Goal: Task Accomplishment & Management: Use online tool/utility

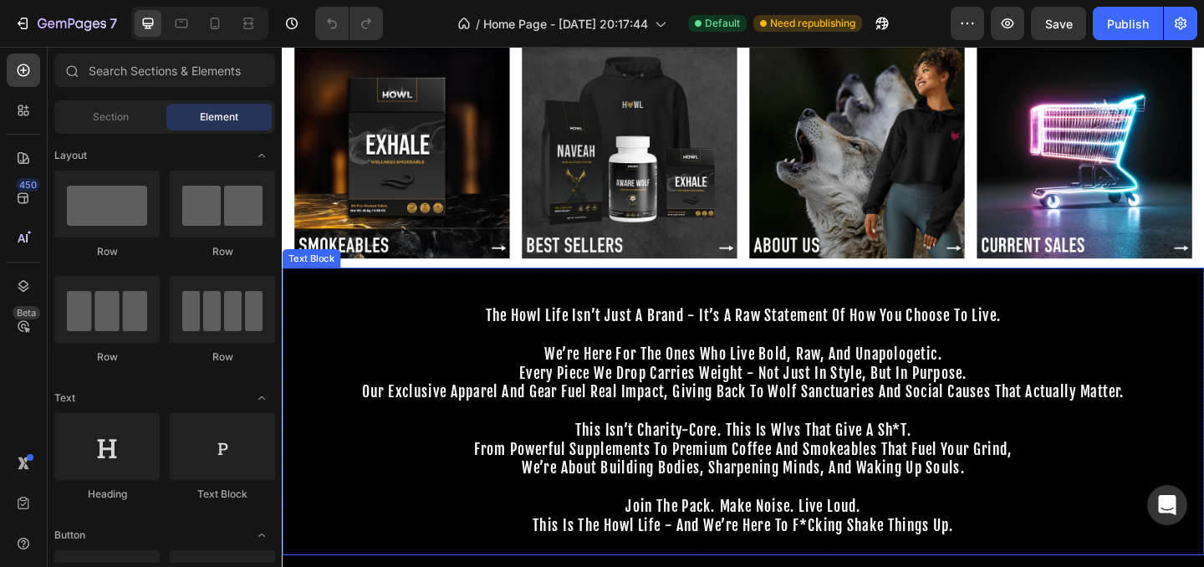
scroll to position [393, 0]
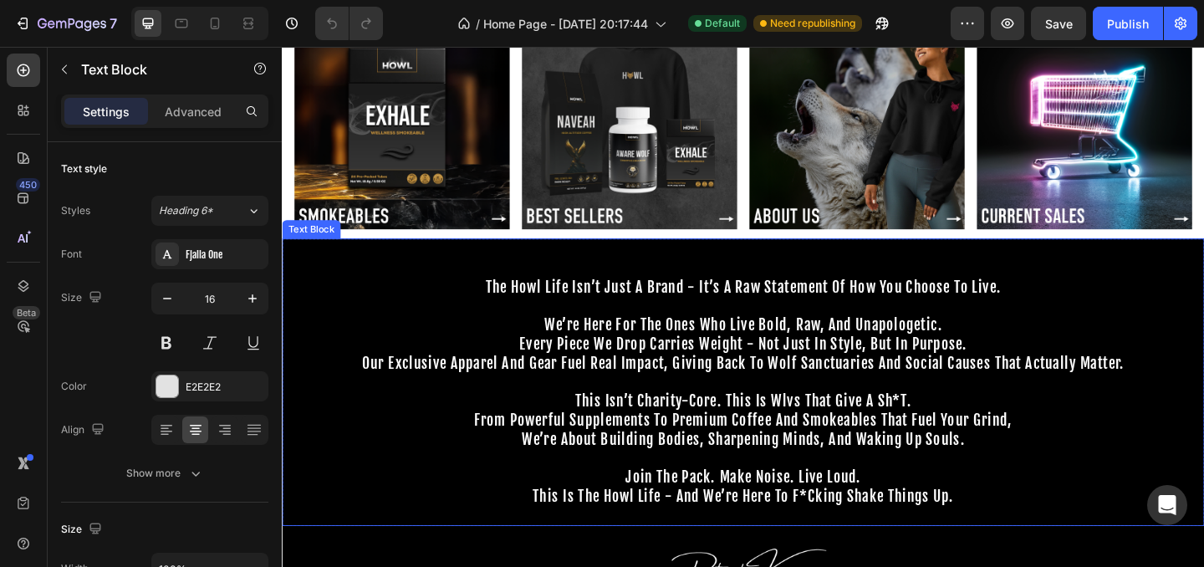
click at [548, 334] on p at bounding box center [783, 328] width 1000 height 20
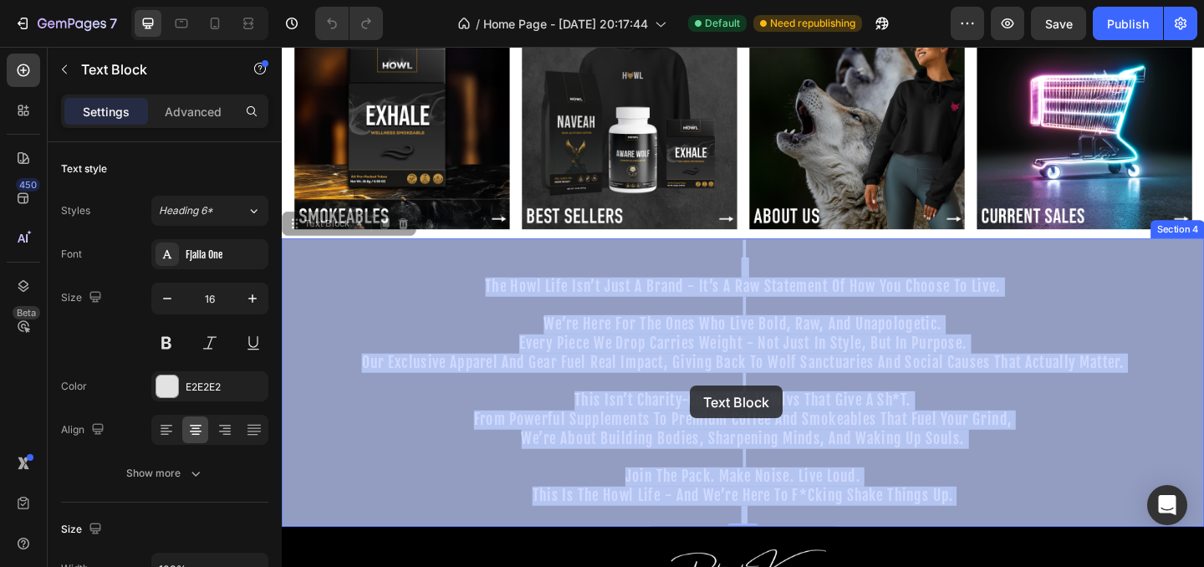
drag, startPoint x: 502, startPoint y: 308, endPoint x: 883, endPoint y: 498, distance: 425.8
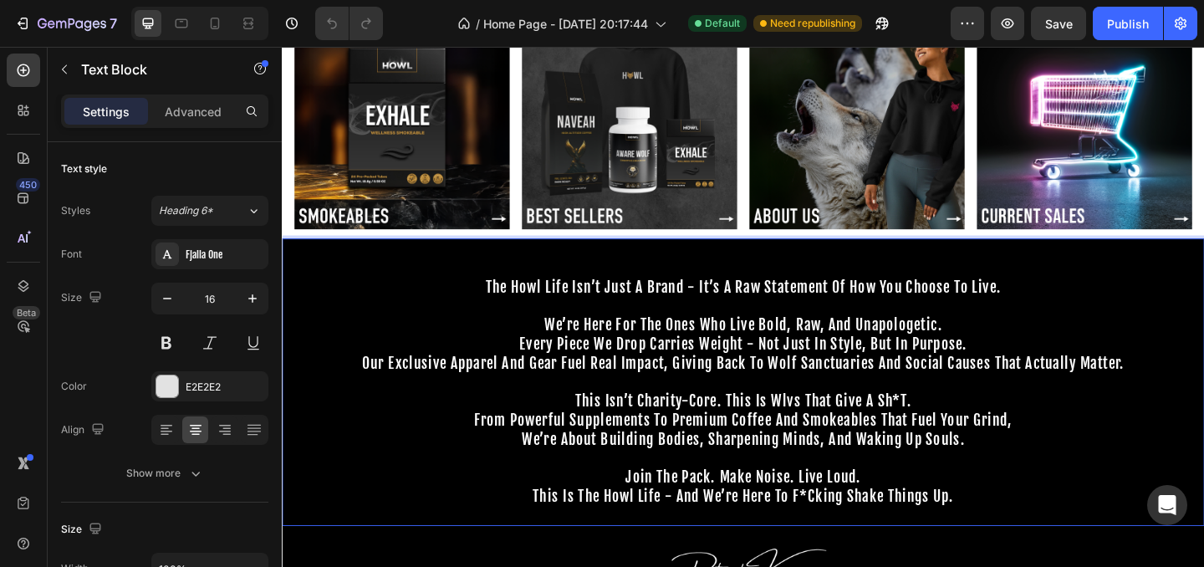
click at [1016, 538] on p "this is the howl life - and we’re here to f*cking shake things up." at bounding box center [783, 545] width 1000 height 41
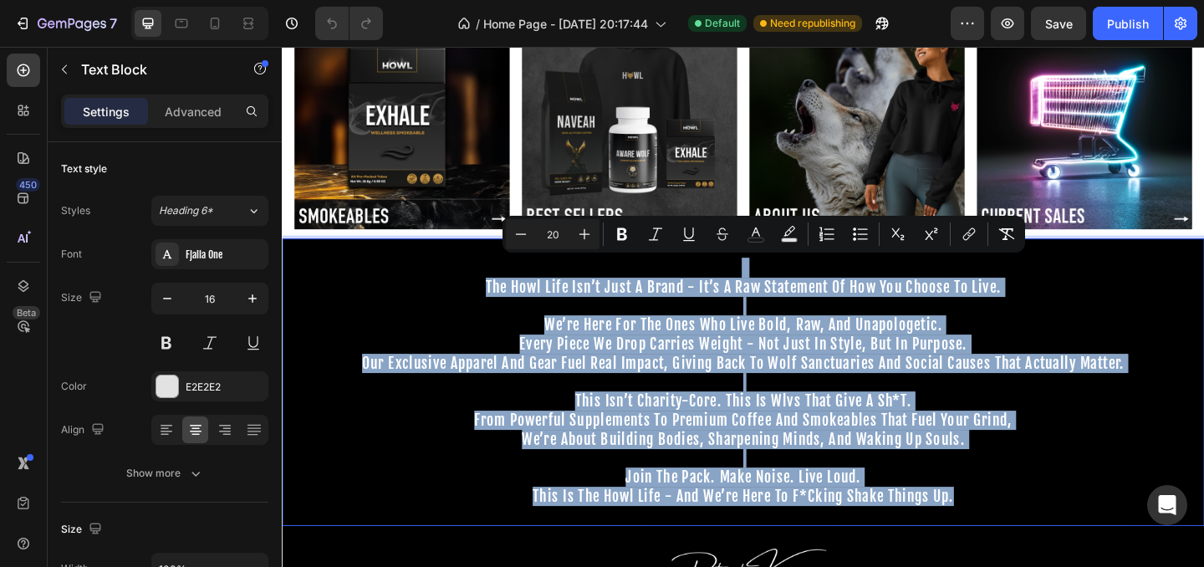
type input "19"
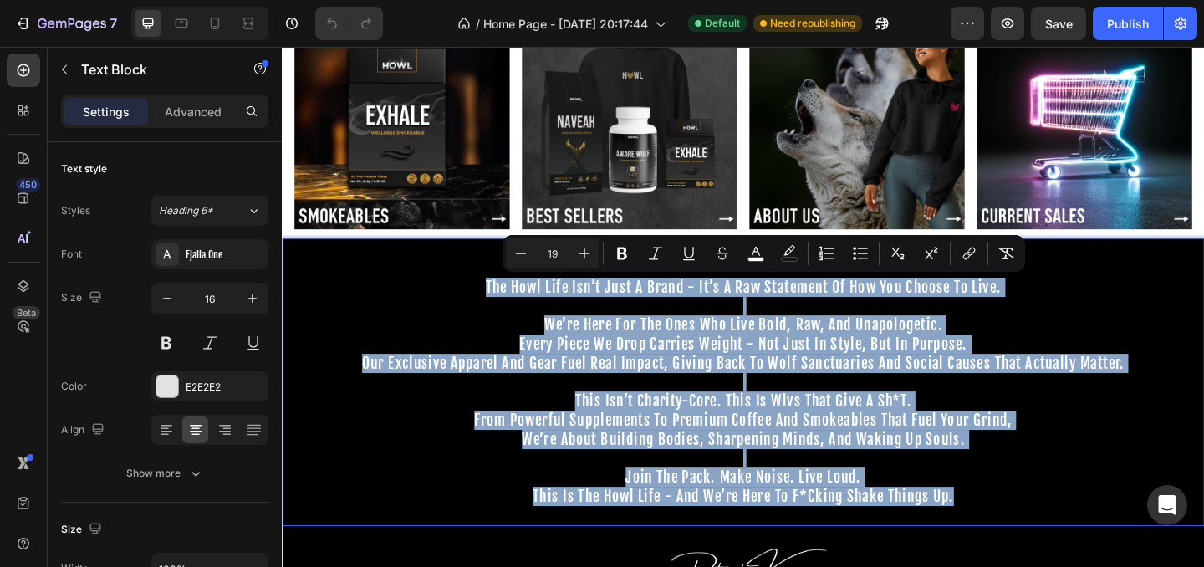
drag, startPoint x: 1016, startPoint y: 538, endPoint x: 502, endPoint y: 304, distance: 564.8
click at [502, 304] on div "the howl life isn’t just a brand - it’s a raw statement of how you choose to li…" at bounding box center [783, 411] width 1003 height 313
copy div "the howl life isn’t just a brand - it’s a raw statement of how you choose to li…"
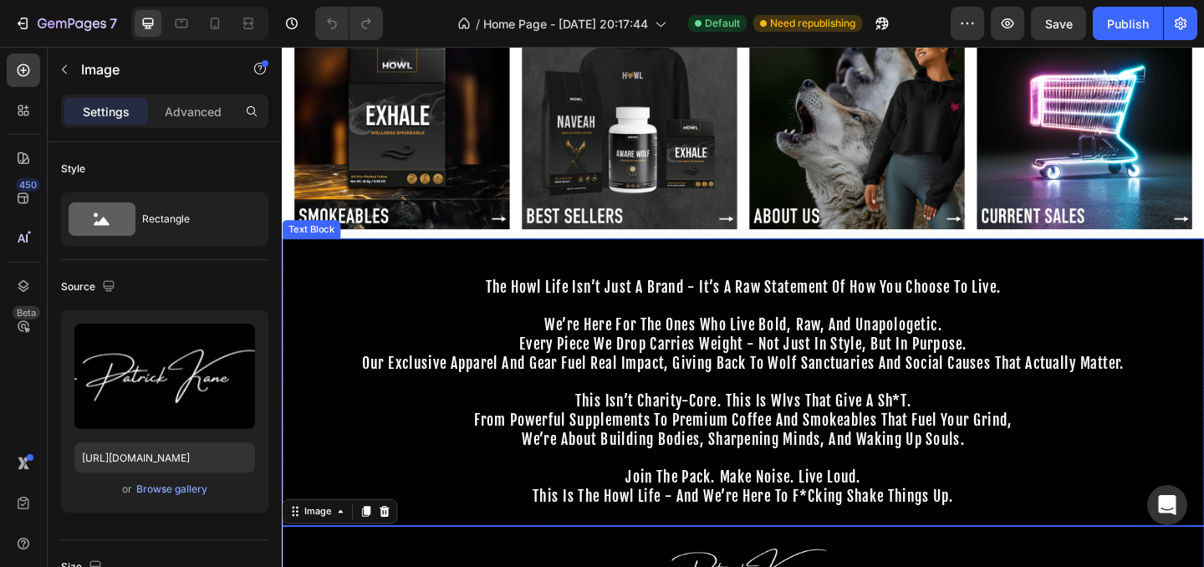
scroll to position [0, 0]
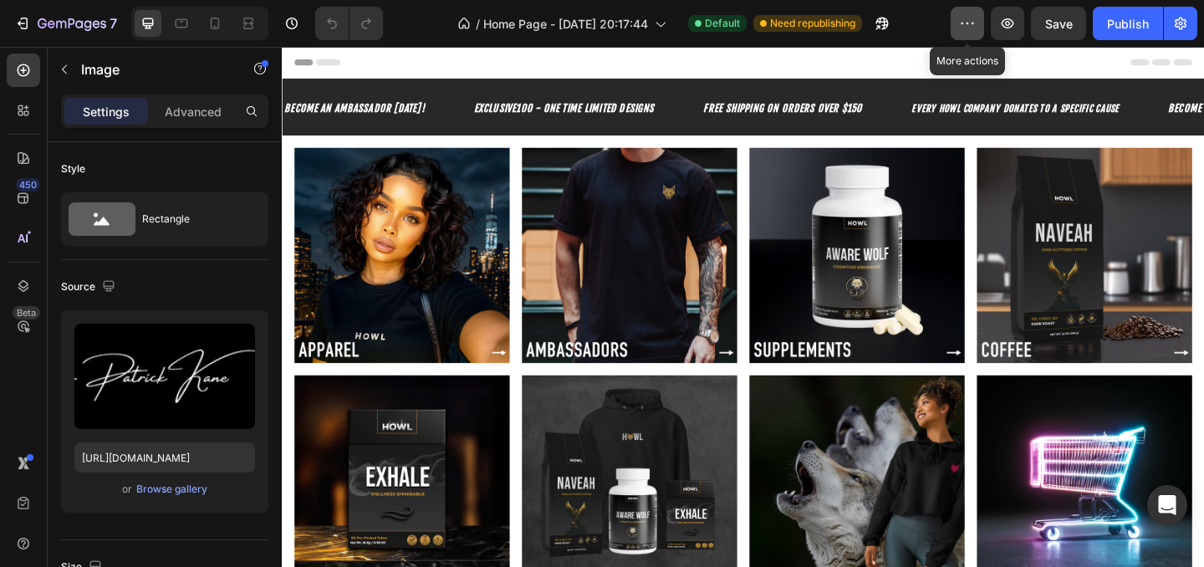
click at [963, 24] on icon "button" at bounding box center [967, 23] width 17 height 17
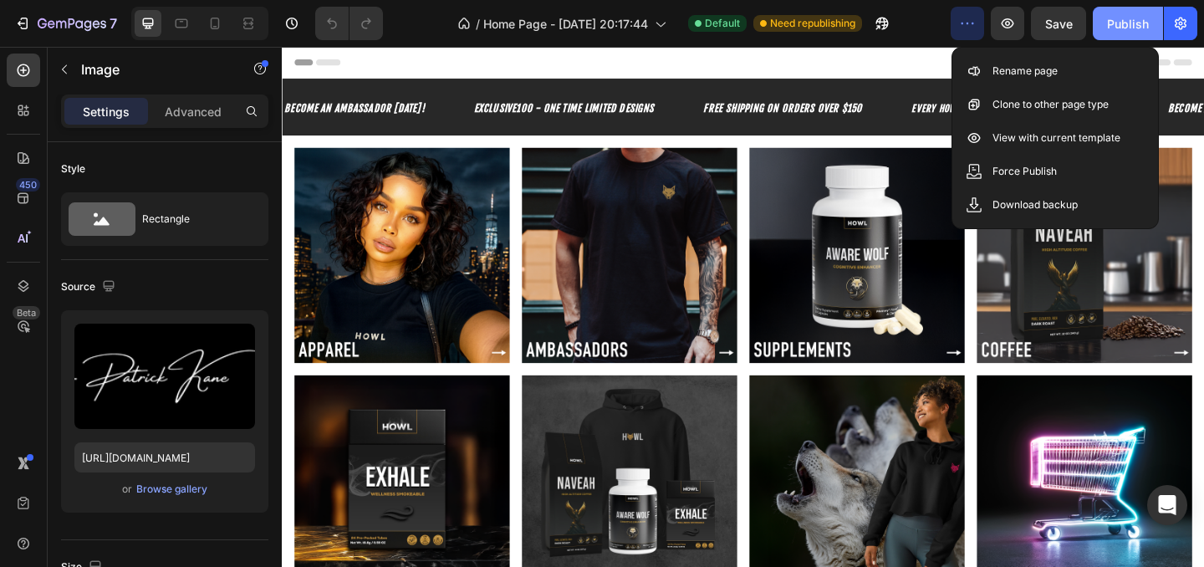
click at [1119, 23] on div "Publish" at bounding box center [1128, 24] width 42 height 18
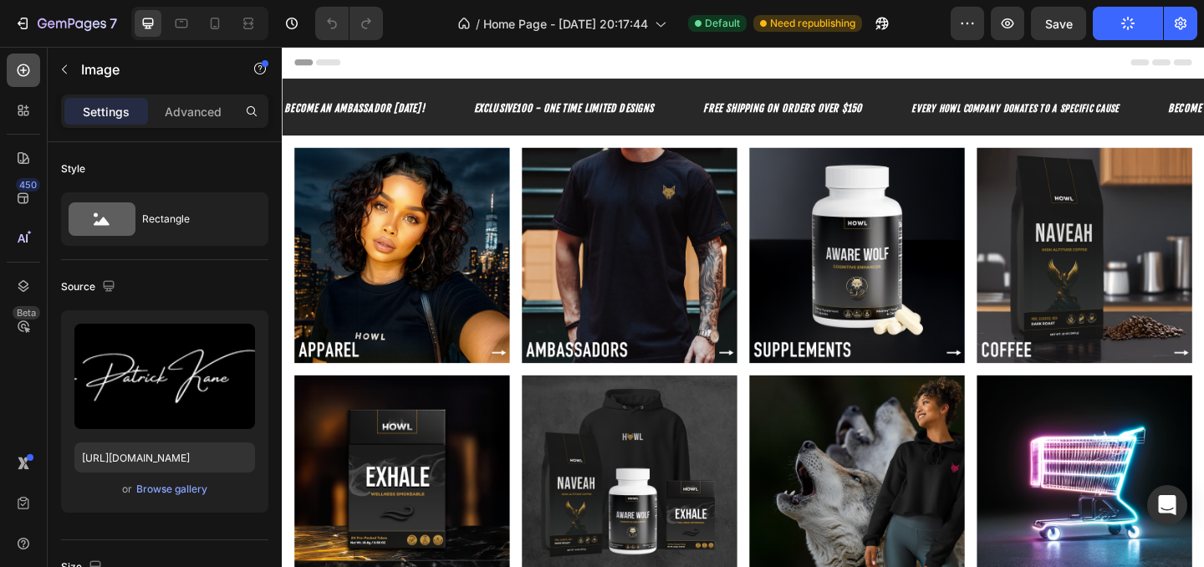
click at [28, 84] on div at bounding box center [23, 69] width 33 height 33
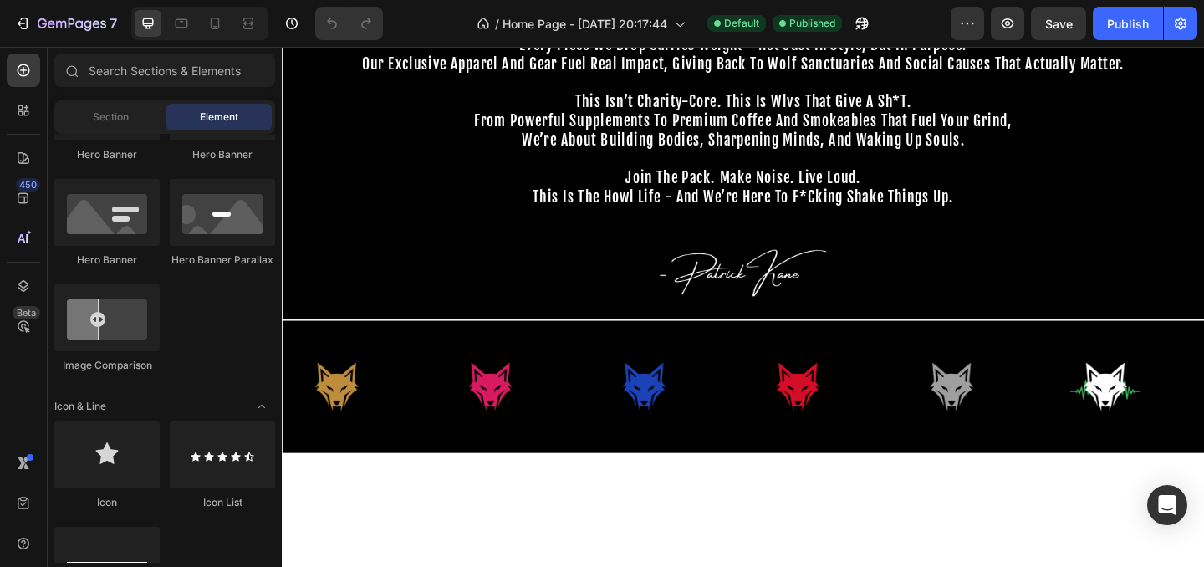
scroll to position [824, 0]
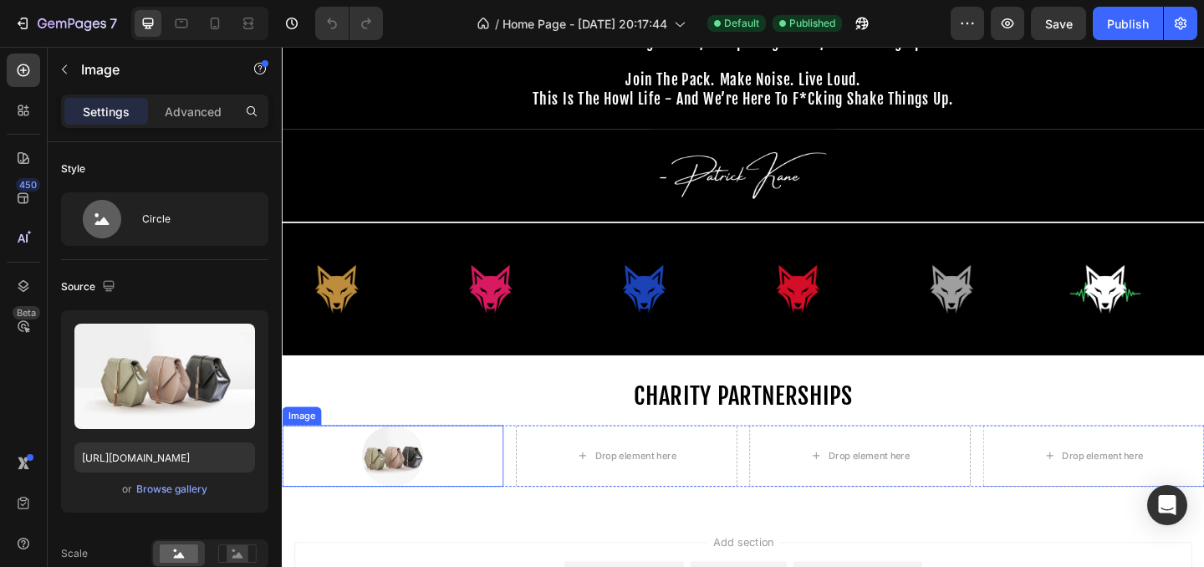
click at [404, 486] on img at bounding box center [402, 491] width 67 height 67
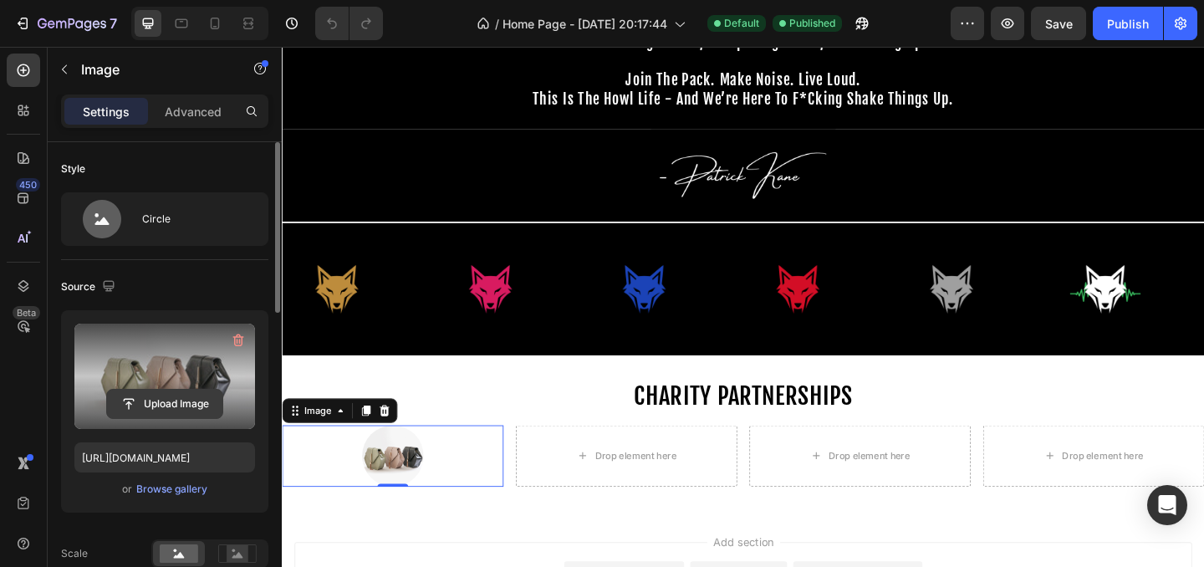
click at [170, 408] on input "file" at bounding box center [164, 404] width 115 height 28
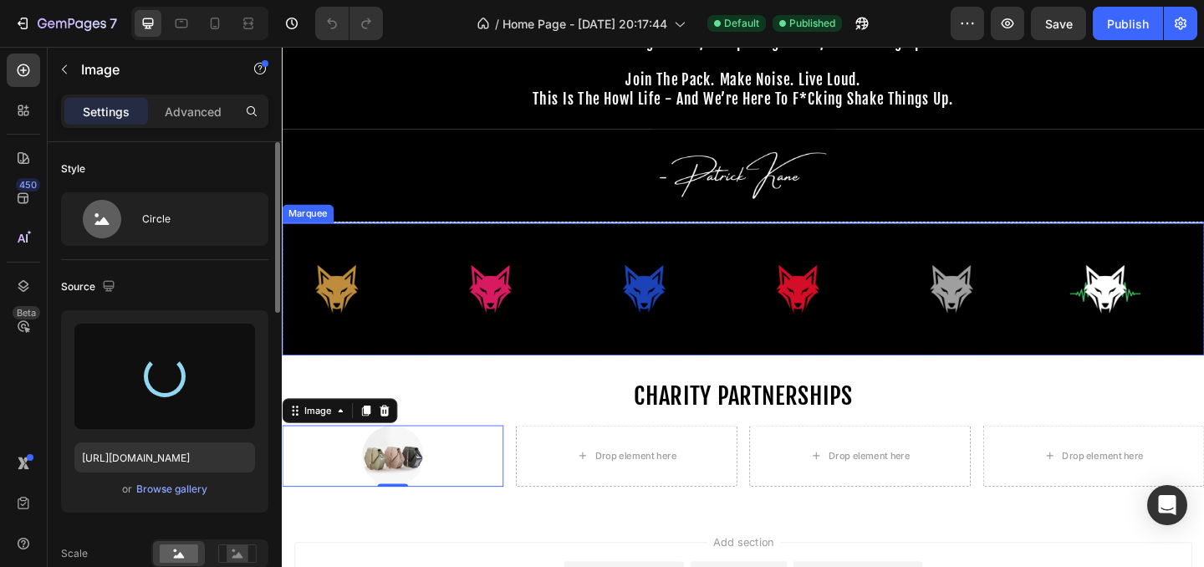
type input "[URL][DOMAIN_NAME]"
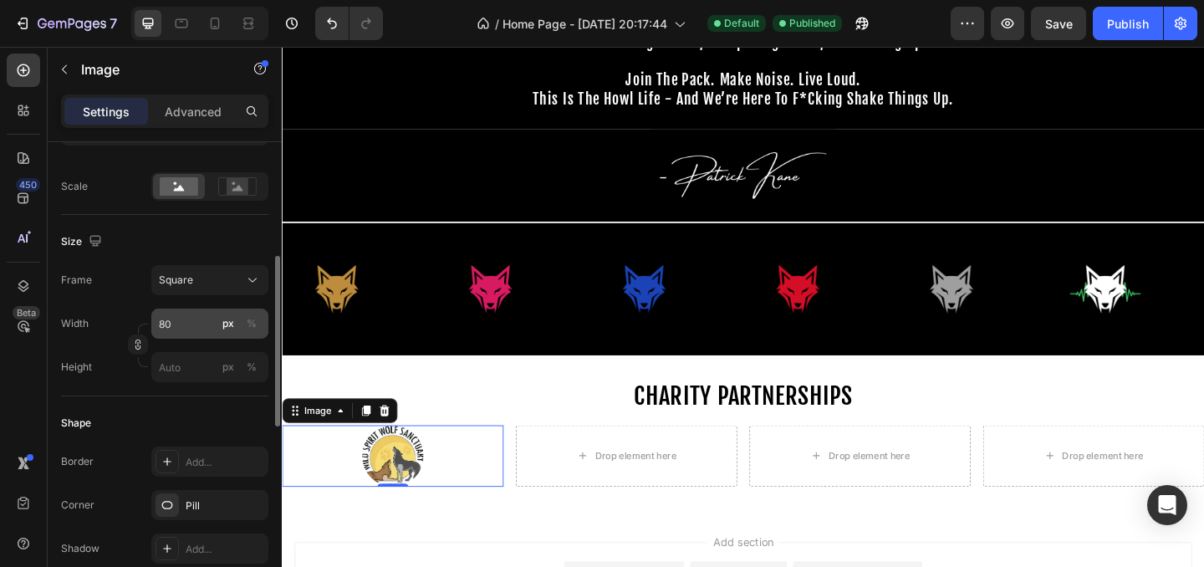
scroll to position [382, 0]
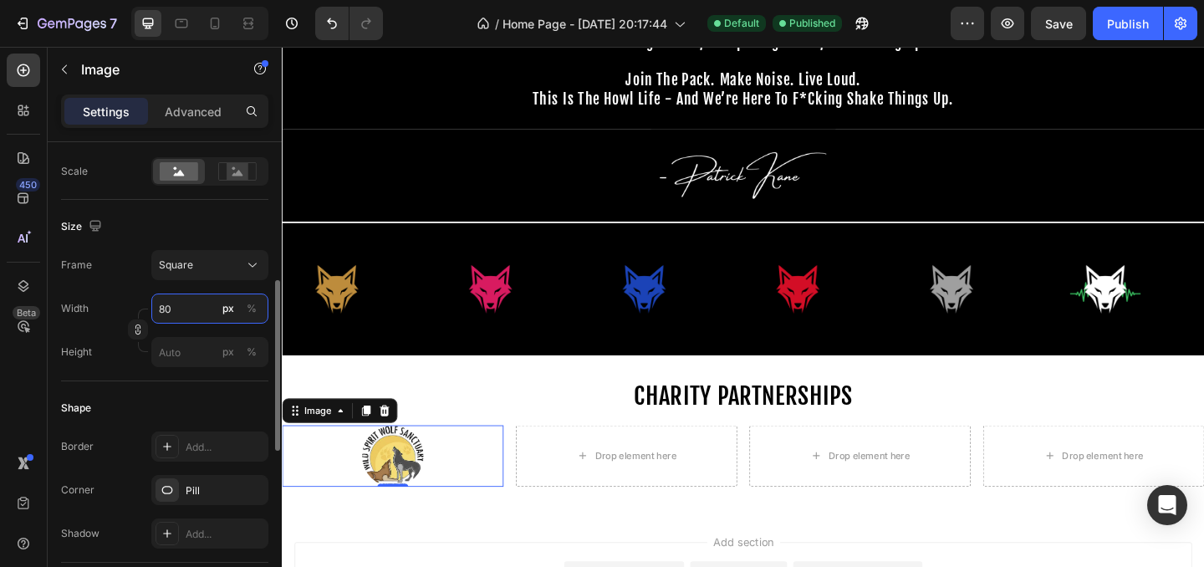
click at [186, 310] on input "80" at bounding box center [209, 308] width 117 height 30
click at [186, 351] on p "Full 100%" at bounding box center [206, 348] width 97 height 15
type input "100"
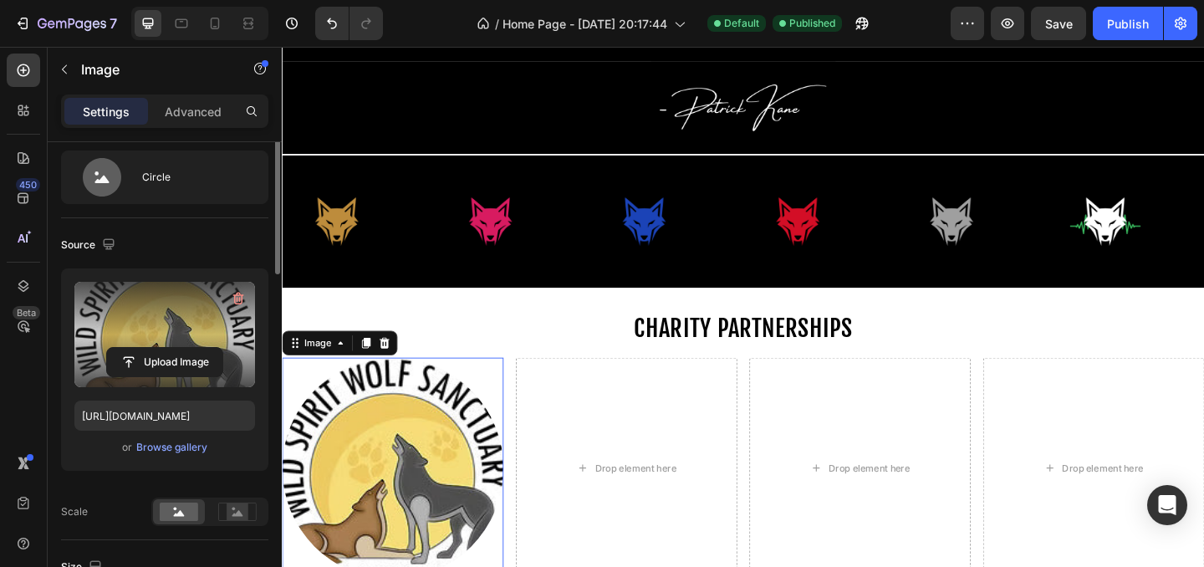
scroll to position [0, 0]
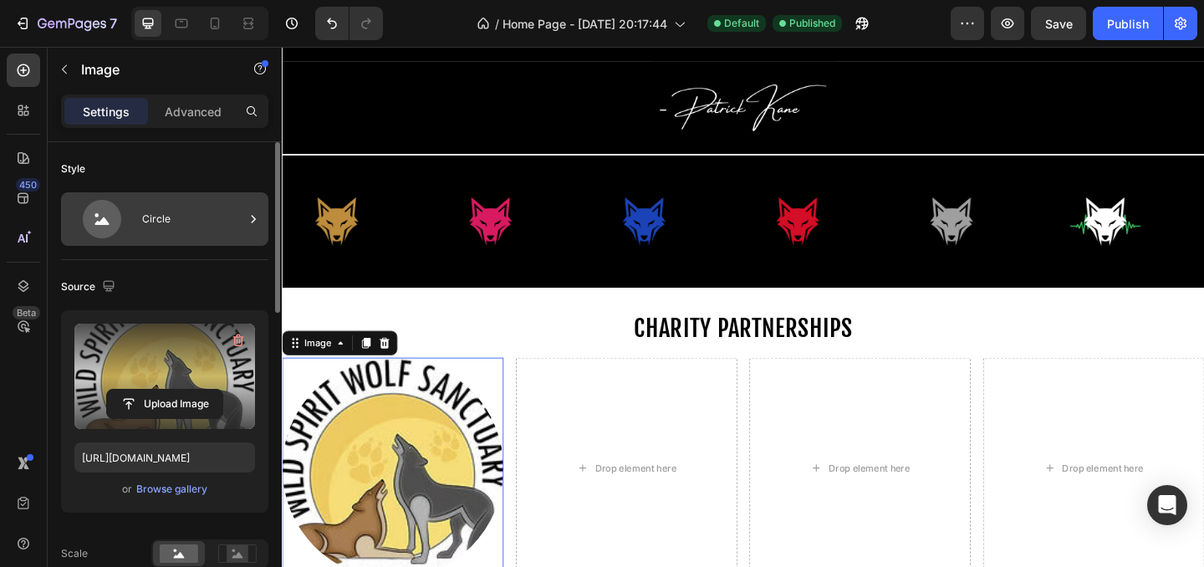
click at [186, 236] on div "Circle" at bounding box center [193, 219] width 102 height 38
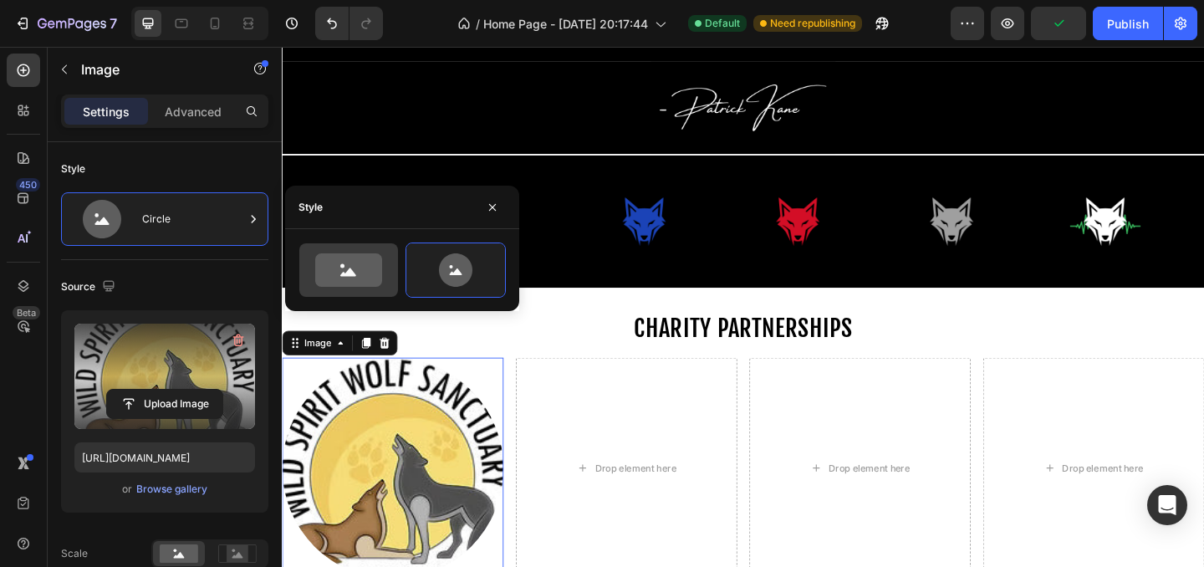
click at [343, 270] on icon at bounding box center [348, 269] width 67 height 33
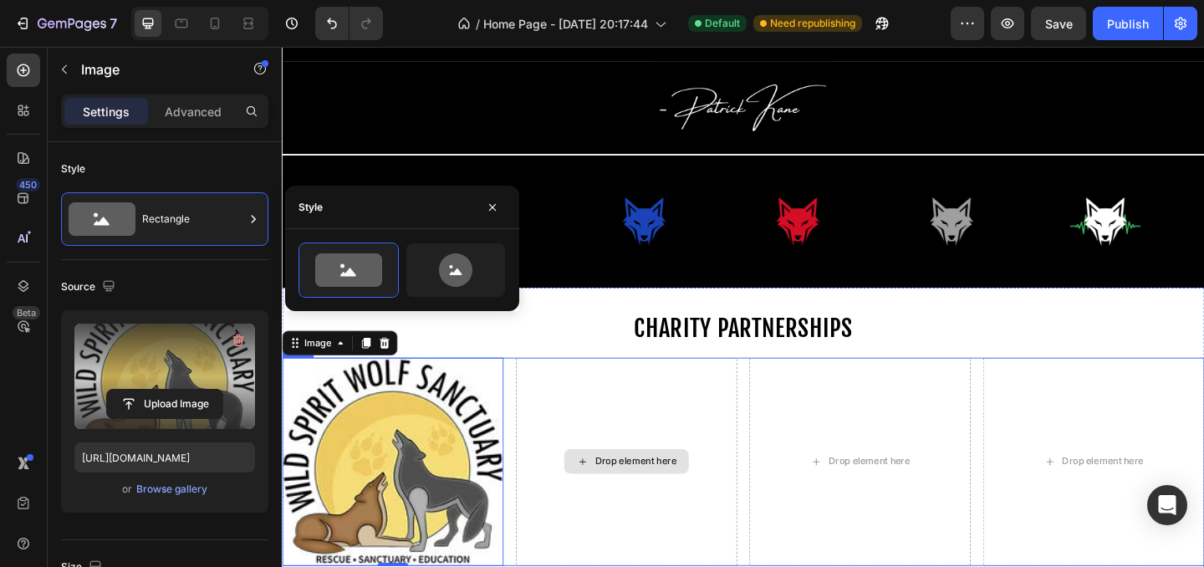
click at [685, 478] on div "Drop element here" at bounding box center [656, 498] width 241 height 227
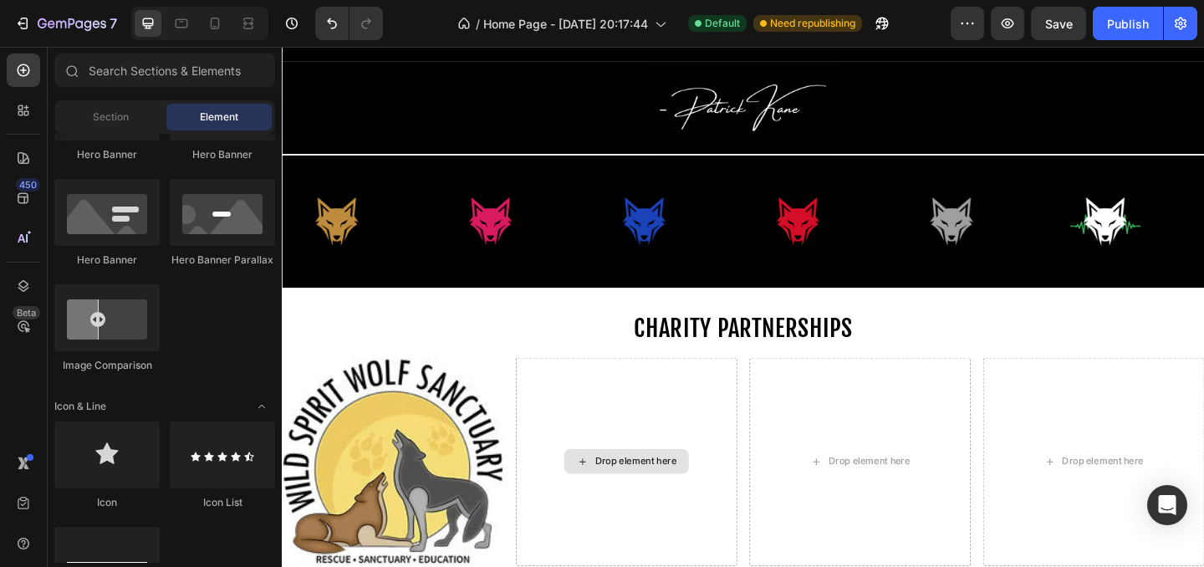
click at [647, 493] on div "Drop element here" at bounding box center [666, 497] width 89 height 13
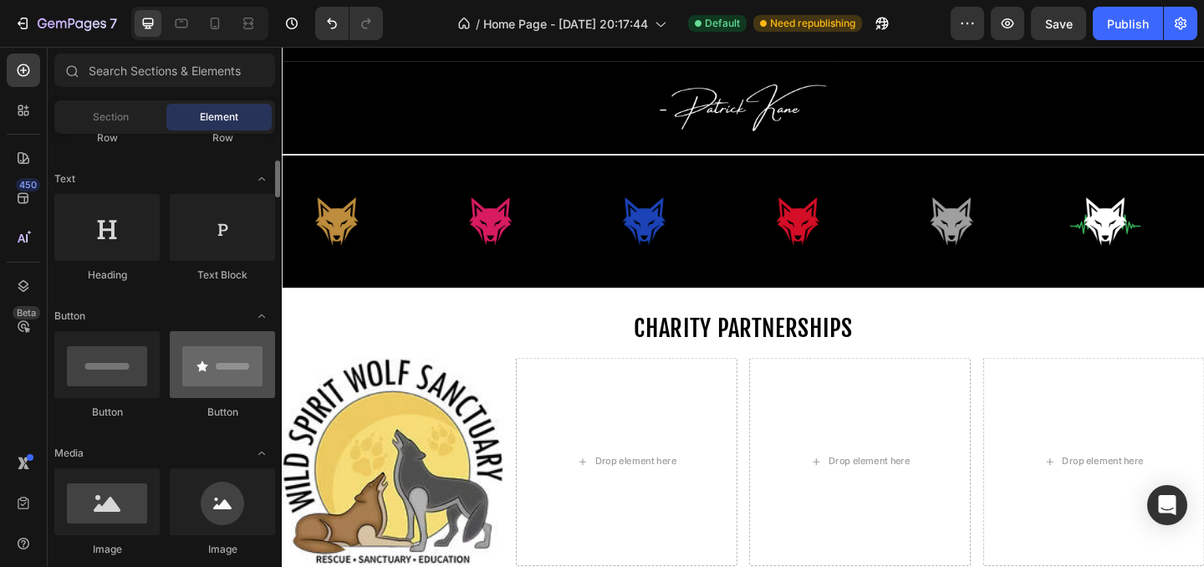
scroll to position [283, 0]
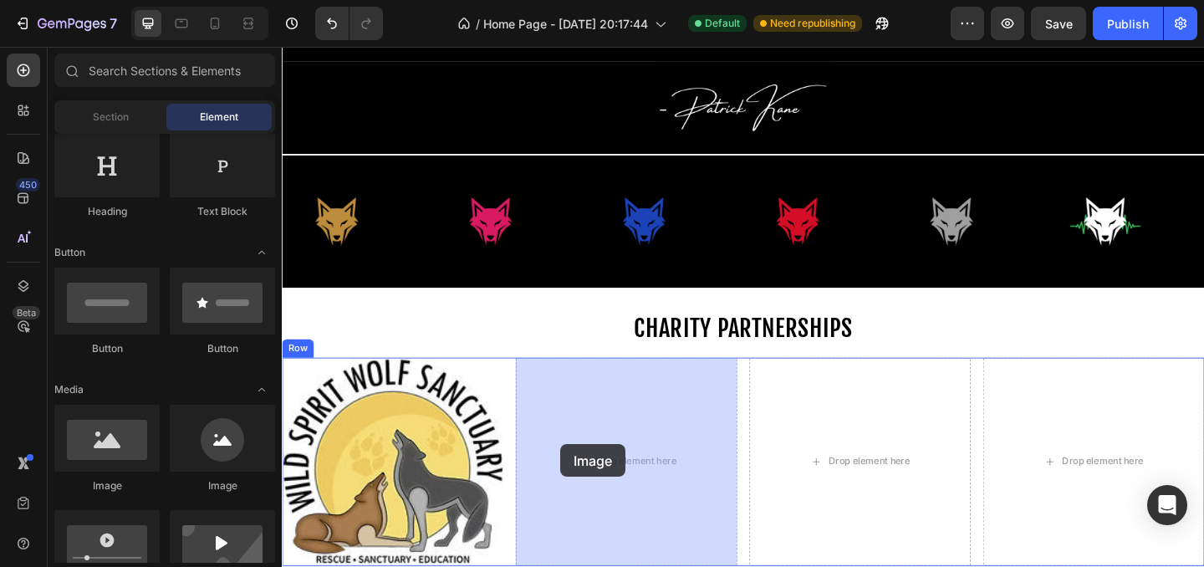
drag, startPoint x: 512, startPoint y: 482, endPoint x: 588, endPoint y: 480, distance: 76.1
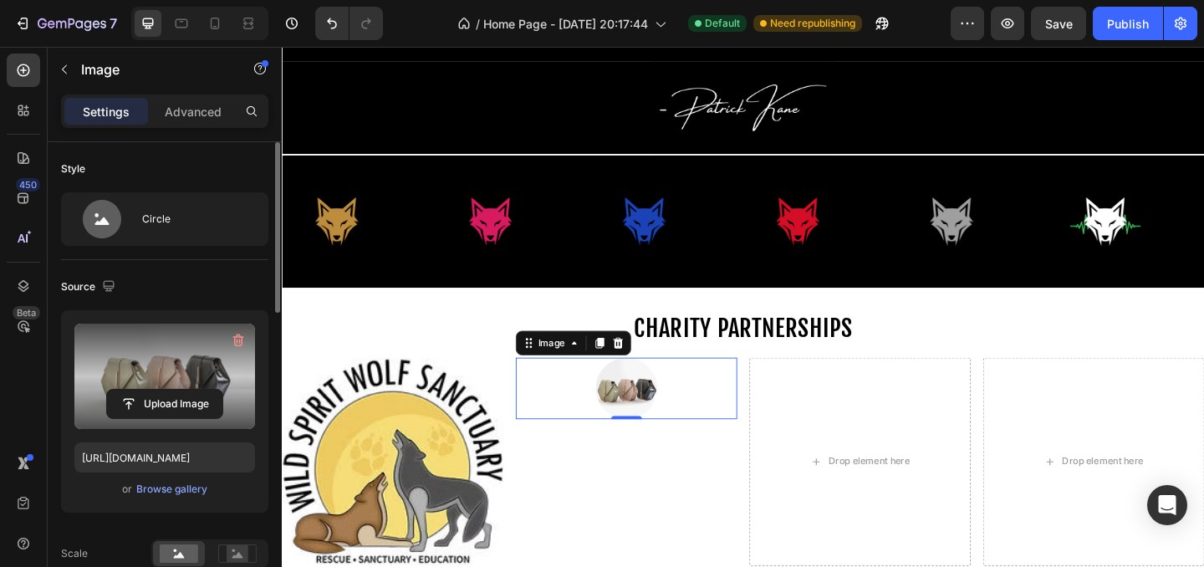
click at [186, 379] on label at bounding box center [164, 375] width 181 height 105
click at [186, 390] on input "file" at bounding box center [164, 404] width 115 height 28
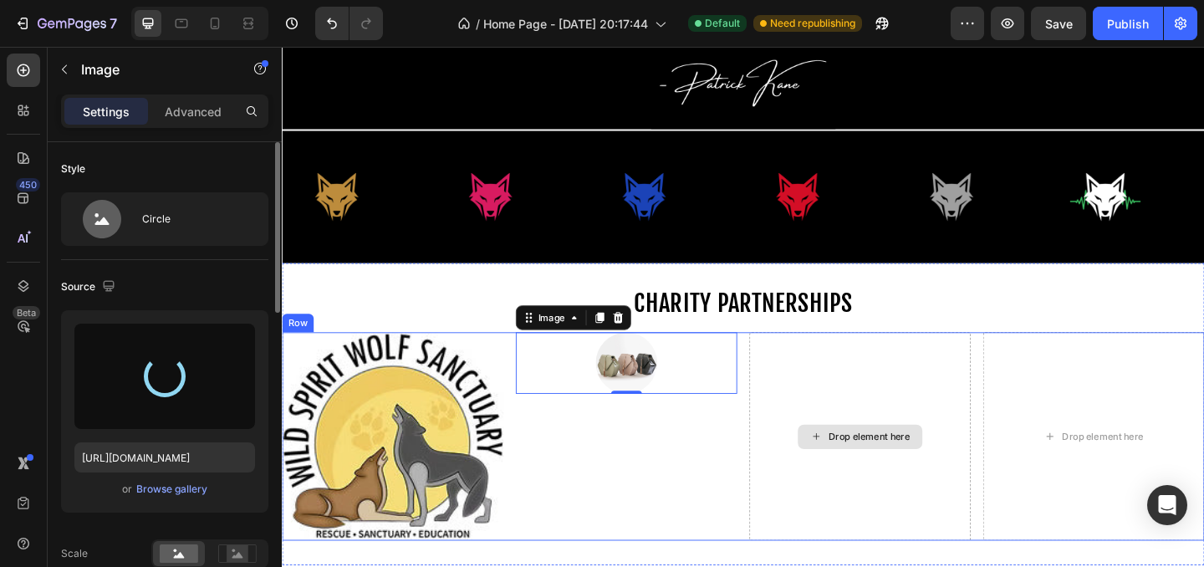
scroll to position [955, 0]
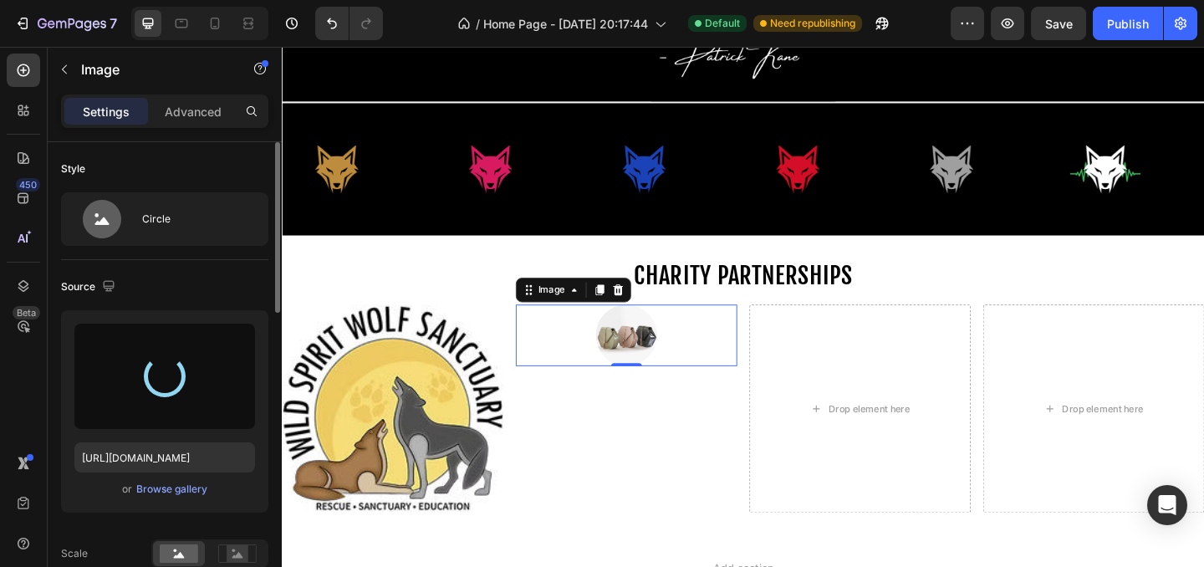
type input "[URL][DOMAIN_NAME]"
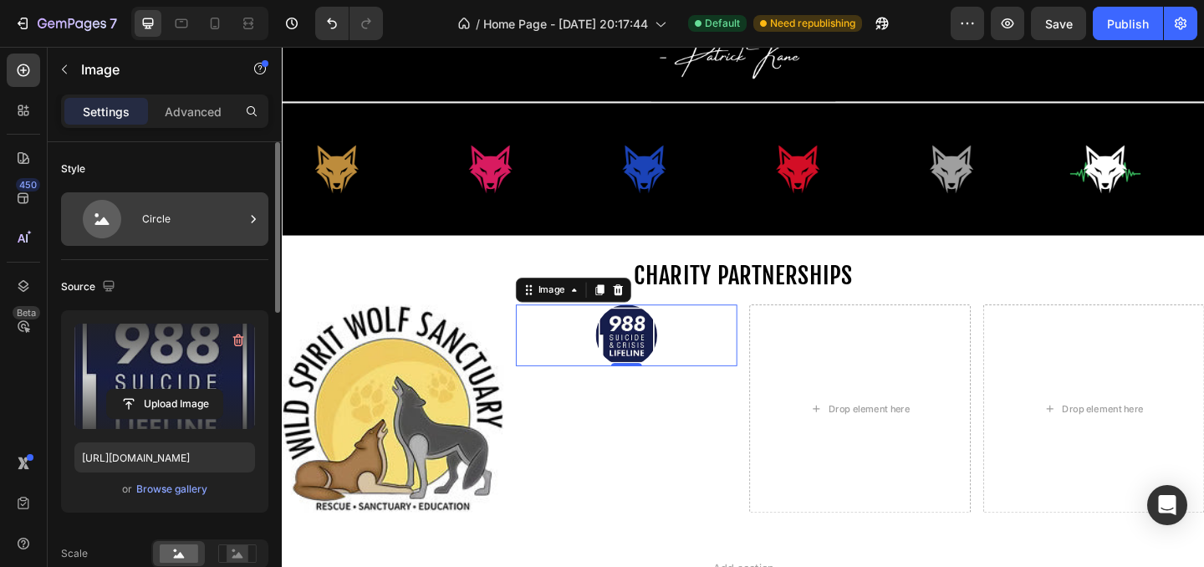
click at [160, 205] on div "Circle" at bounding box center [193, 219] width 102 height 38
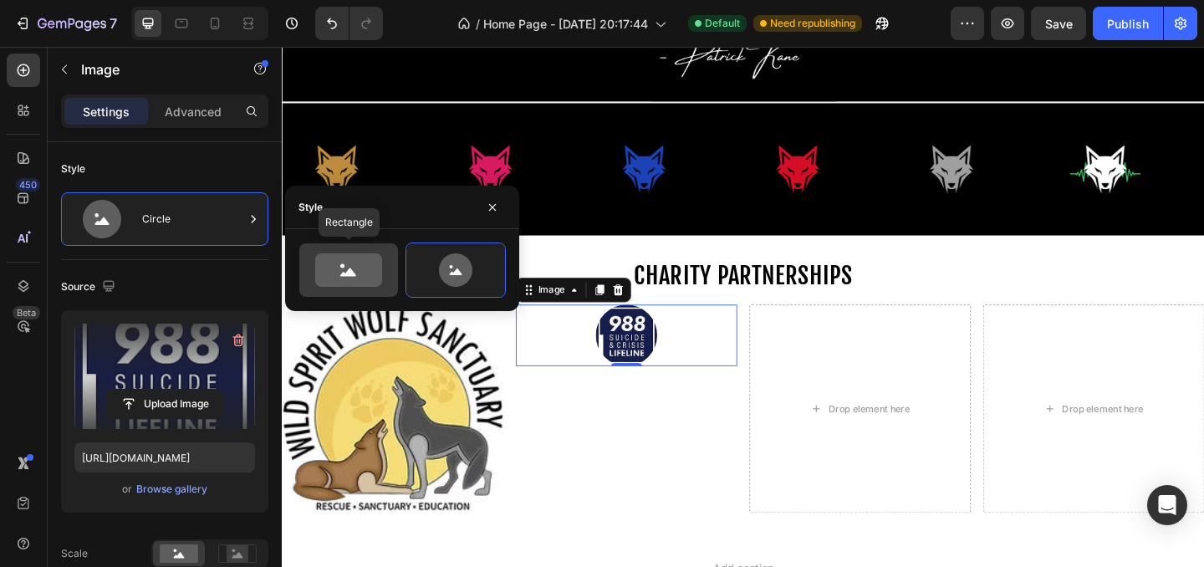
click at [351, 281] on icon at bounding box center [348, 269] width 67 height 33
type input "100"
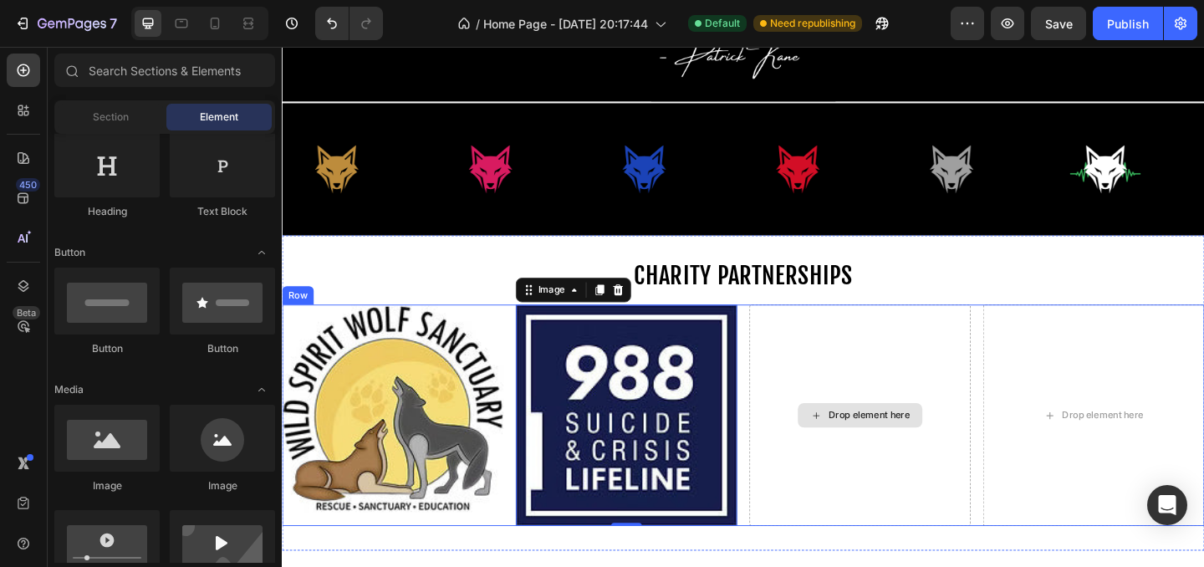
click at [856, 444] on icon at bounding box center [862, 448] width 13 height 14
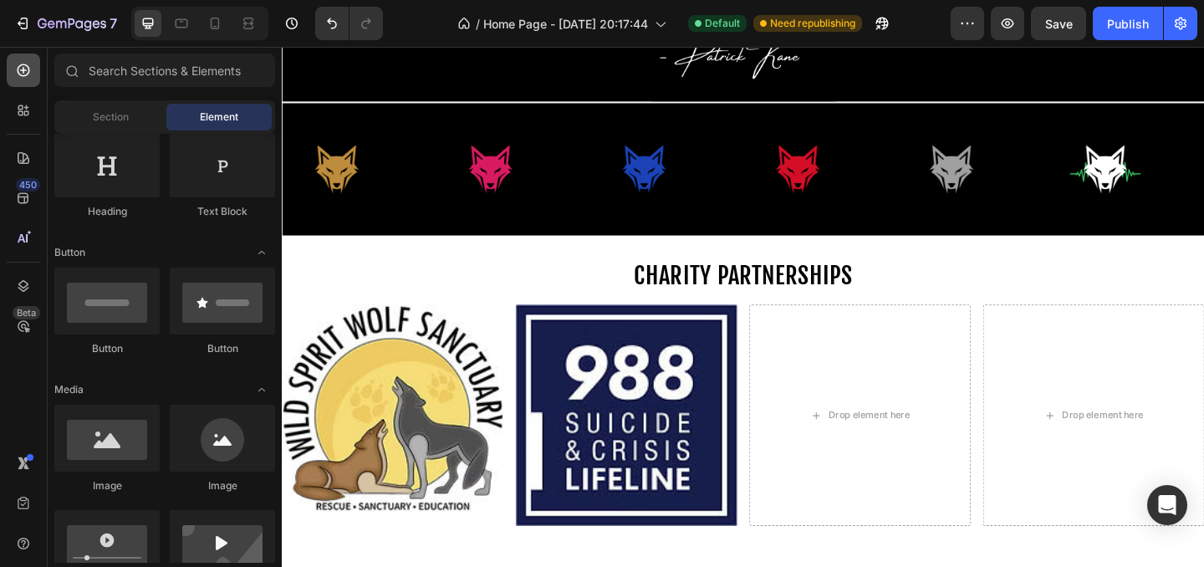
click at [21, 79] on div at bounding box center [23, 69] width 33 height 33
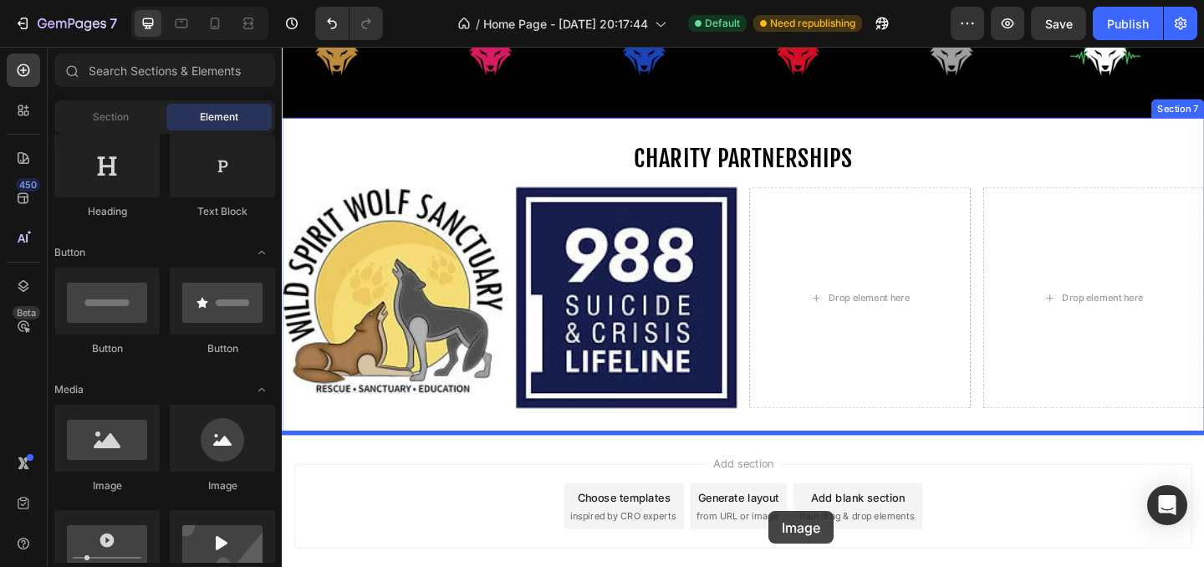
scroll to position [1123, 0]
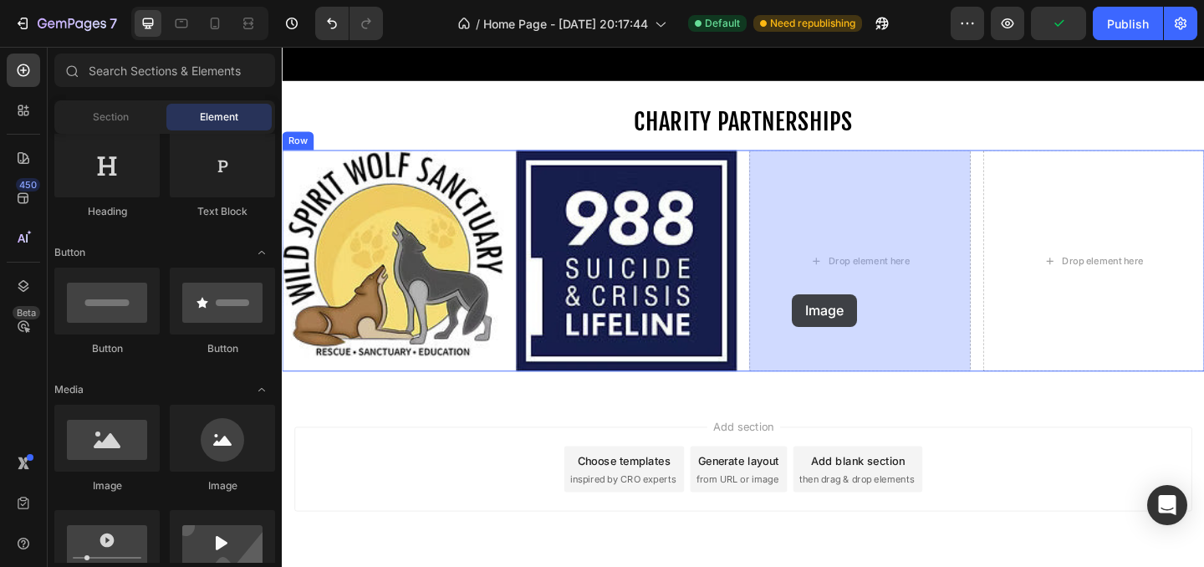
drag, startPoint x: 408, startPoint y: 496, endPoint x: 837, endPoint y: 313, distance: 465.9
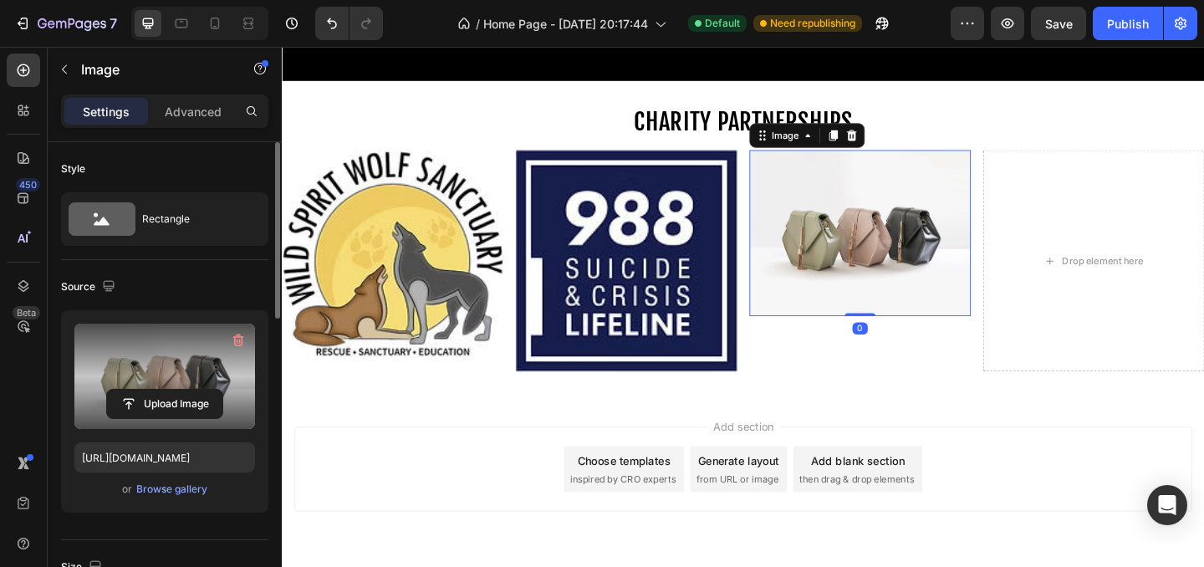
click at [181, 354] on label at bounding box center [164, 375] width 181 height 105
click at [181, 390] on input "file" at bounding box center [164, 404] width 115 height 28
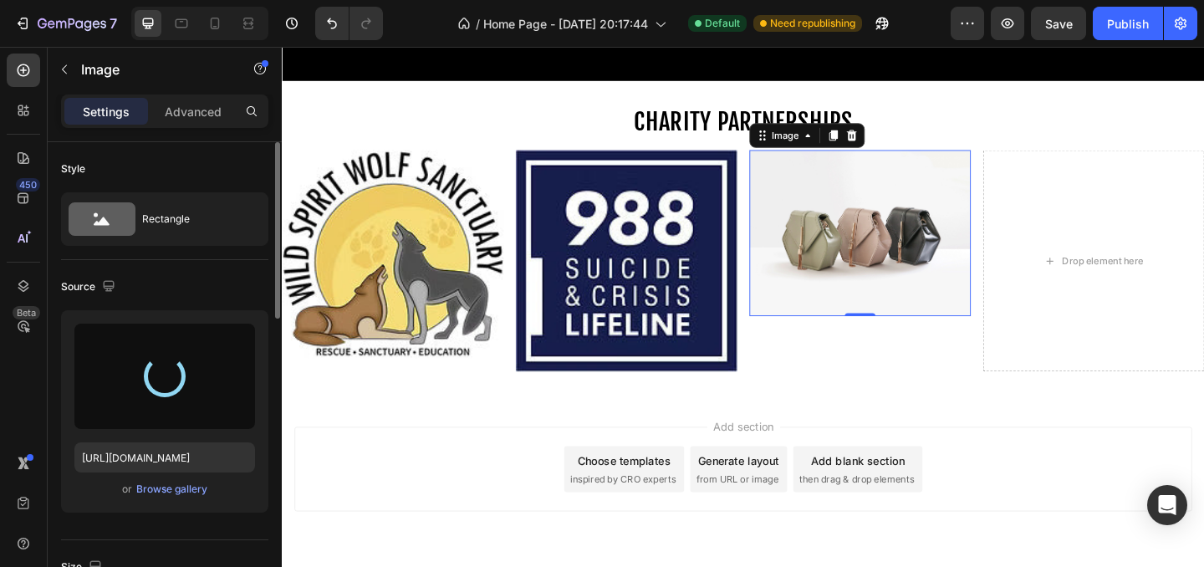
type input "[URL][DOMAIN_NAME]"
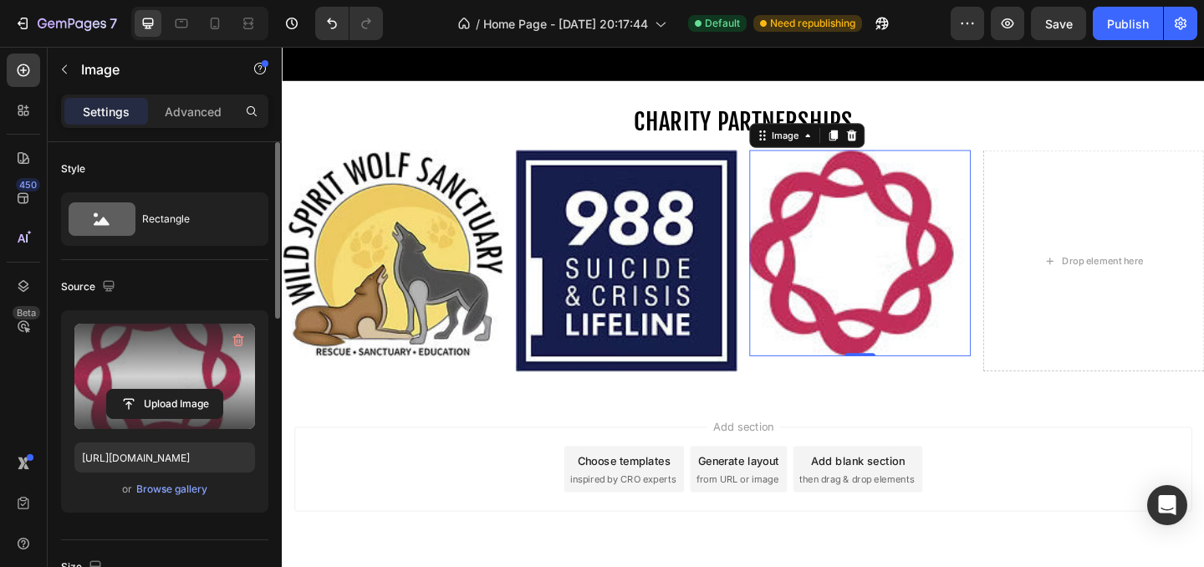
click at [951, 464] on div "Add section Choose templates inspired by CRO experts Generate layout from URL o…" at bounding box center [783, 506] width 976 height 92
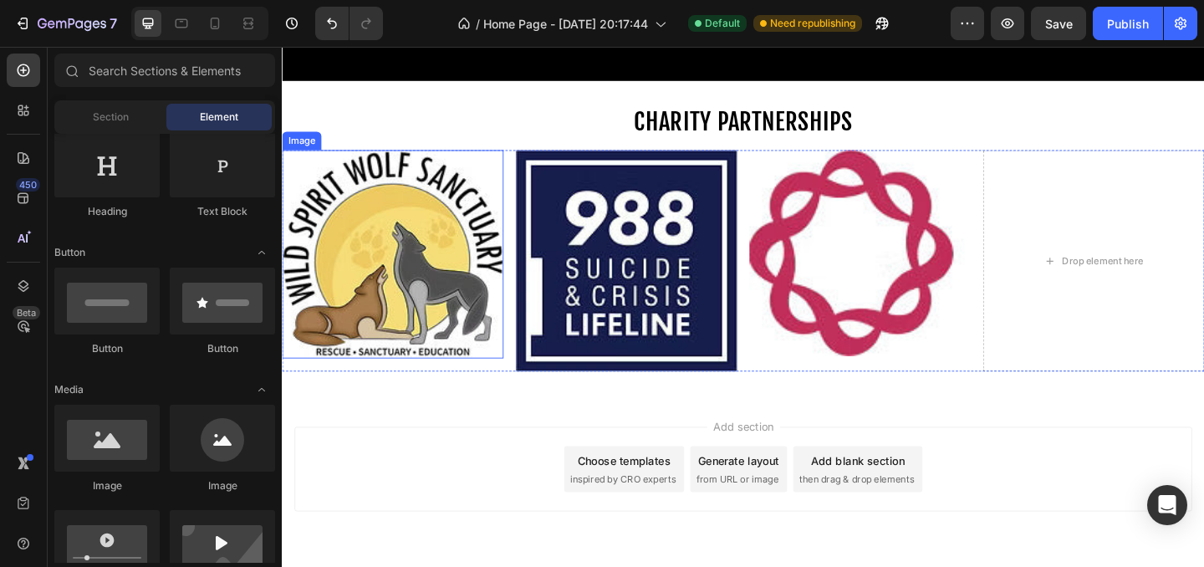
click at [411, 304] on img at bounding box center [402, 272] width 241 height 227
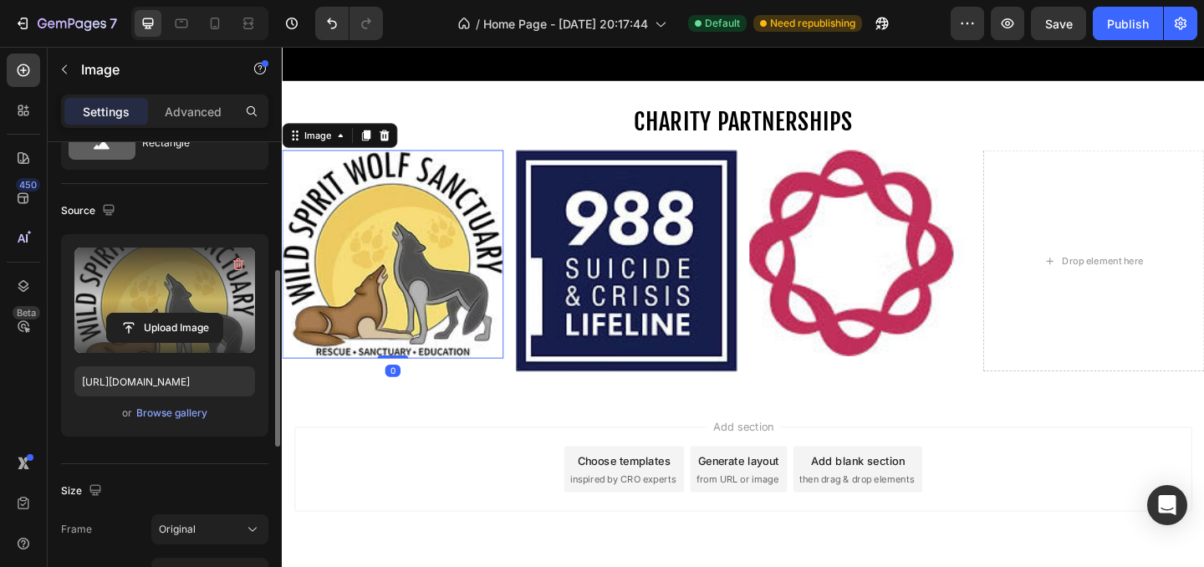
scroll to position [206, 0]
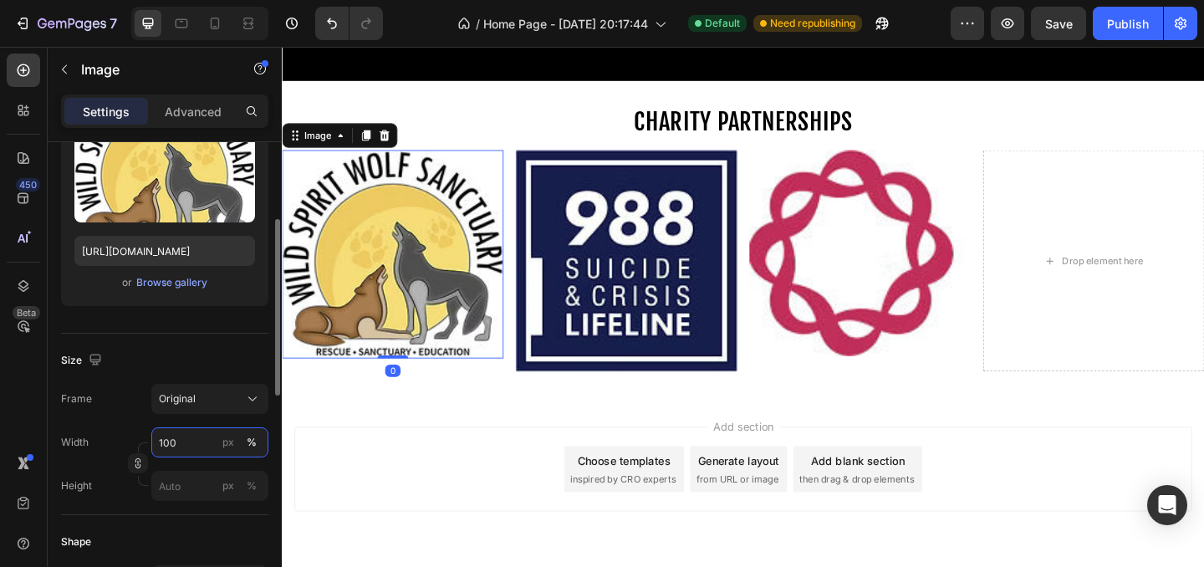
click at [204, 452] on input "100" at bounding box center [209, 442] width 117 height 30
click at [211, 400] on div "Original" at bounding box center [200, 398] width 82 height 15
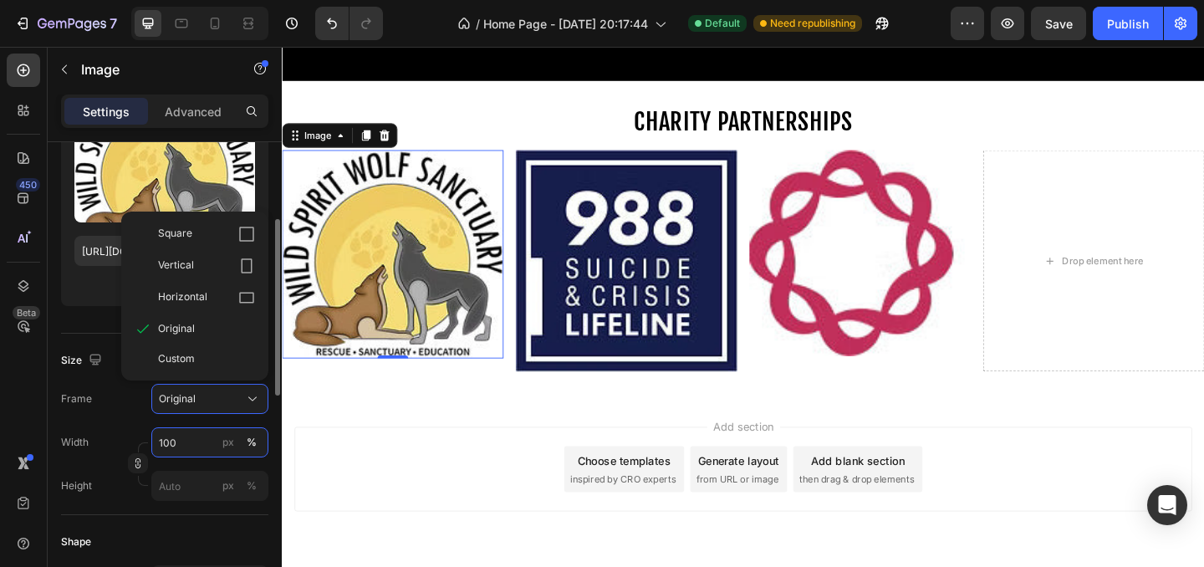
click at [214, 451] on input "100" at bounding box center [209, 442] width 117 height 30
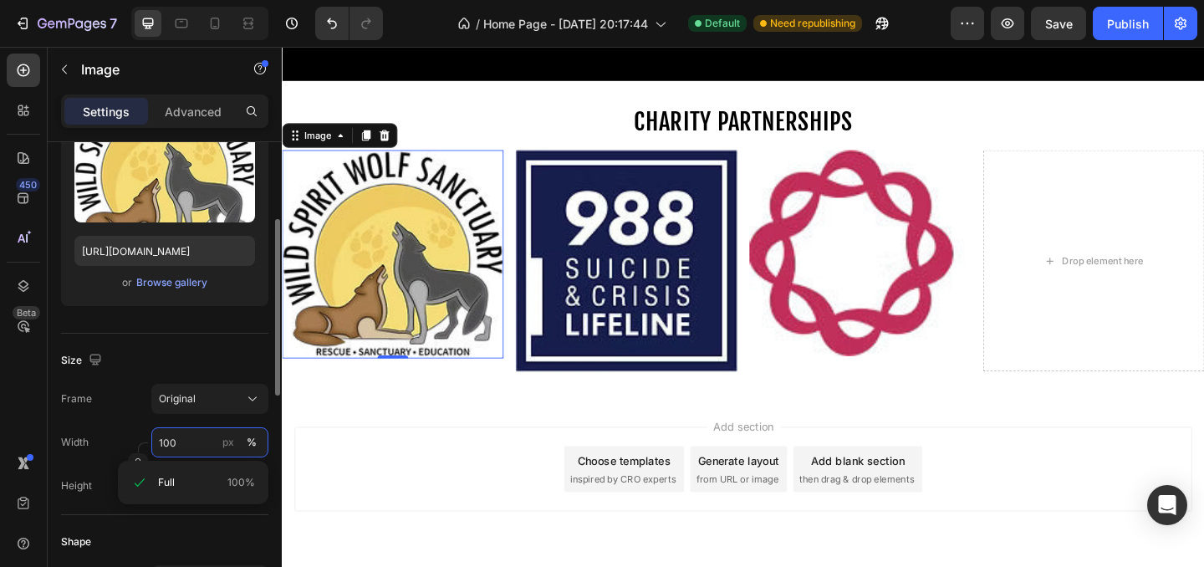
click at [201, 442] on input "100" at bounding box center [209, 442] width 117 height 30
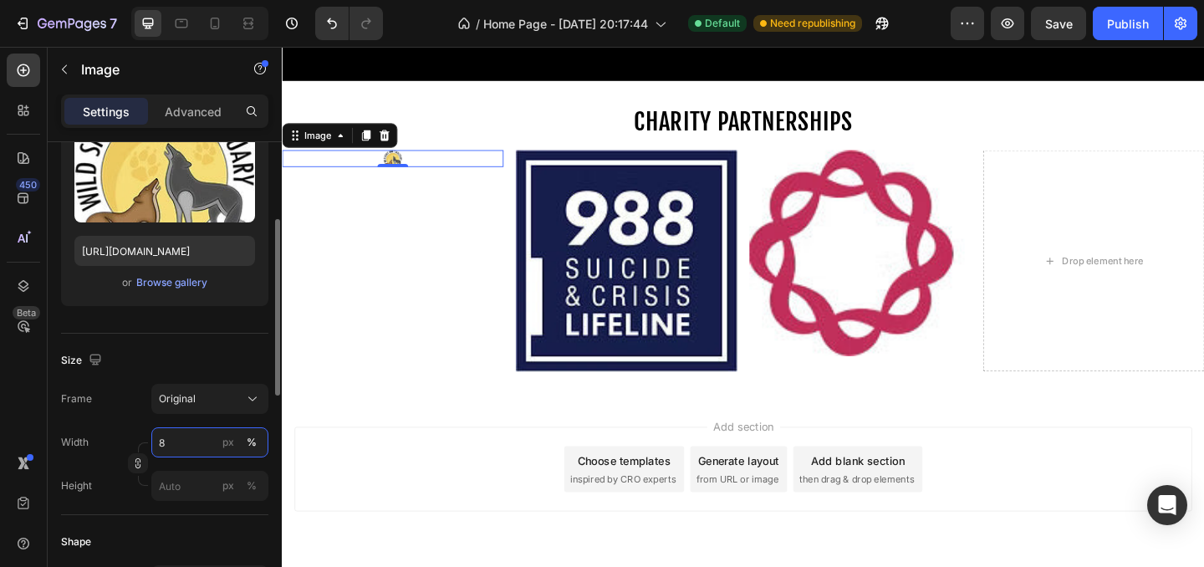
type input "80"
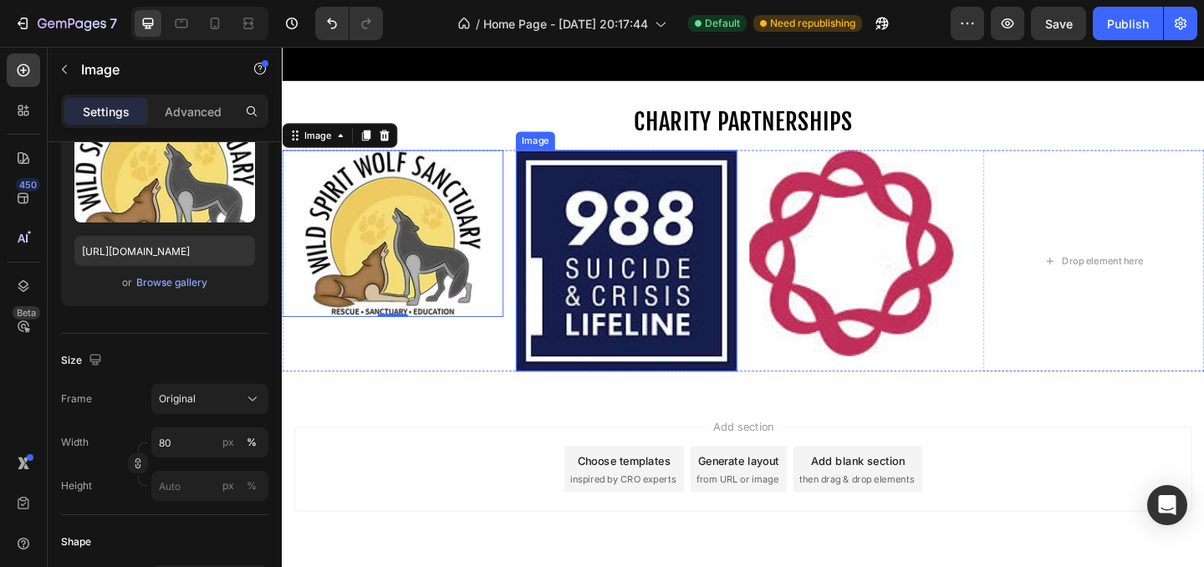
click at [630, 317] on img at bounding box center [656, 279] width 241 height 241
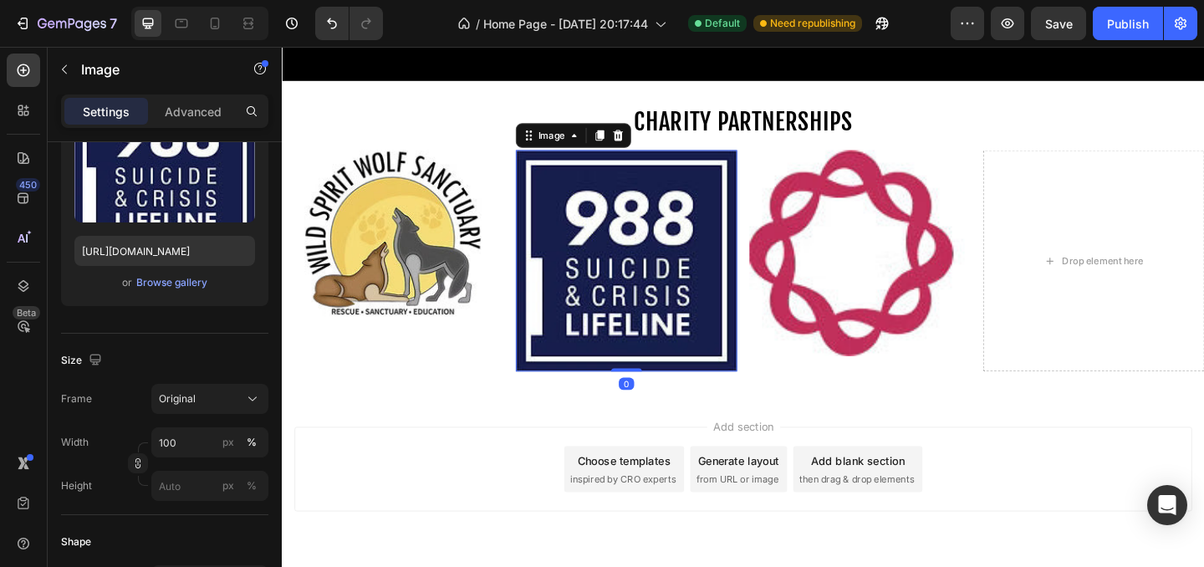
click at [630, 317] on img at bounding box center [656, 279] width 241 height 241
click at [189, 449] on input "100" at bounding box center [209, 442] width 117 height 30
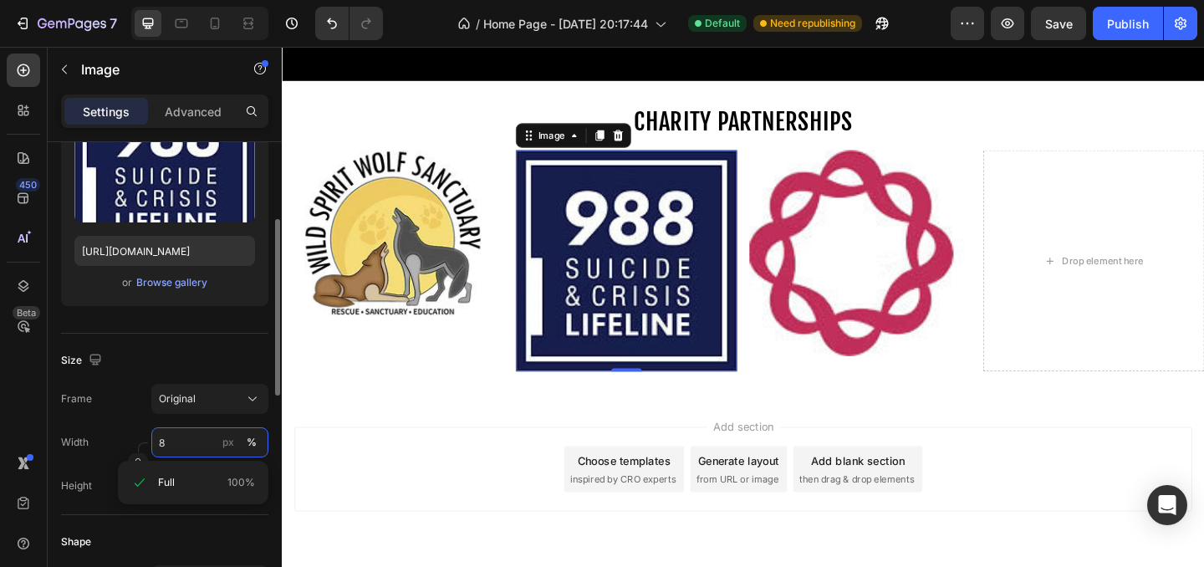
type input "80"
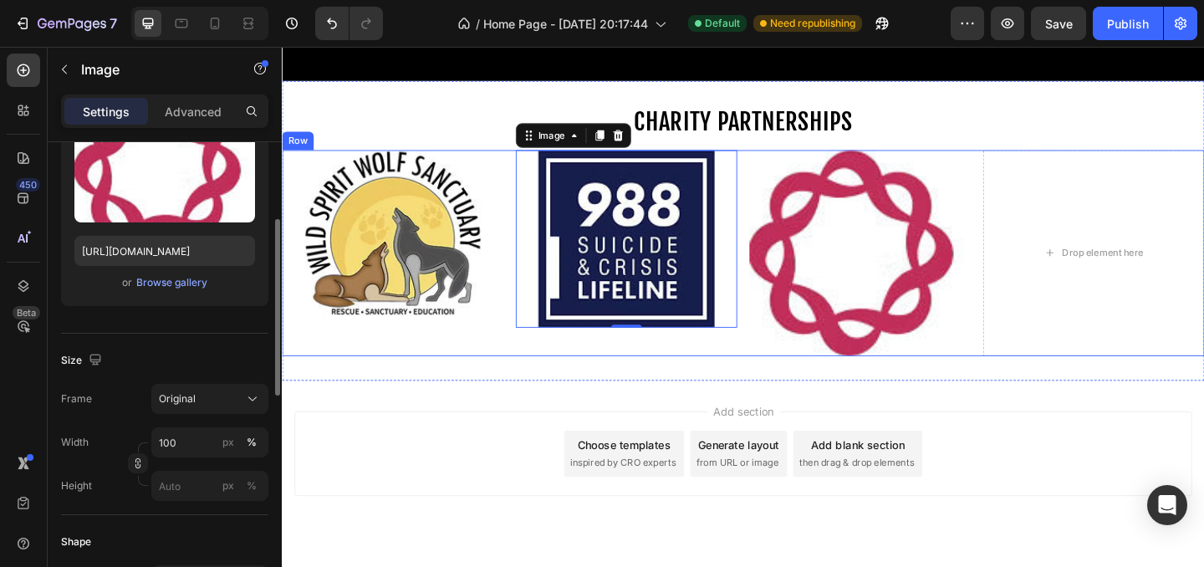
click at [856, 292] on img at bounding box center [910, 270] width 241 height 223
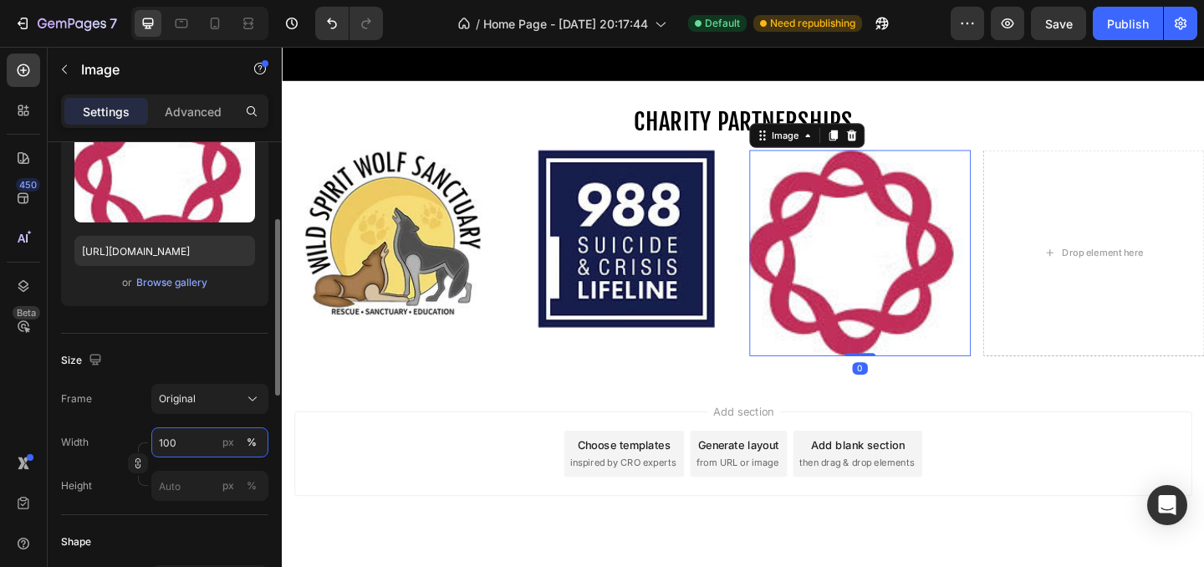
click at [185, 443] on input "100" at bounding box center [209, 442] width 117 height 30
type input "80"
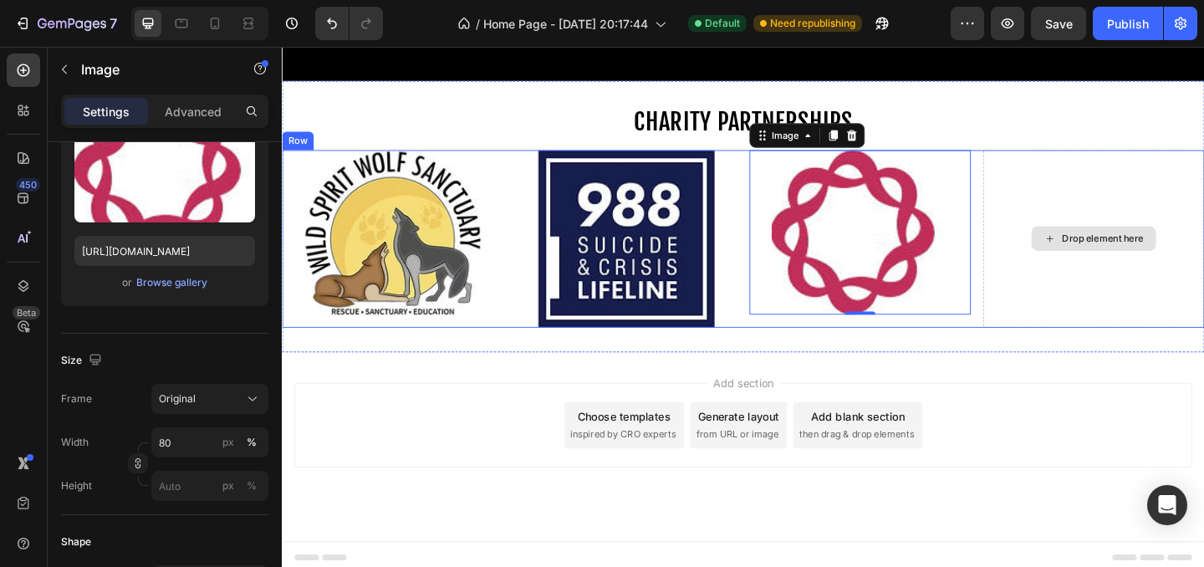
click at [1204, 228] on div "Drop element here" at bounding box center [1164, 255] width 241 height 192
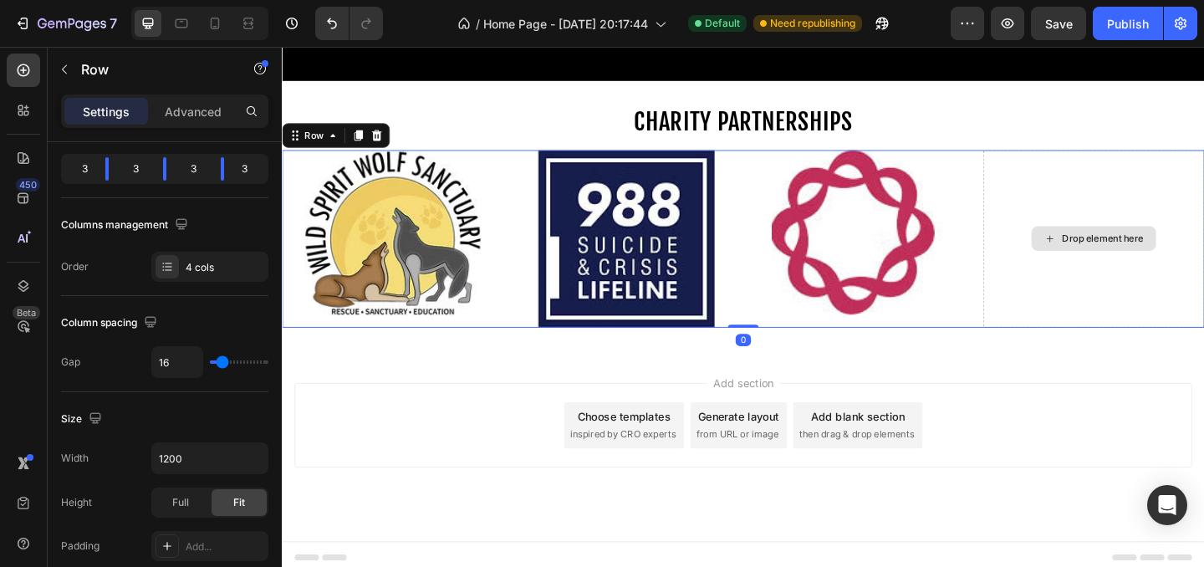
scroll to position [0, 0]
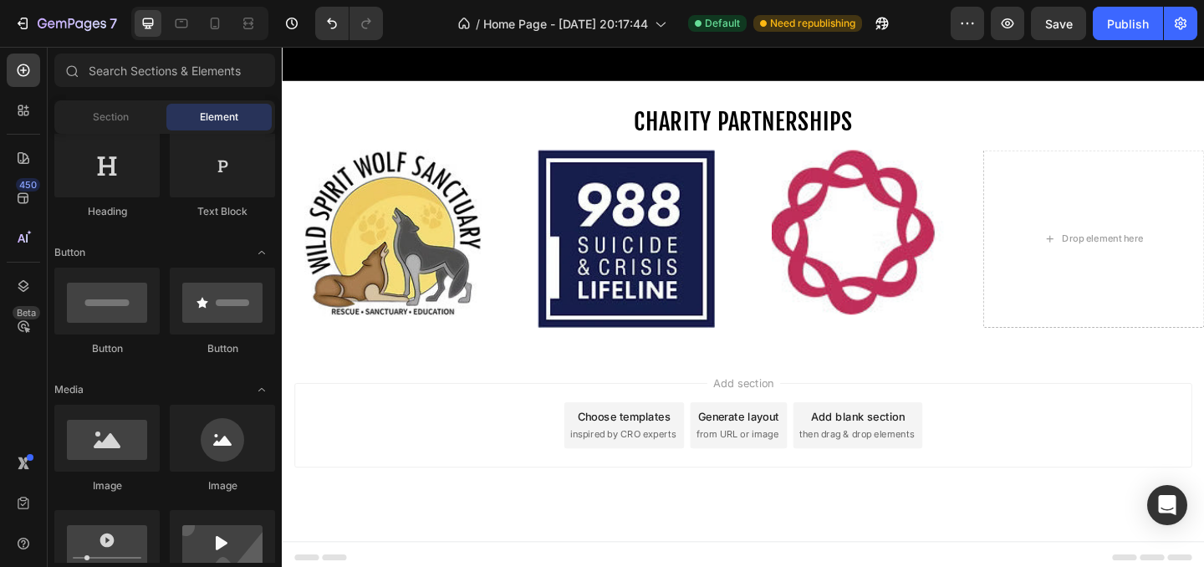
click at [447, 453] on div "Add section Choose templates inspired by CRO experts Generate layout from URL o…" at bounding box center [783, 458] width 976 height 92
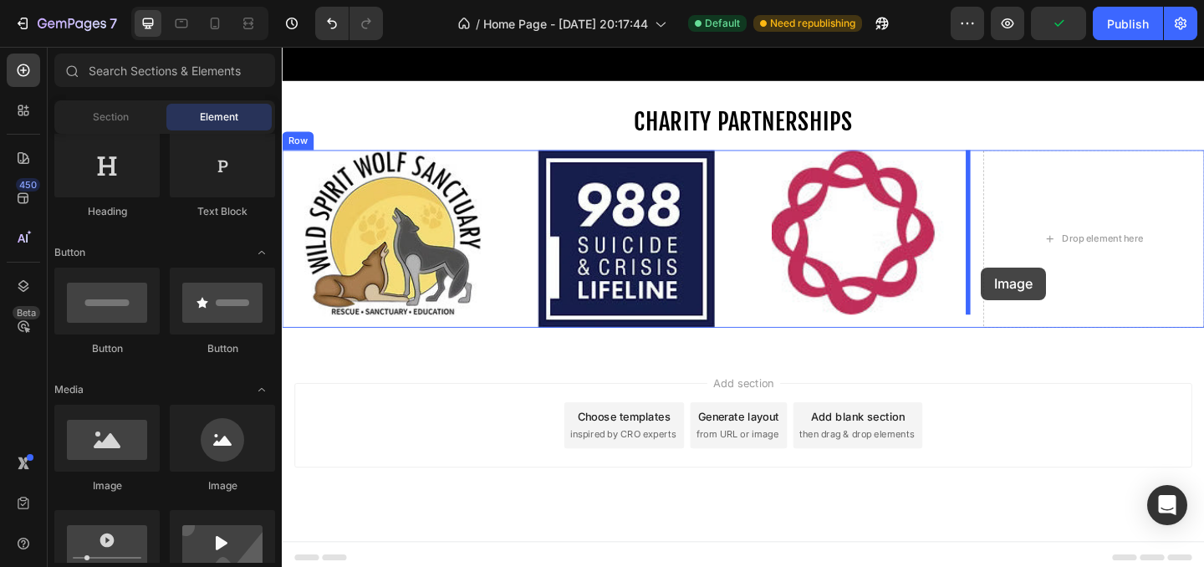
scroll to position [1123, 0]
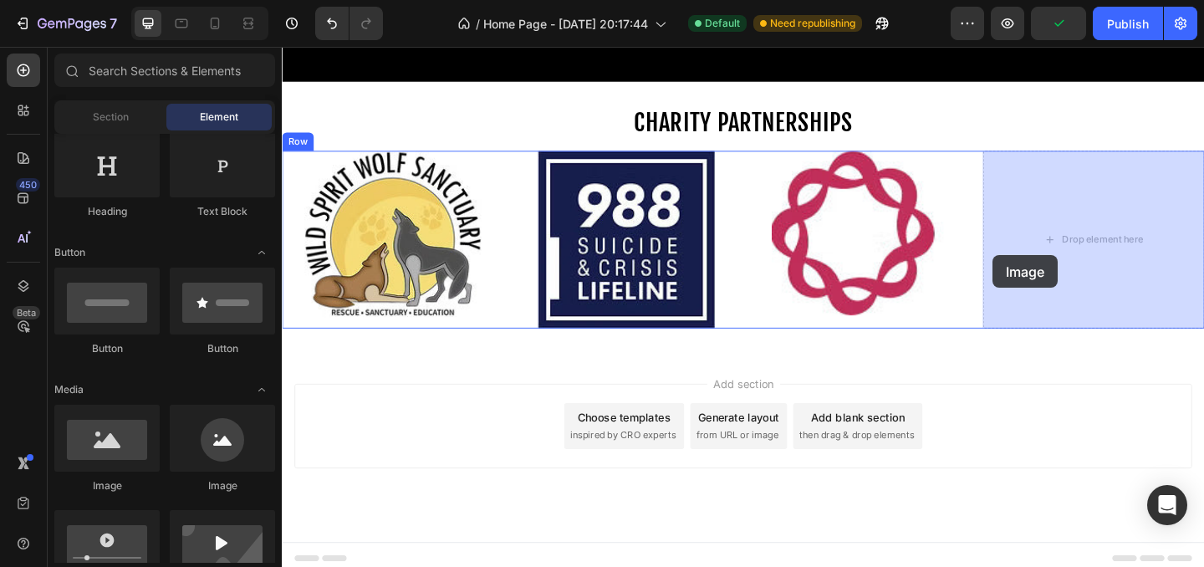
drag, startPoint x: 419, startPoint y: 498, endPoint x: 1075, endPoint y: 264, distance: 696.7
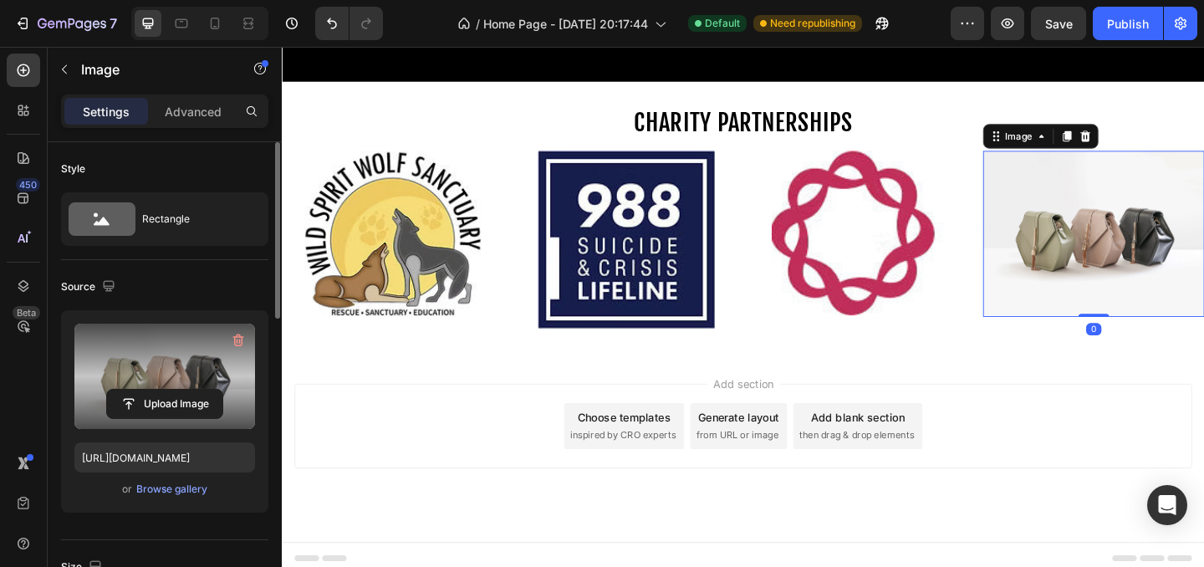
click at [152, 371] on label at bounding box center [164, 375] width 181 height 105
click at [152, 390] on input "file" at bounding box center [164, 404] width 115 height 28
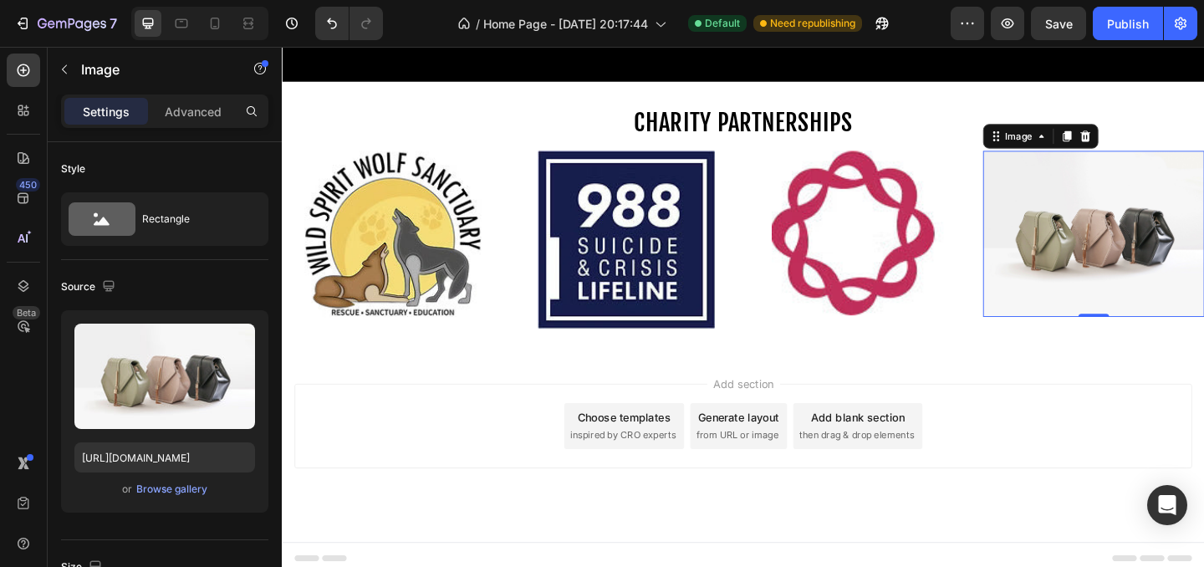
click at [1170, 242] on img at bounding box center [1164, 250] width 241 height 181
click at [1172, 252] on img at bounding box center [1164, 250] width 241 height 181
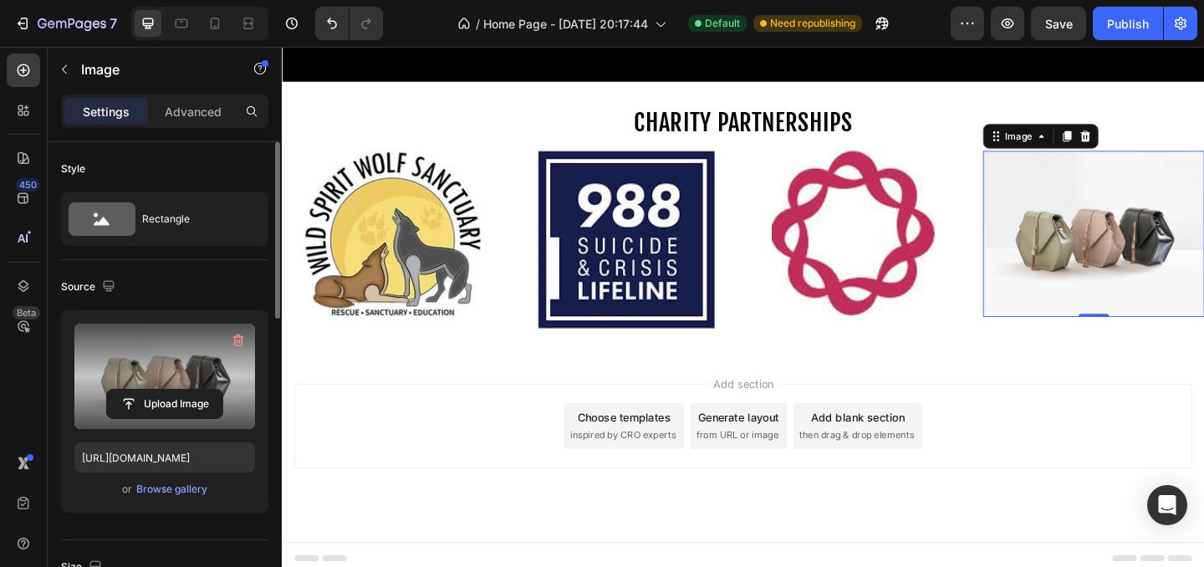
click at [191, 354] on label at bounding box center [164, 375] width 181 height 105
click at [191, 390] on input "file" at bounding box center [164, 404] width 115 height 28
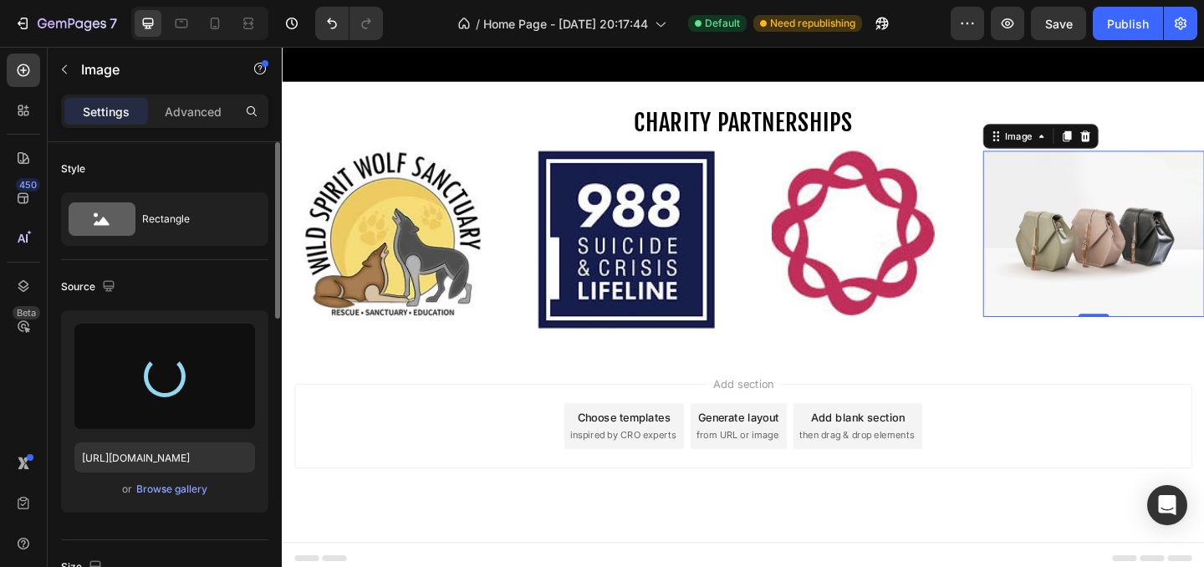
type input "[URL][DOMAIN_NAME]"
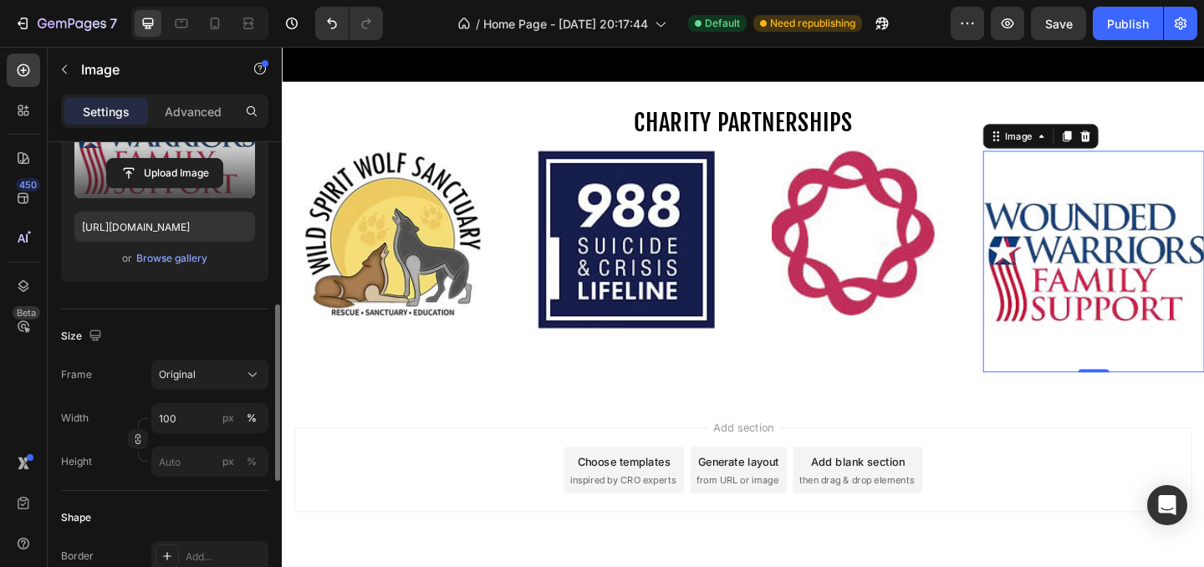
scroll to position [286, 0]
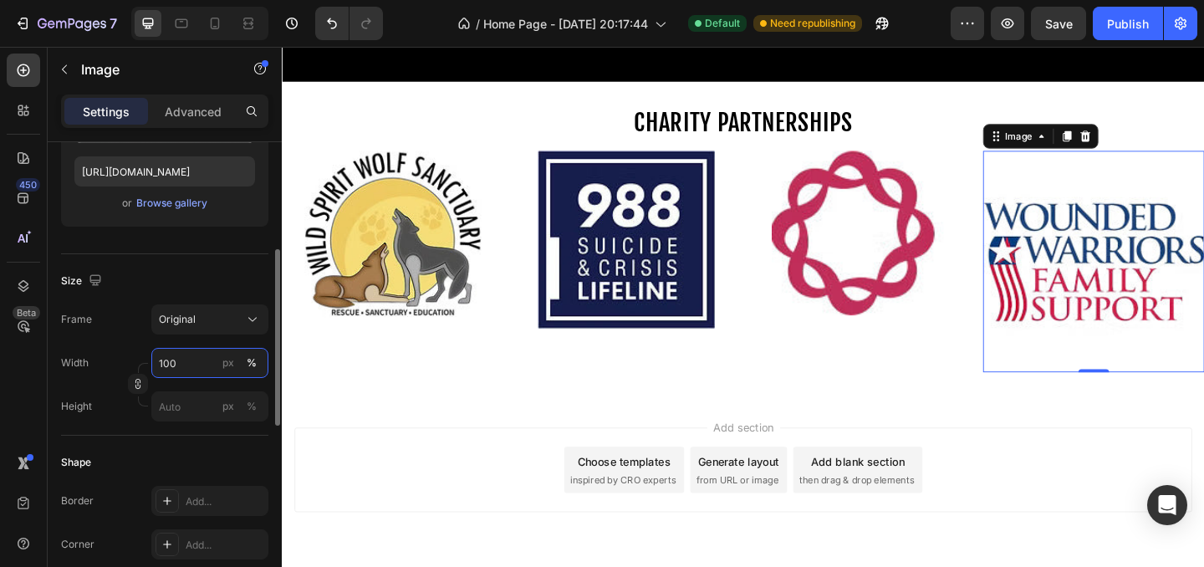
click at [196, 362] on input "100" at bounding box center [209, 363] width 117 height 30
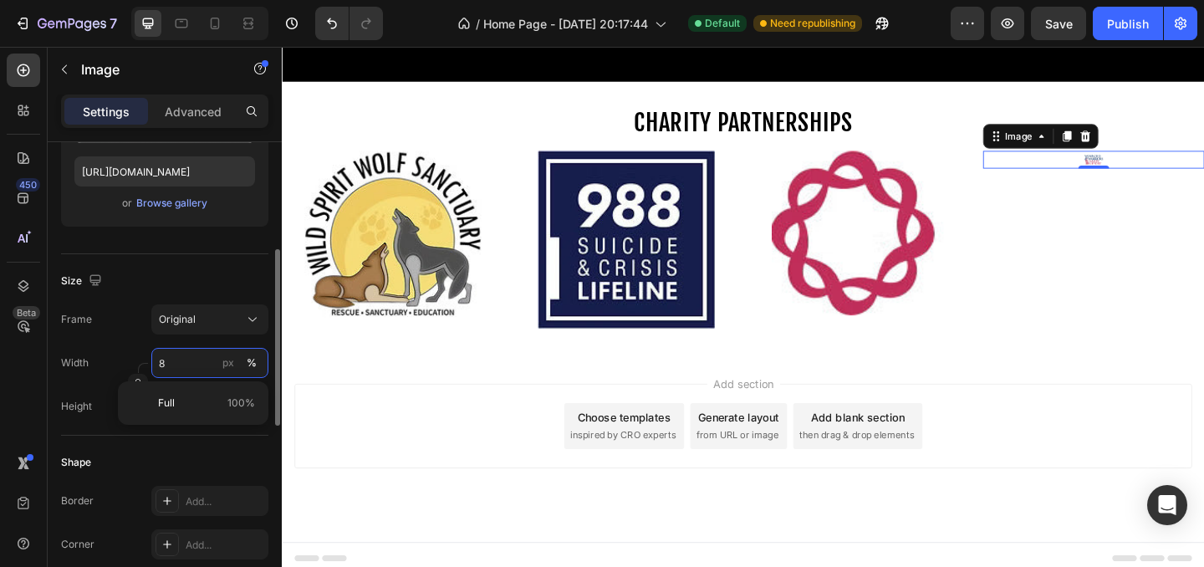
type input "80"
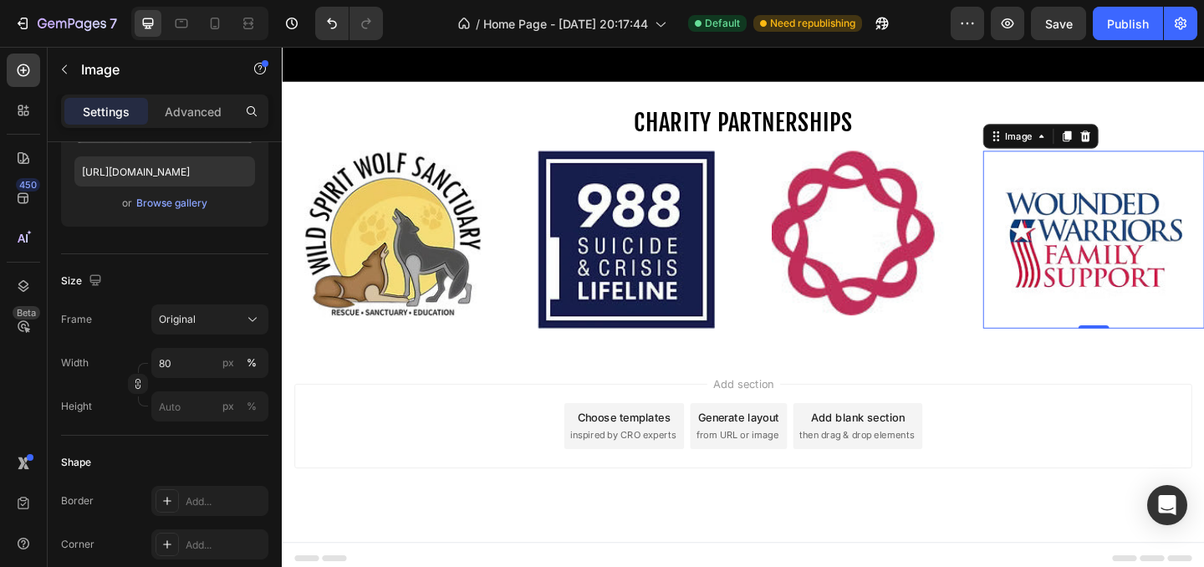
click at [1113, 497] on div "Add section Choose templates inspired by CRO experts Generate layout from URL o…" at bounding box center [783, 459] width 976 height 92
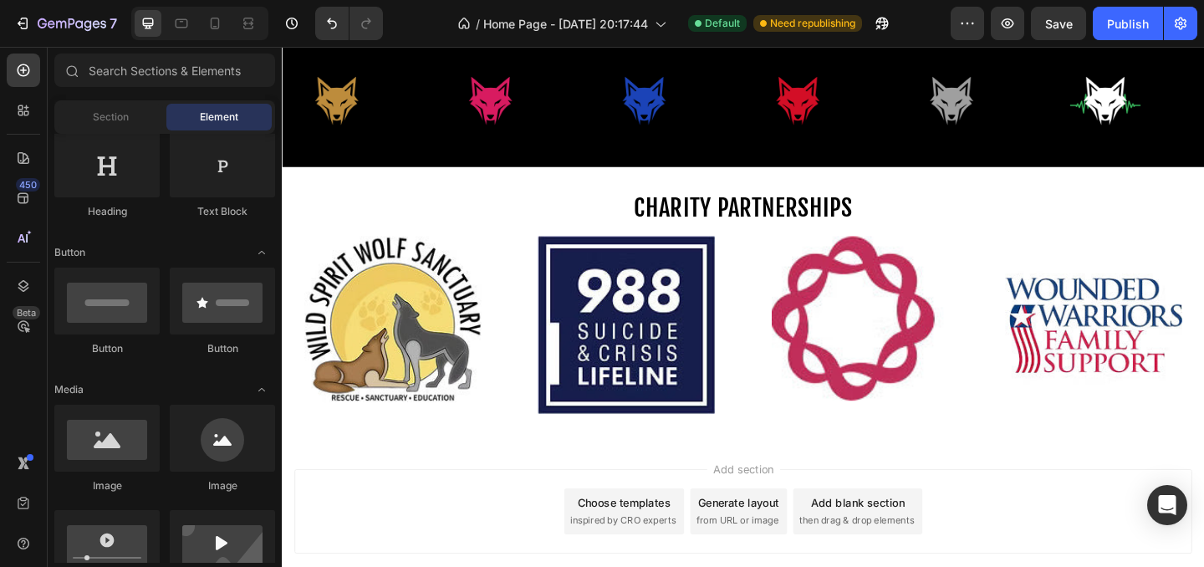
scroll to position [1006, 0]
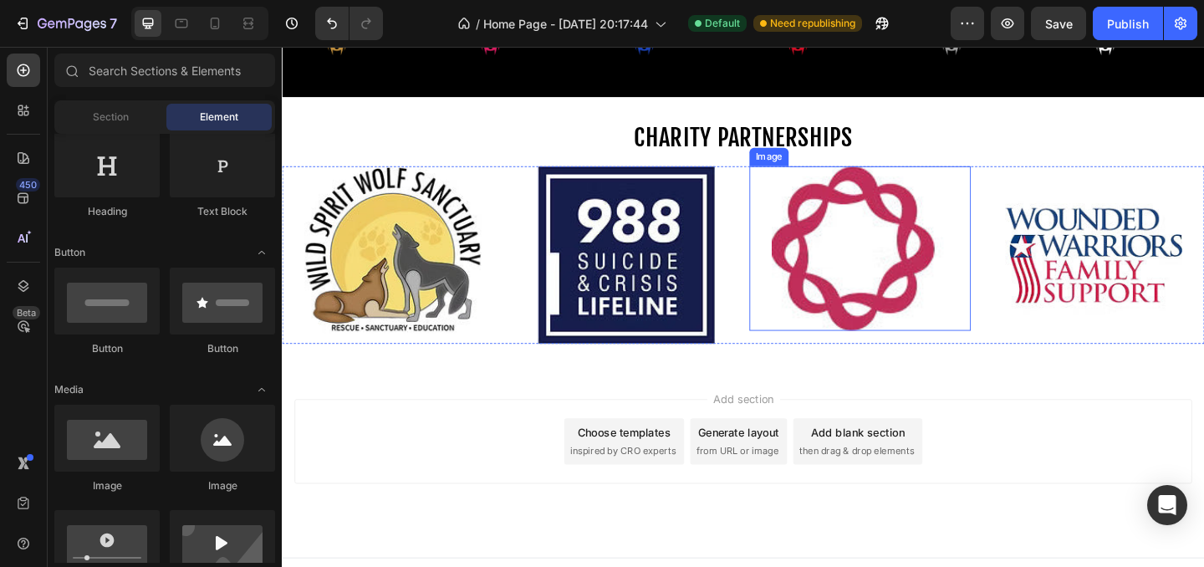
click at [862, 325] on img at bounding box center [910, 265] width 192 height 179
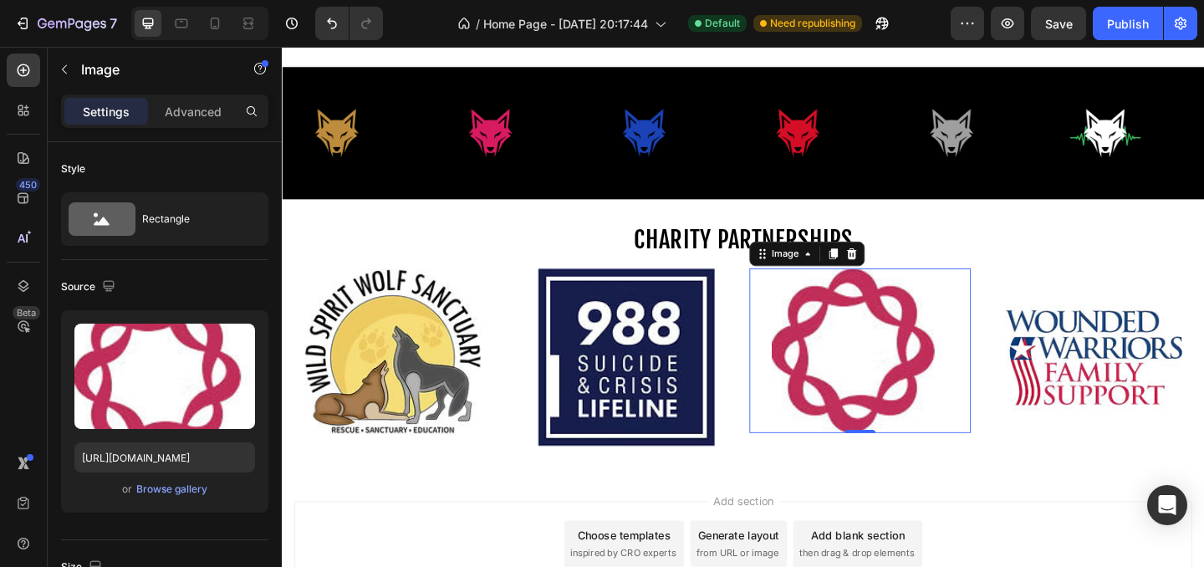
scroll to position [869, 0]
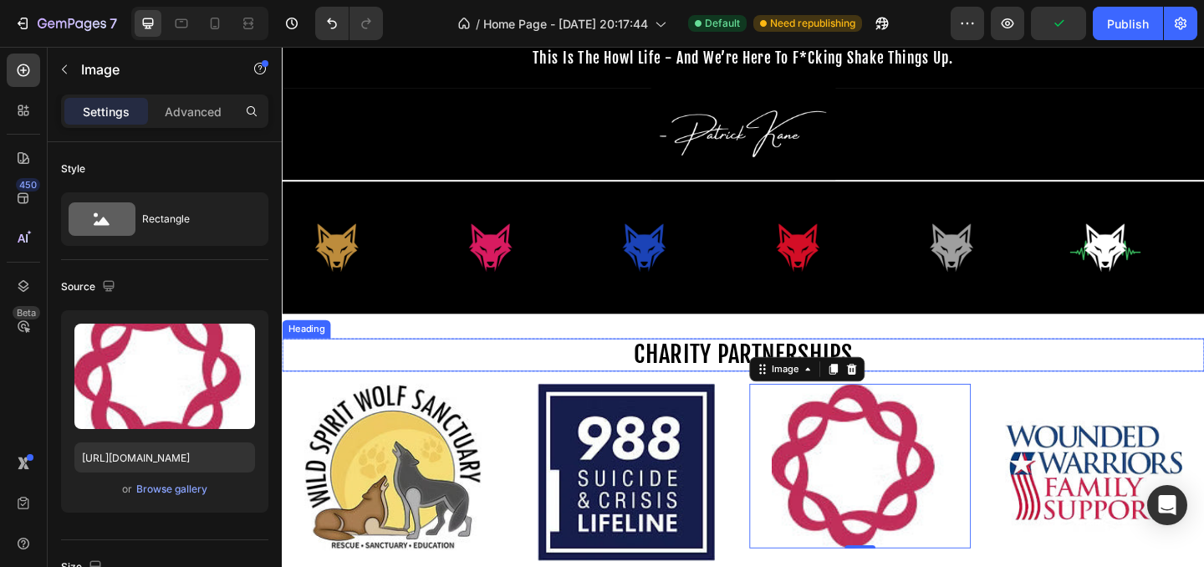
click at [708, 374] on span "CHARITY PARTNERSHIPS" at bounding box center [783, 380] width 237 height 33
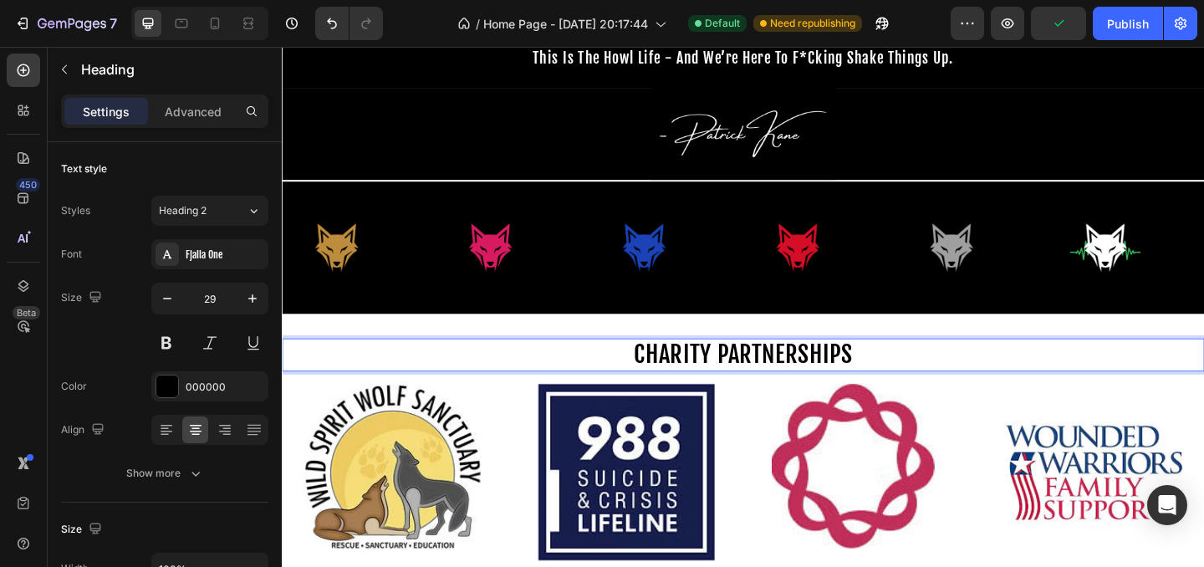
click at [708, 374] on span "CHARITY PARTNERSHIPS" at bounding box center [783, 380] width 237 height 33
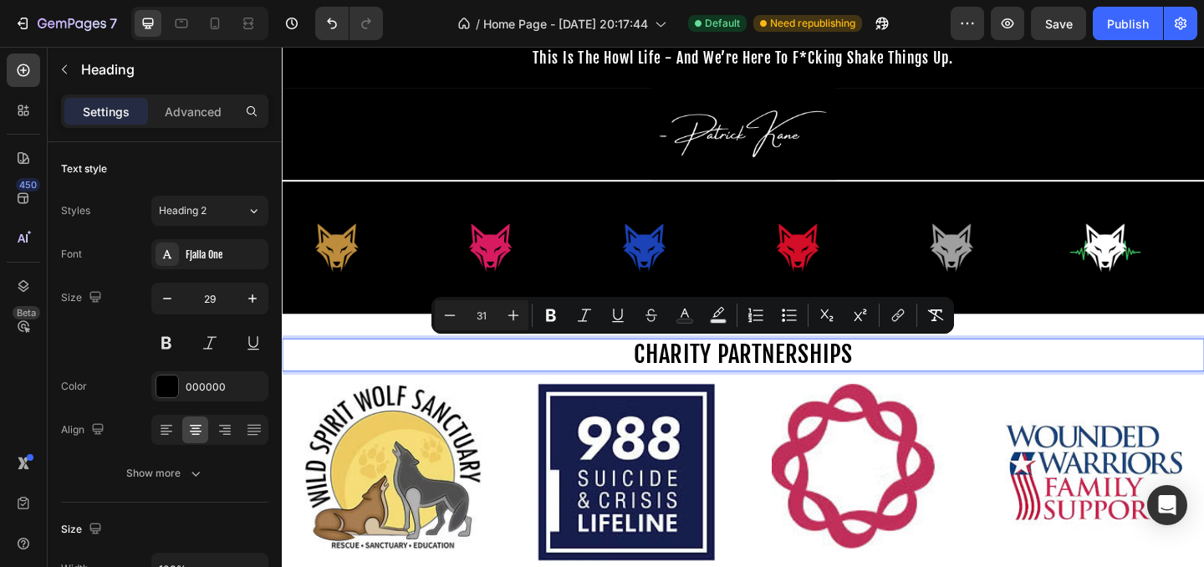
click at [708, 374] on span "CHARITY PARTNERSHIPS" at bounding box center [783, 380] width 237 height 33
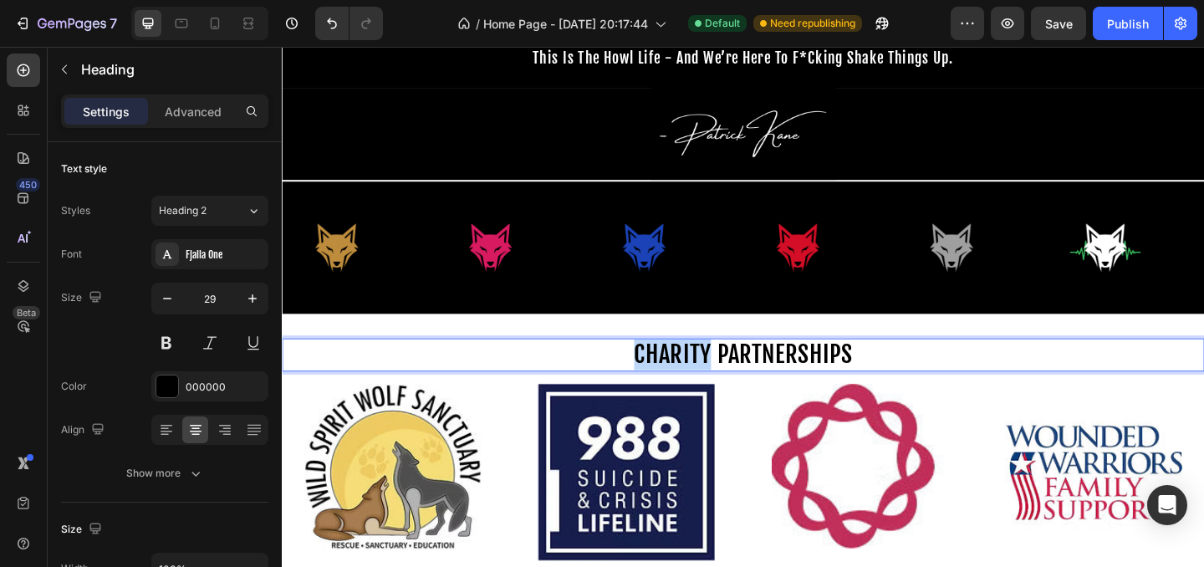
click at [708, 374] on span "CHARITY PARTNERSHIPS" at bounding box center [783, 380] width 237 height 33
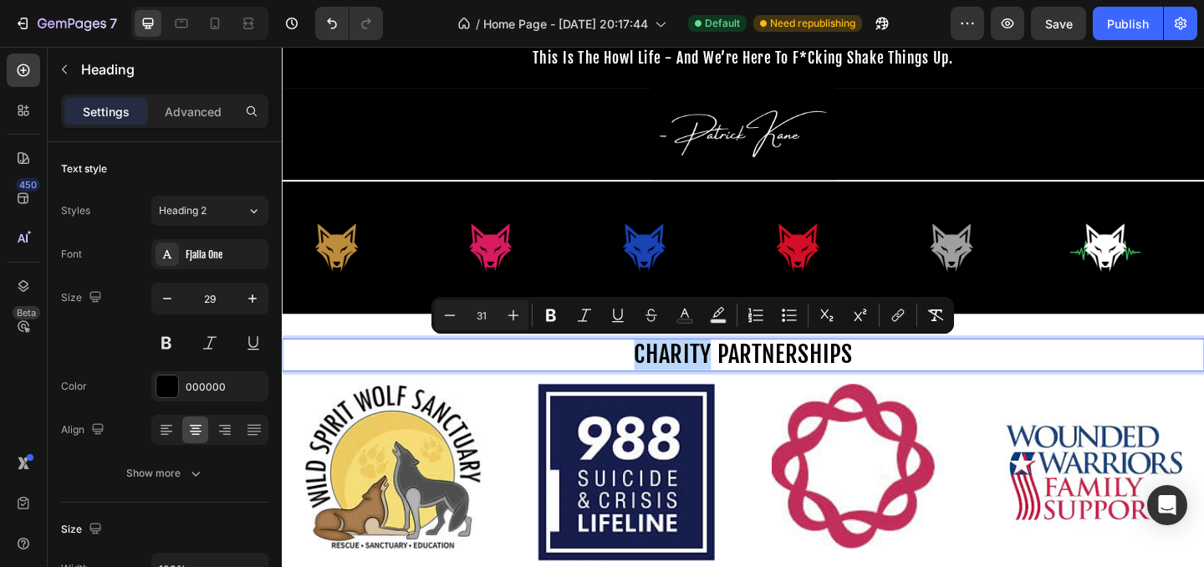
click at [708, 374] on span "CHARITY PARTNERSHIPS" at bounding box center [783, 380] width 237 height 33
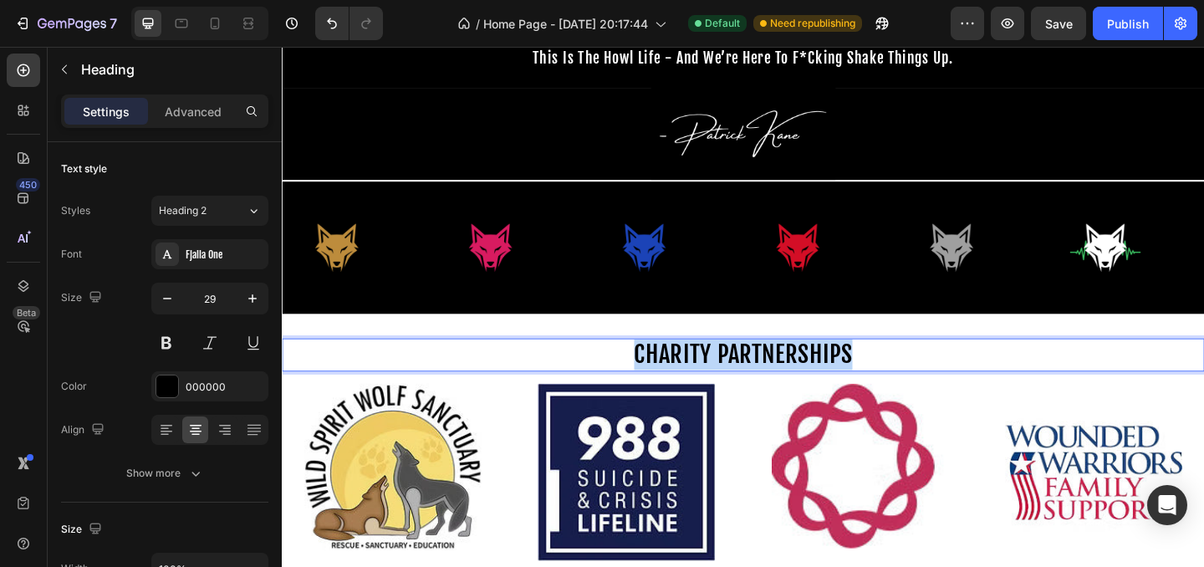
click at [708, 374] on span "CHARITY PARTNERSHIPS" at bounding box center [783, 380] width 237 height 33
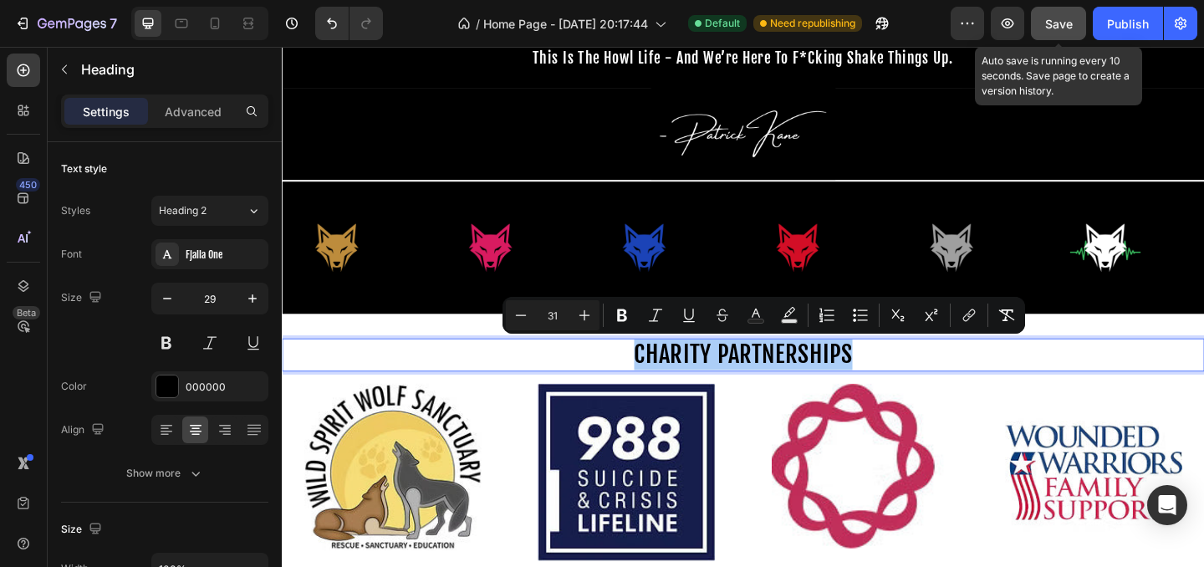
click at [1072, 25] on span "Save" at bounding box center [1059, 24] width 28 height 14
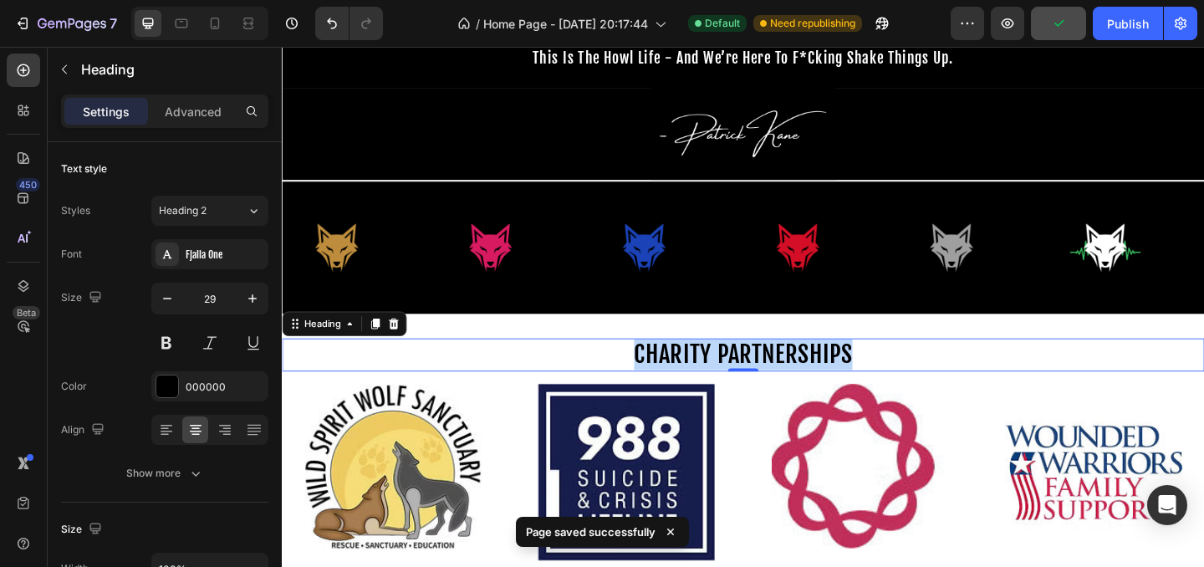
click at [842, 382] on span "CHARITY PARTNERSHIPS" at bounding box center [783, 380] width 237 height 33
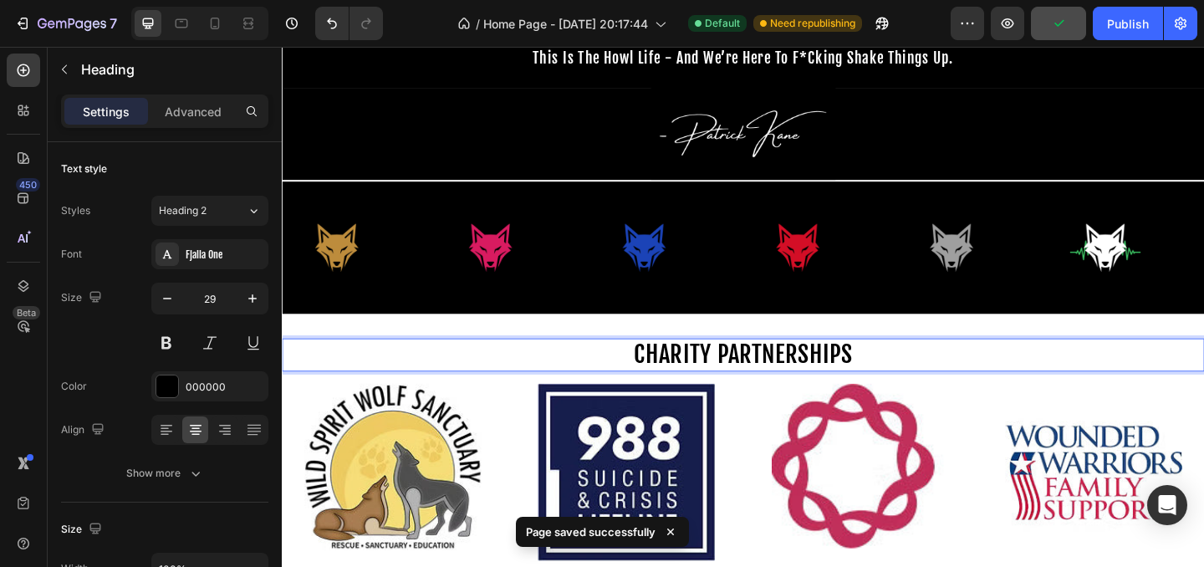
click at [842, 382] on span "CHARITY PARTNERSHIPS" at bounding box center [783, 380] width 237 height 33
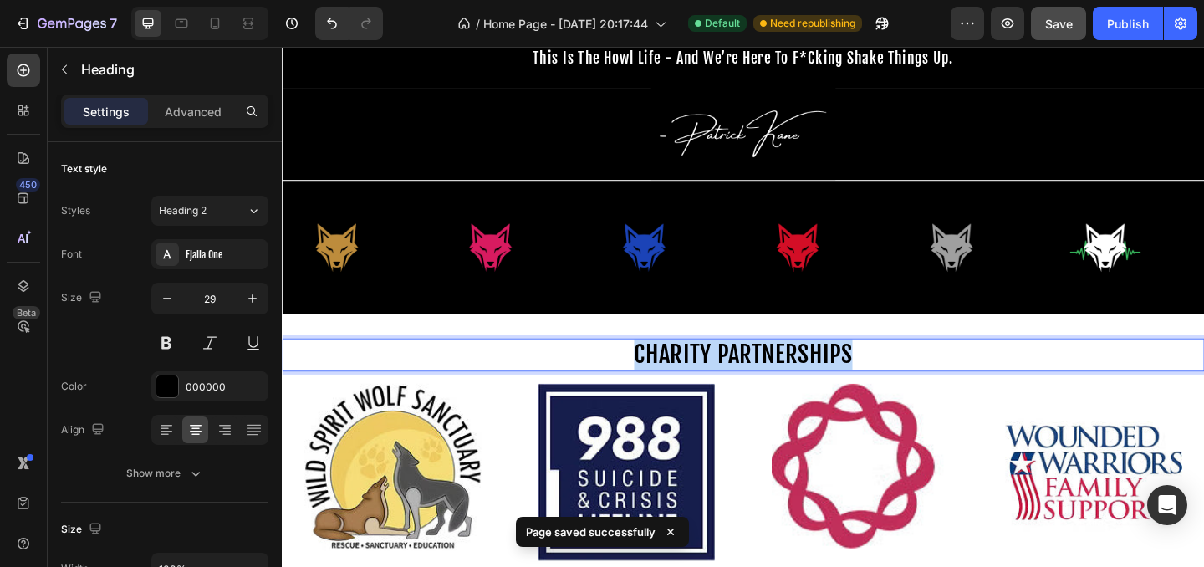
click at [842, 382] on span "CHARITY PARTNERSHIPS" at bounding box center [783, 380] width 237 height 33
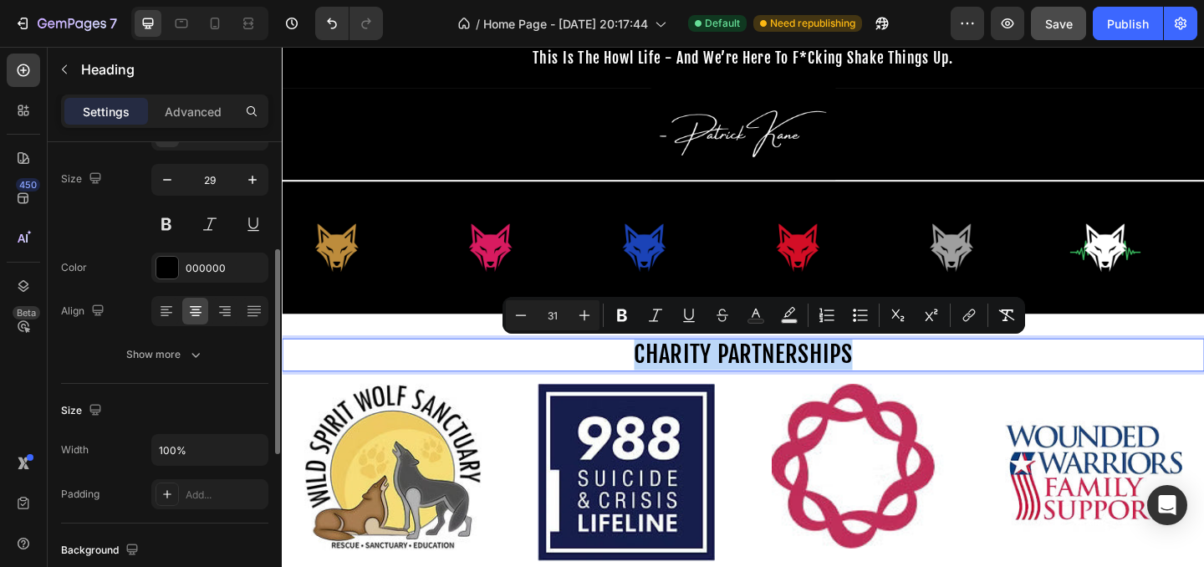
scroll to position [157, 0]
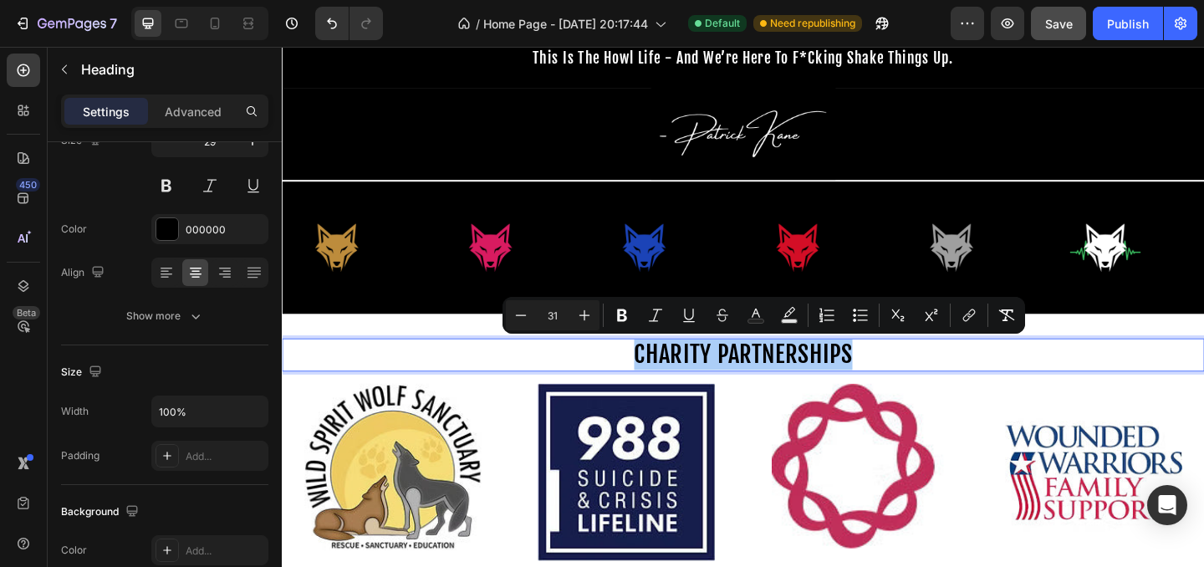
click at [559, 317] on input "31" at bounding box center [552, 315] width 33 height 20
type input "3"
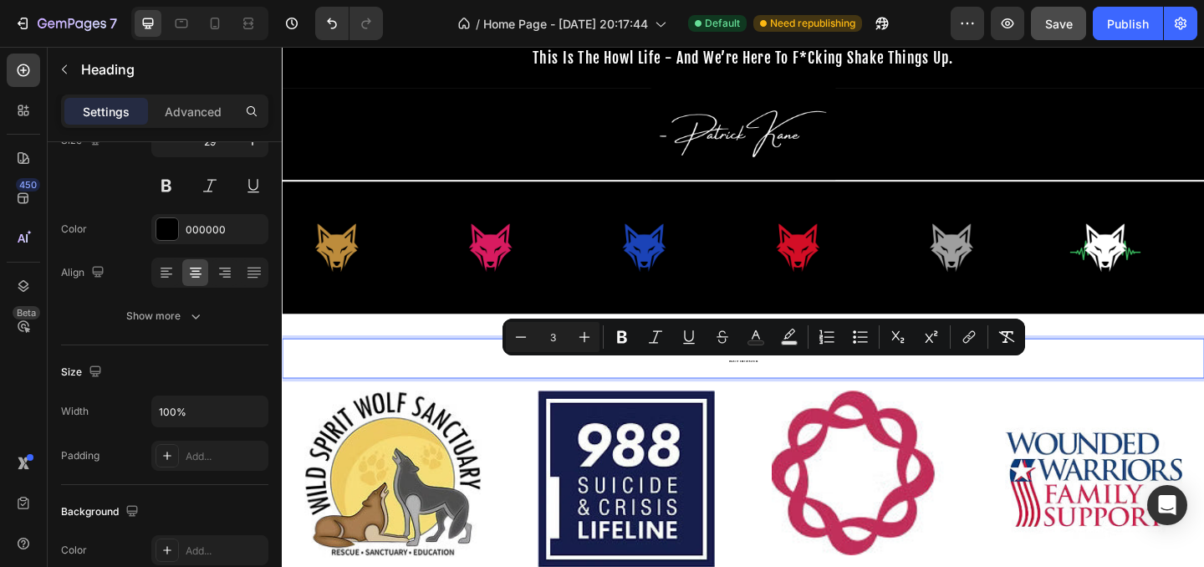
click at [557, 336] on input "3" at bounding box center [552, 337] width 33 height 20
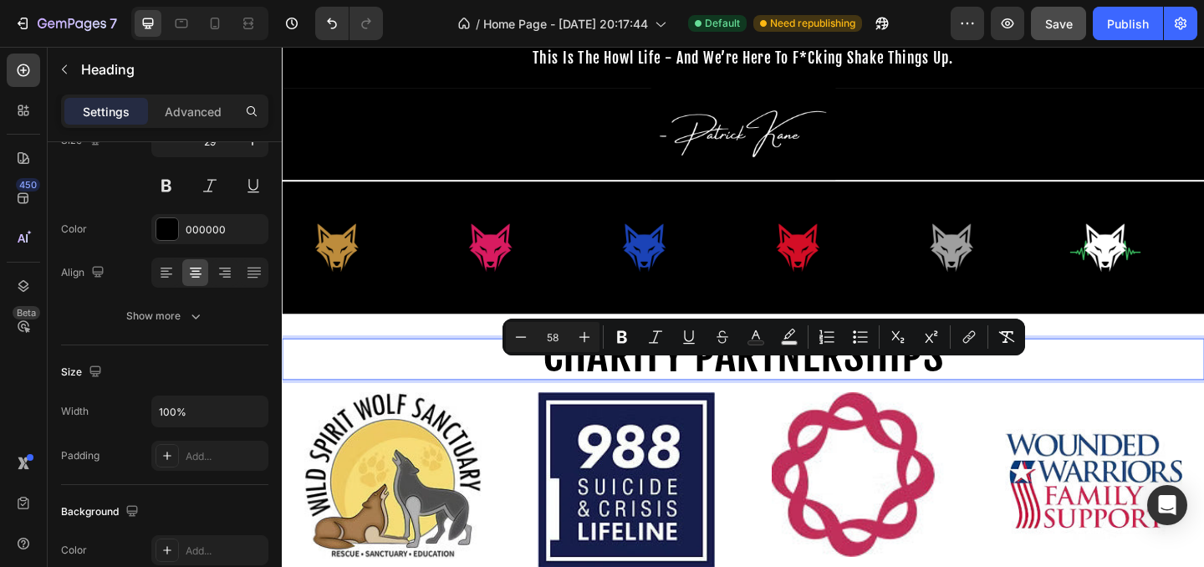
type input "5"
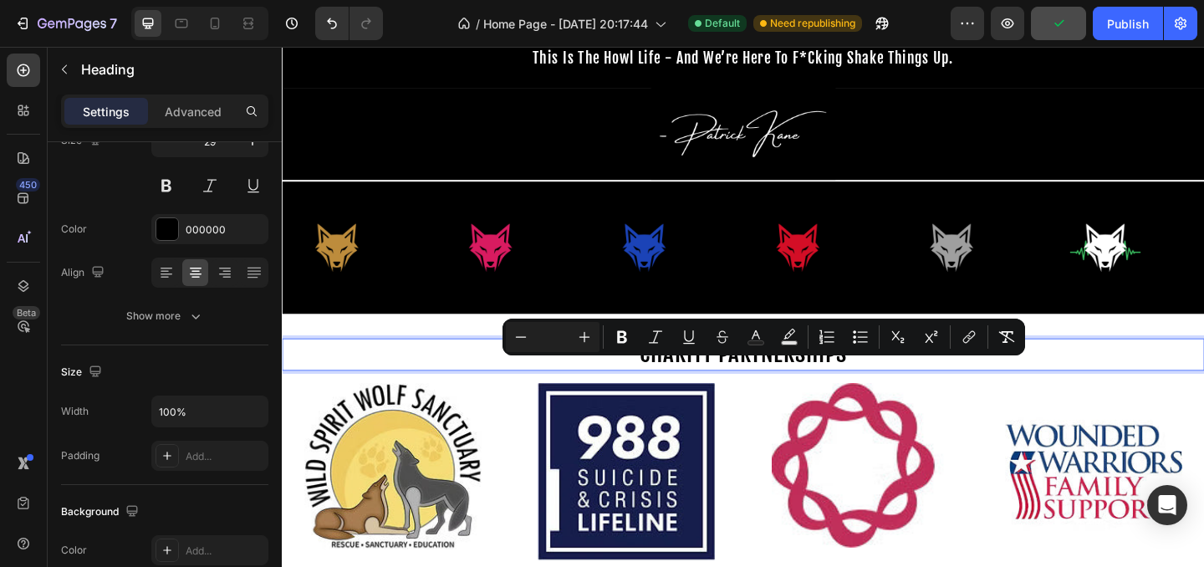
type input "6"
type input "5"
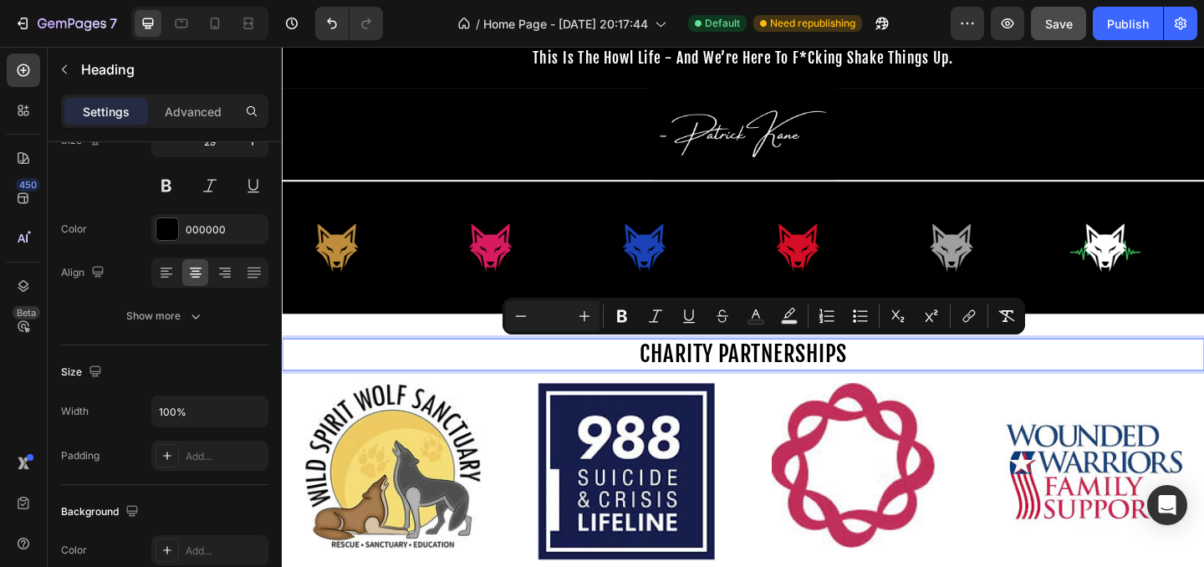
click at [552, 320] on input "Editor contextual toolbar" at bounding box center [552, 316] width 33 height 20
type input "29"
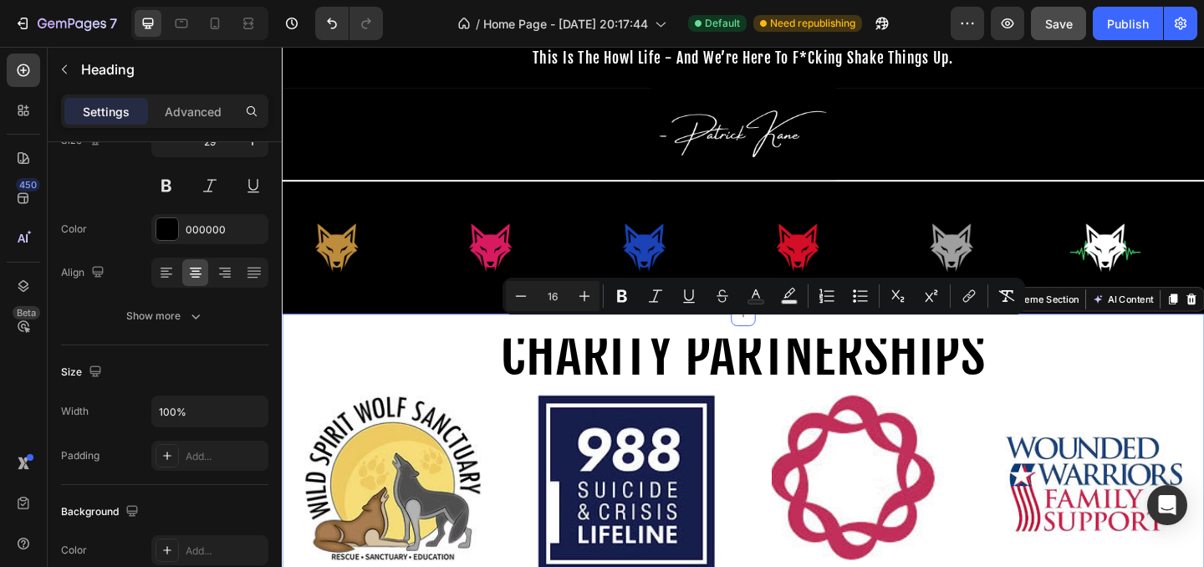
click at [522, 345] on div "⁠⁠⁠⁠⁠⁠⁠ CHARITY PARTNERSHIPS Heading Row Image Image Image Image Row Section 7 …" at bounding box center [783, 491] width 1003 height 308
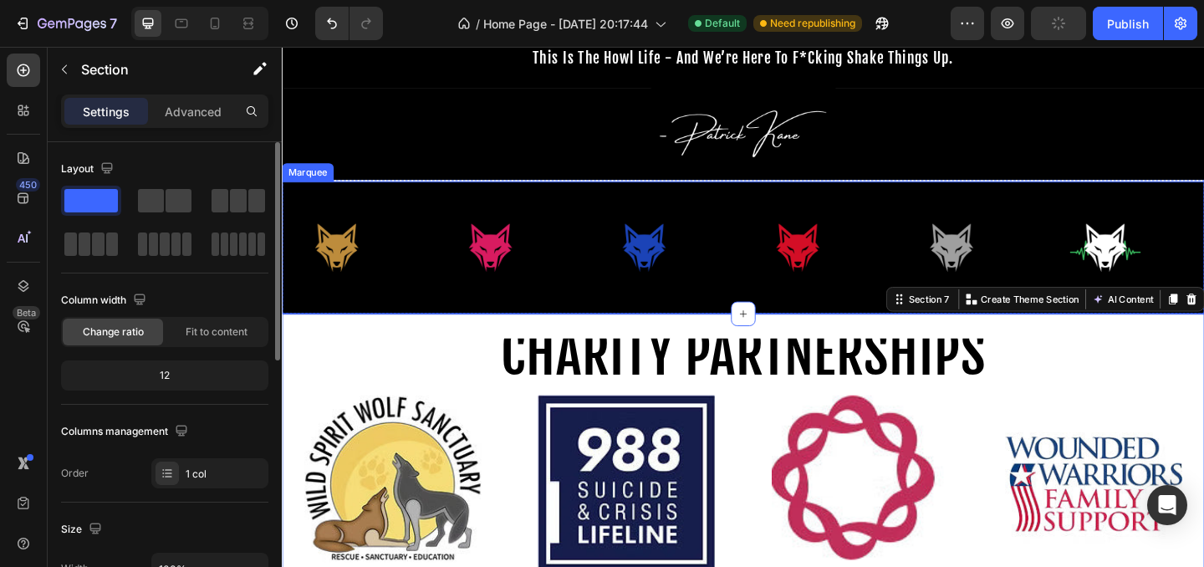
click at [576, 282] on div "Image" at bounding box center [533, 264] width 167 height 117
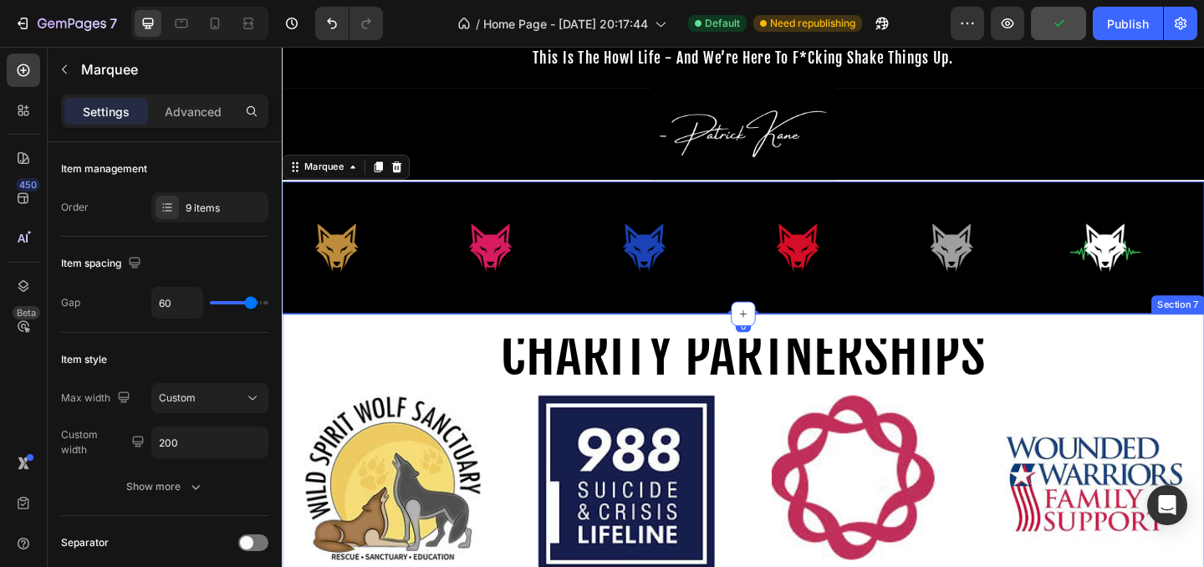
click at [576, 369] on span "CHARITY PARTNERSHIPS" at bounding box center [783, 381] width 527 height 74
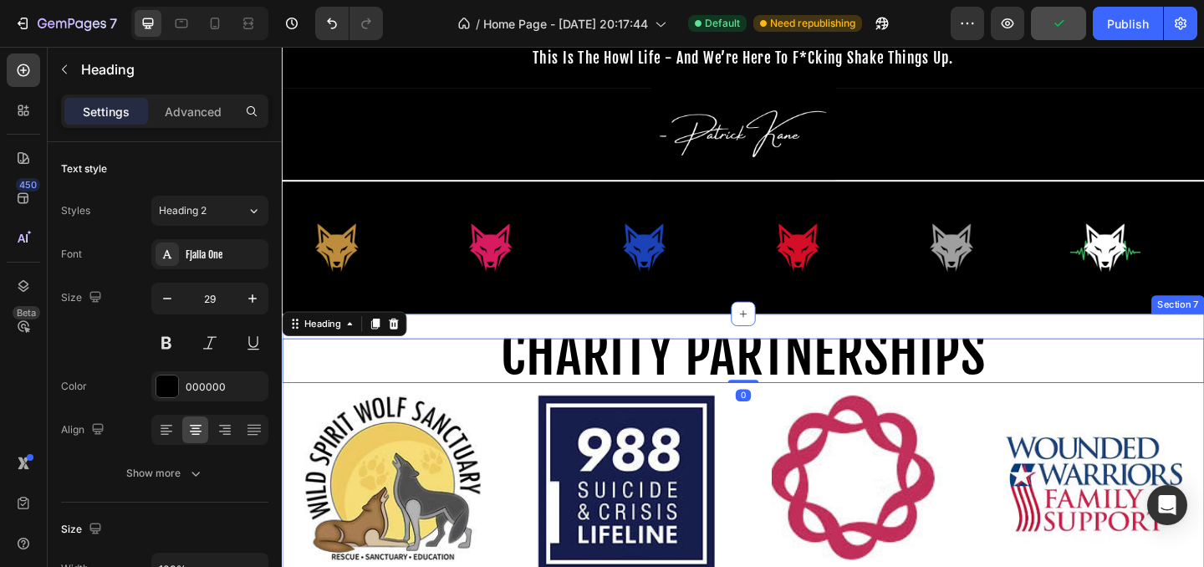
click at [583, 349] on div "⁠⁠⁠⁠⁠⁠⁠ CHARITY PARTNERSHIPS Heading 0 Row Image Image Image Image Row Section 7" at bounding box center [783, 491] width 1003 height 308
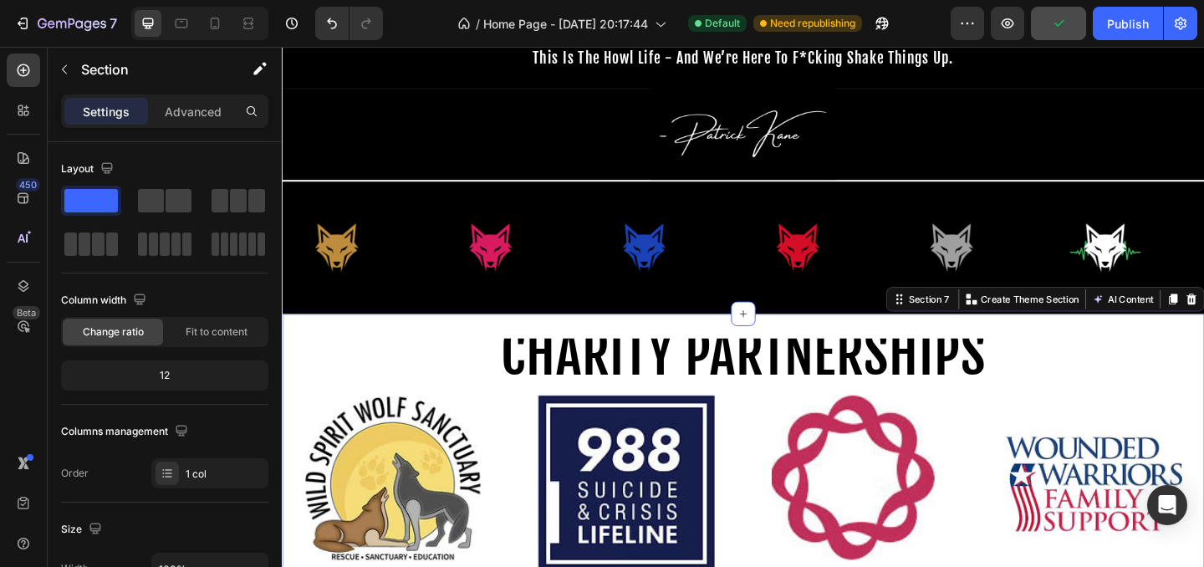
click at [577, 380] on span "CHARITY PARTNERSHIPS" at bounding box center [783, 381] width 527 height 74
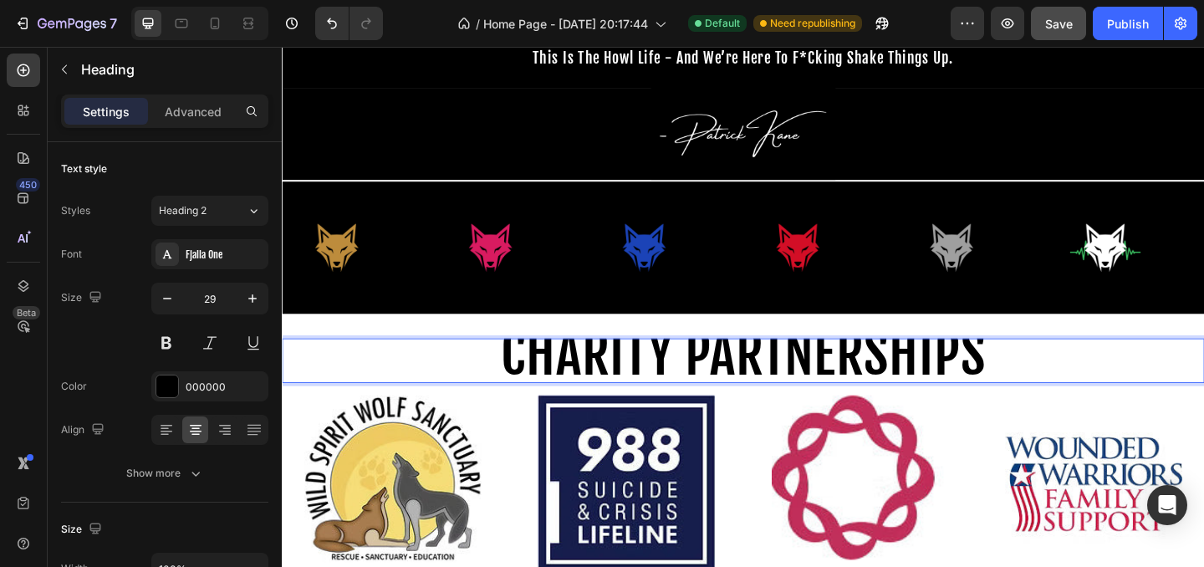
click at [577, 380] on span "CHARITY PARTNERSHIPS" at bounding box center [783, 381] width 527 height 74
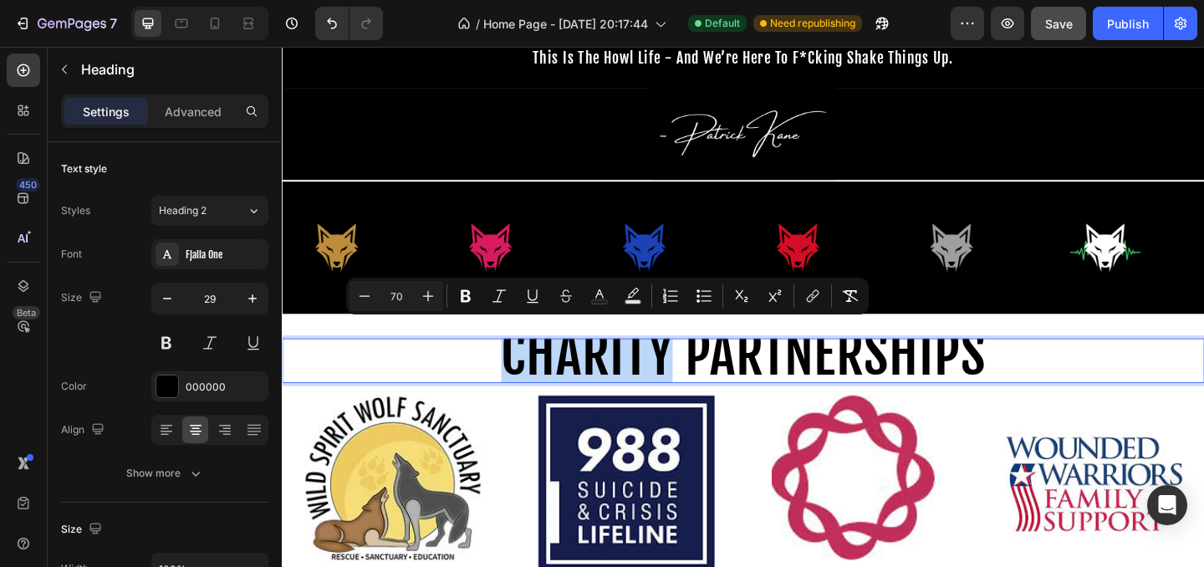
click at [577, 380] on span "CHARITY PARTNERSHIPS" at bounding box center [783, 381] width 527 height 74
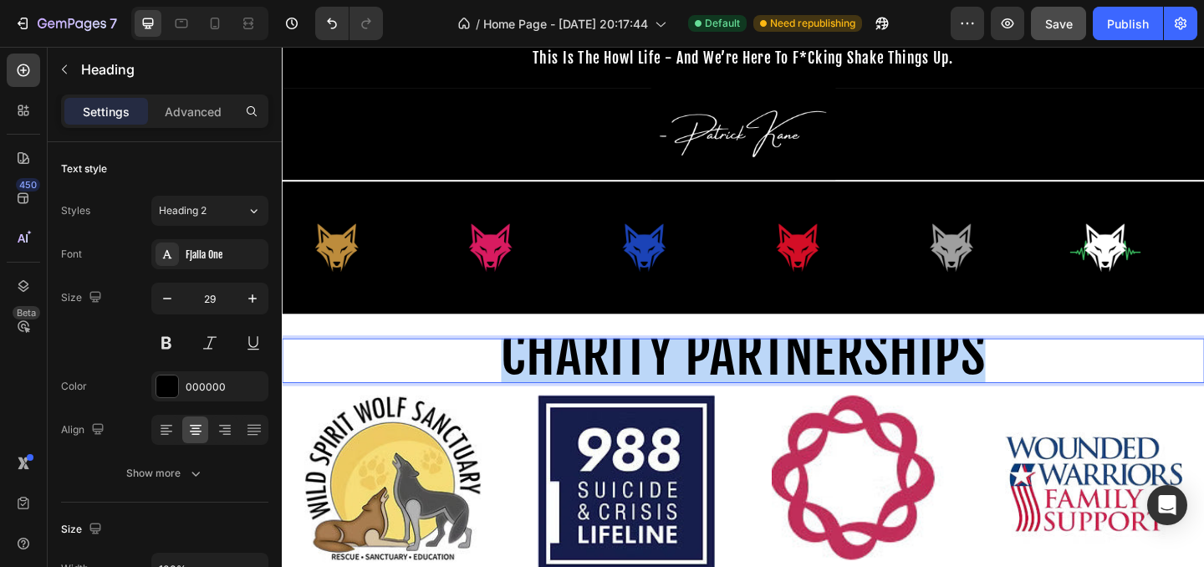
click at [577, 380] on span "CHARITY PARTNERSHIPS" at bounding box center [783, 381] width 527 height 74
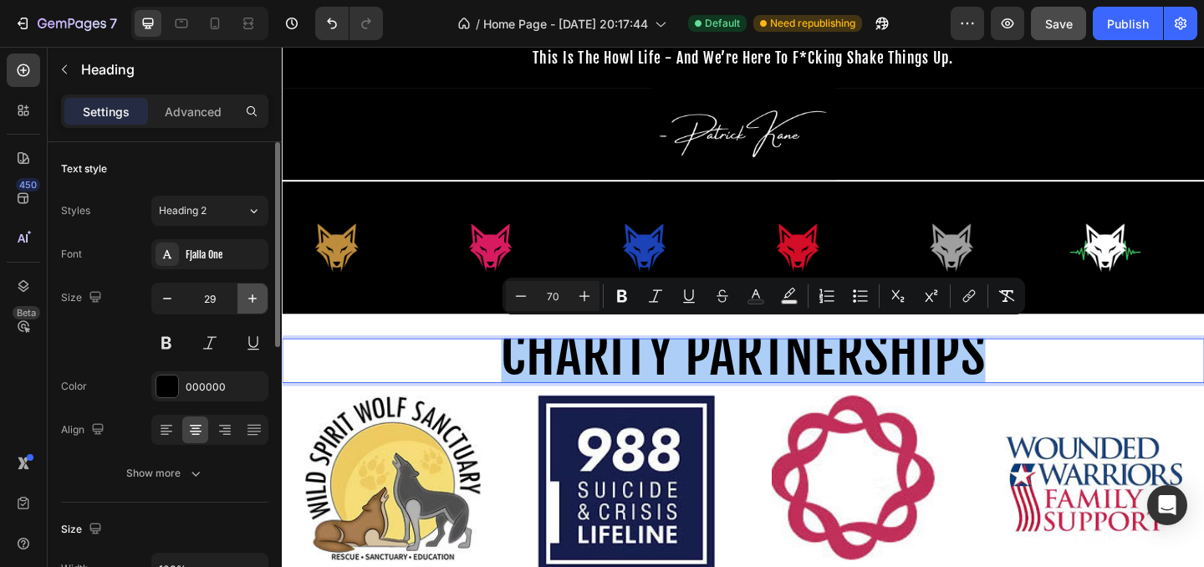
click at [247, 301] on icon "button" at bounding box center [252, 298] width 17 height 17
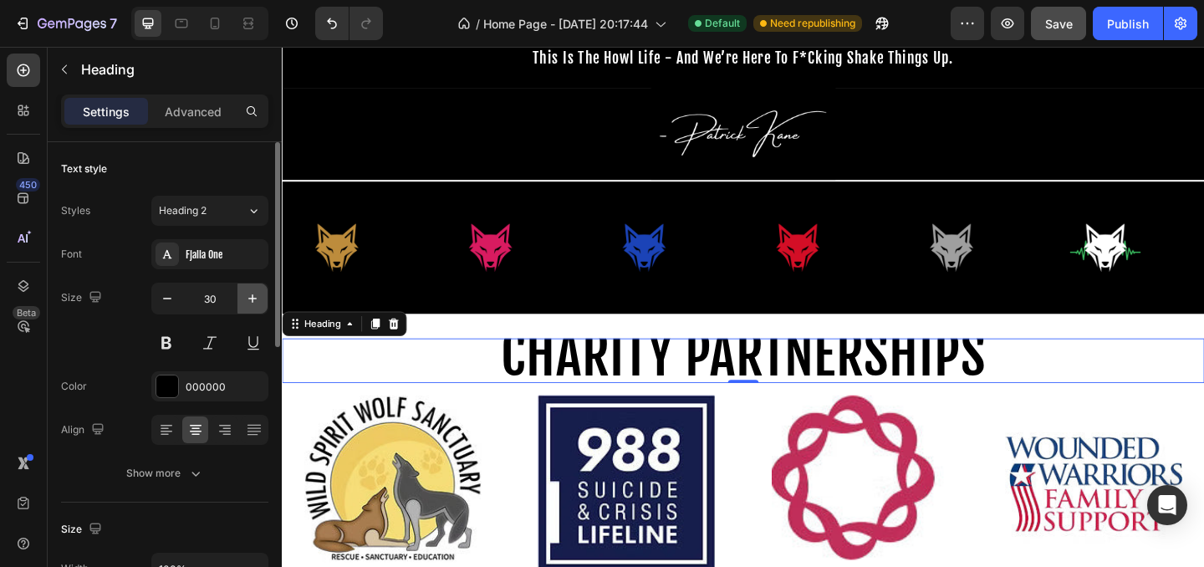
click at [247, 300] on icon "button" at bounding box center [252, 298] width 17 height 17
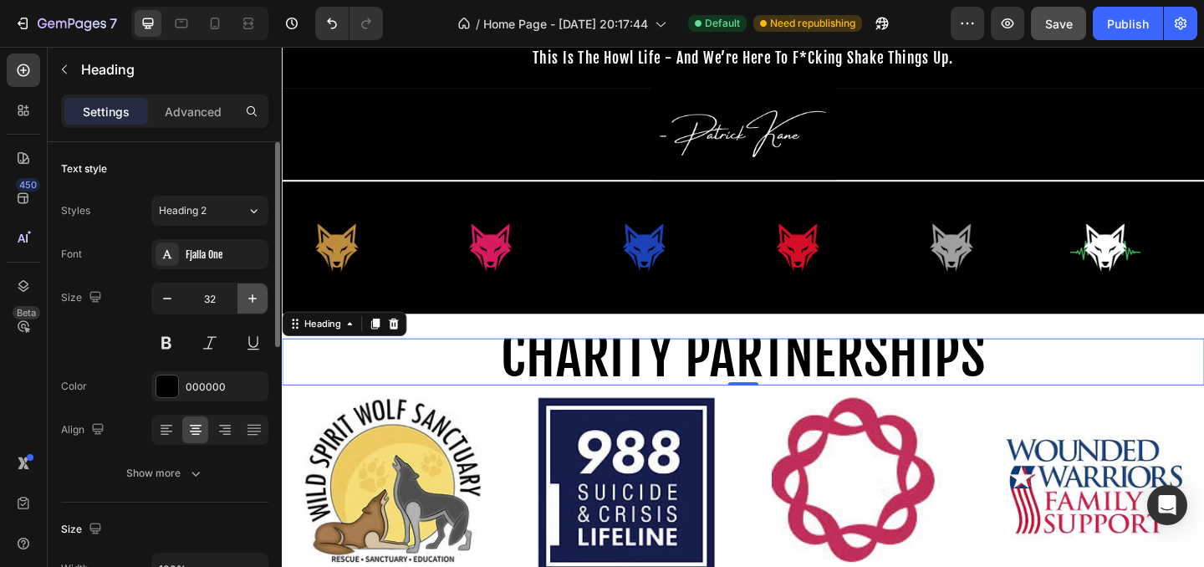
click at [247, 300] on icon "button" at bounding box center [252, 298] width 17 height 17
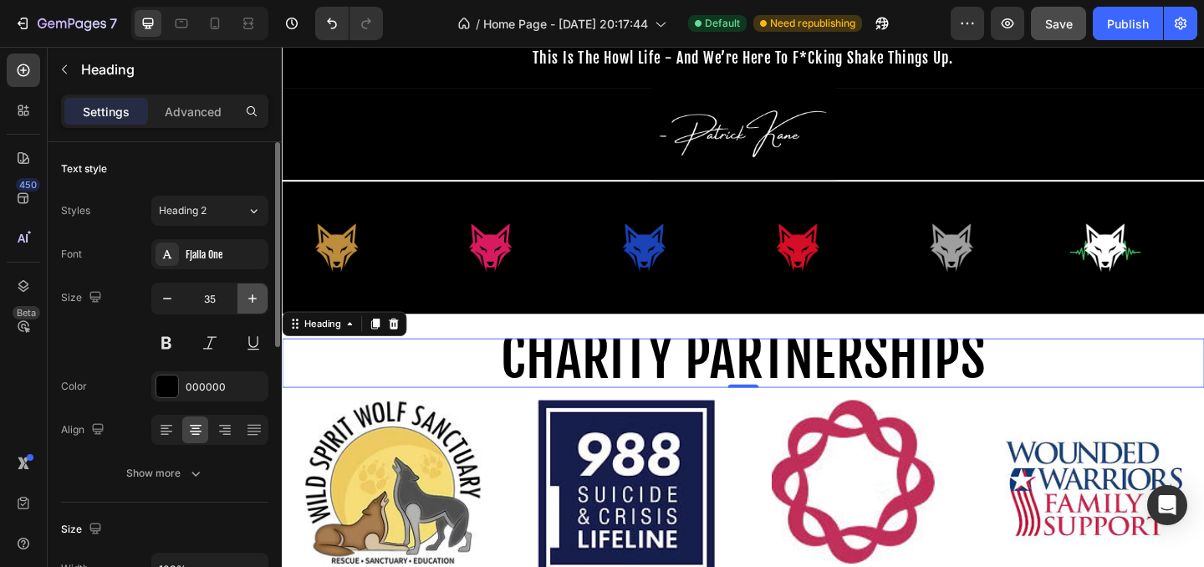
click at [247, 300] on icon "button" at bounding box center [252, 298] width 17 height 17
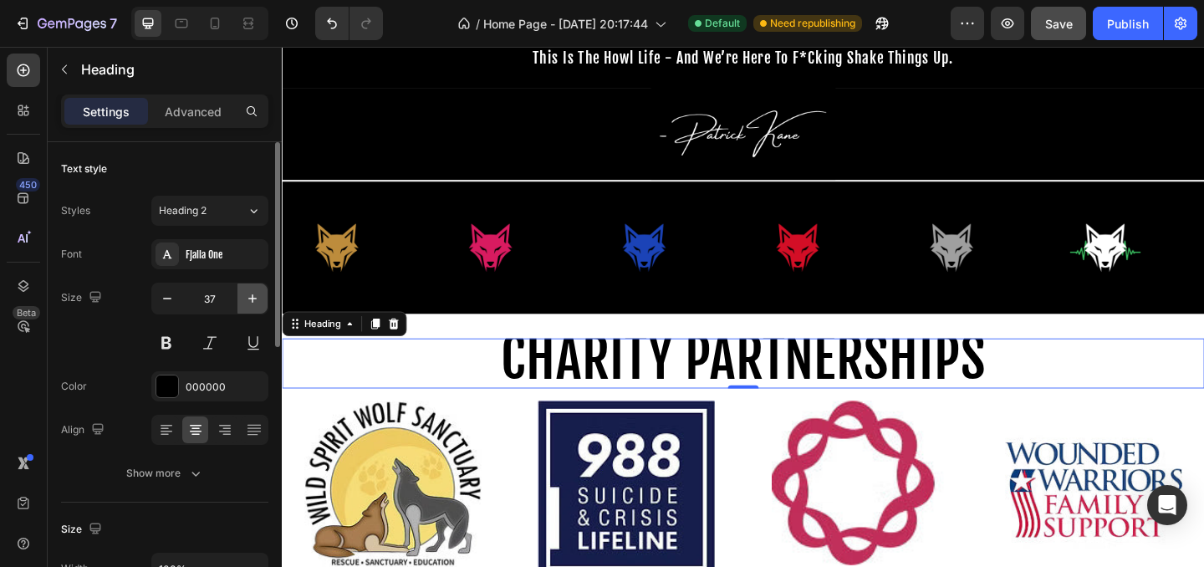
click at [247, 300] on icon "button" at bounding box center [252, 298] width 17 height 17
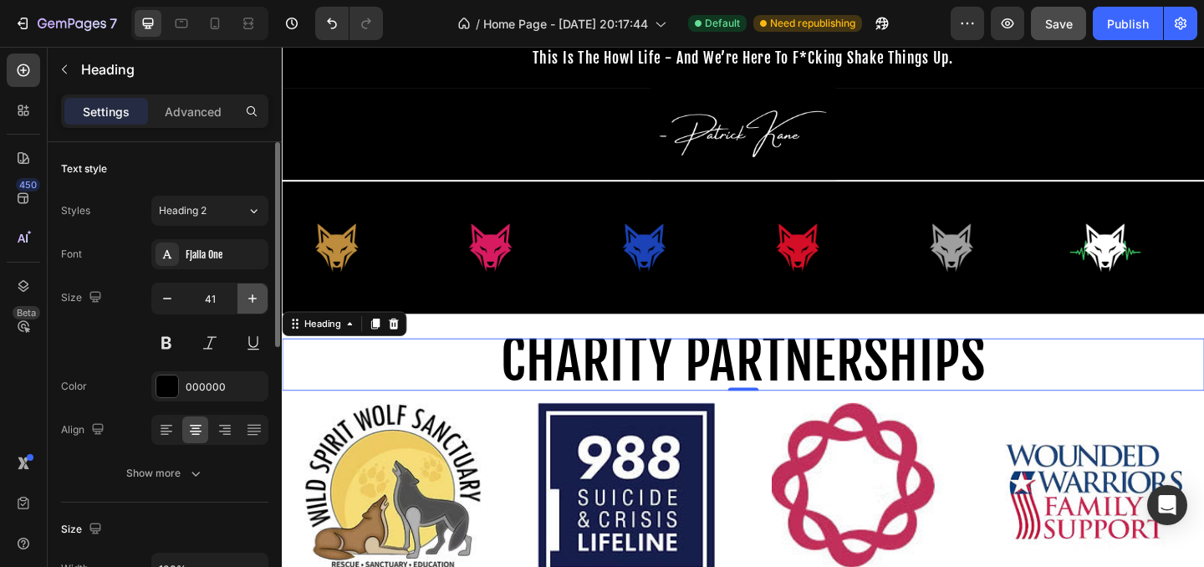
click at [247, 300] on icon "button" at bounding box center [252, 298] width 17 height 17
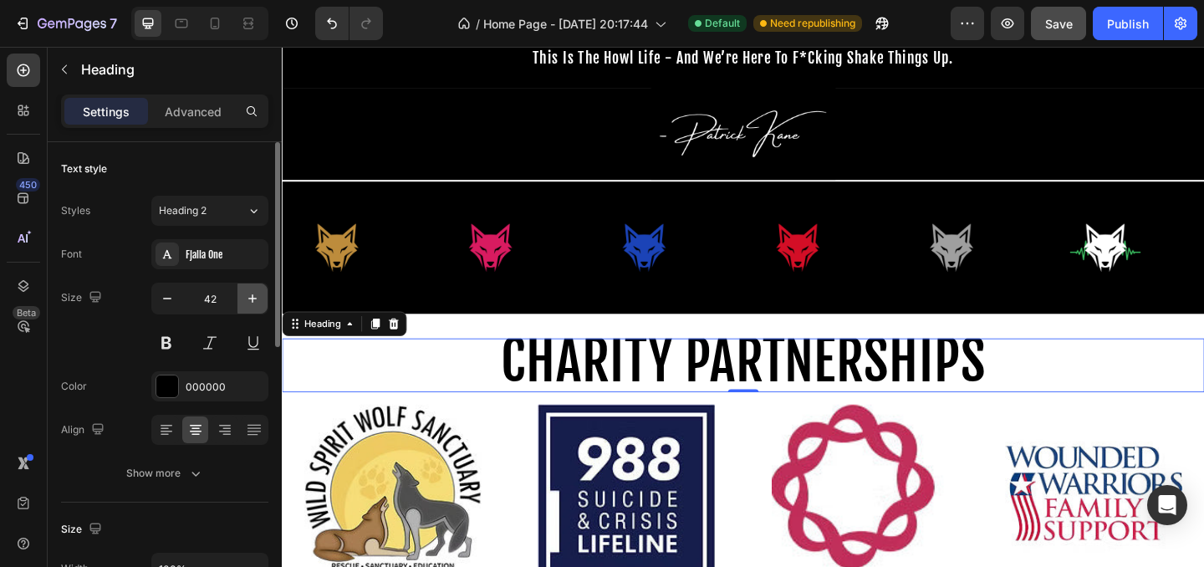
click at [247, 300] on icon "button" at bounding box center [252, 298] width 17 height 17
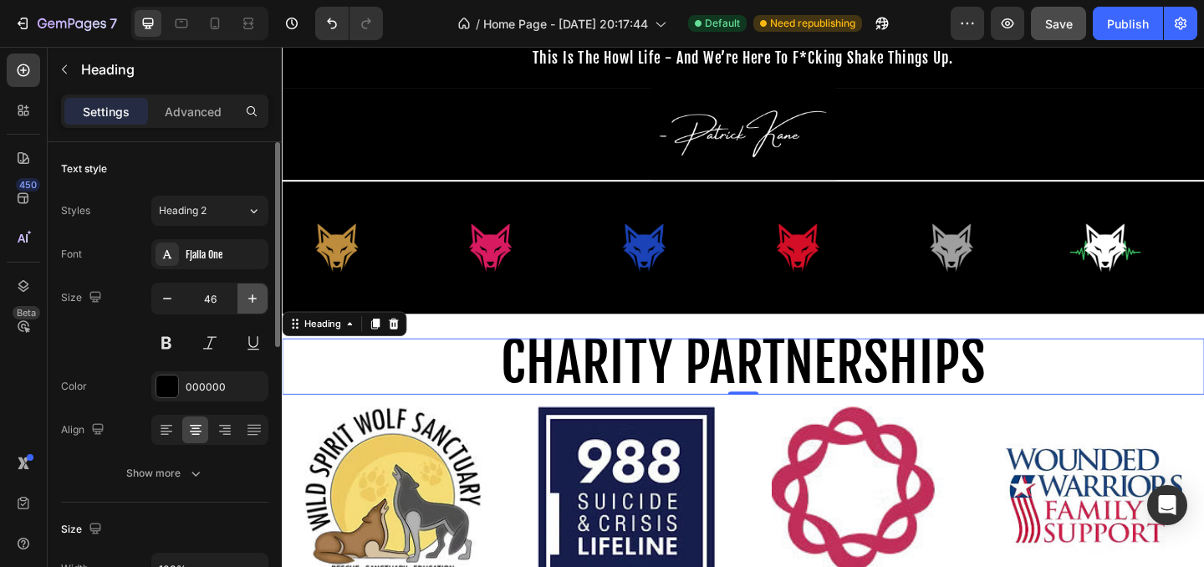
click at [247, 300] on icon "button" at bounding box center [252, 298] width 17 height 17
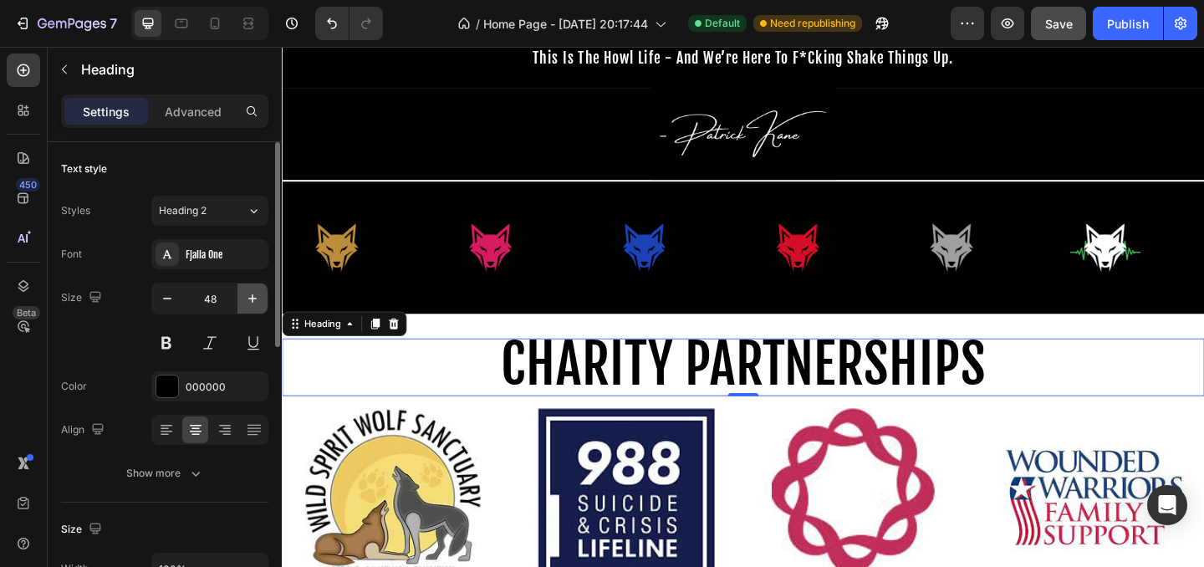
click at [247, 300] on icon "button" at bounding box center [252, 298] width 17 height 17
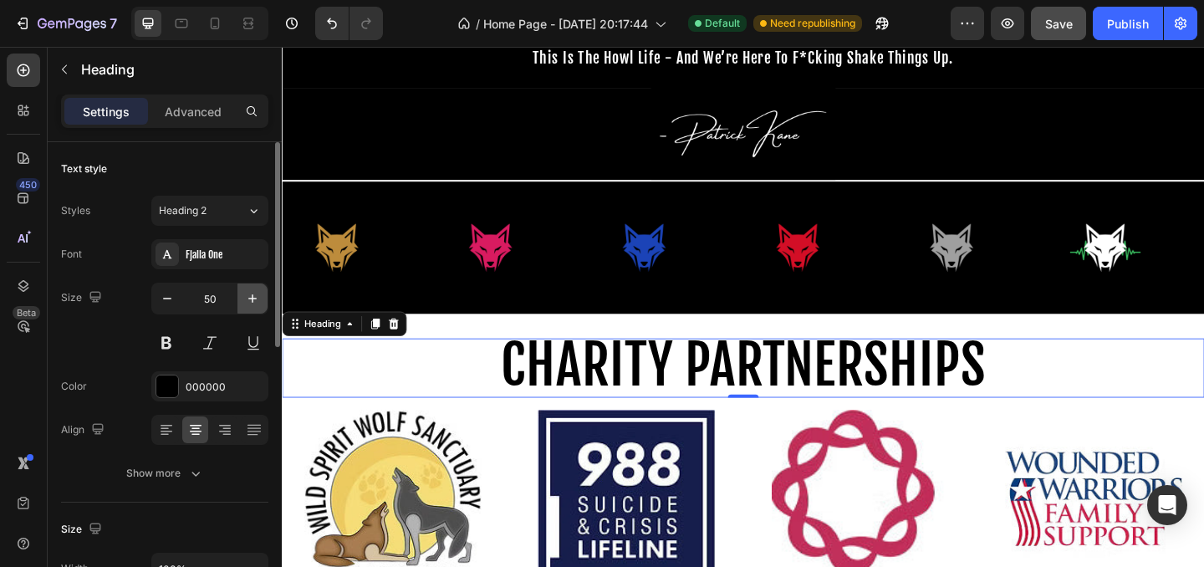
click at [247, 300] on icon "button" at bounding box center [252, 298] width 17 height 17
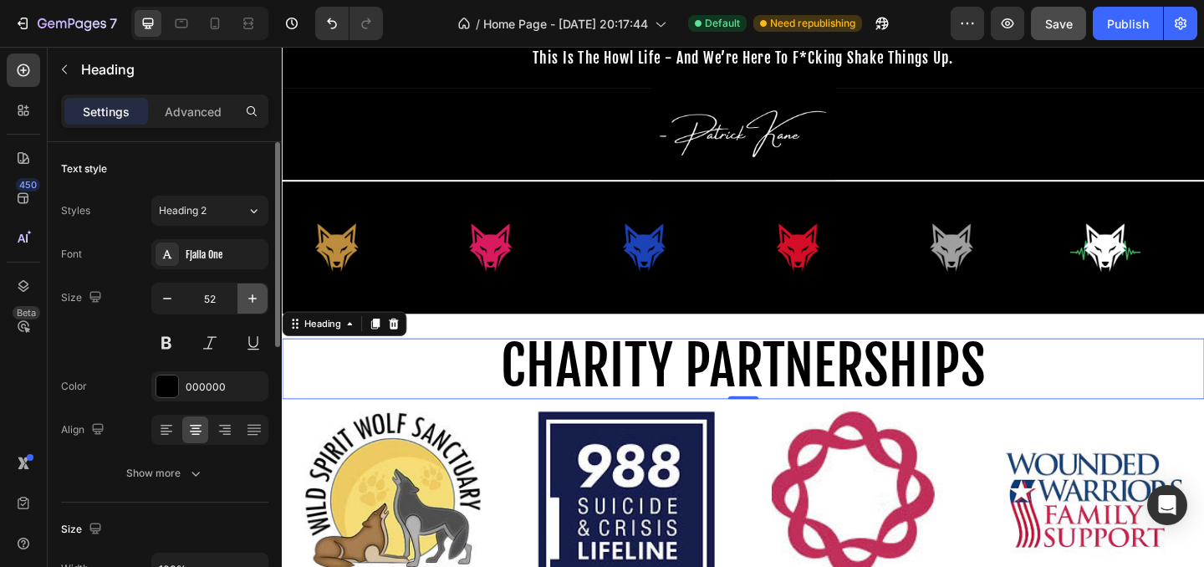
click at [247, 300] on icon "button" at bounding box center [252, 298] width 17 height 17
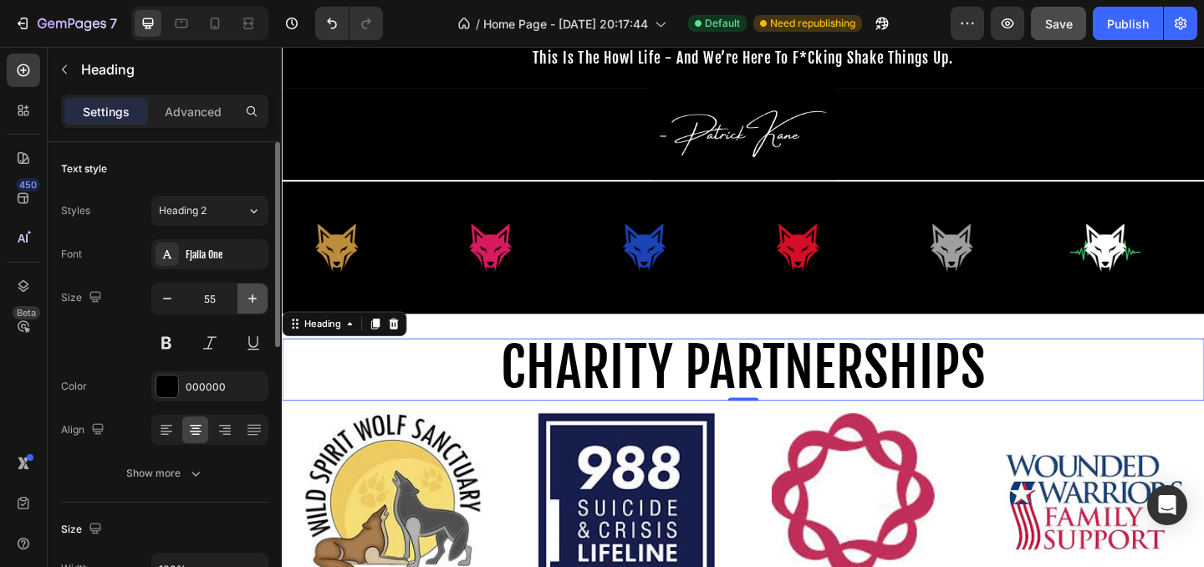
click at [247, 300] on icon "button" at bounding box center [252, 298] width 17 height 17
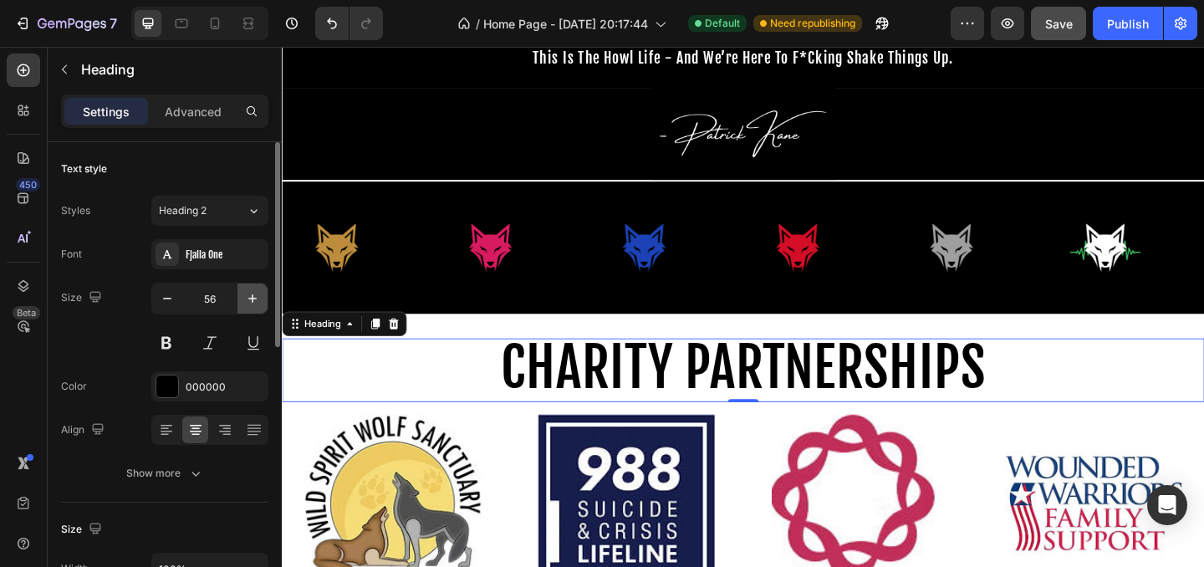
click at [247, 300] on icon "button" at bounding box center [252, 298] width 17 height 17
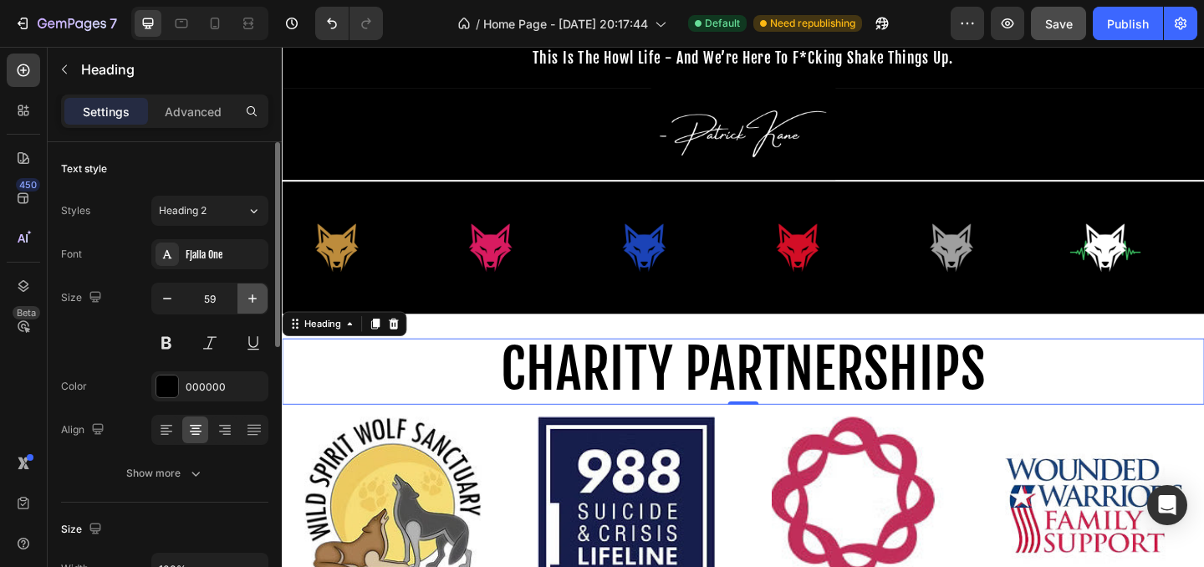
click at [247, 300] on icon "button" at bounding box center [252, 298] width 17 height 17
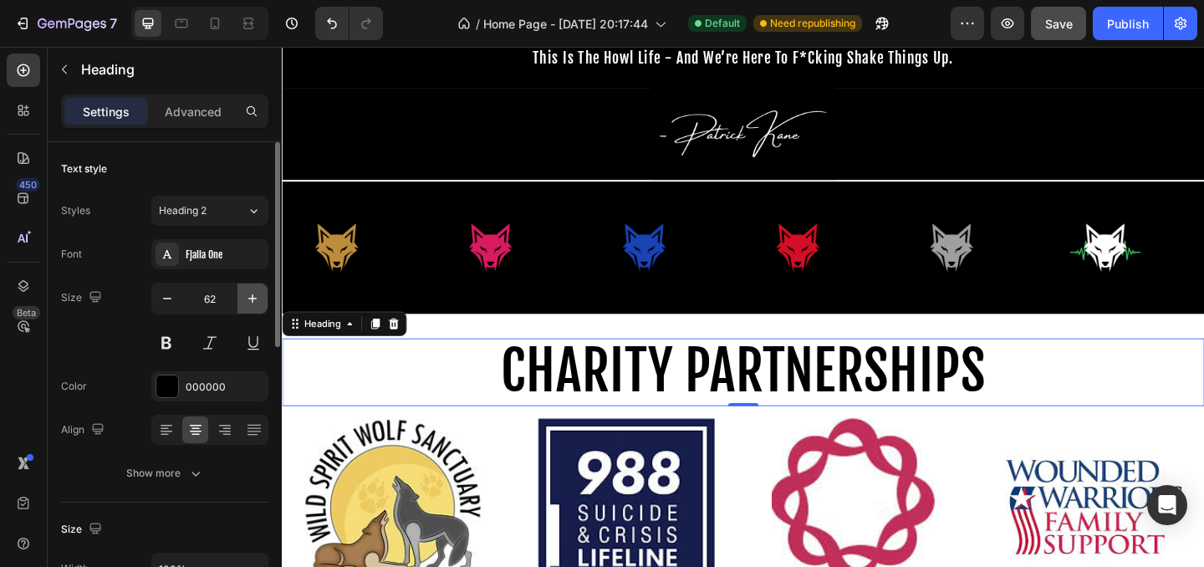
type input "63"
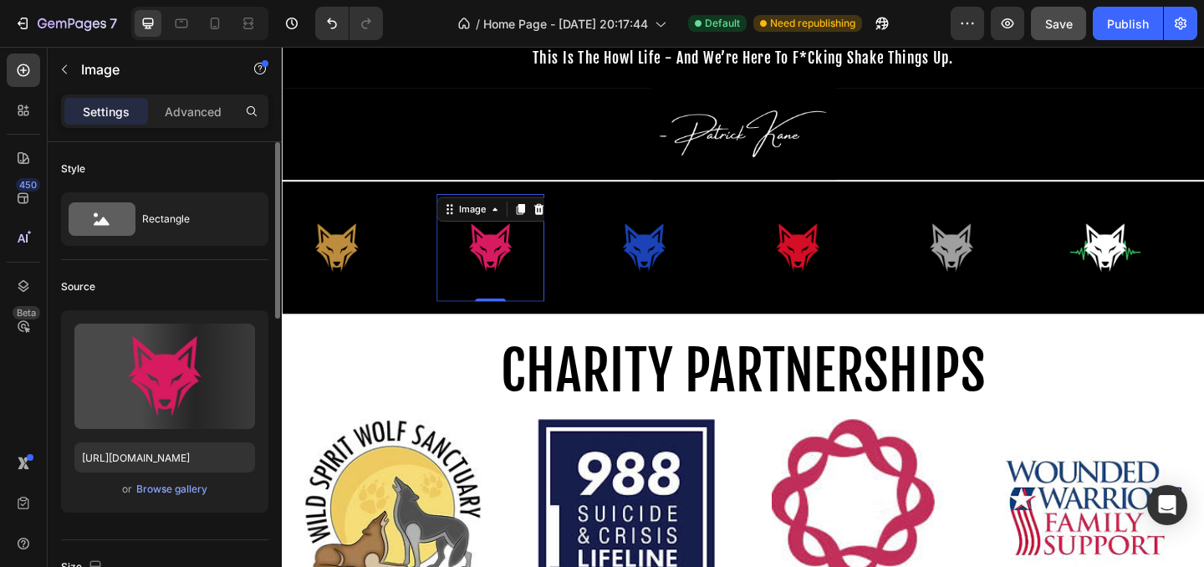
click at [492, 313] on img at bounding box center [508, 264] width 117 height 97
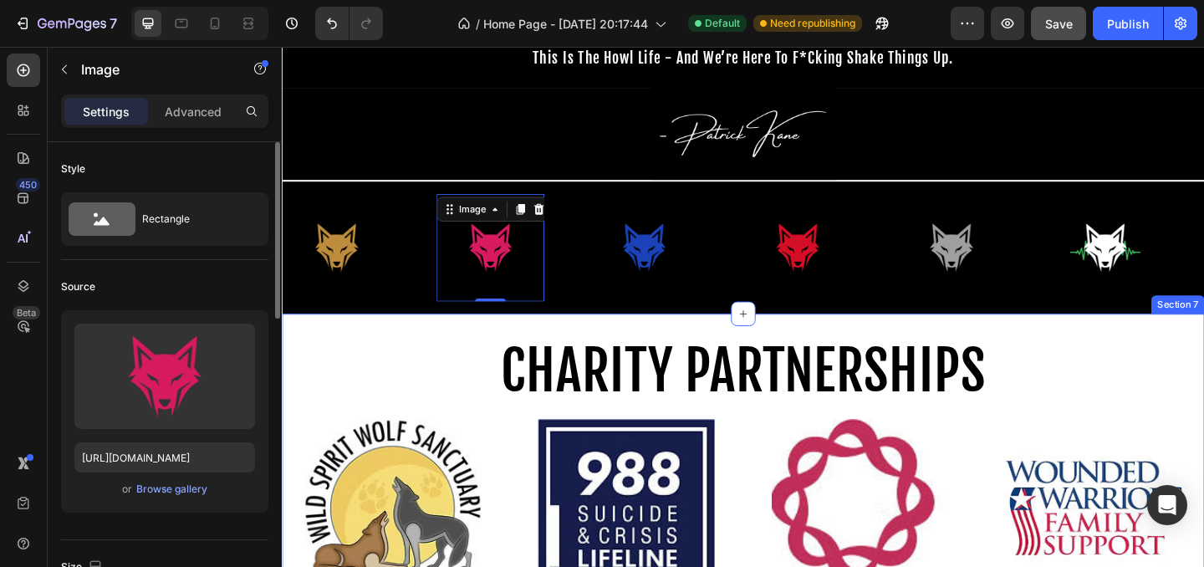
click at [493, 354] on div "⁠⁠⁠⁠⁠⁠⁠ CHARITY PARTNERSHIPS Heading Row Image Image Image Image Row Section 7" at bounding box center [783, 504] width 1003 height 334
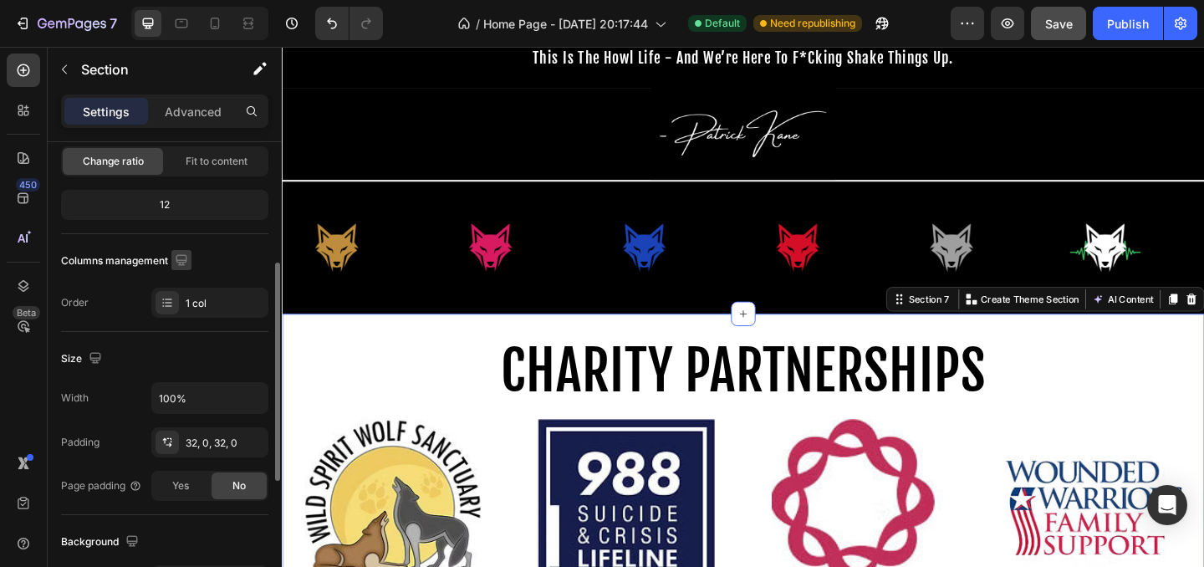
scroll to position [199, 0]
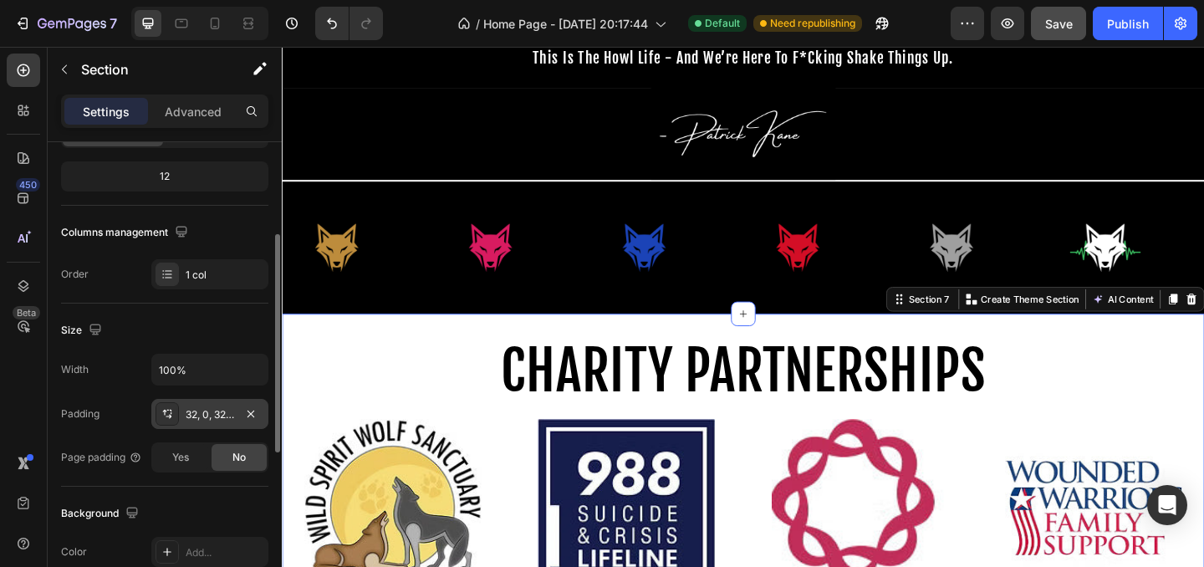
click at [191, 420] on div "32, 0, 32, 0" at bounding box center [210, 414] width 48 height 15
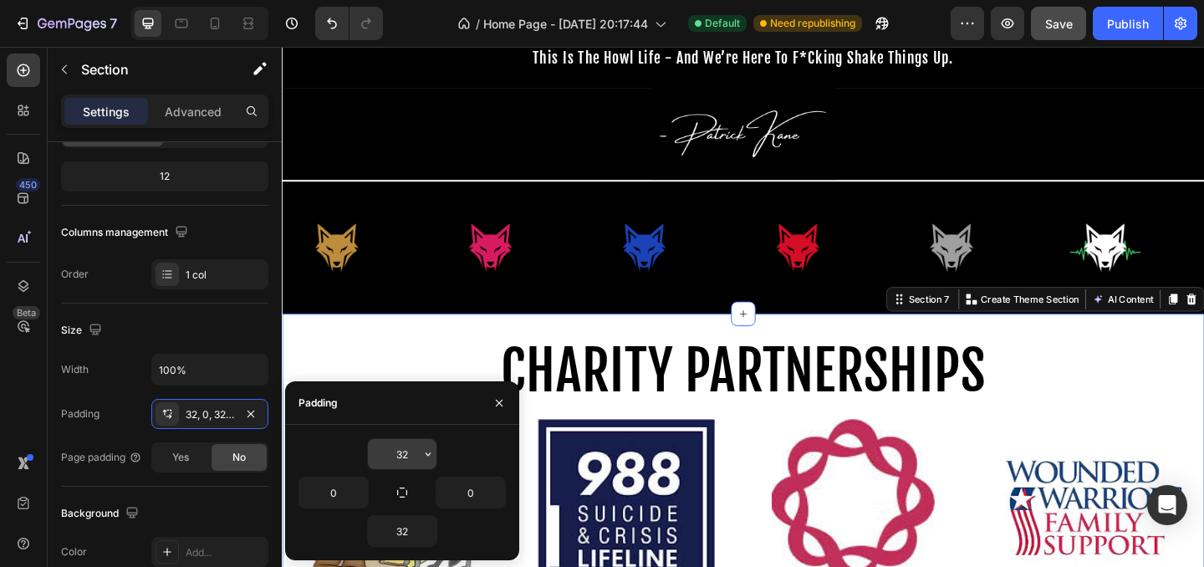
click at [394, 455] on input "32" at bounding box center [402, 454] width 69 height 30
click at [433, 455] on icon "button" at bounding box center [427, 453] width 13 height 13
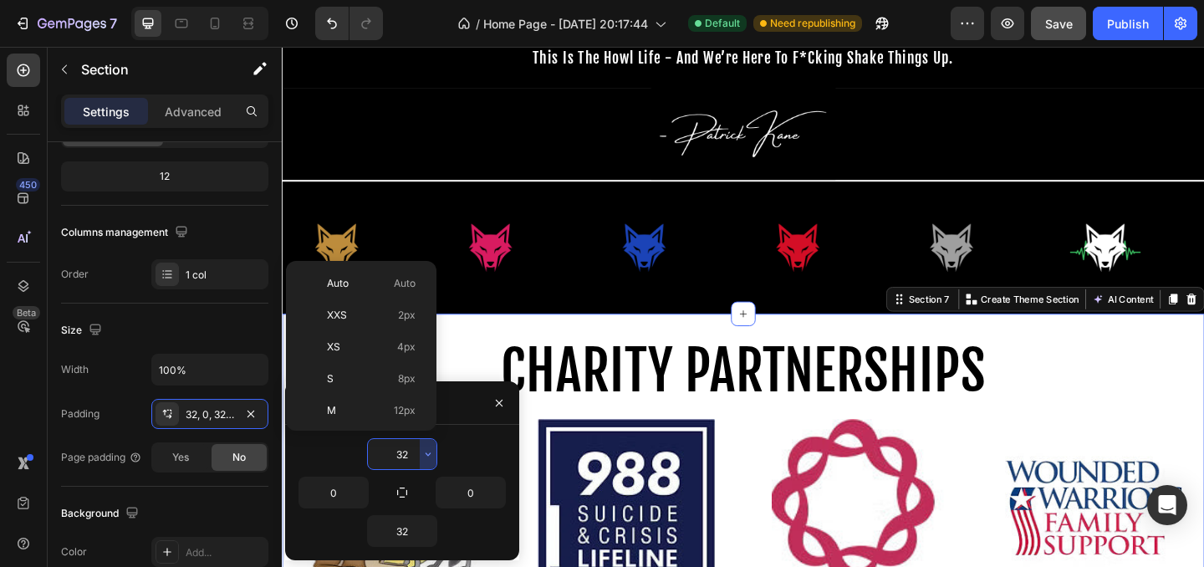
scroll to position [120, 0]
click at [409, 326] on span "16px" at bounding box center [405, 321] width 22 height 15
type input "16"
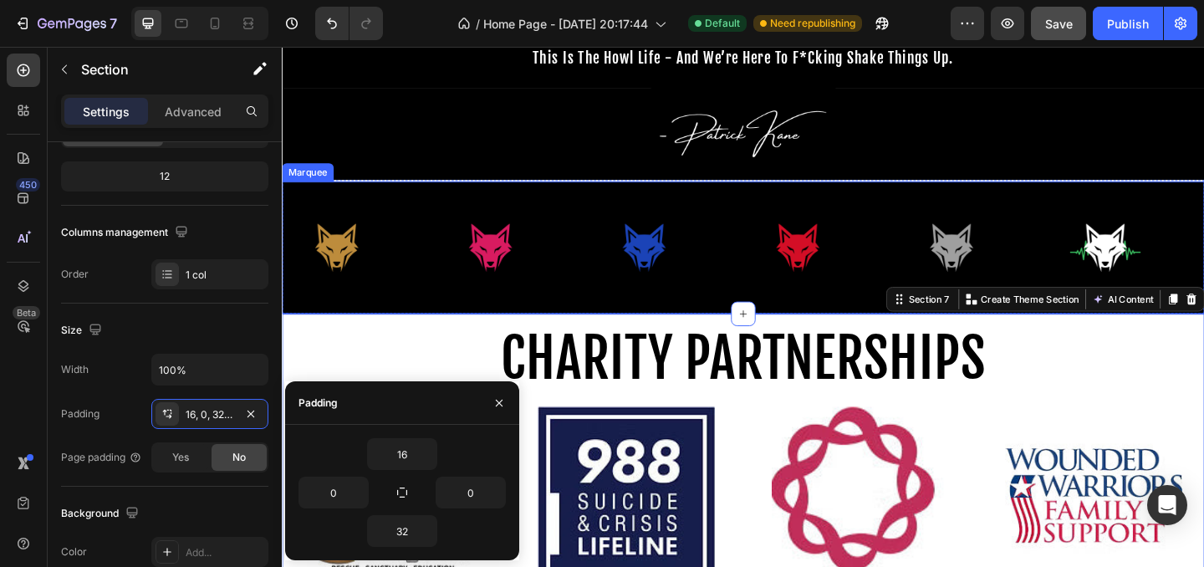
click at [597, 298] on div "Image" at bounding box center [533, 264] width 167 height 117
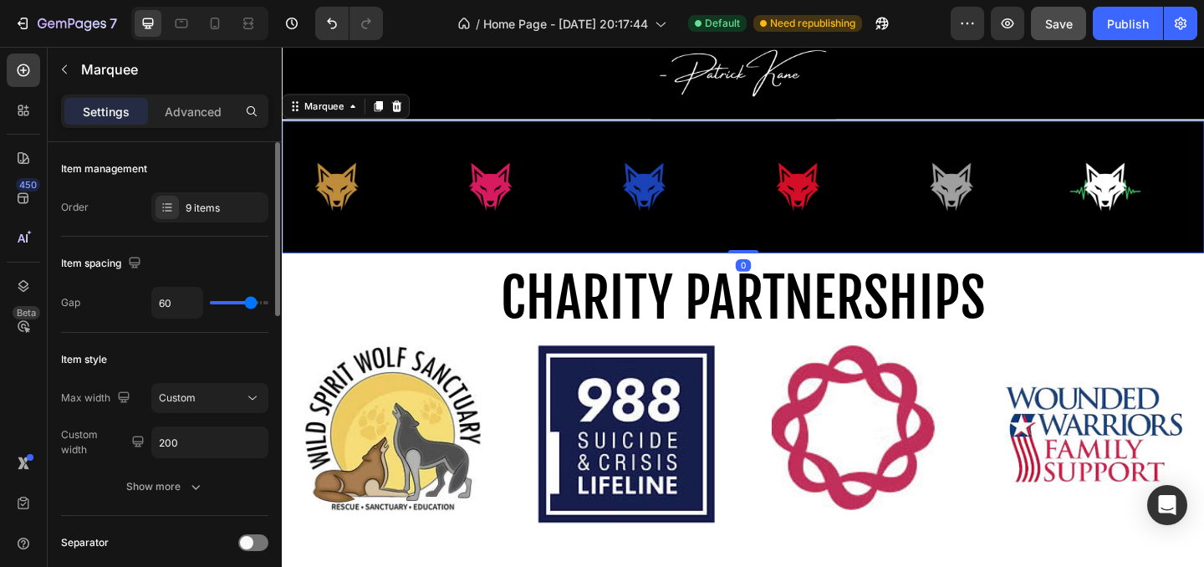
scroll to position [937, 0]
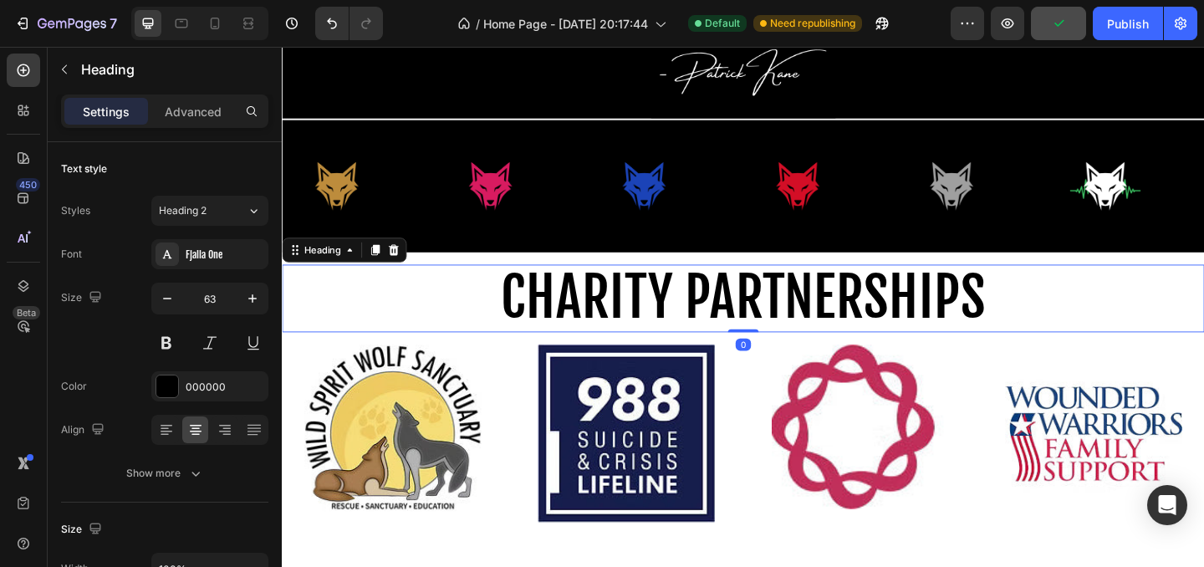
click at [605, 346] on span "CHARITY PARTNERSHIPS" at bounding box center [783, 319] width 527 height 74
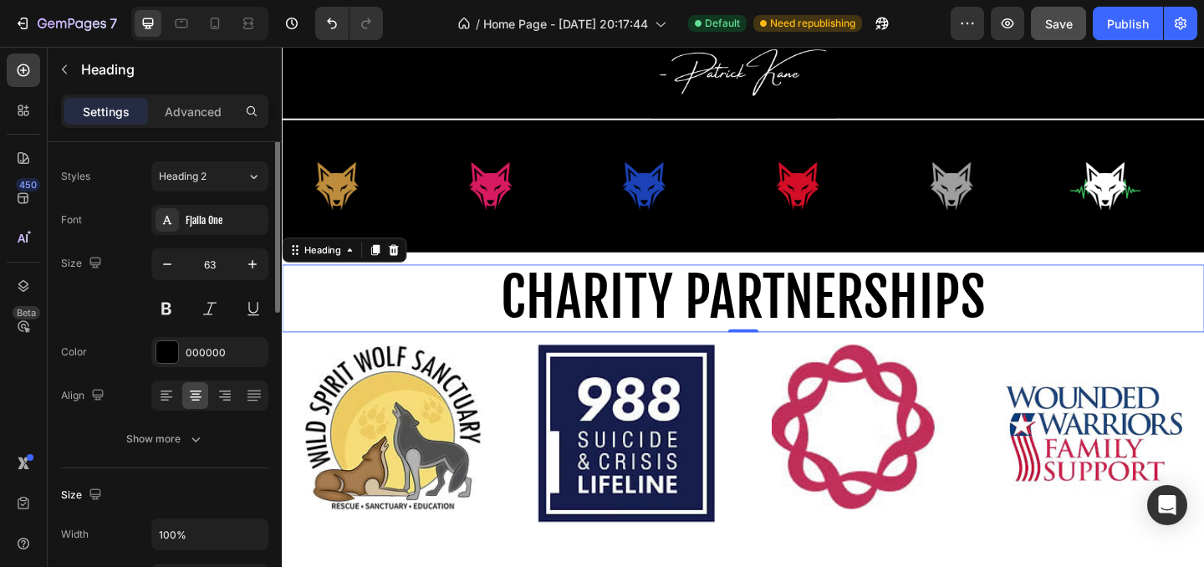
scroll to position [0, 0]
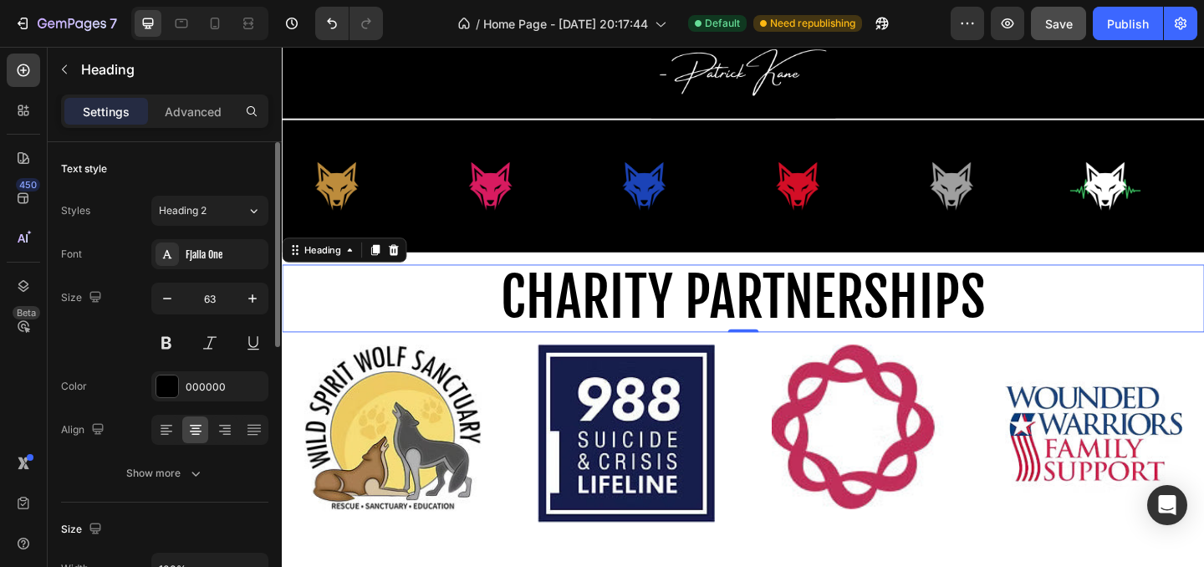
click at [191, 126] on div "Settings Advanced" at bounding box center [164, 110] width 207 height 33
click at [192, 115] on p "Advanced" at bounding box center [193, 112] width 57 height 18
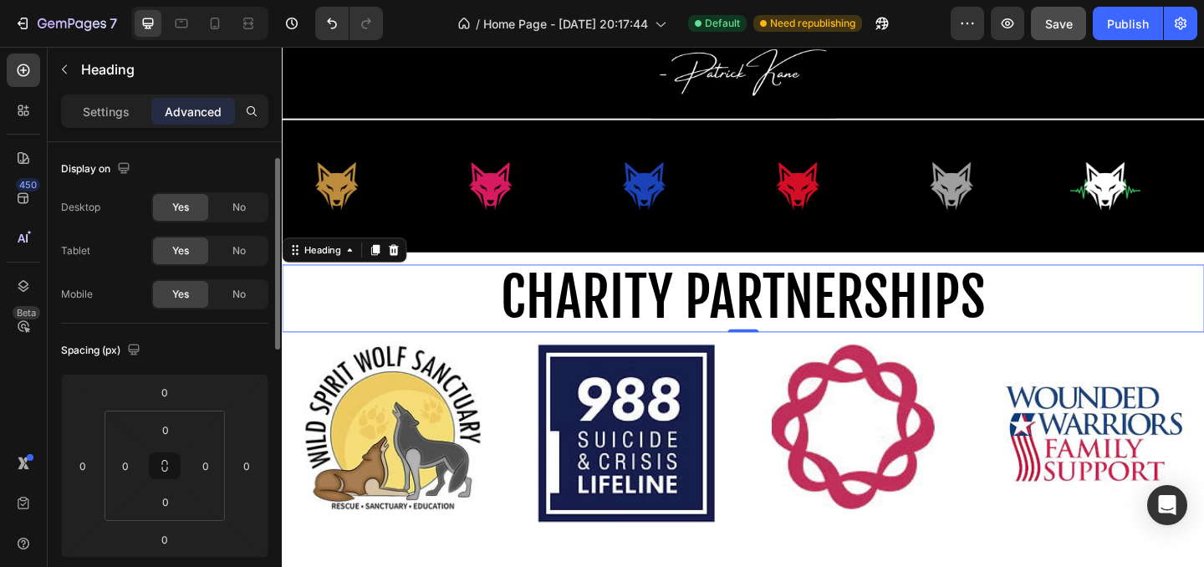
scroll to position [53, 0]
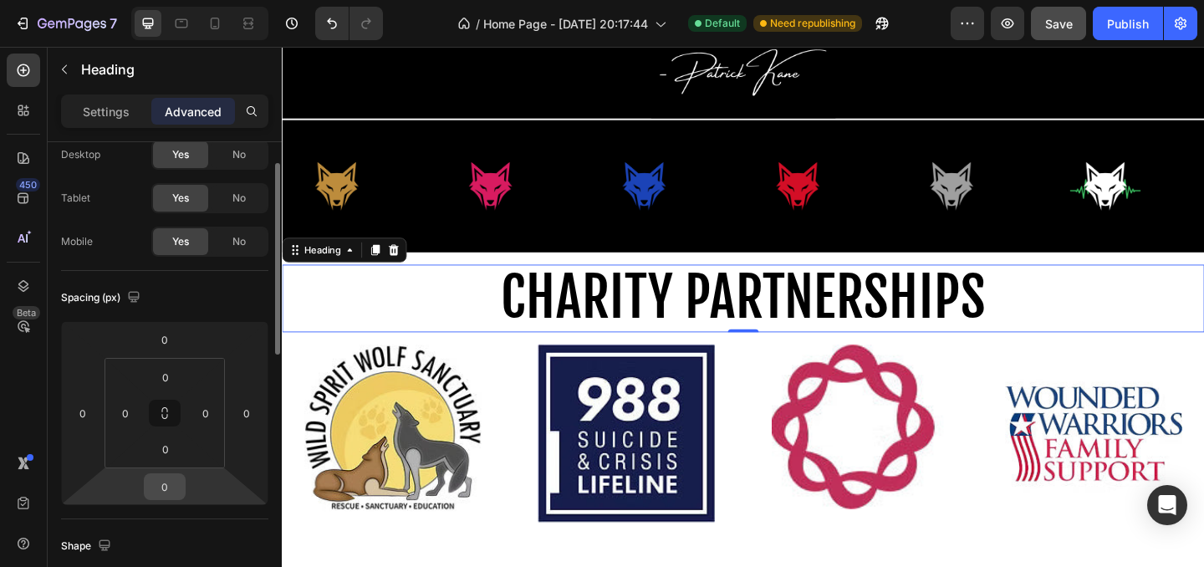
click at [158, 486] on input "0" at bounding box center [164, 486] width 33 height 25
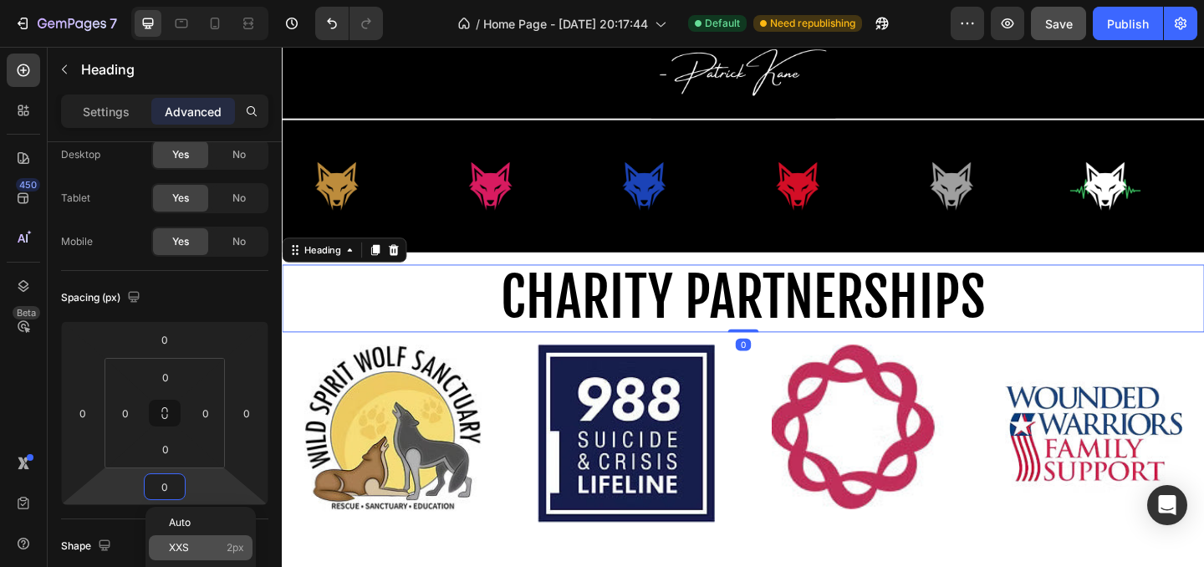
click at [206, 548] on p "XXS 2px" at bounding box center [206, 548] width 75 height 12
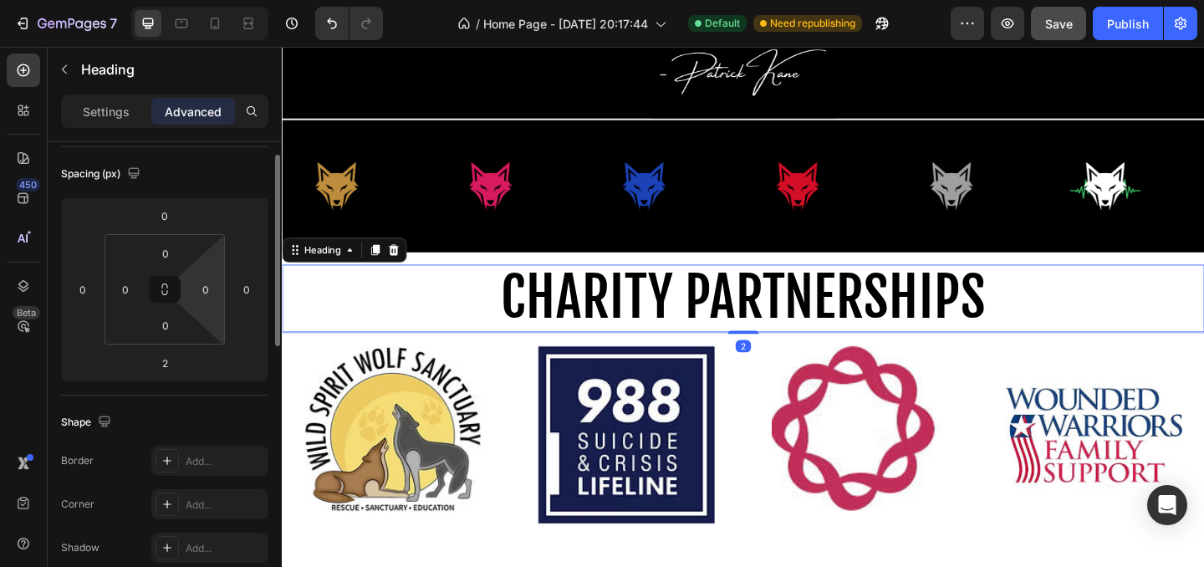
scroll to position [232, 0]
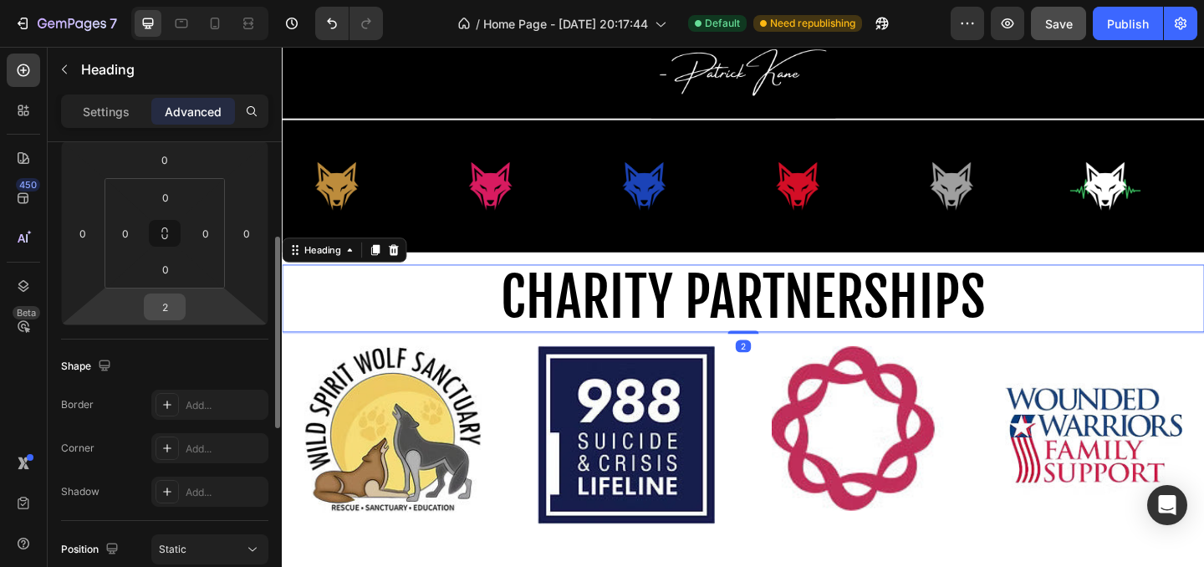
click at [170, 313] on input "2" at bounding box center [164, 306] width 33 height 25
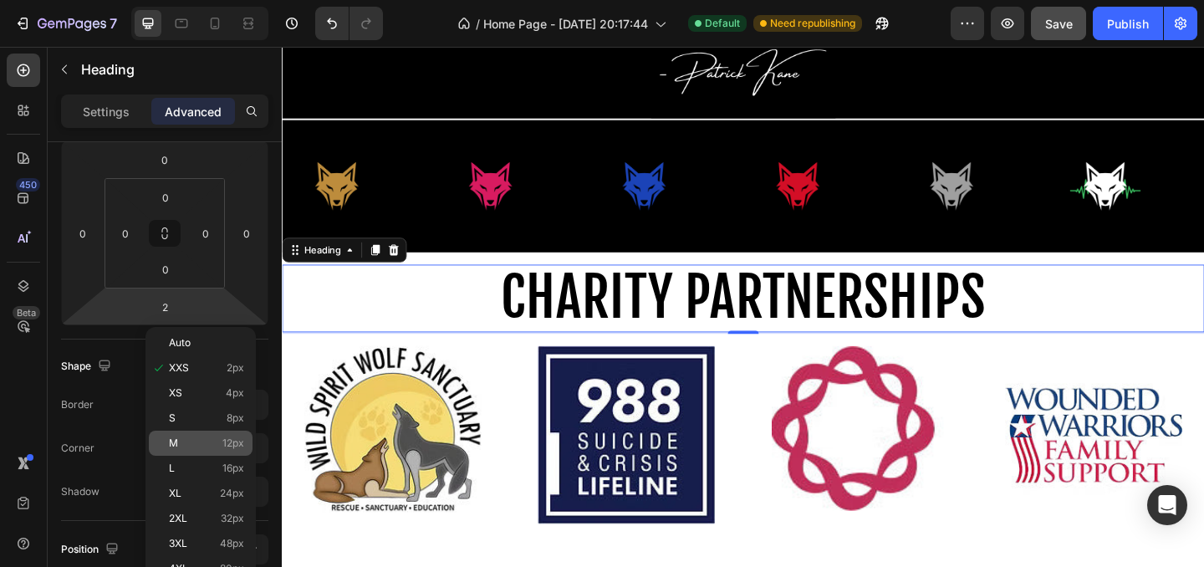
click at [200, 432] on div "M 12px" at bounding box center [201, 442] width 104 height 25
type input "12"
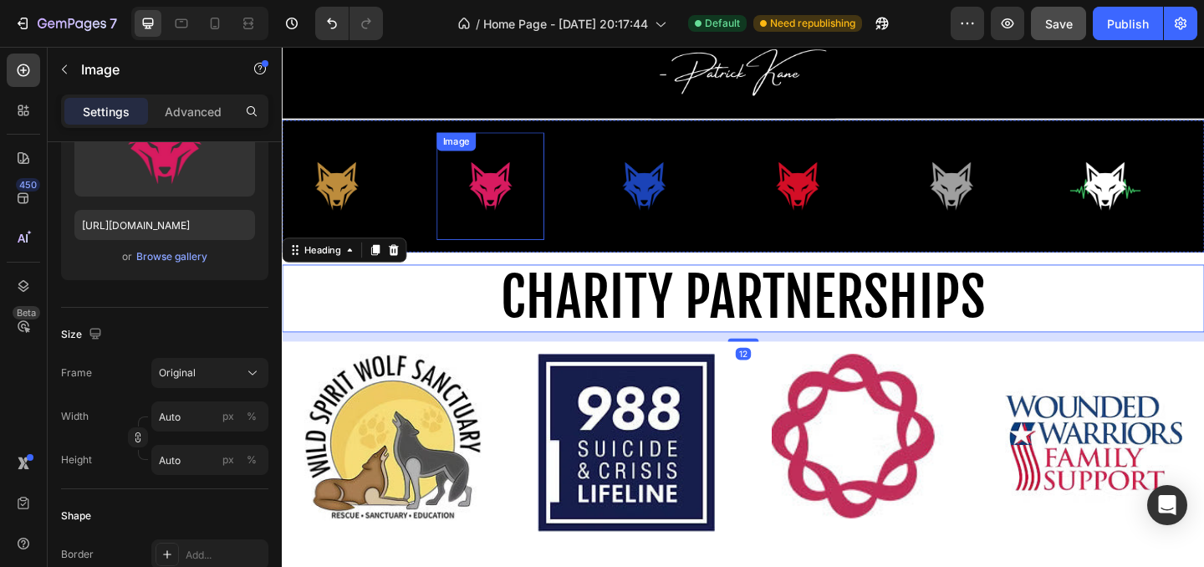
click at [521, 223] on img at bounding box center [508, 198] width 117 height 97
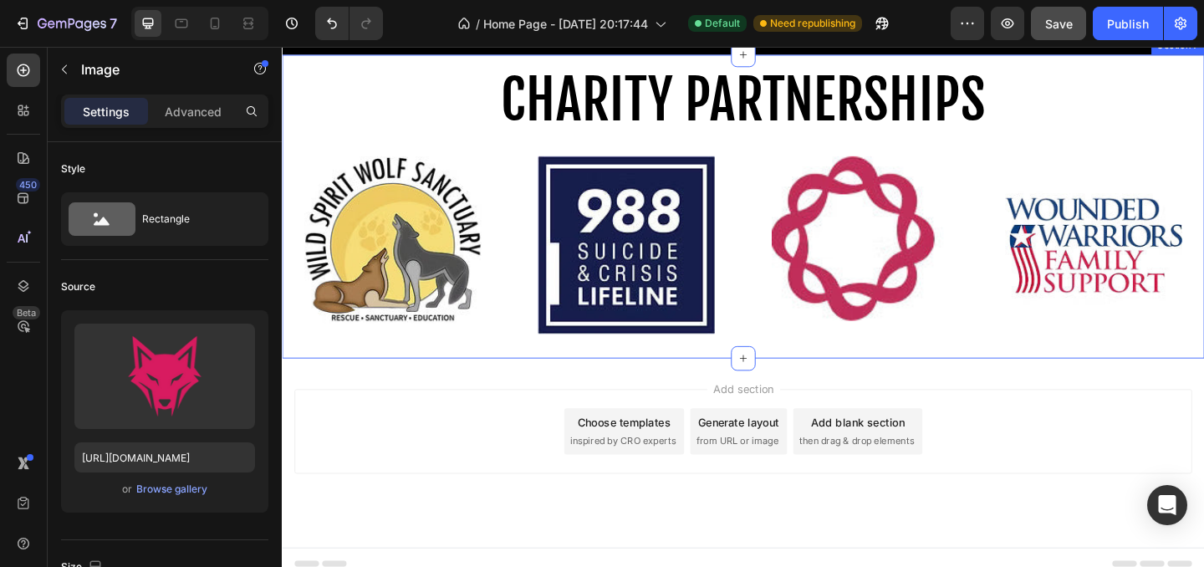
scroll to position [1156, 0]
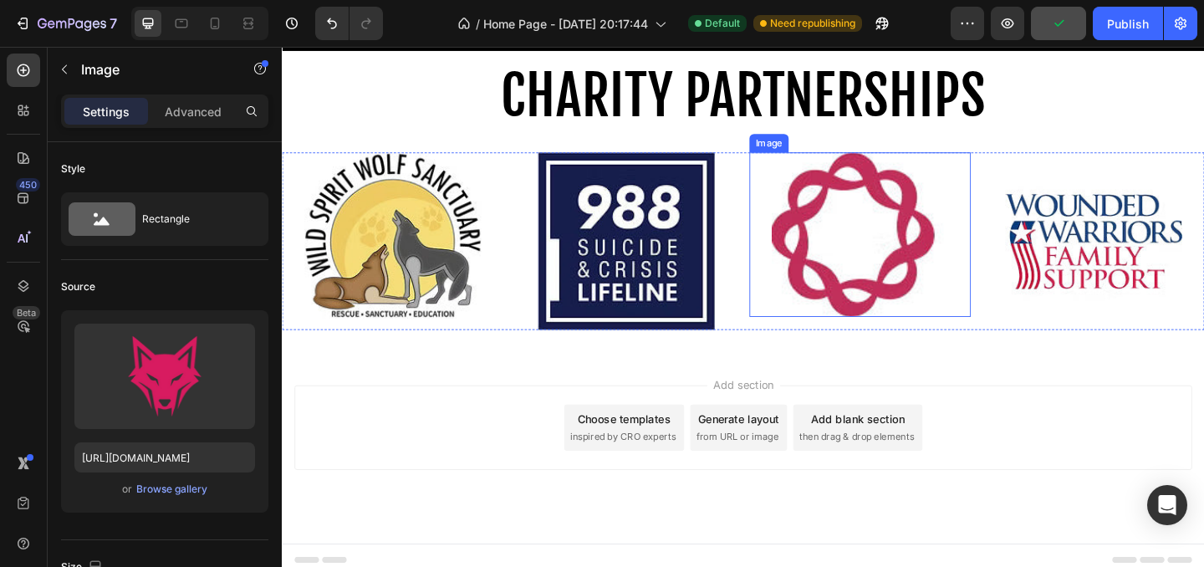
click at [956, 267] on img at bounding box center [910, 250] width 192 height 179
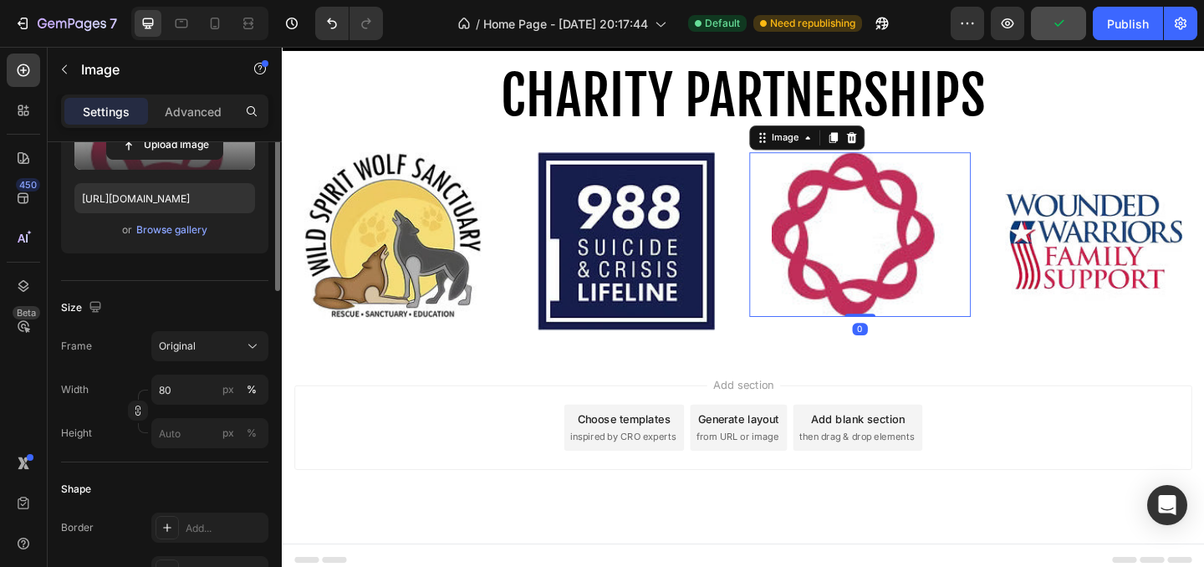
scroll to position [320, 0]
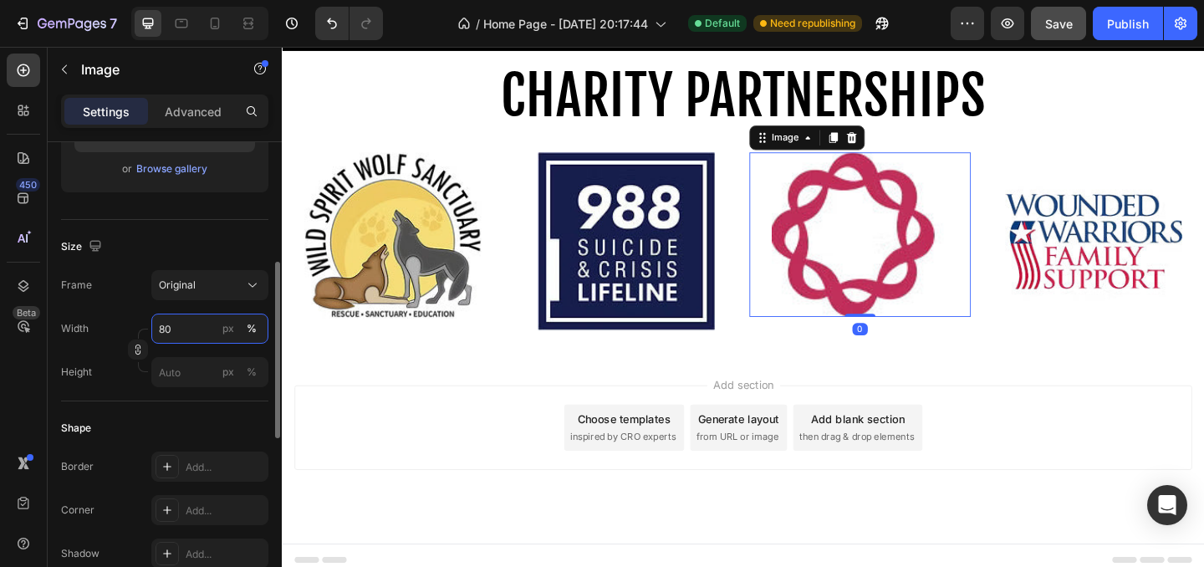
click at [193, 328] on input "80" at bounding box center [209, 328] width 117 height 30
type input "60"
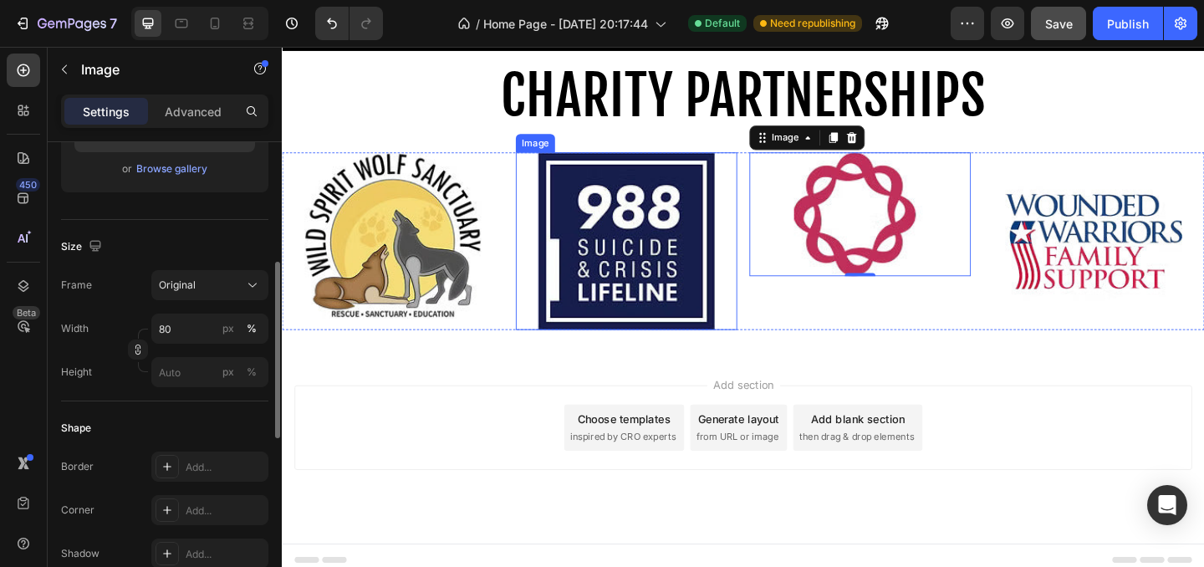
click at [606, 289] on img at bounding box center [656, 257] width 192 height 192
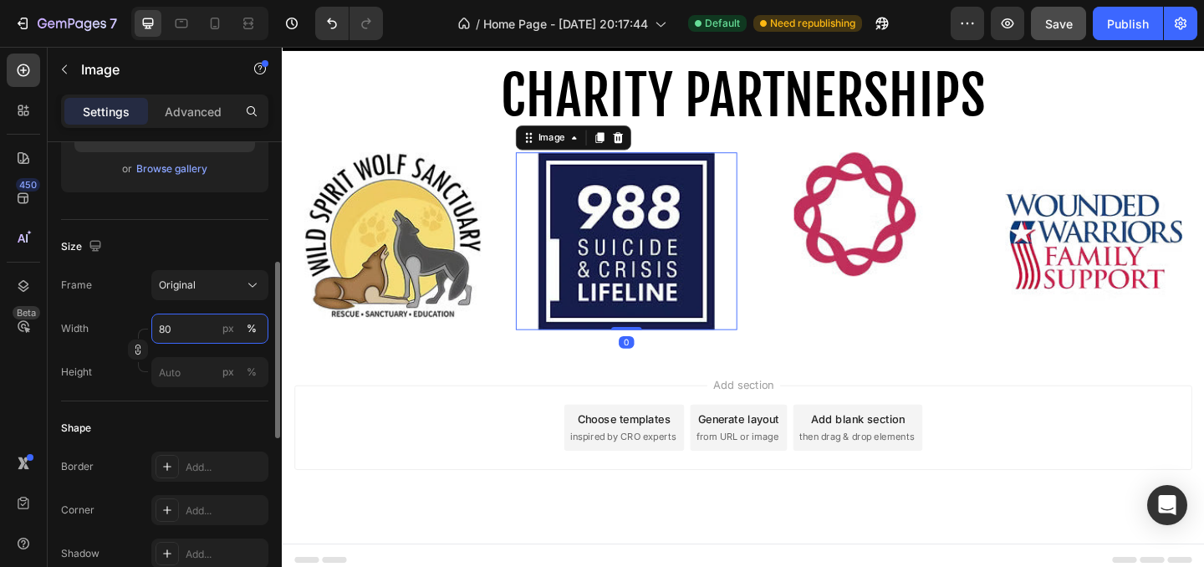
click at [179, 329] on input "80" at bounding box center [209, 328] width 117 height 30
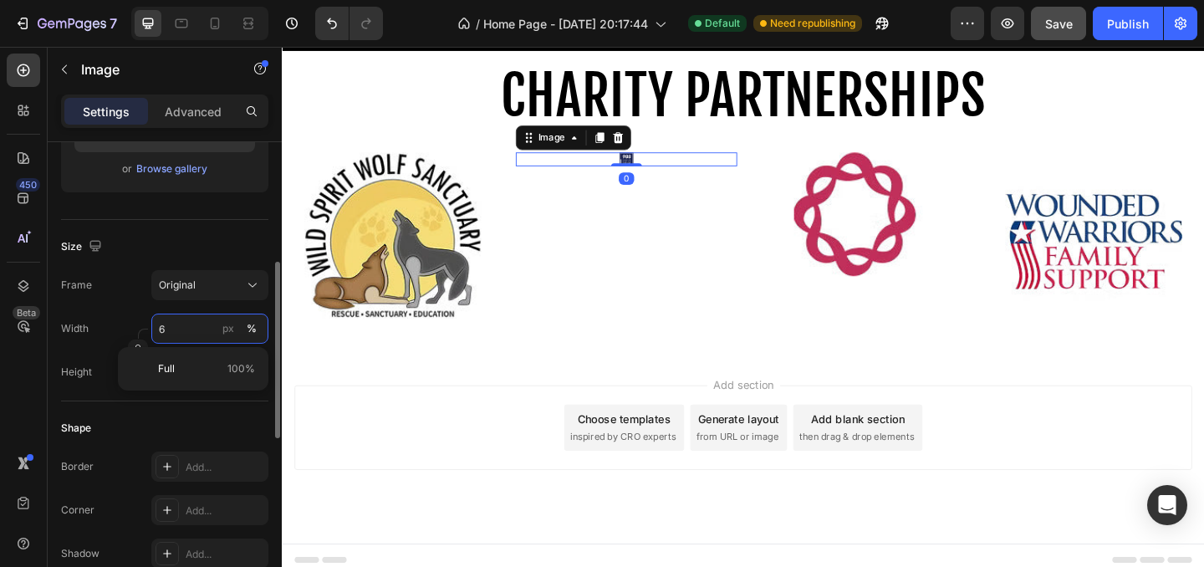
type input "60"
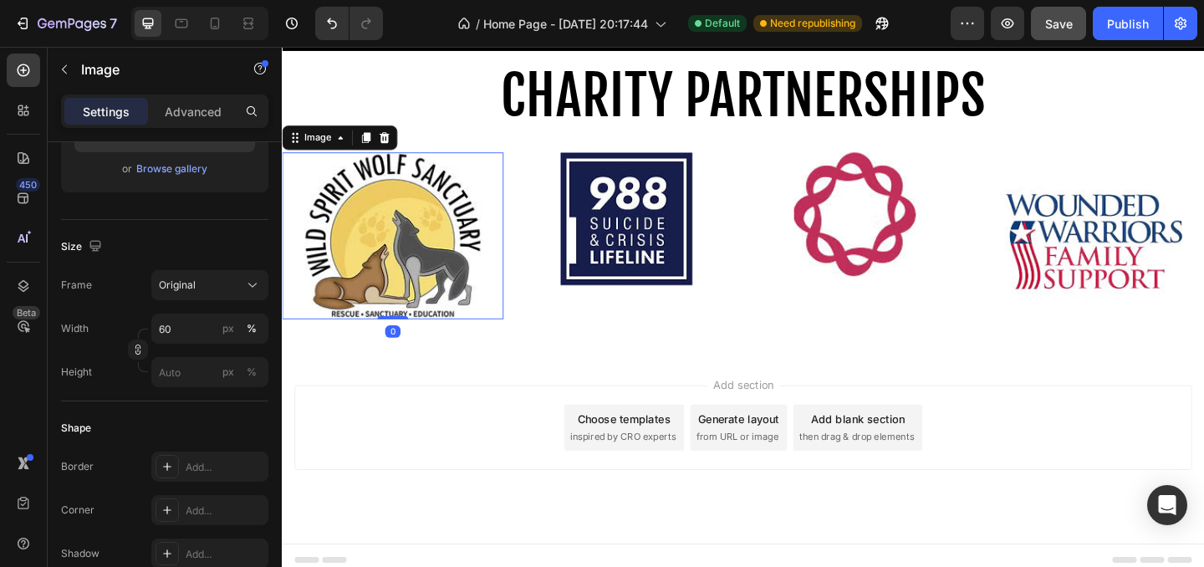
click at [366, 237] on img at bounding box center [402, 251] width 192 height 181
click at [195, 327] on input "80" at bounding box center [209, 328] width 117 height 30
type input "60"
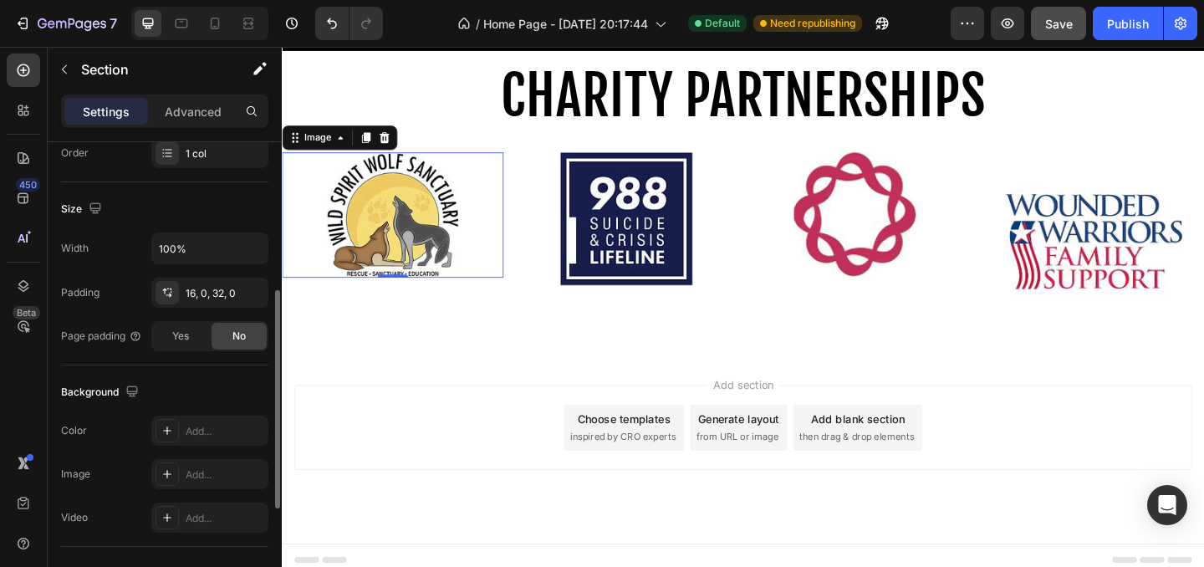
click at [618, 364] on div "⁠⁠⁠⁠⁠⁠⁠ CHARITY PARTNERSHIPS Heading Row Image 0 Image Image Image Row Section 7" at bounding box center [783, 216] width 1003 height 330
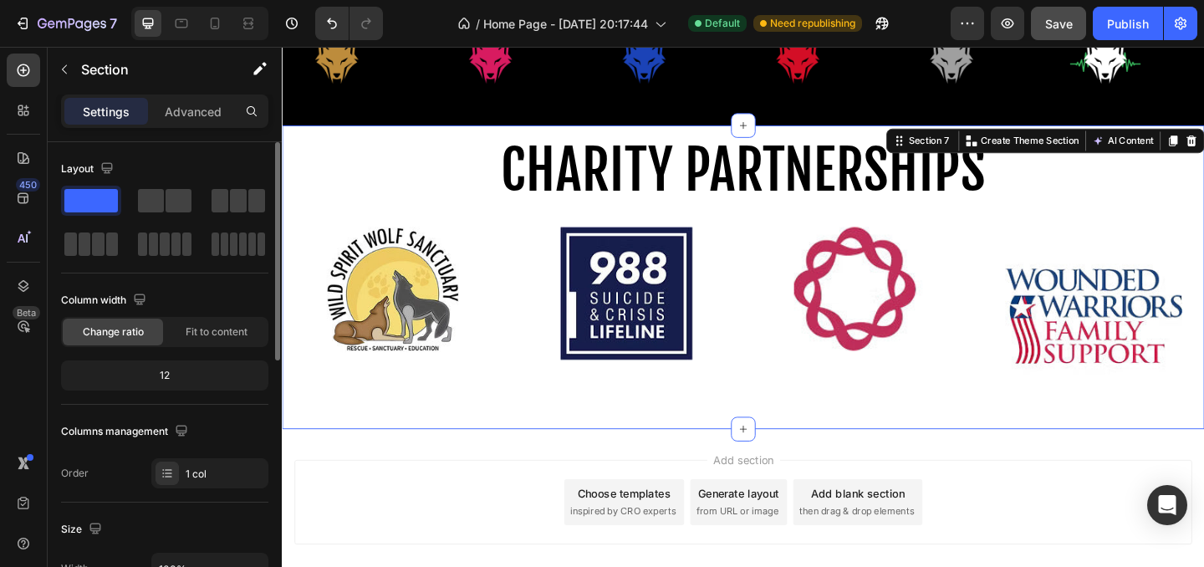
scroll to position [1064, 0]
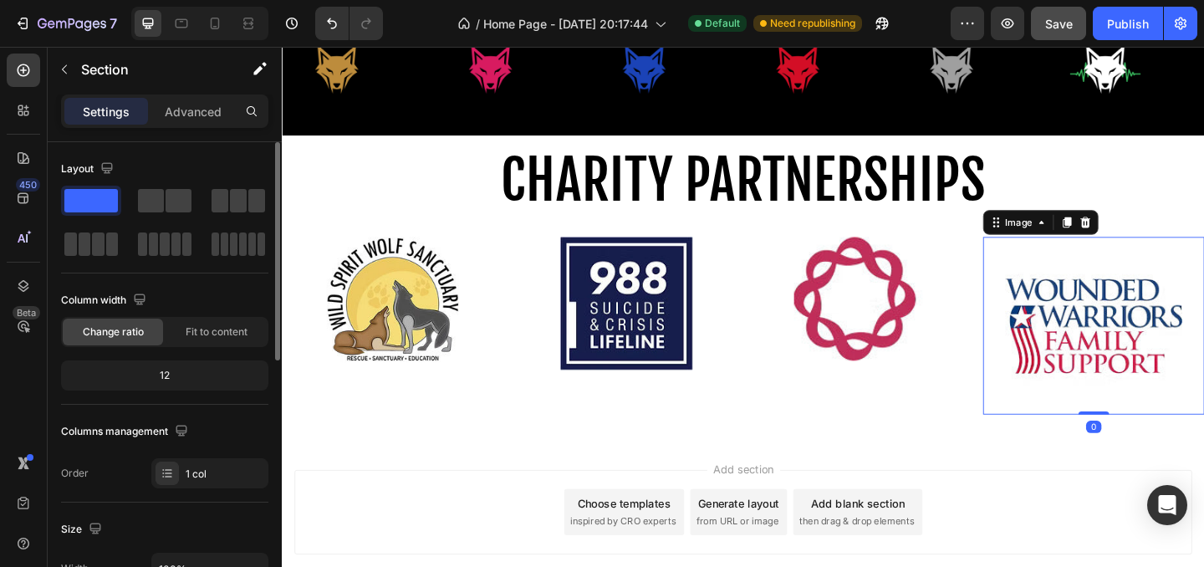
click at [1082, 349] on img at bounding box center [1164, 349] width 192 height 192
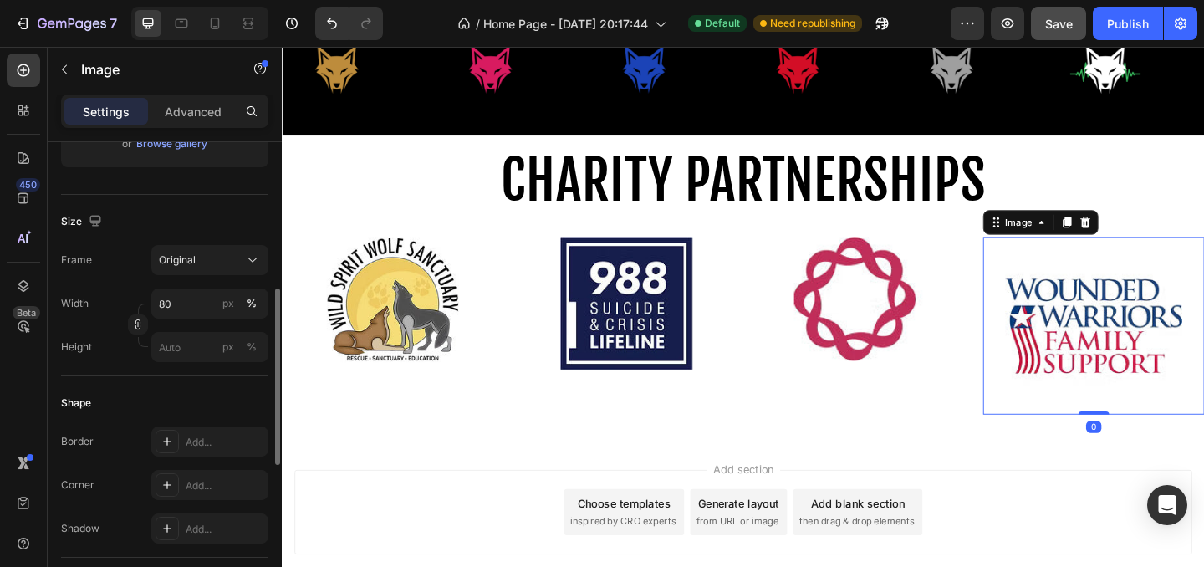
scroll to position [359, 0]
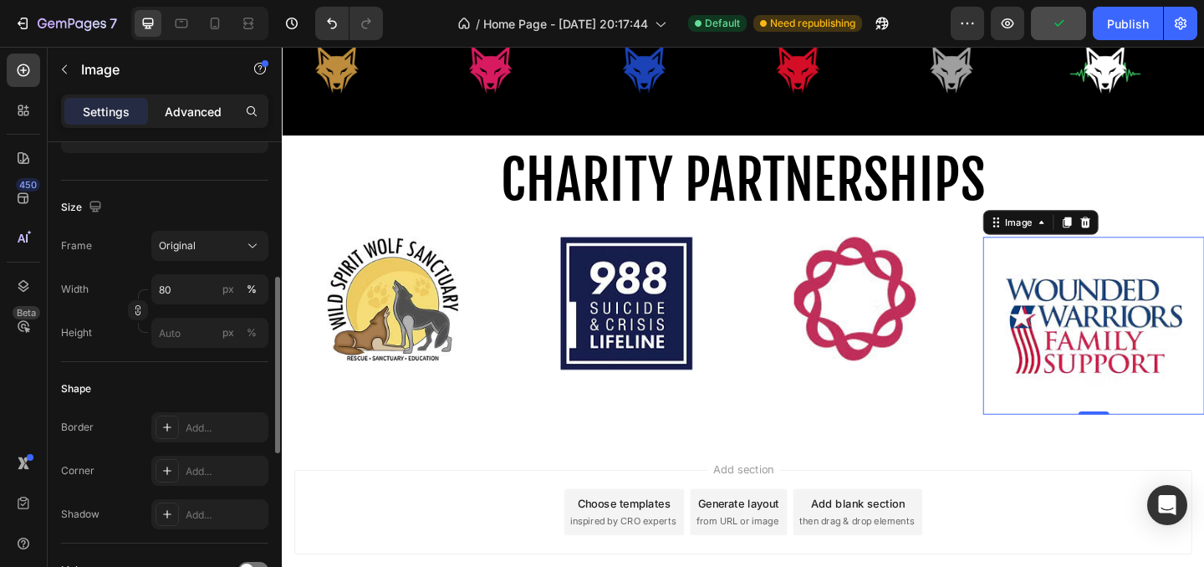
click at [214, 111] on p "Advanced" at bounding box center [193, 112] width 57 height 18
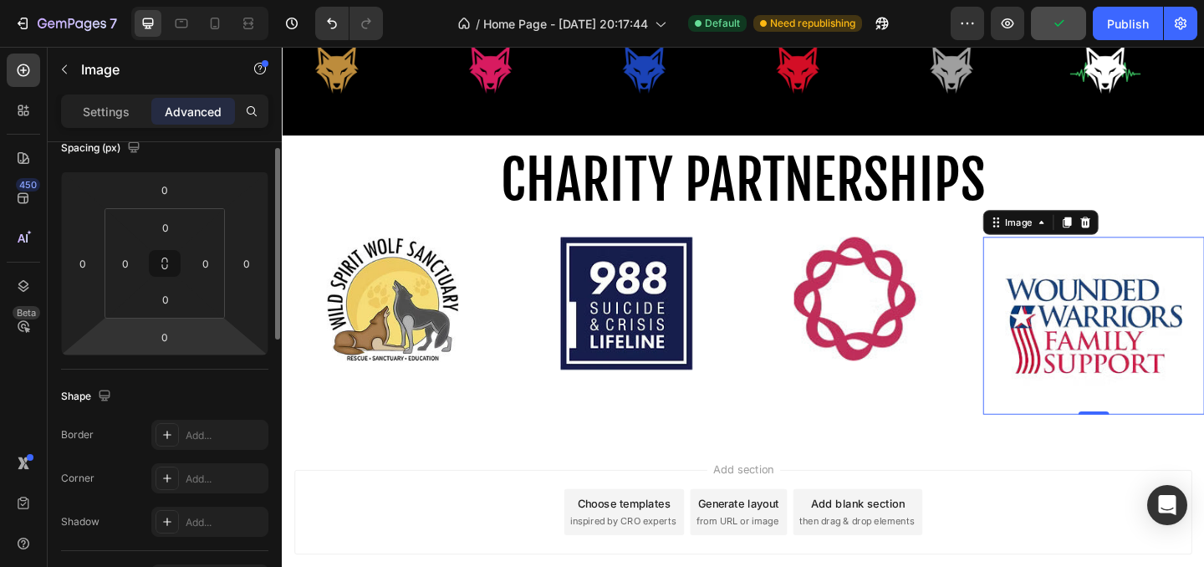
scroll to position [148, 0]
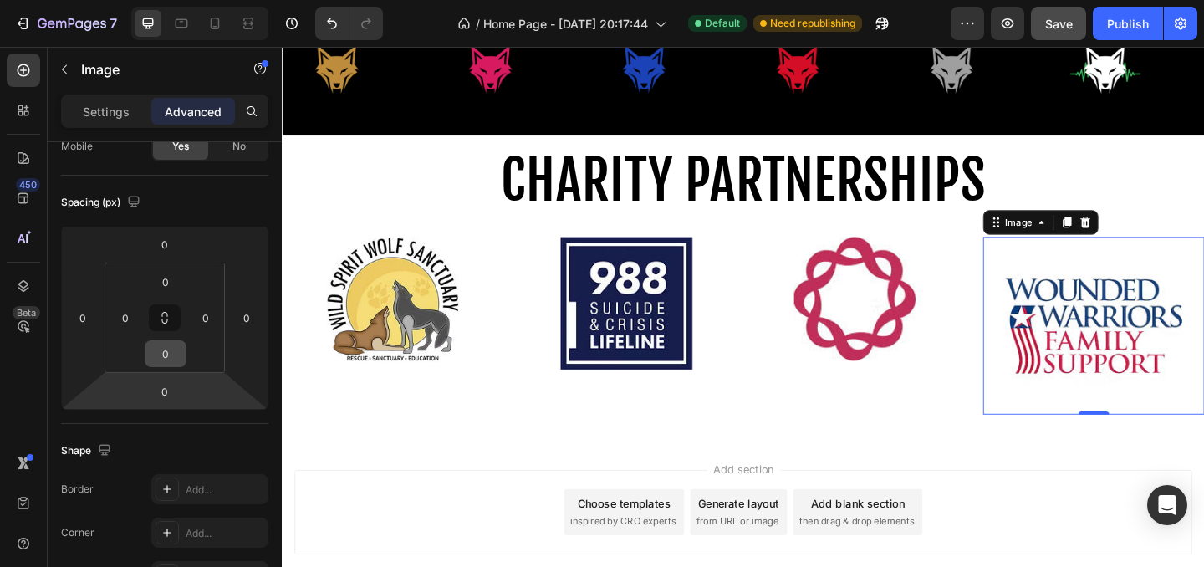
click at [167, 364] on input "0" at bounding box center [165, 353] width 33 height 25
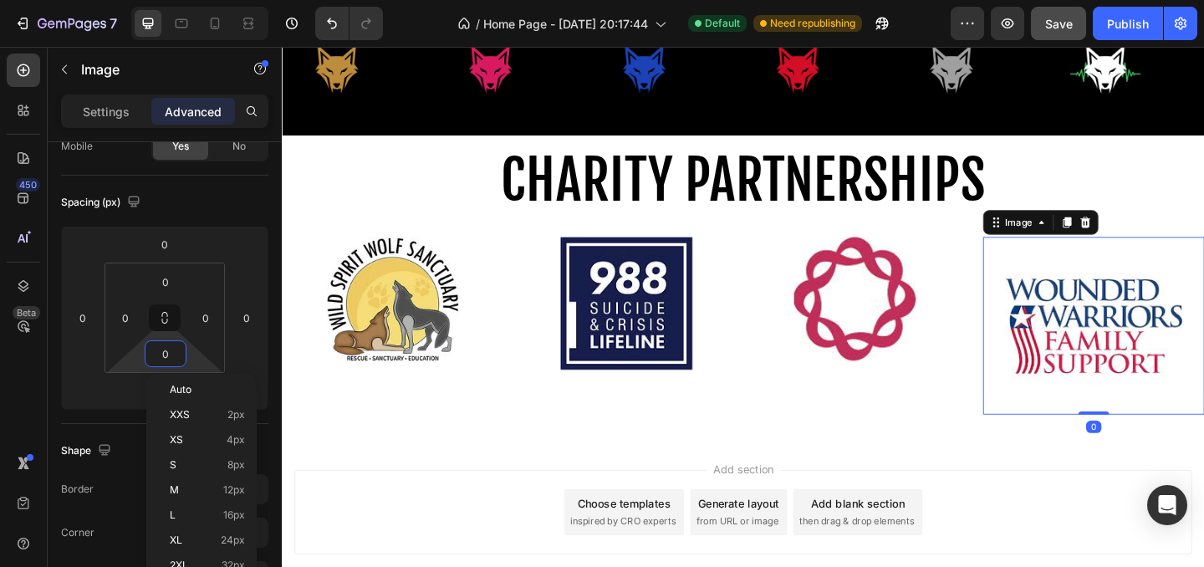
type input "8"
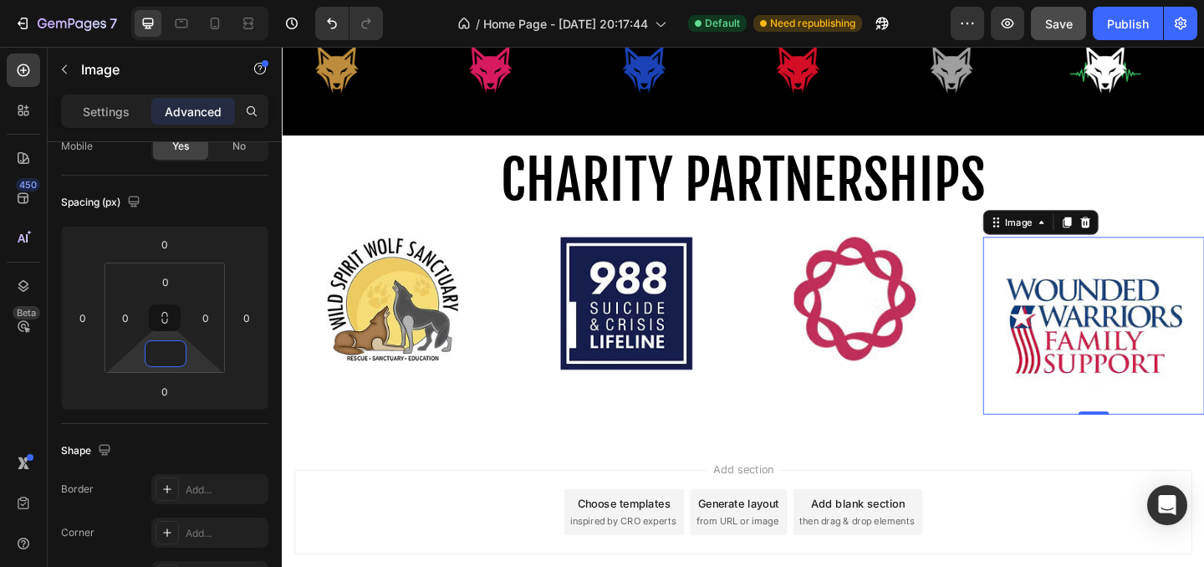
type input "0"
click at [236, 445] on div "Shape" at bounding box center [164, 450] width 207 height 27
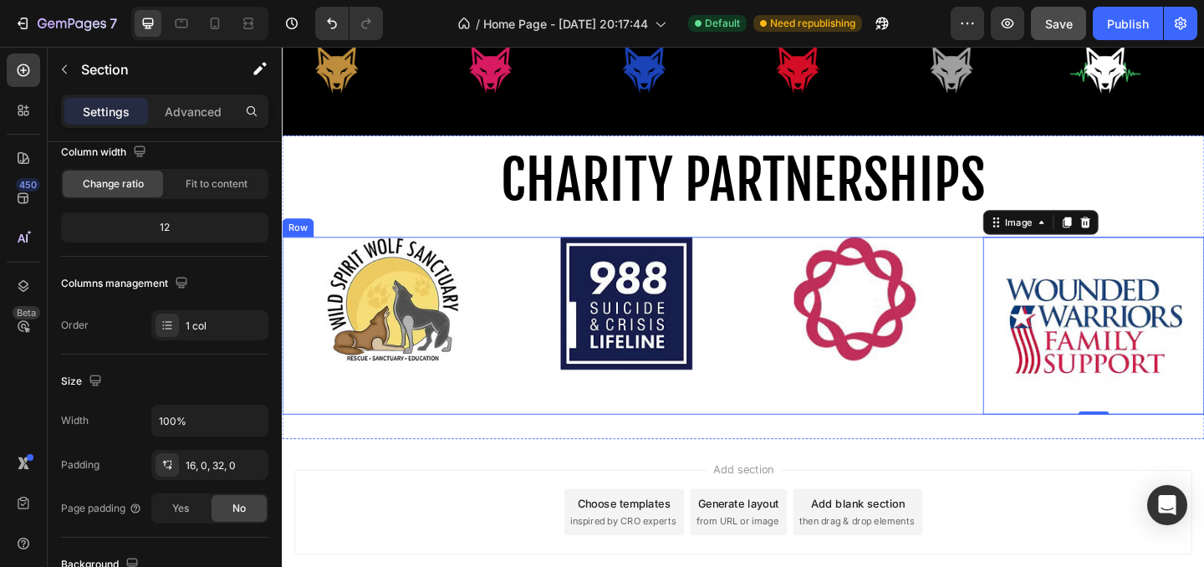
click at [845, 450] on div "⁠⁠⁠⁠⁠⁠⁠ CHARITY PARTNERSHIPS Heading Row Image Image Image Image 0 Row Section 7" at bounding box center [783, 308] width 1003 height 330
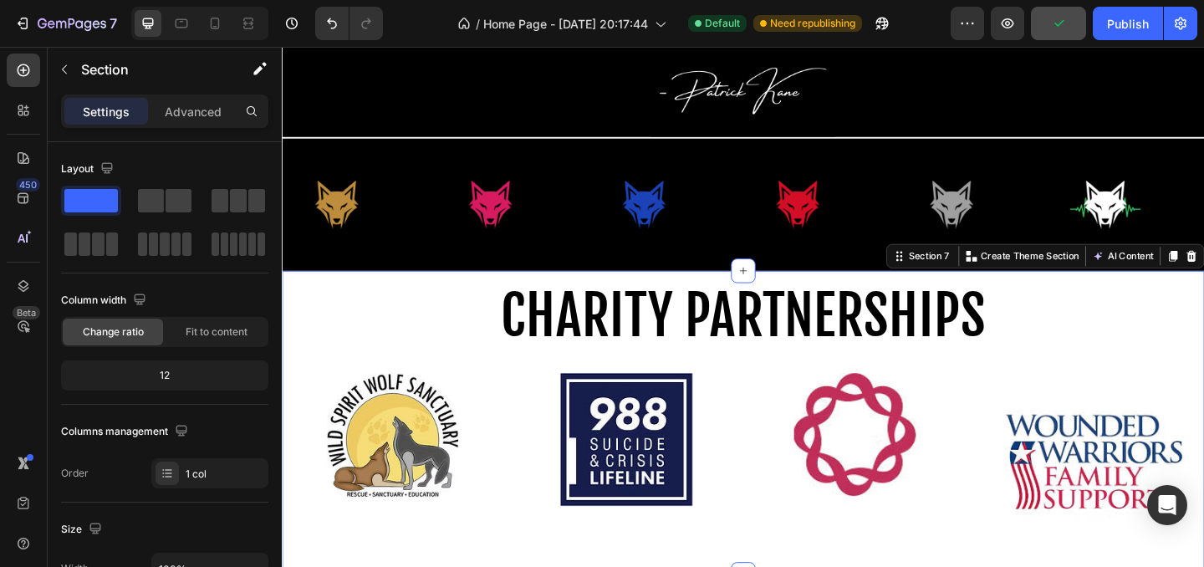
scroll to position [896, 0]
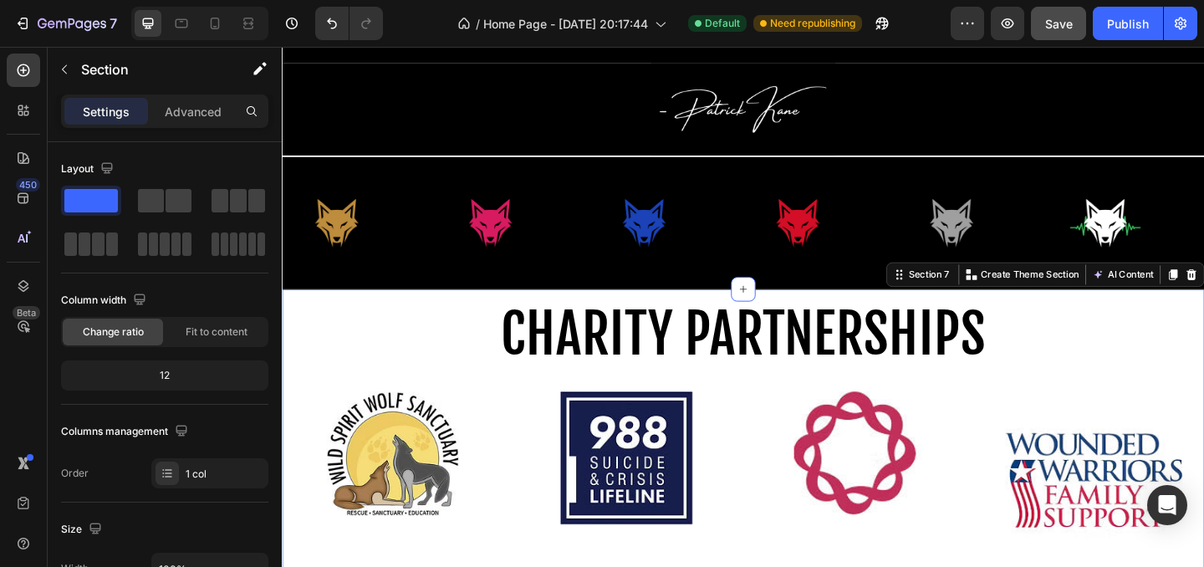
click at [545, 320] on div "⁠⁠⁠⁠⁠⁠⁠ CHARITY PARTNERSHIPS Heading Row Image Image Image Image Row Section 7 …" at bounding box center [783, 475] width 1003 height 330
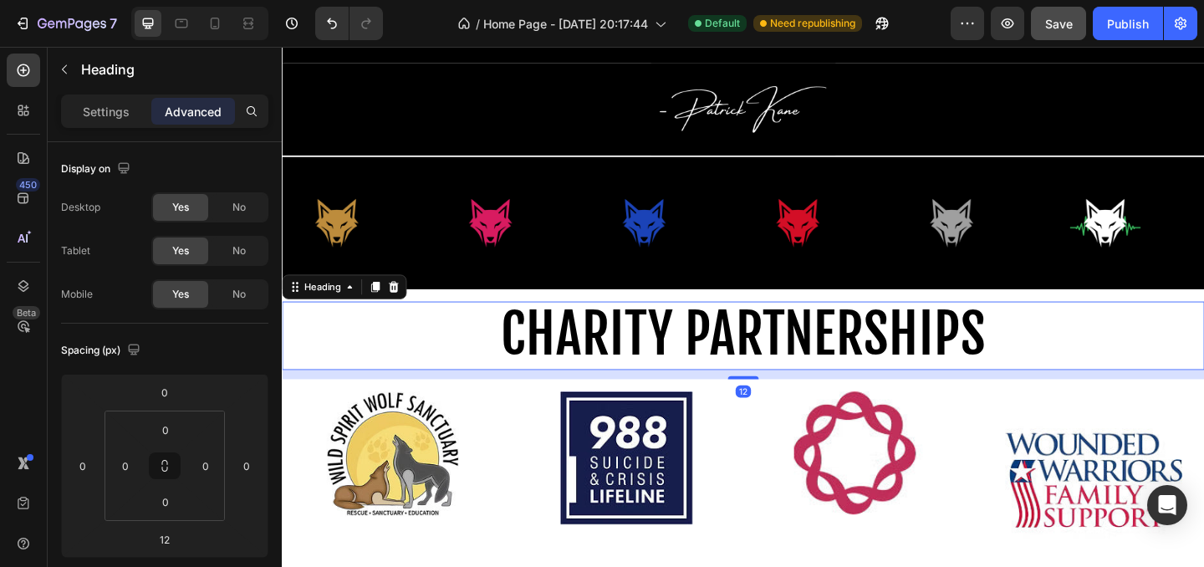
click at [495, 324] on h2 "⁠⁠⁠⁠⁠⁠⁠ CHARITY PARTNERSHIPS" at bounding box center [783, 360] width 1003 height 74
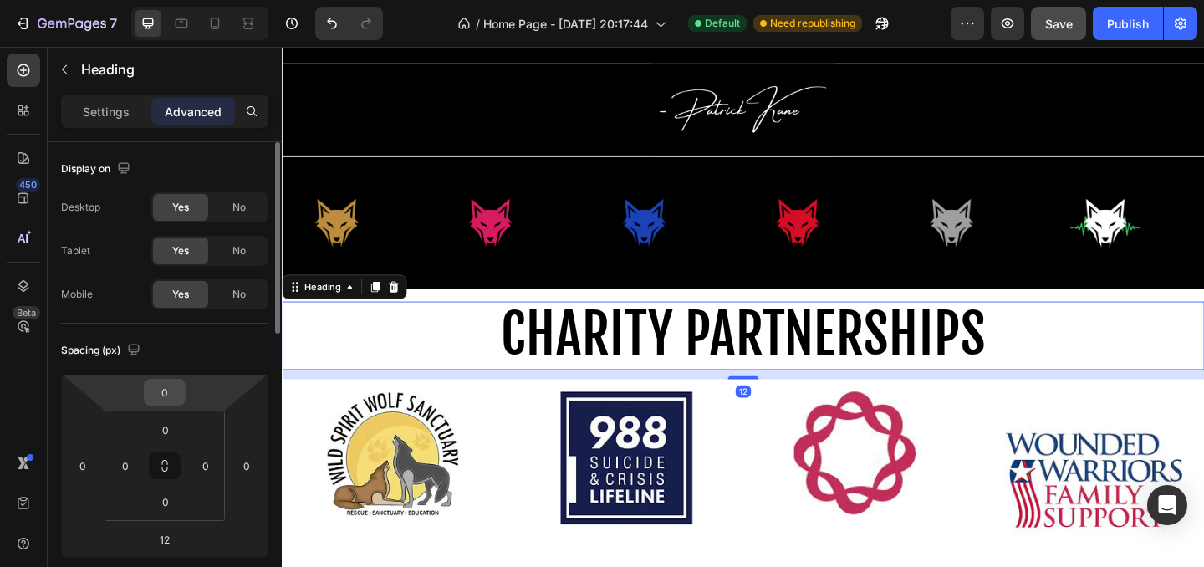
click at [171, 390] on input "0" at bounding box center [164, 391] width 33 height 25
type input "14"
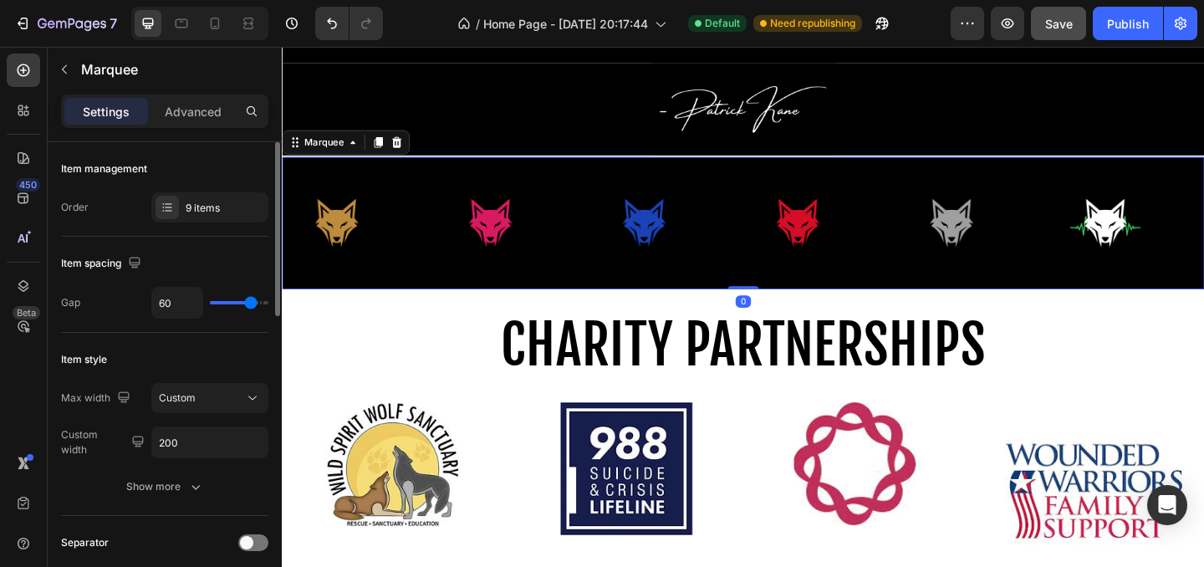
click at [613, 211] on div "Image" at bounding box center [533, 238] width 167 height 117
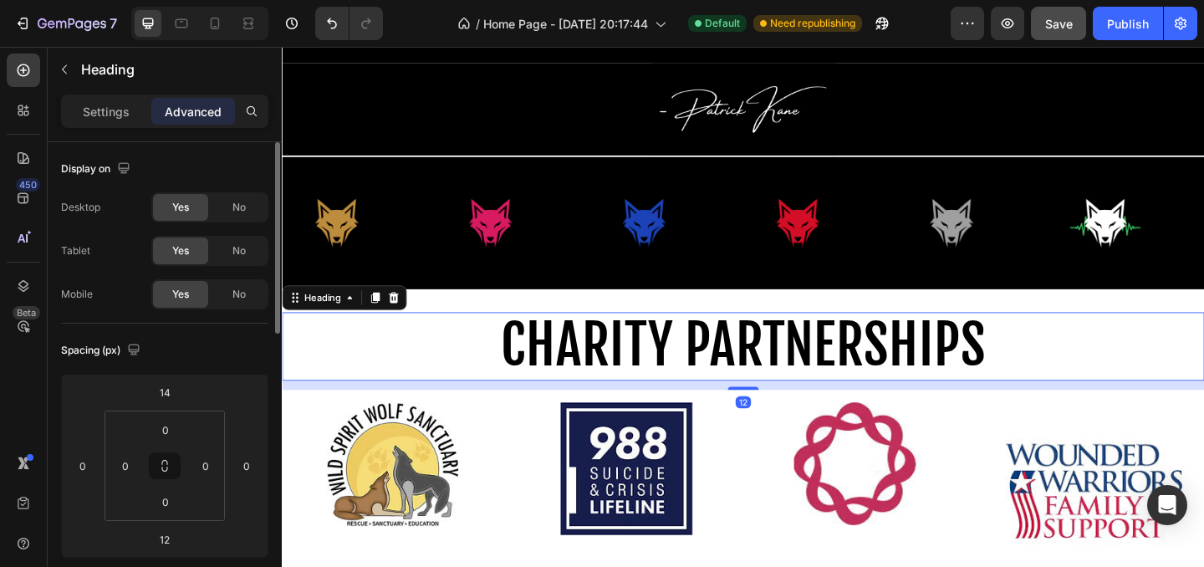
click at [762, 405] on span "CHARITY PARTNERSHIPS" at bounding box center [783, 371] width 527 height 74
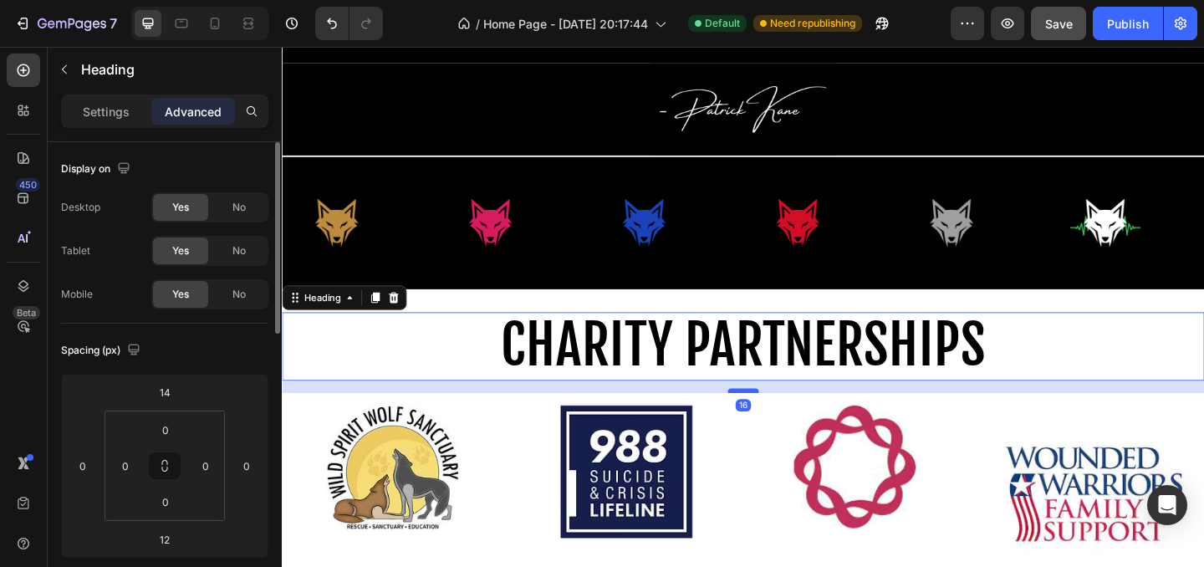
click at [790, 421] on div at bounding box center [783, 420] width 33 height 5
type input "16"
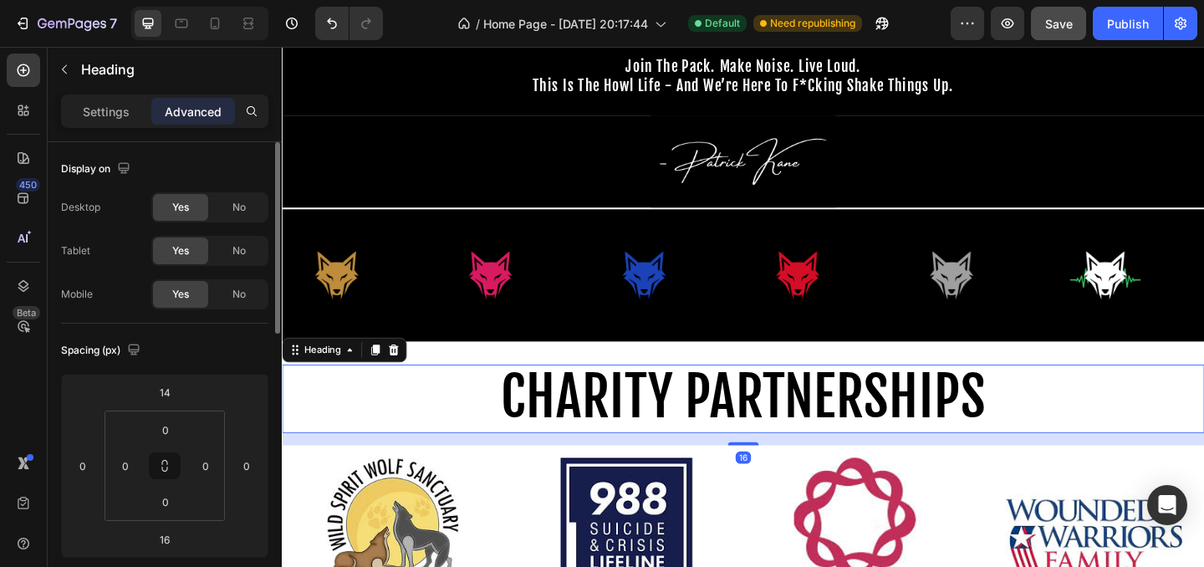
scroll to position [834, 0]
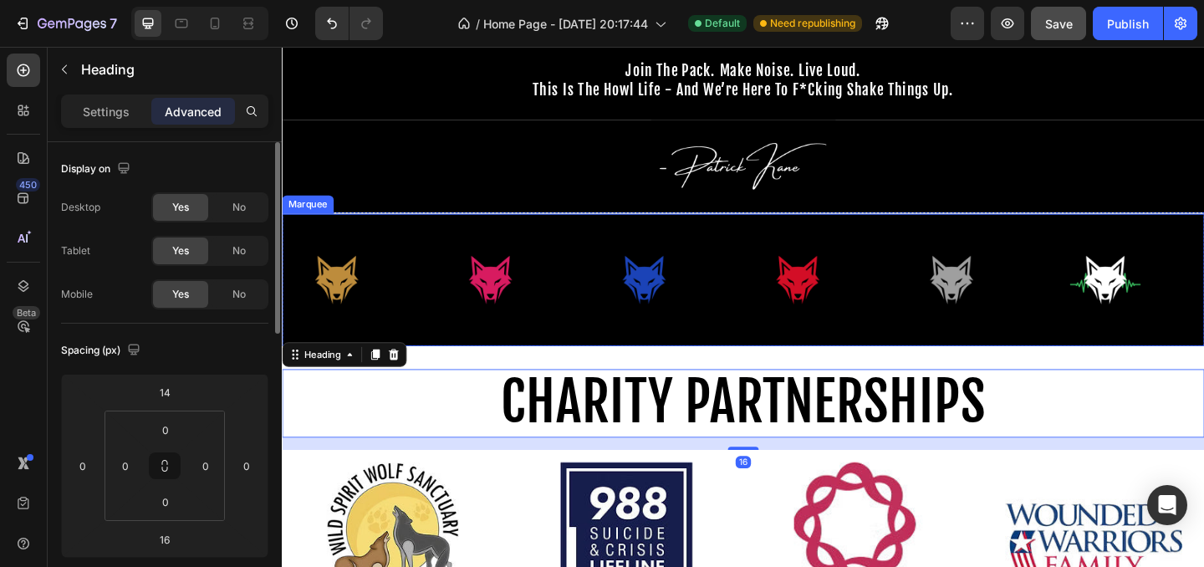
click at [588, 330] on div "Image" at bounding box center [533, 300] width 167 height 117
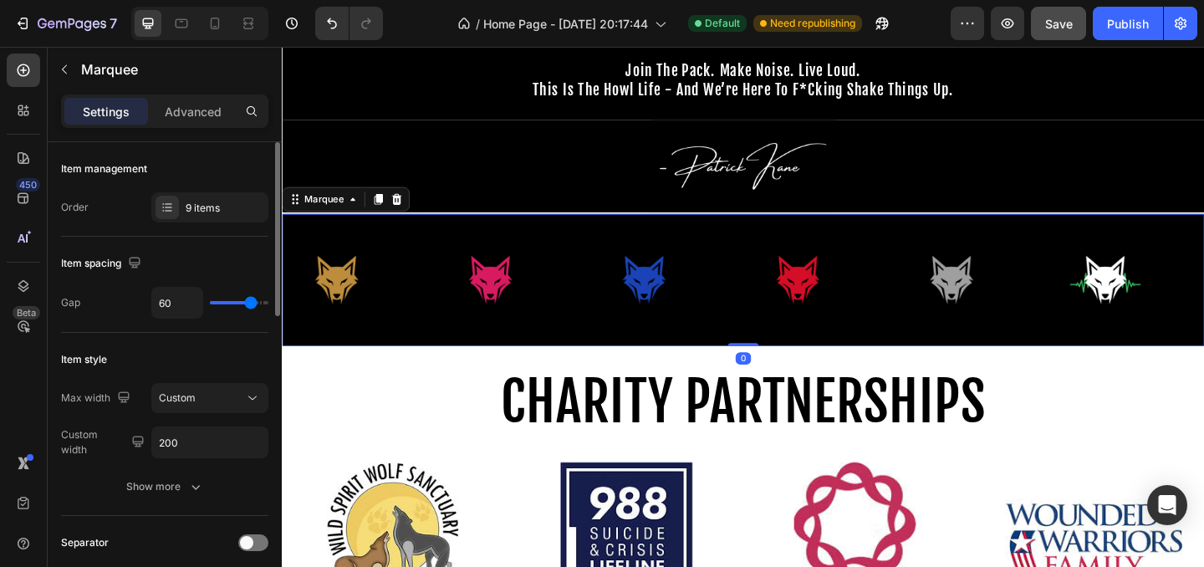
scroll to position [778, 0]
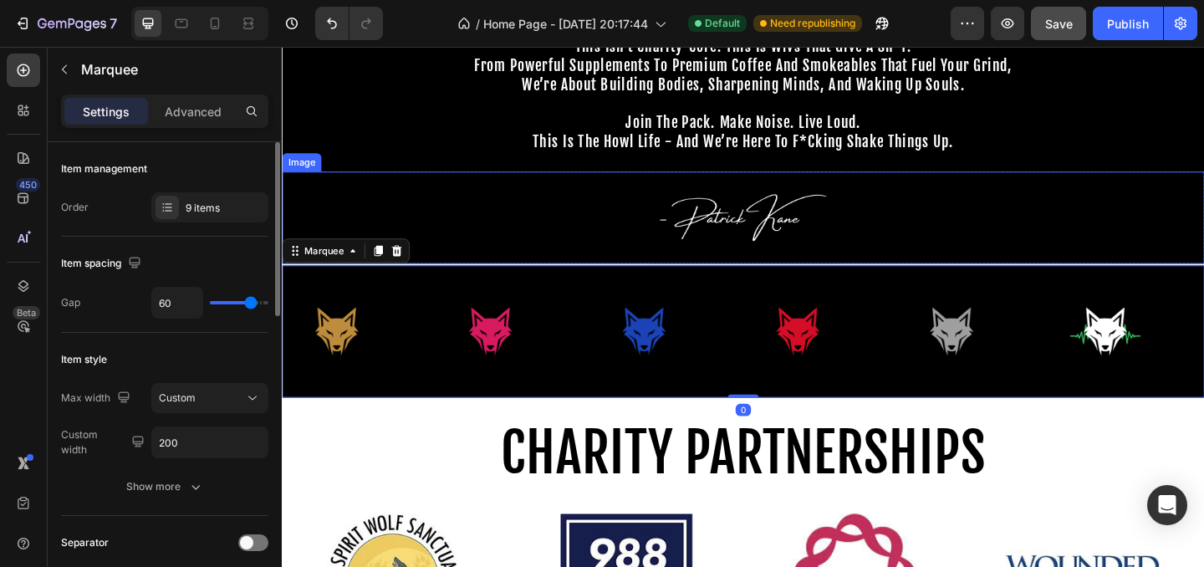
click at [595, 246] on div at bounding box center [783, 232] width 1003 height 100
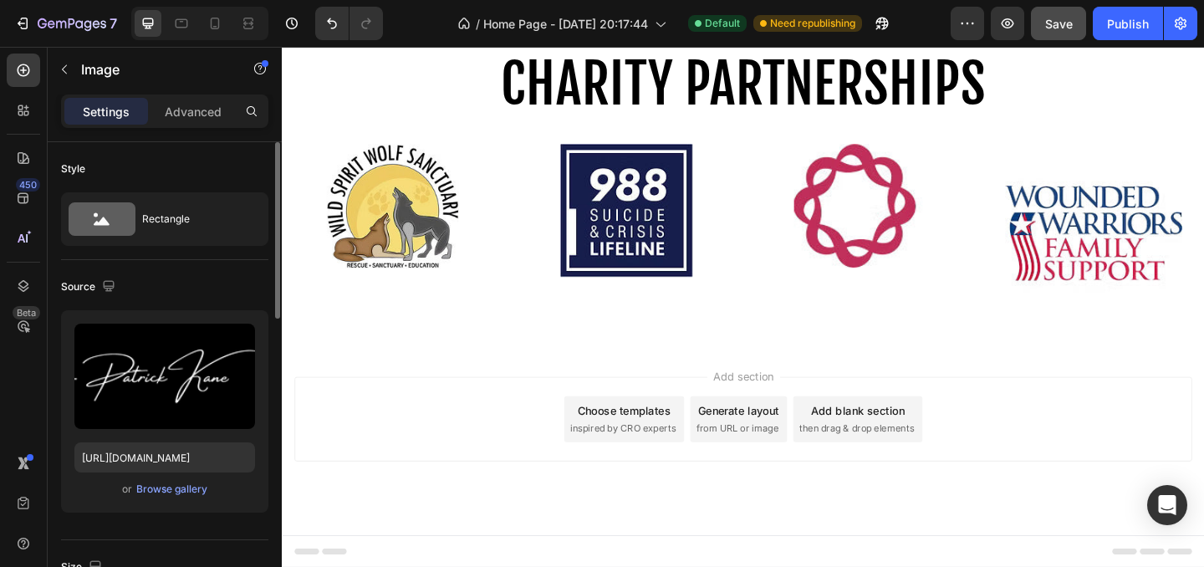
scroll to position [981, 0]
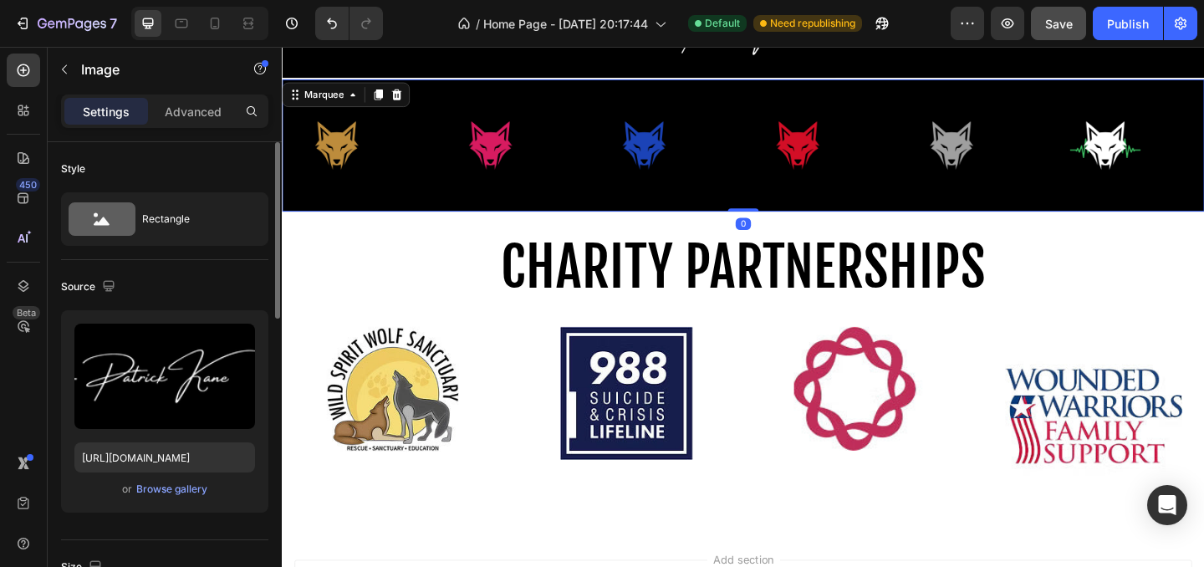
click at [598, 172] on div "Image" at bounding box center [533, 153] width 167 height 117
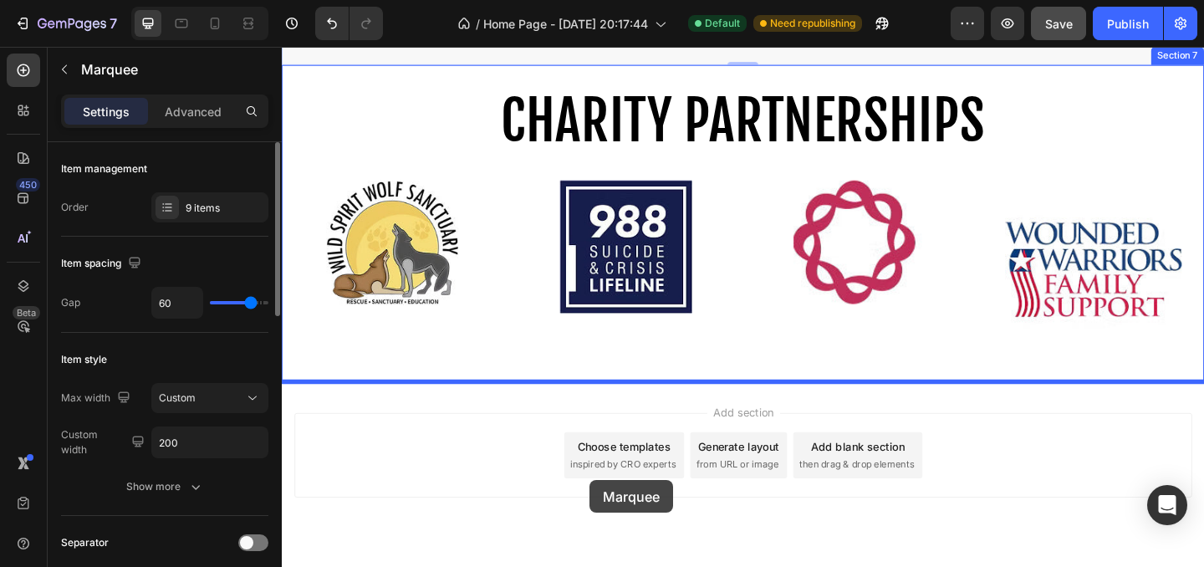
scroll to position [1148, 0]
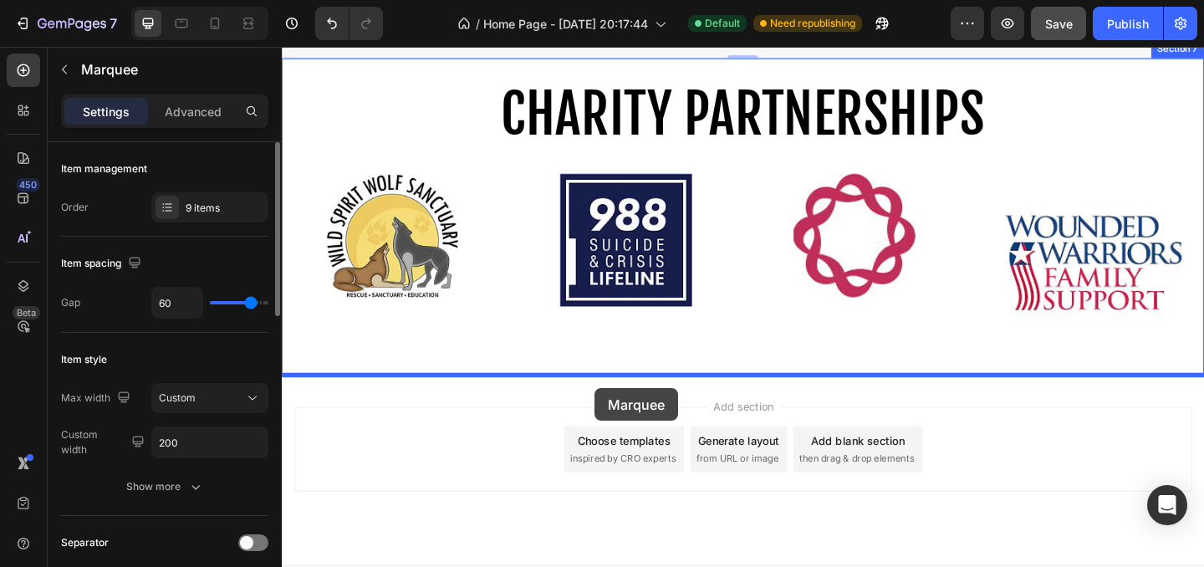
drag, startPoint x: 604, startPoint y: 160, endPoint x: 623, endPoint y: 410, distance: 251.5
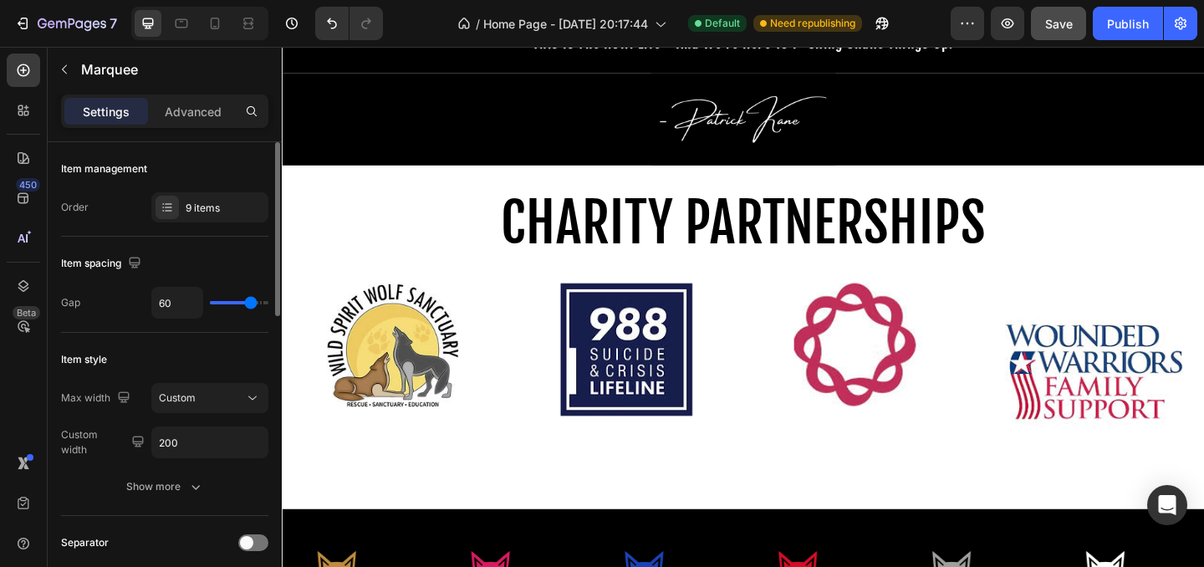
scroll to position [886, 0]
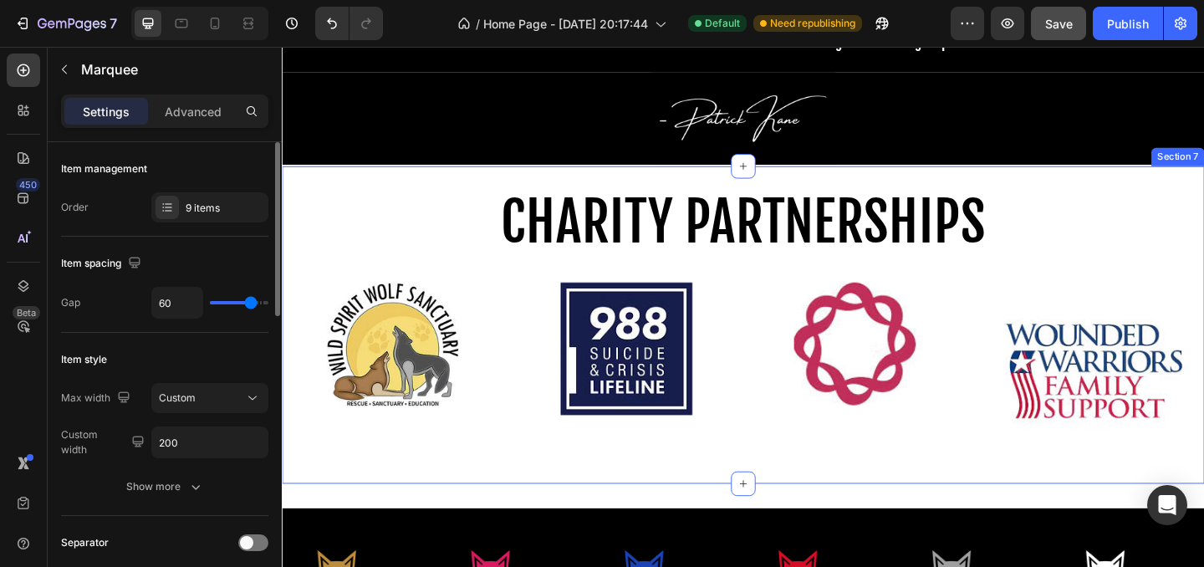
click at [655, 512] on div "⁠⁠⁠⁠⁠⁠⁠ CHARITY PARTNERSHIPS Heading Row Image Image Image Image Row Section 7" at bounding box center [783, 348] width 1003 height 345
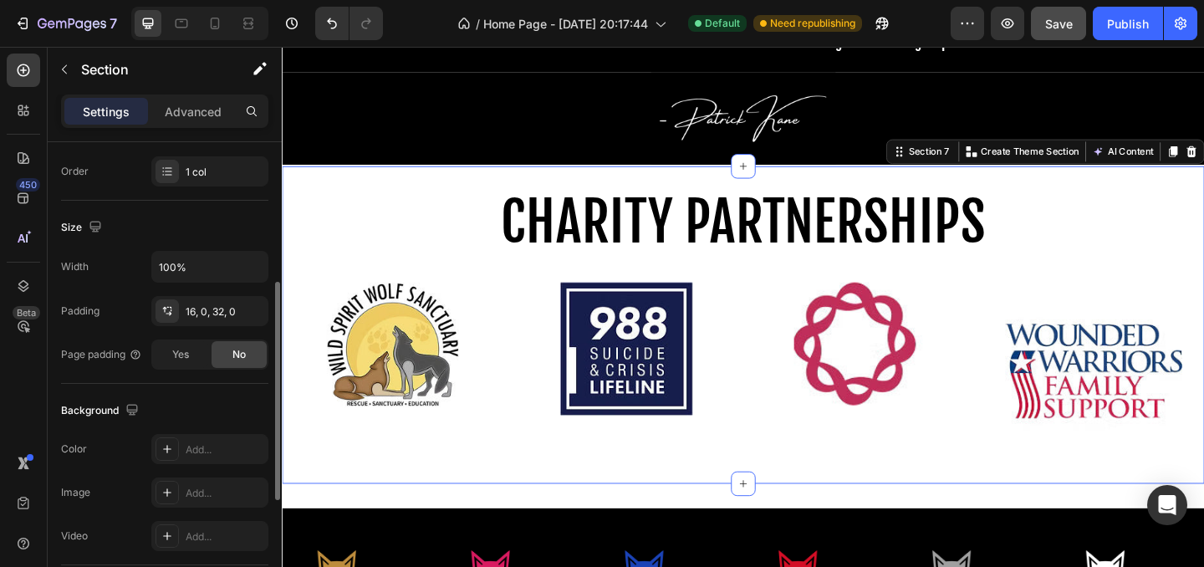
scroll to position [314, 0]
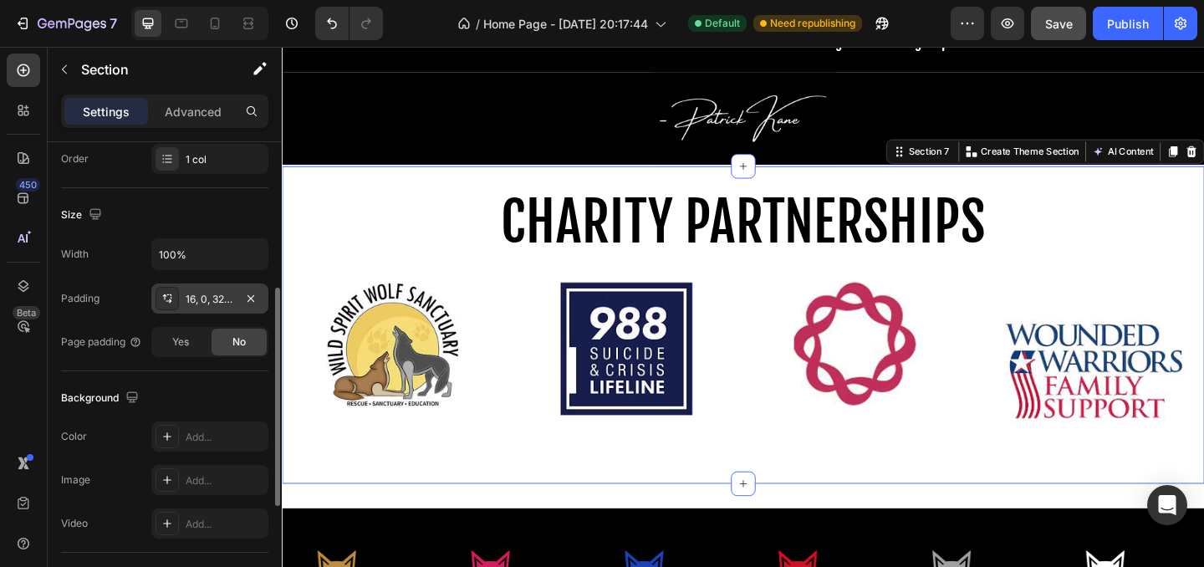
click at [200, 299] on div "16, 0, 32, 0" at bounding box center [210, 299] width 48 height 15
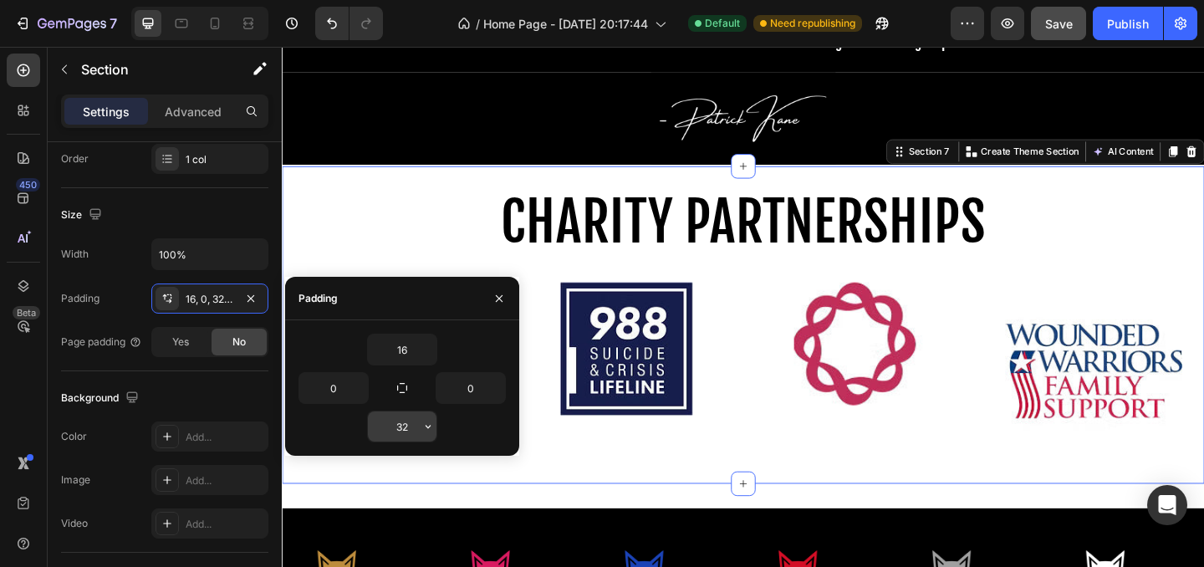
click at [413, 426] on input "32" at bounding box center [402, 426] width 69 height 30
type input "0"
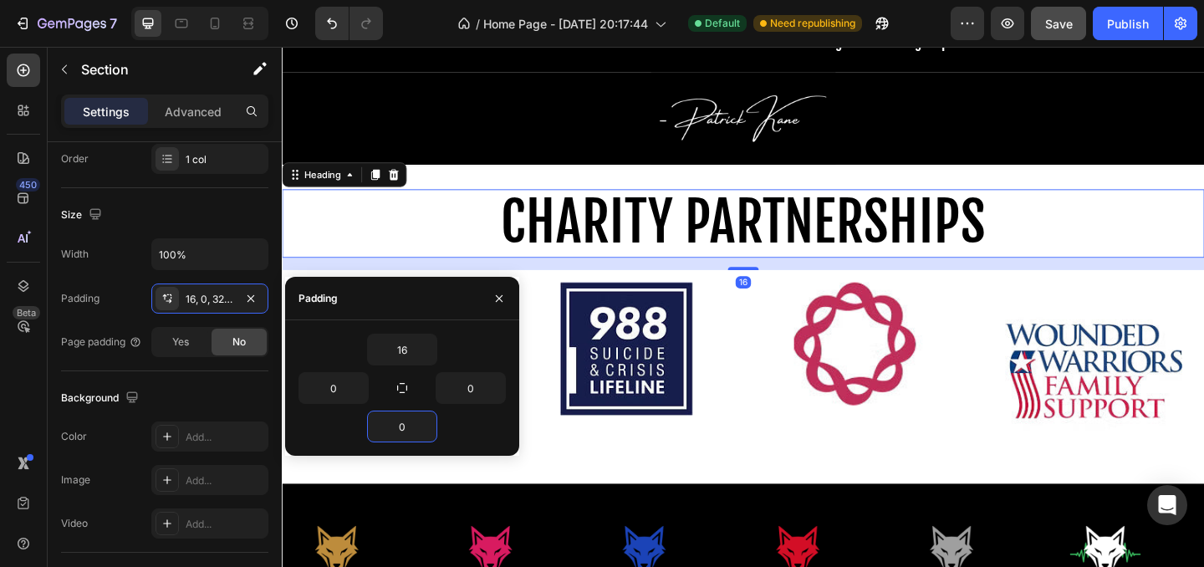
click at [431, 254] on p "⁠⁠⁠⁠⁠⁠⁠ CHARITY PARTNERSHIPS" at bounding box center [783, 238] width 1000 height 71
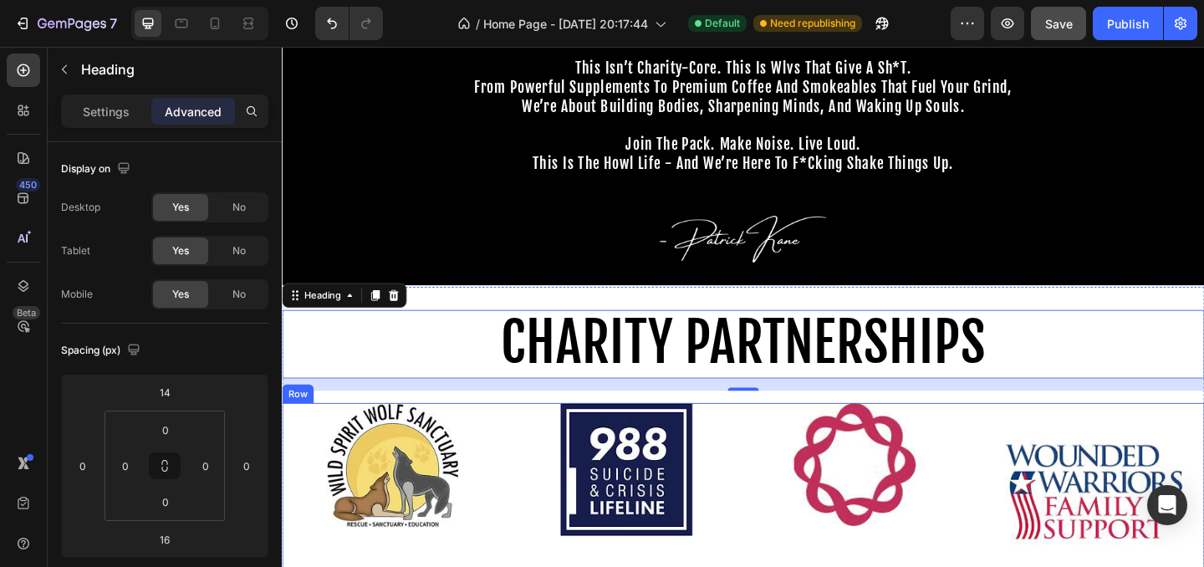
scroll to position [731, 0]
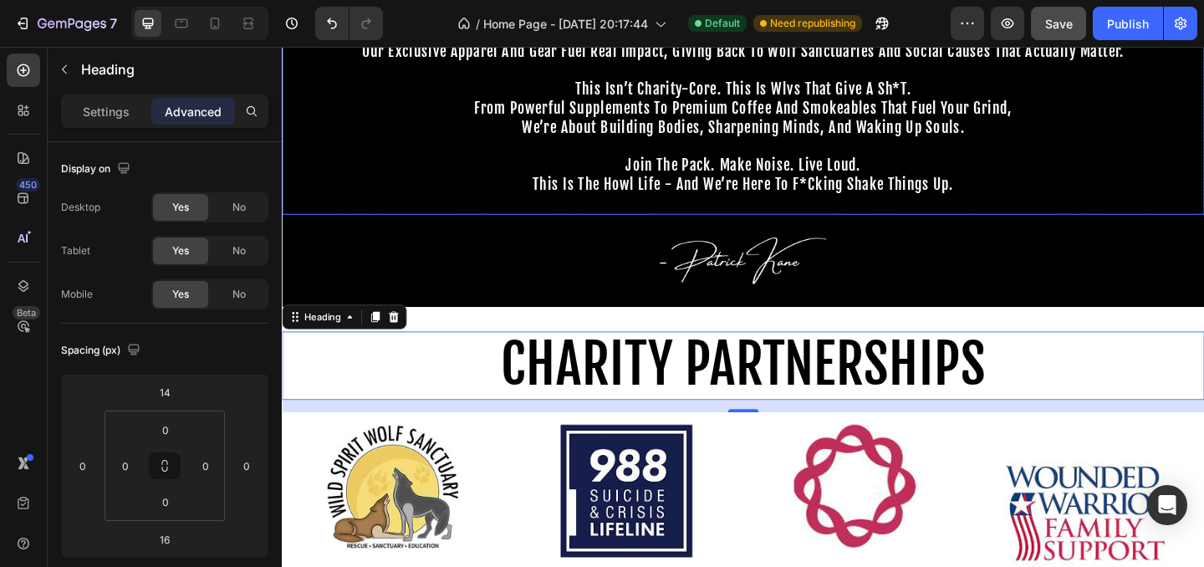
click at [533, 174] on p "join the pack. make noise. live loud." at bounding box center [783, 176] width 1000 height 21
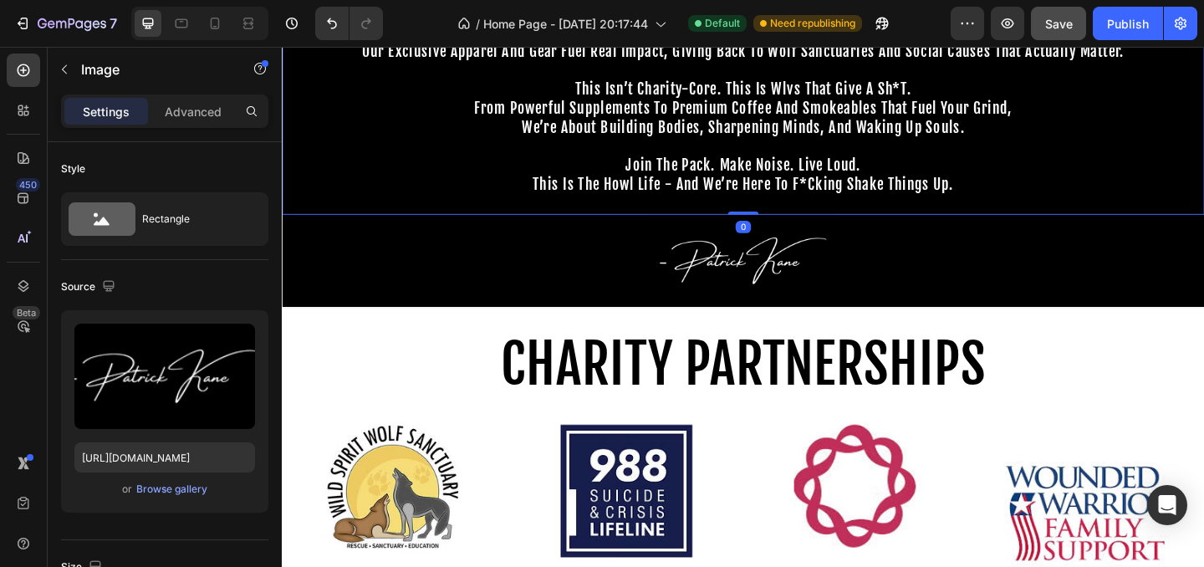
click at [465, 284] on div at bounding box center [783, 279] width 1003 height 100
click at [431, 171] on p "join the pack. make noise. live loud." at bounding box center [783, 176] width 1000 height 21
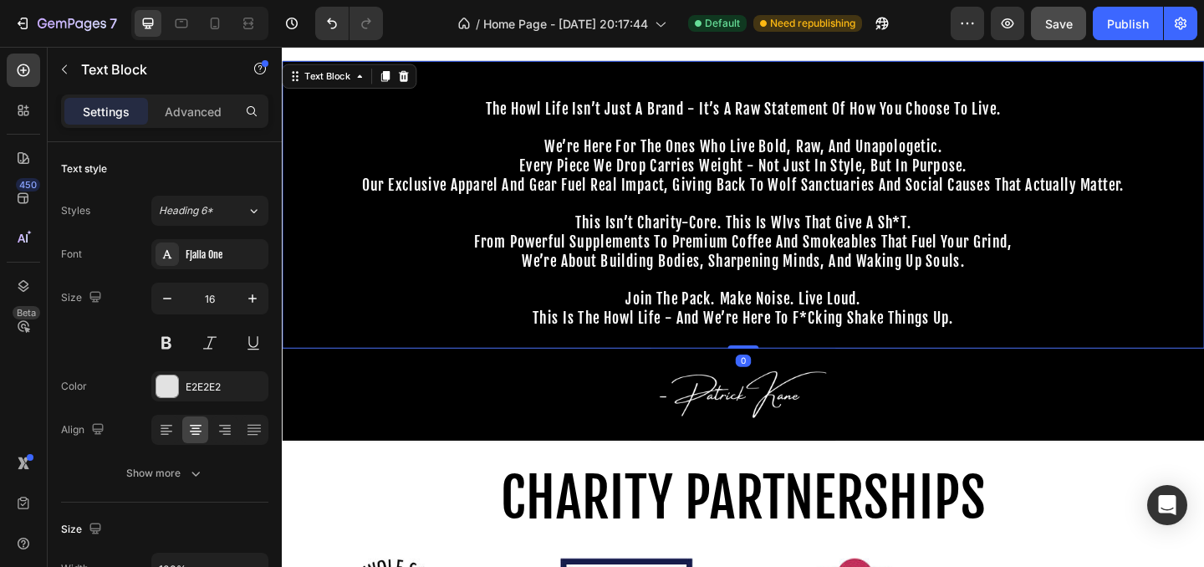
scroll to position [532, 0]
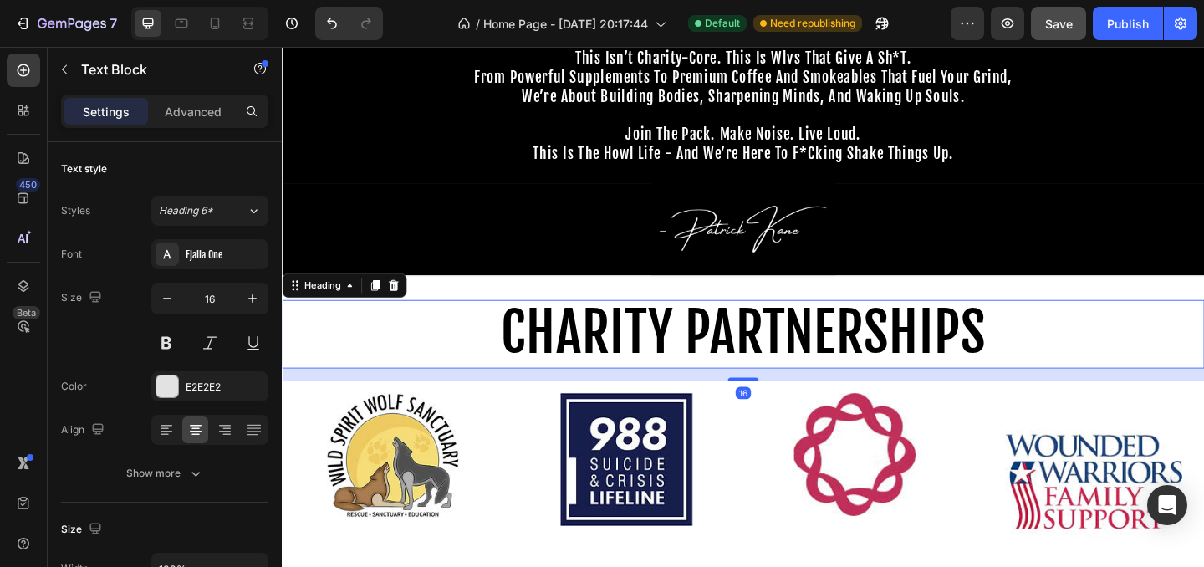
click at [481, 344] on p "⁠⁠⁠⁠⁠⁠⁠ CHARITY PARTNERSHIPS" at bounding box center [783, 358] width 1000 height 71
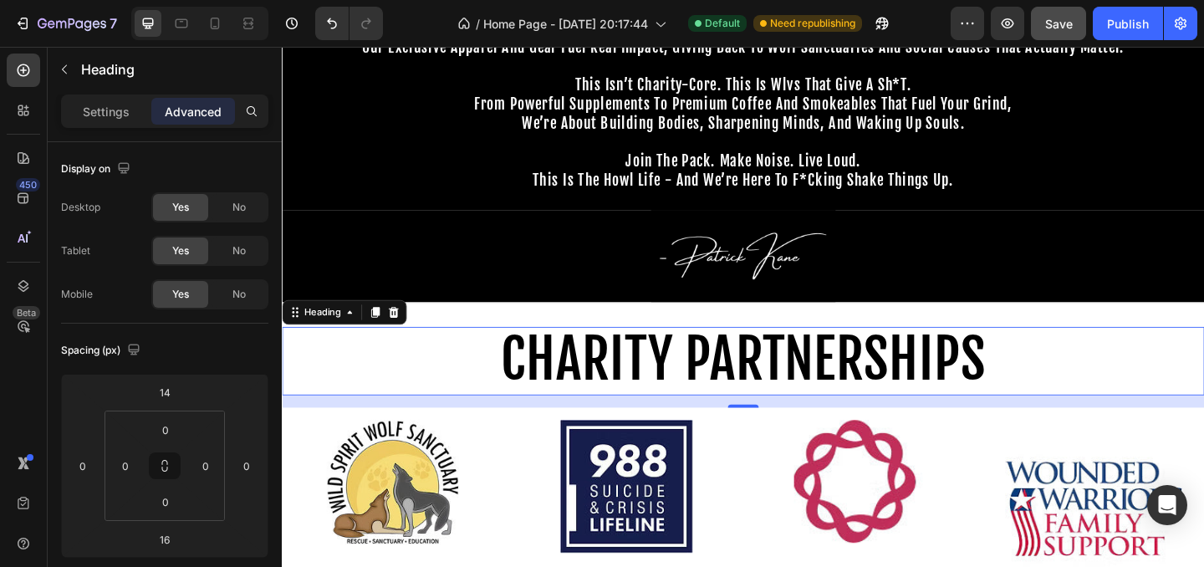
scroll to position [484, 0]
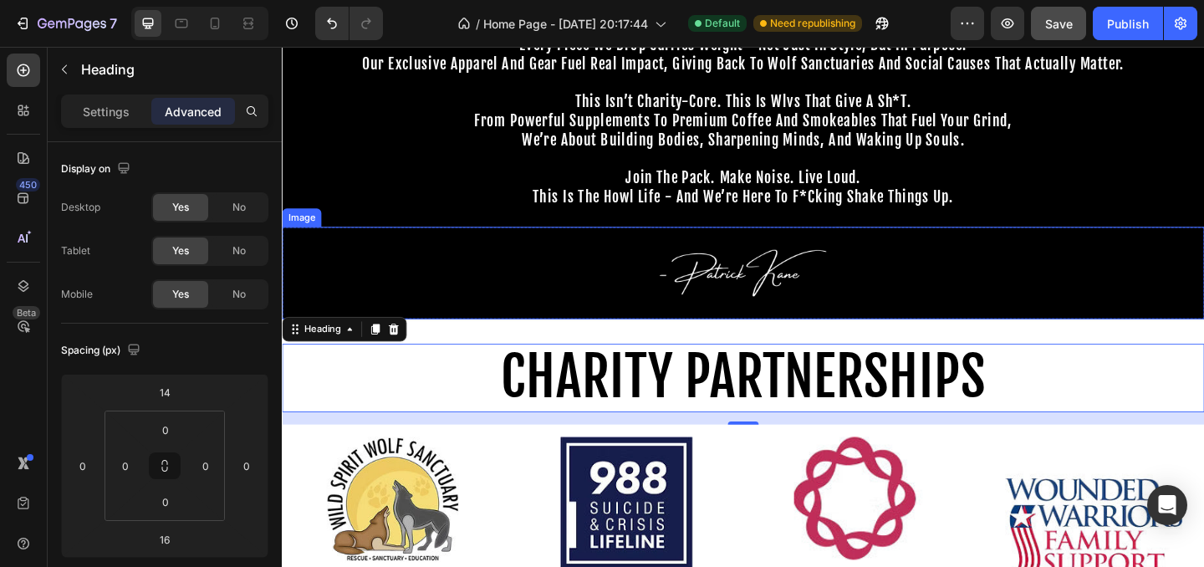
click at [487, 281] on div at bounding box center [783, 292] width 1003 height 100
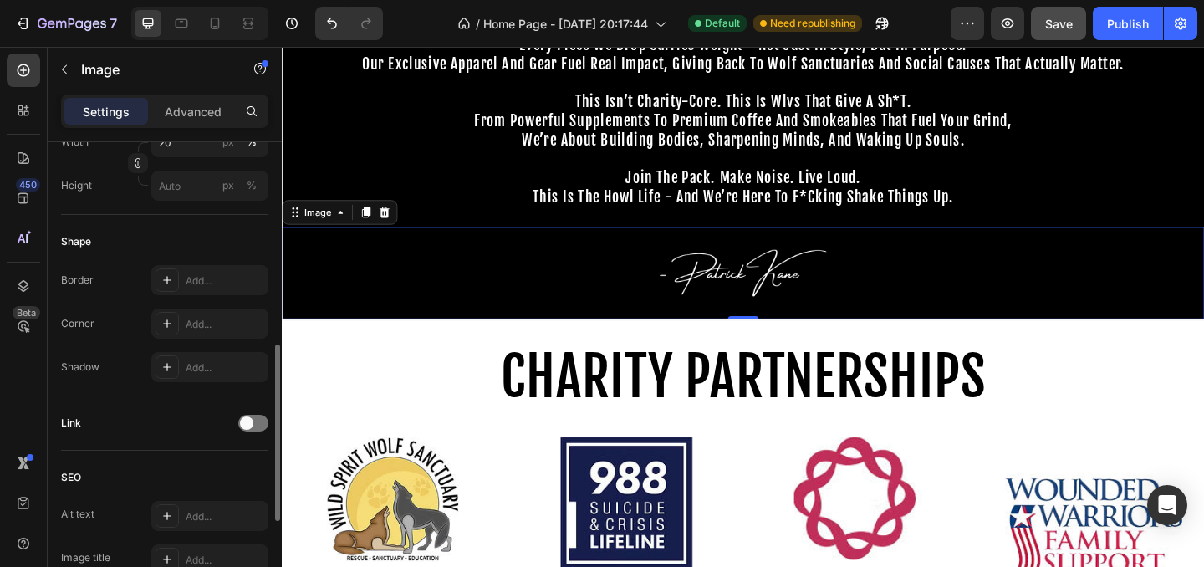
scroll to position [516, 0]
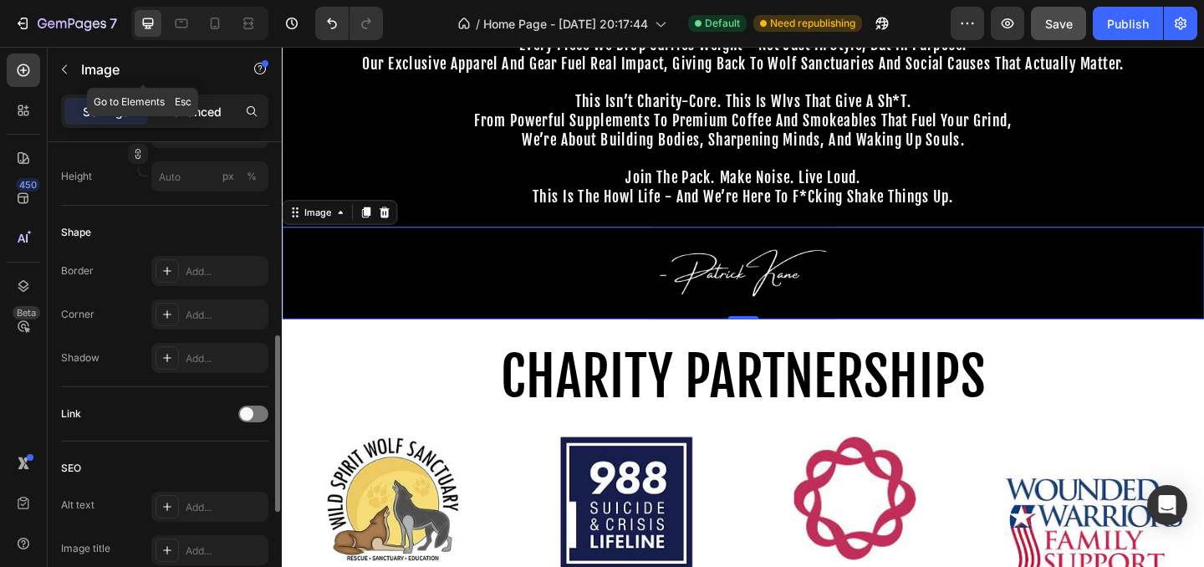
click at [186, 106] on p "Advanced" at bounding box center [193, 112] width 57 height 18
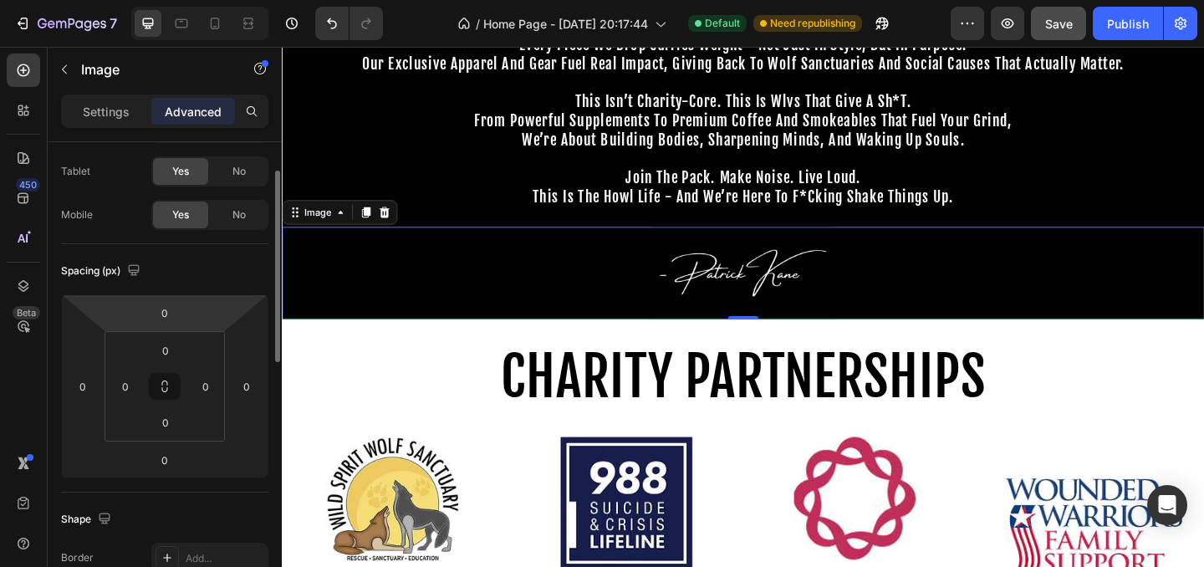
scroll to position [76, 0]
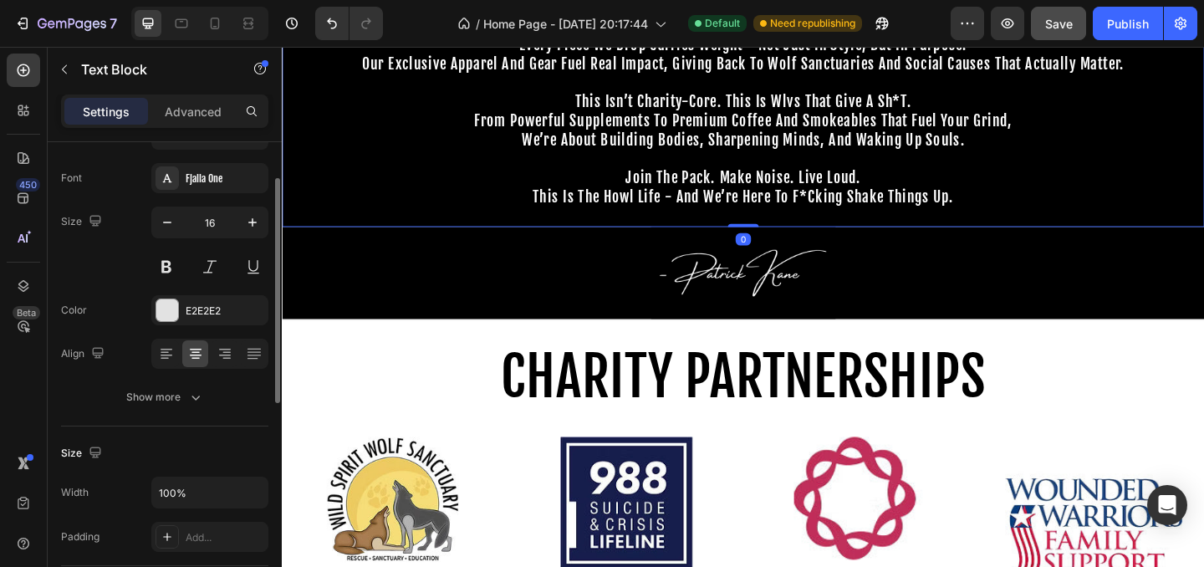
click at [445, 167] on p at bounding box center [783, 169] width 1000 height 20
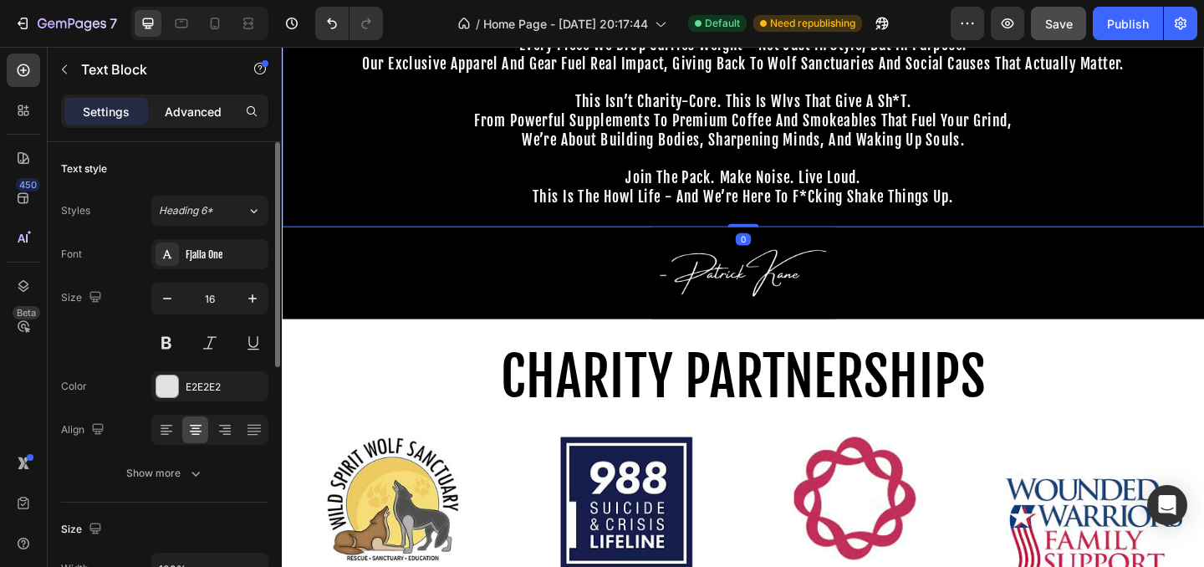
click at [202, 120] on div "Advanced" at bounding box center [193, 111] width 84 height 27
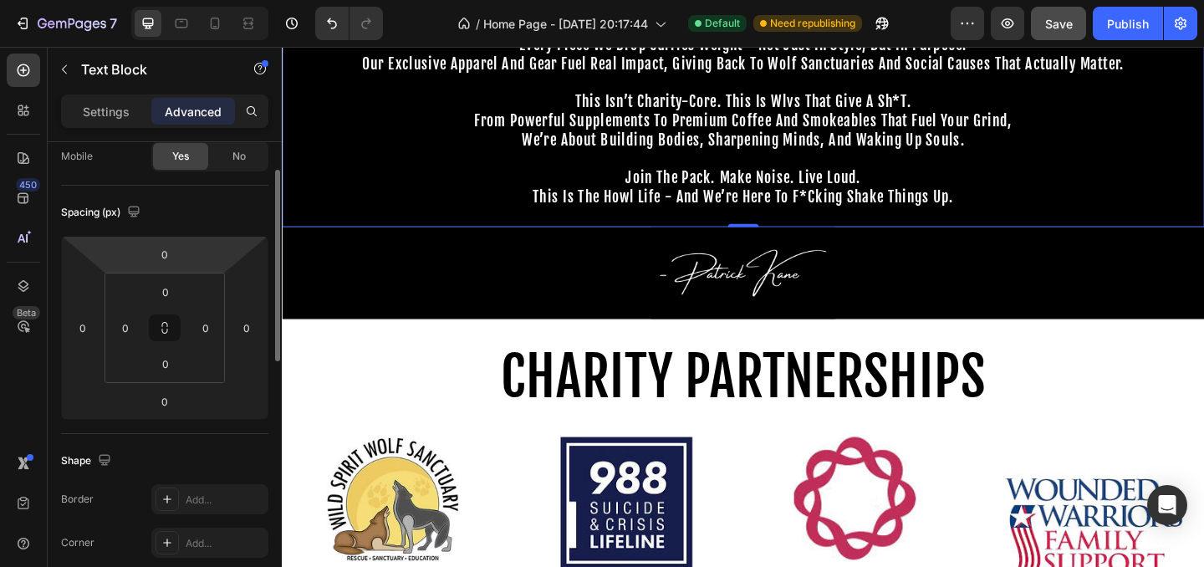
scroll to position [148, 0]
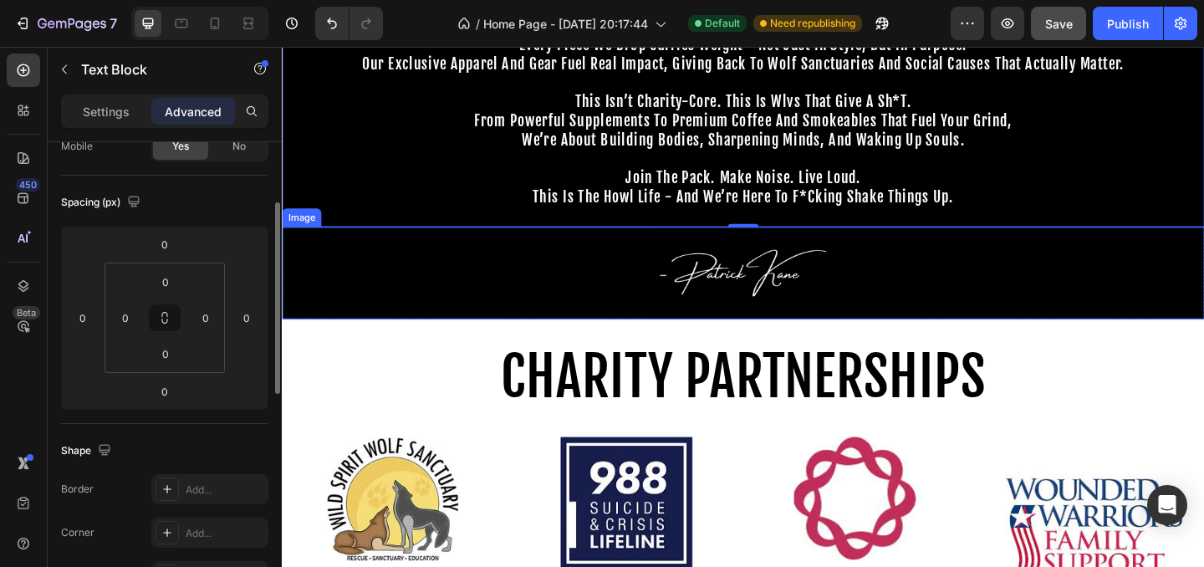
click at [456, 176] on p at bounding box center [783, 169] width 1000 height 20
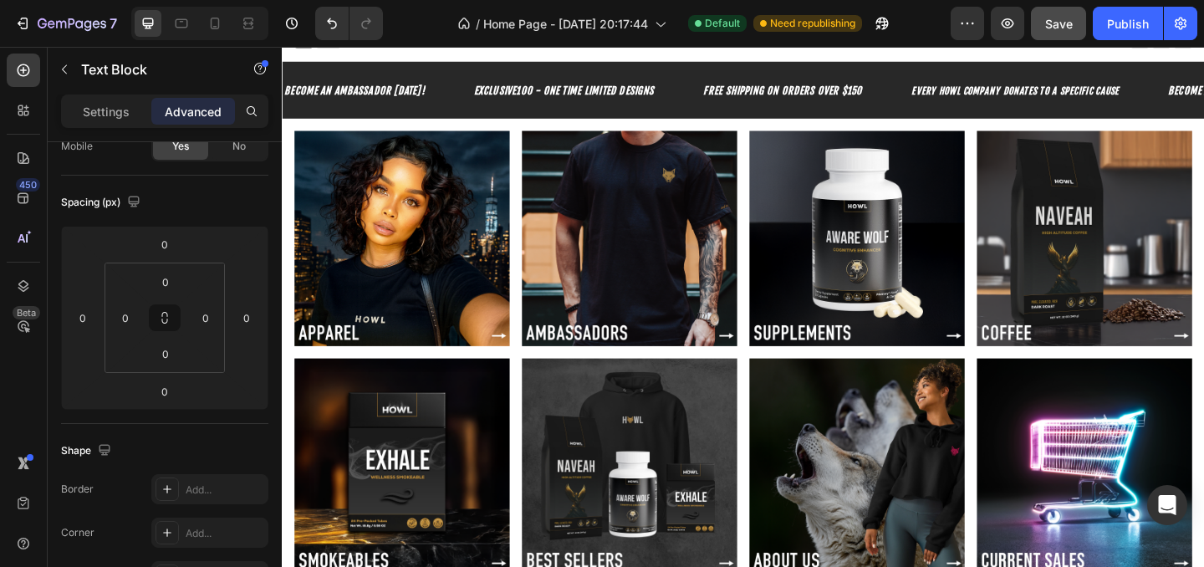
scroll to position [0, 0]
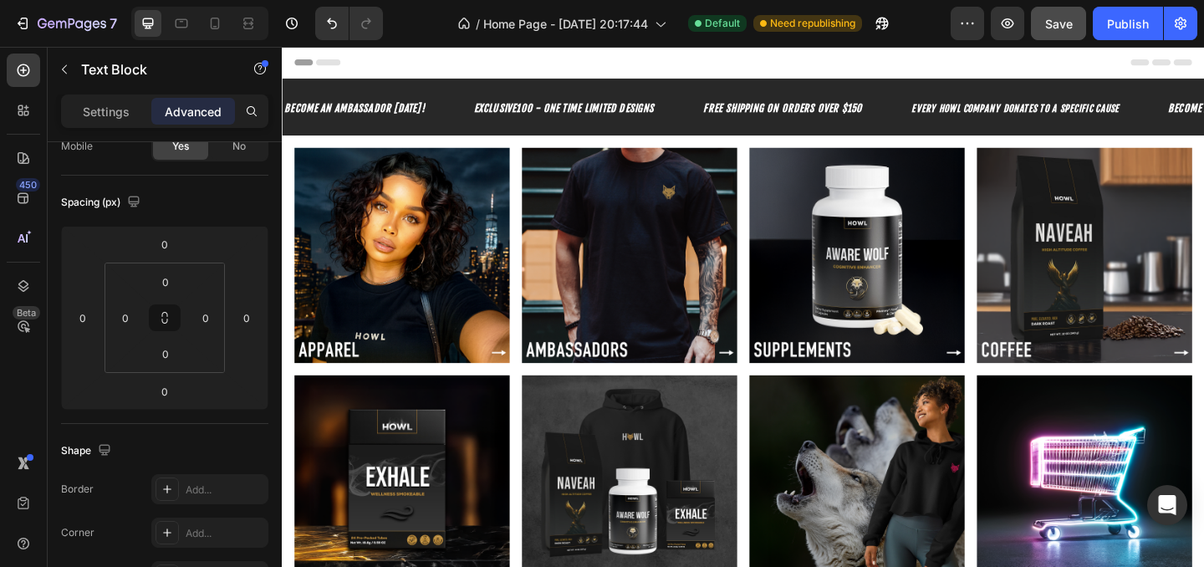
click at [1061, 25] on span "Save" at bounding box center [1059, 24] width 28 height 14
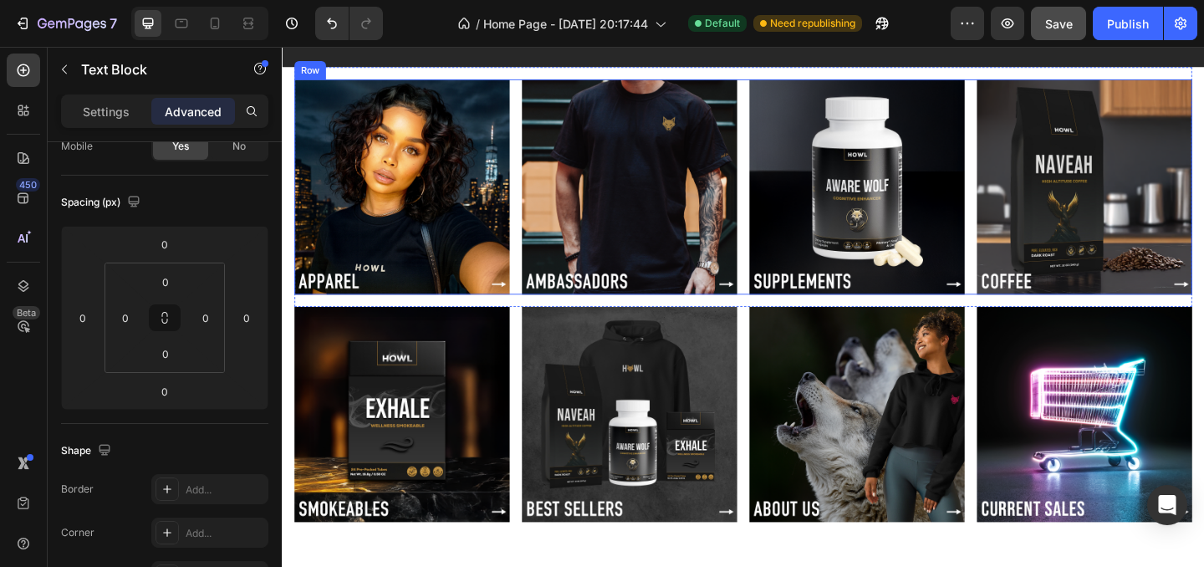
scroll to position [24, 0]
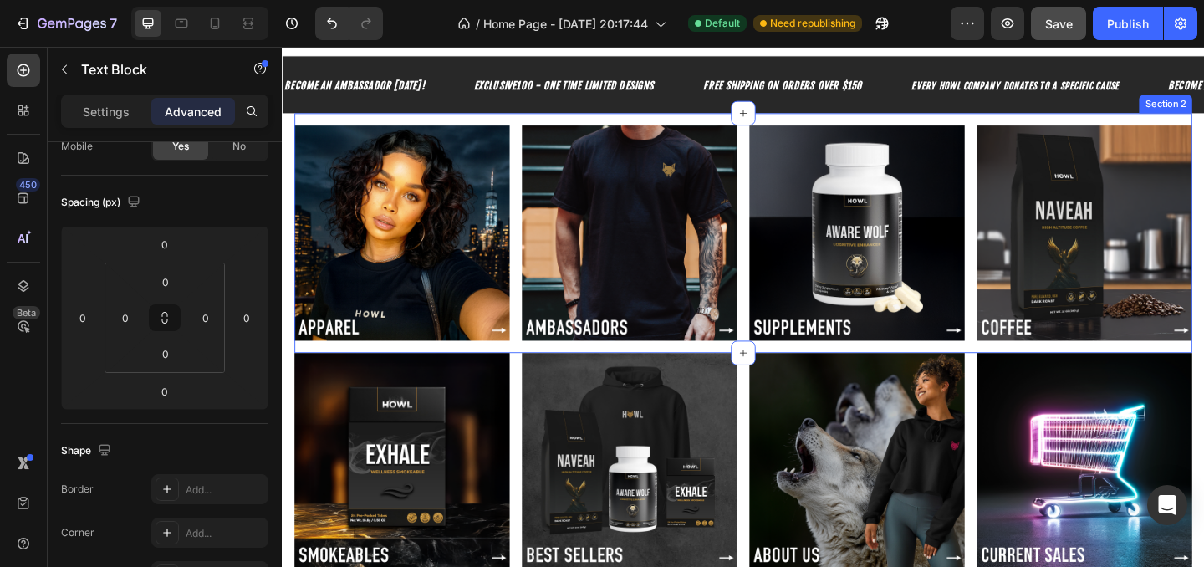
click at [348, 127] on div "Image Image Image Image Row Section 2" at bounding box center [783, 249] width 976 height 261
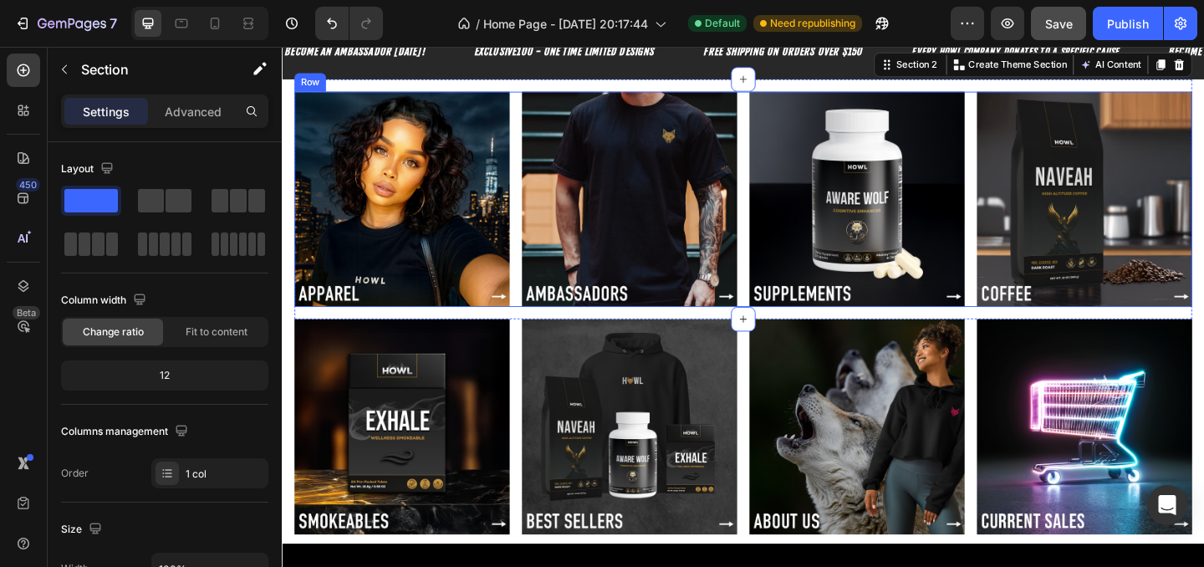
scroll to position [94, 0]
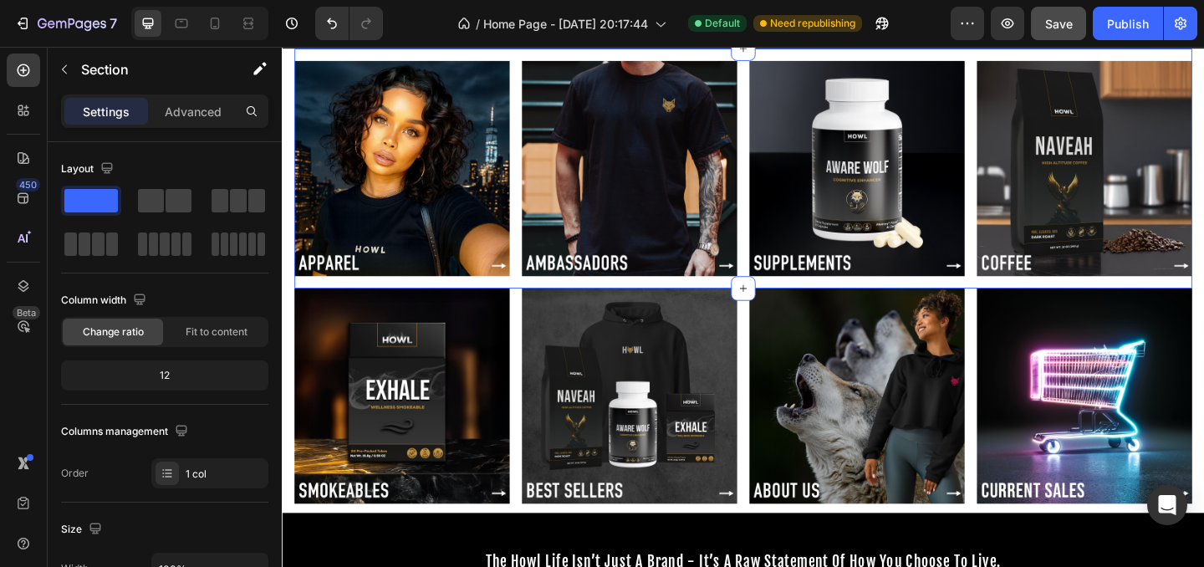
click at [539, 305] on div "Image Image Image Image Row" at bounding box center [783, 185] width 976 height 247
click at [539, 329] on div "Image Image Image Image Row" at bounding box center [783, 426] width 976 height 234
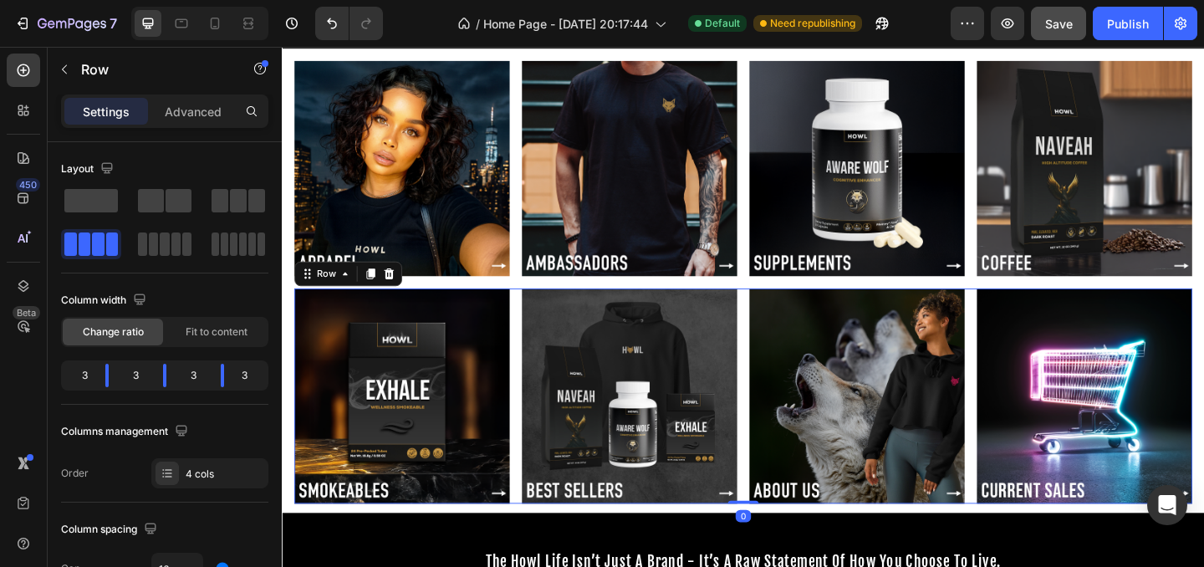
click at [539, 329] on div "Image Image Image Image Row 0" at bounding box center [783, 426] width 976 height 234
click at [533, 270] on div "Image Image Image Image Row" at bounding box center [783, 179] width 976 height 234
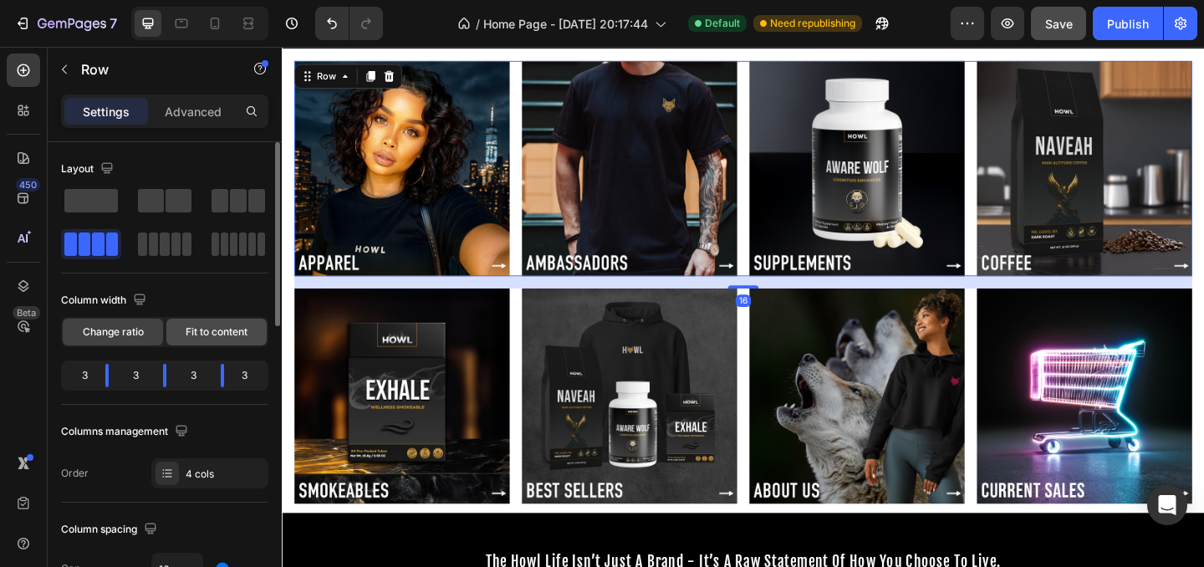
click at [232, 339] on span "Fit to content" at bounding box center [217, 331] width 62 height 15
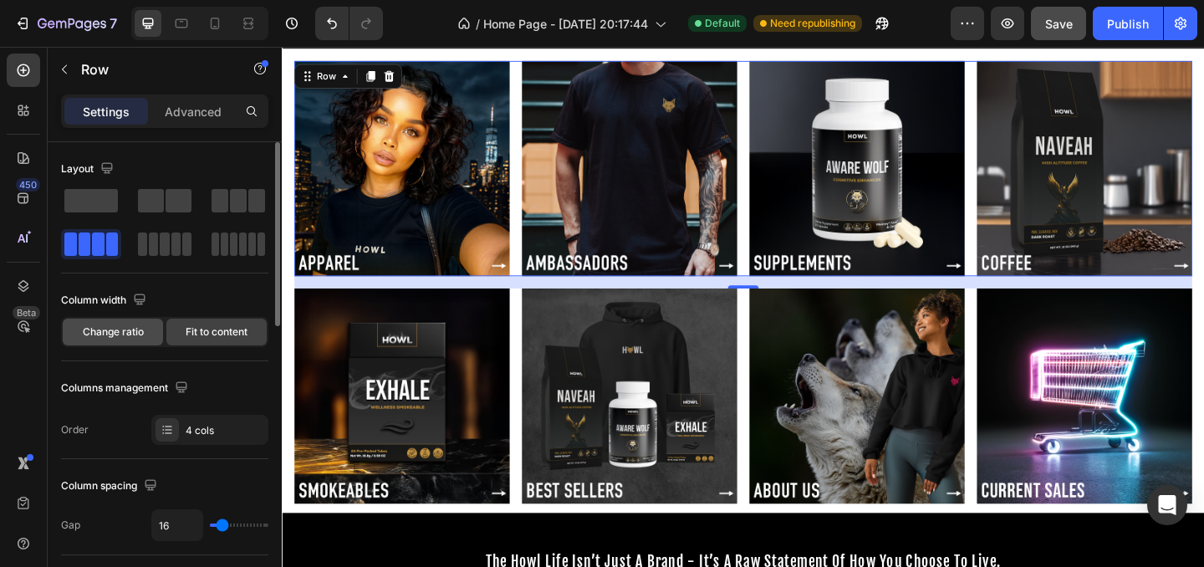
click at [130, 329] on span "Change ratio" at bounding box center [113, 331] width 61 height 15
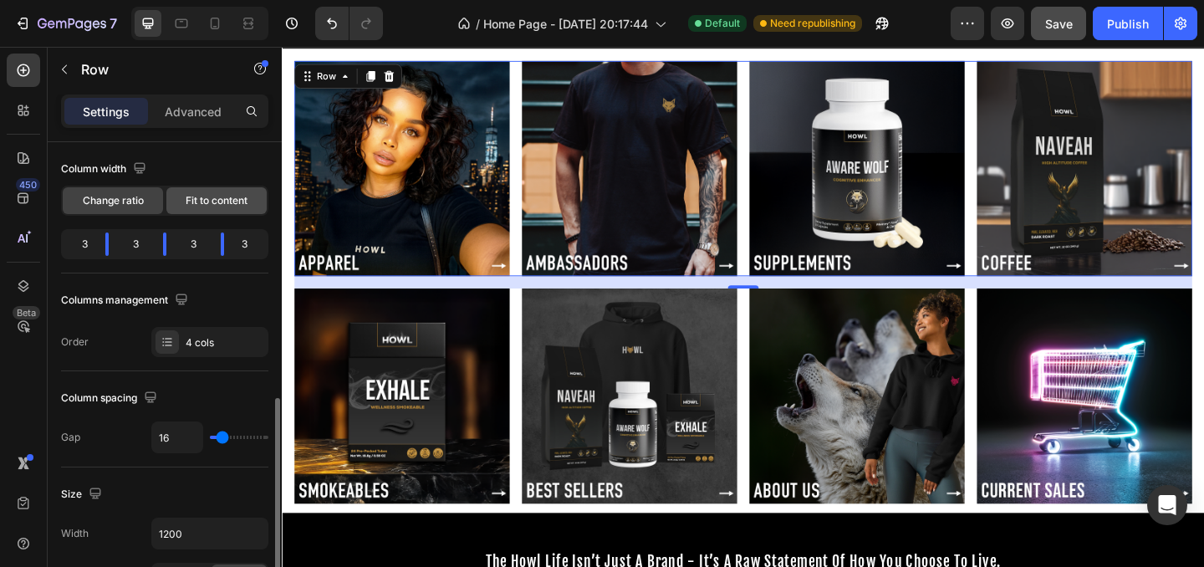
scroll to position [0, 0]
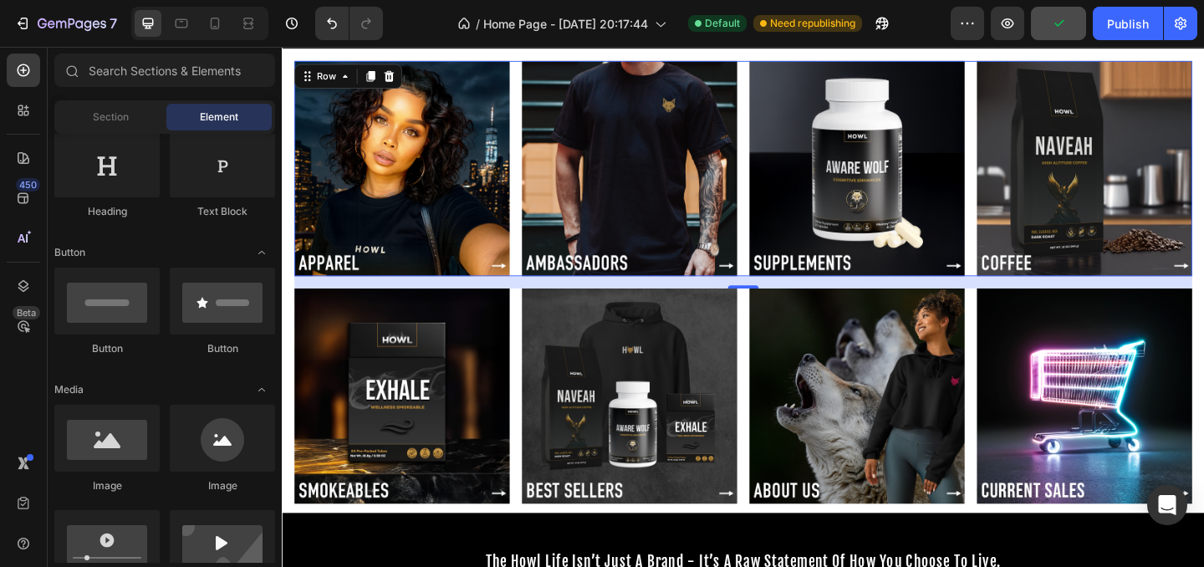
click at [289, 133] on section "Image Image Image Image Row 16 Section 2" at bounding box center [783, 178] width 1003 height 261
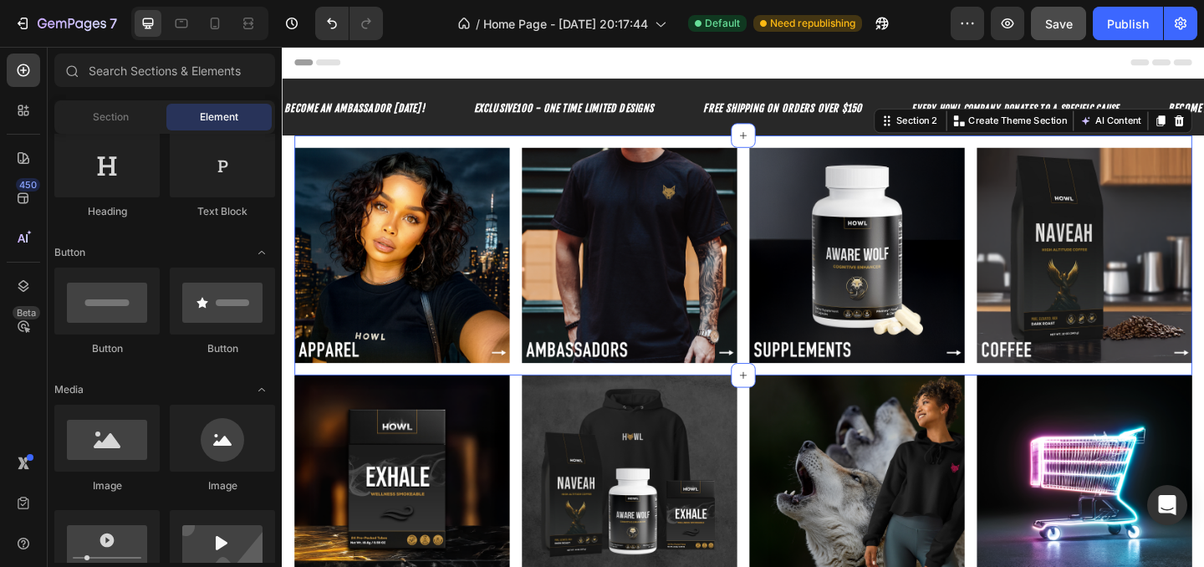
click at [446, 150] on div "Image Image Image Image Row Section 2 You can create reusable sections Create T…" at bounding box center [783, 273] width 976 height 261
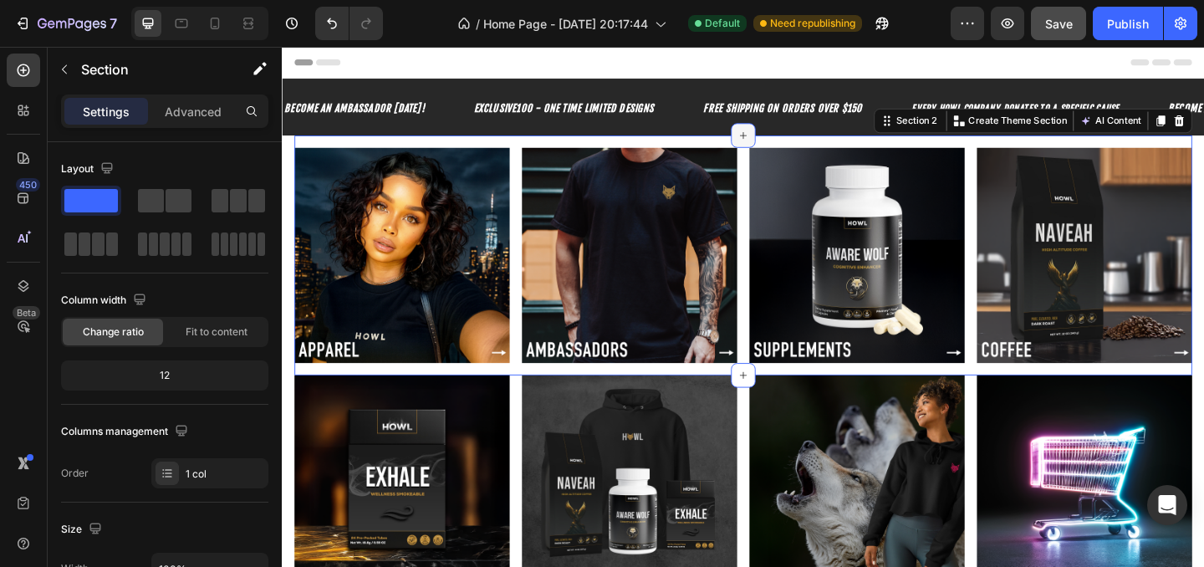
click at [790, 143] on div at bounding box center [783, 143] width 27 height 27
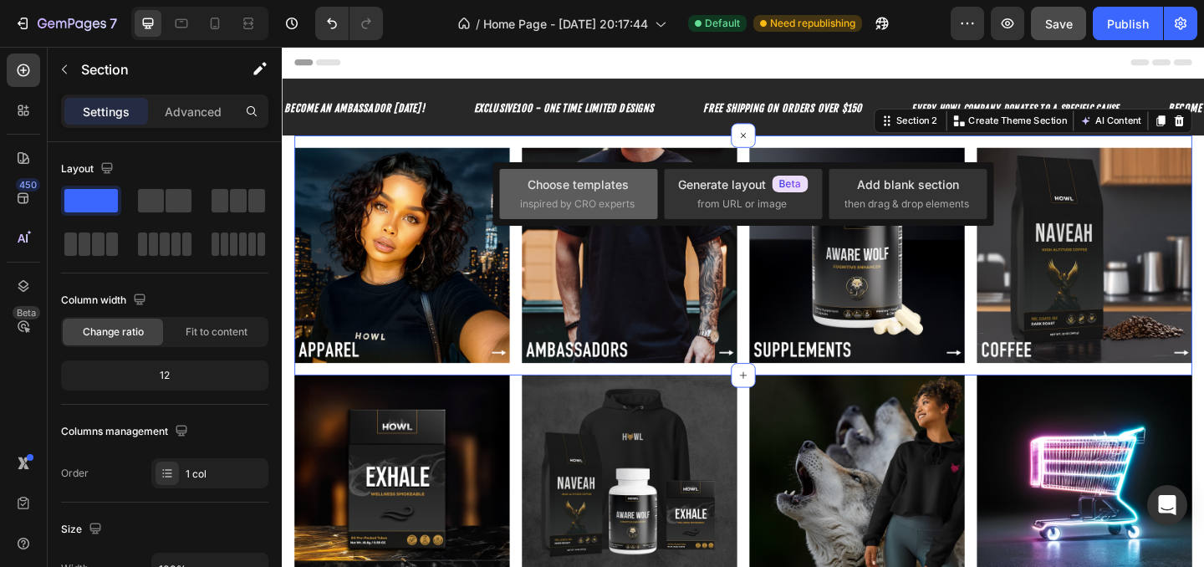
click at [633, 177] on div "Choose templates inspired by CRO experts" at bounding box center [578, 194] width 117 height 36
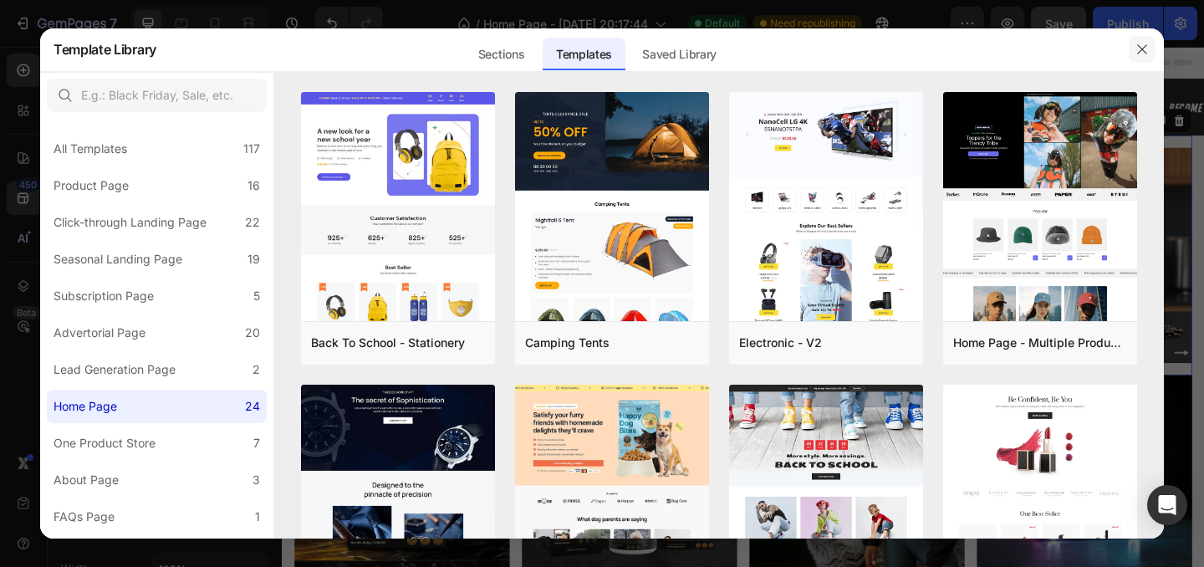
click at [1145, 59] on button "button" at bounding box center [1141, 49] width 27 height 27
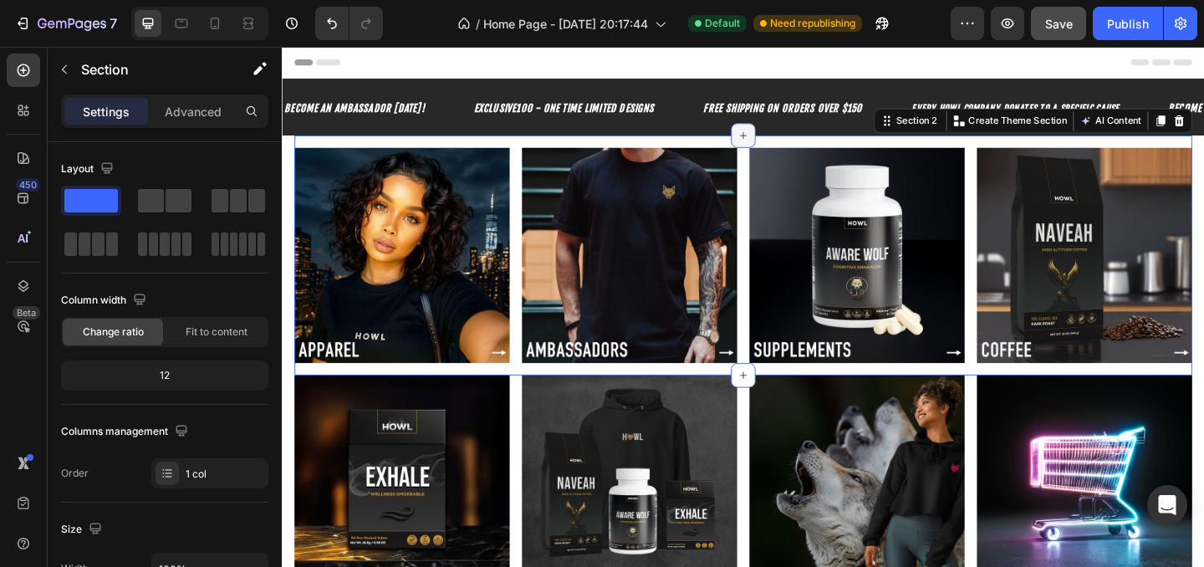
click at [784, 140] on icon at bounding box center [783, 142] width 13 height 13
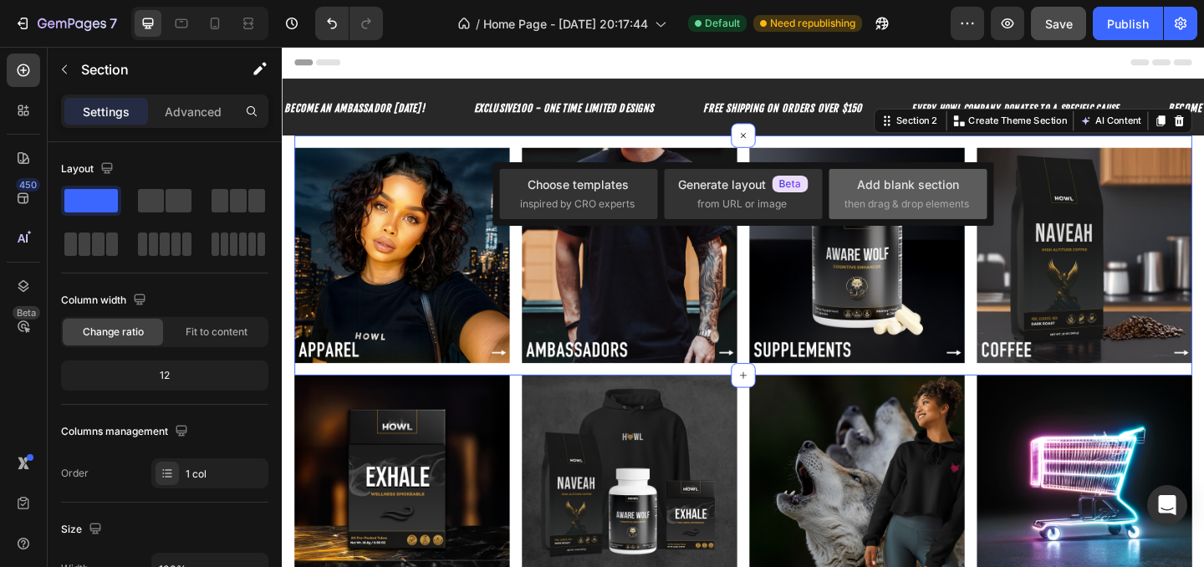
click at [881, 196] on div "Add blank section then drag & drop elements" at bounding box center [907, 194] width 127 height 36
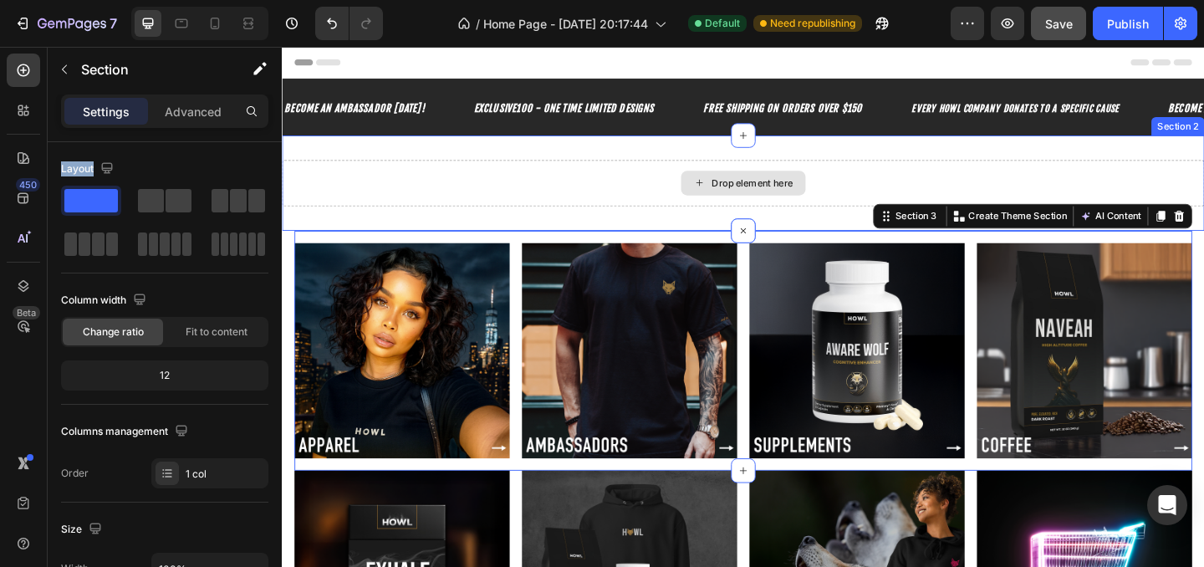
drag, startPoint x: 376, startPoint y: 301, endPoint x: 389, endPoint y: 193, distance: 108.6
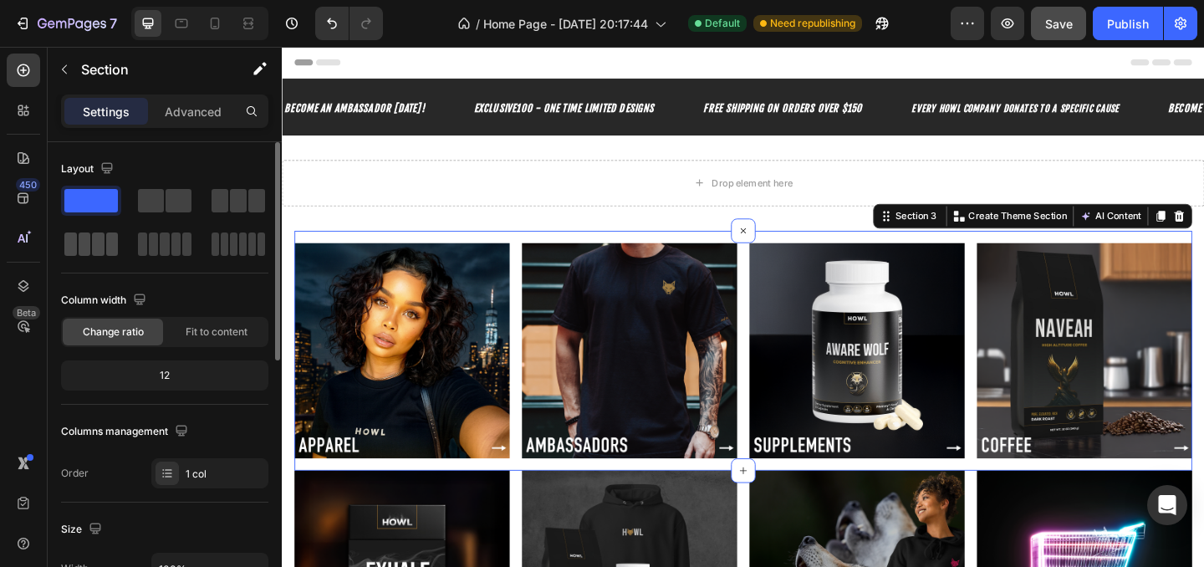
click at [111, 252] on span at bounding box center [112, 243] width 13 height 23
drag, startPoint x: 103, startPoint y: 249, endPoint x: 168, endPoint y: 231, distance: 67.7
click at [168, 231] on div at bounding box center [164, 223] width 207 height 74
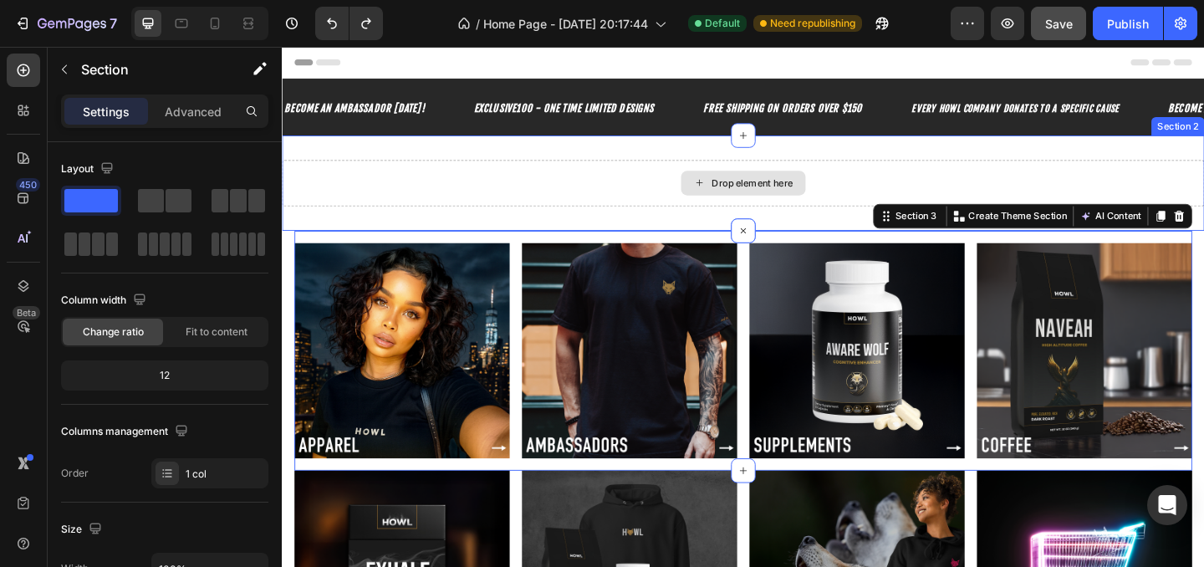
click at [589, 184] on div "Drop element here" at bounding box center [783, 195] width 1003 height 50
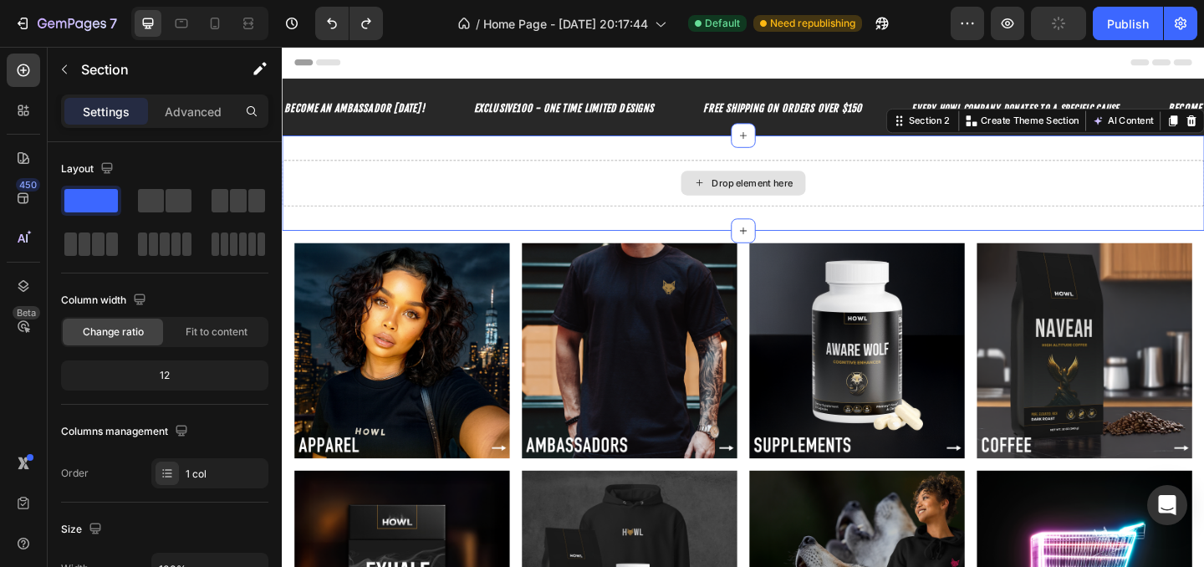
click at [596, 193] on div "Drop element here" at bounding box center [783, 195] width 1003 height 50
click at [27, 78] on icon at bounding box center [23, 70] width 17 height 17
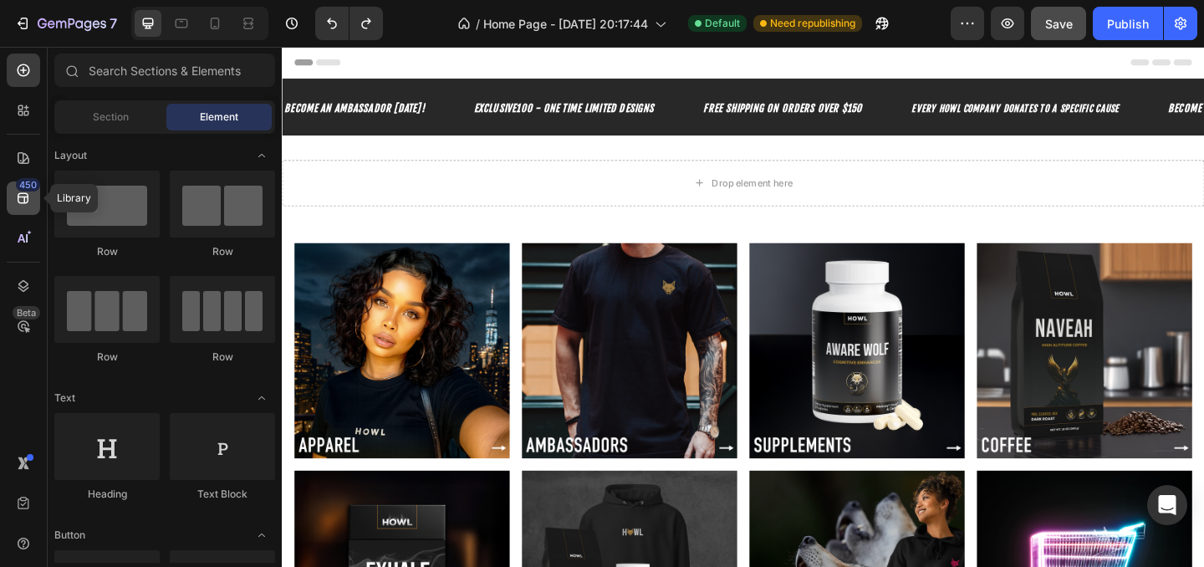
click at [23, 209] on div "450" at bounding box center [23, 197] width 33 height 33
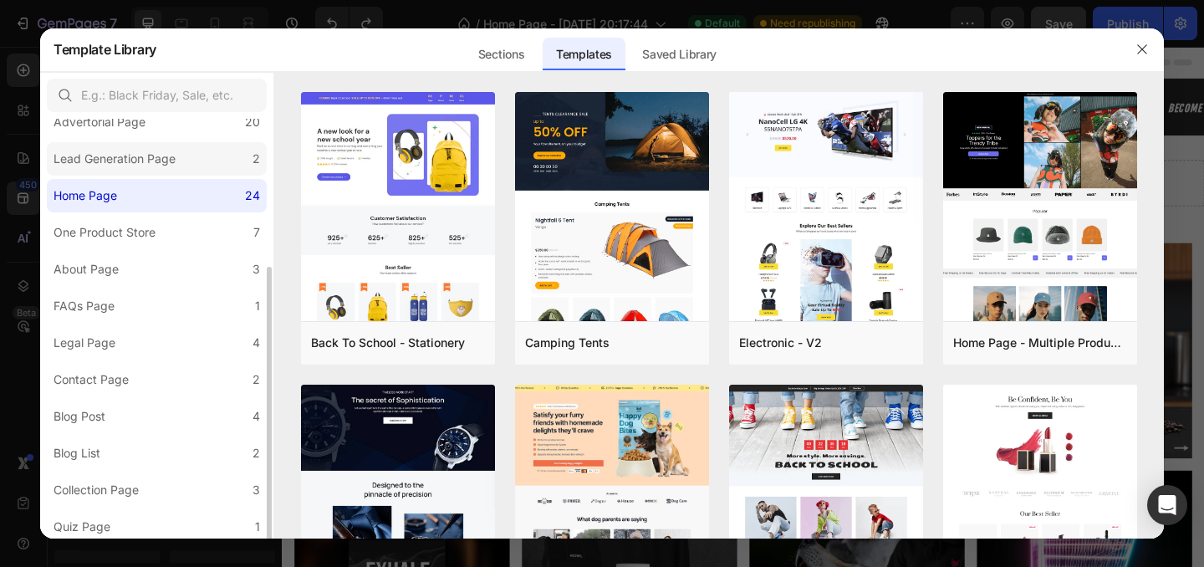
scroll to position [216, 0]
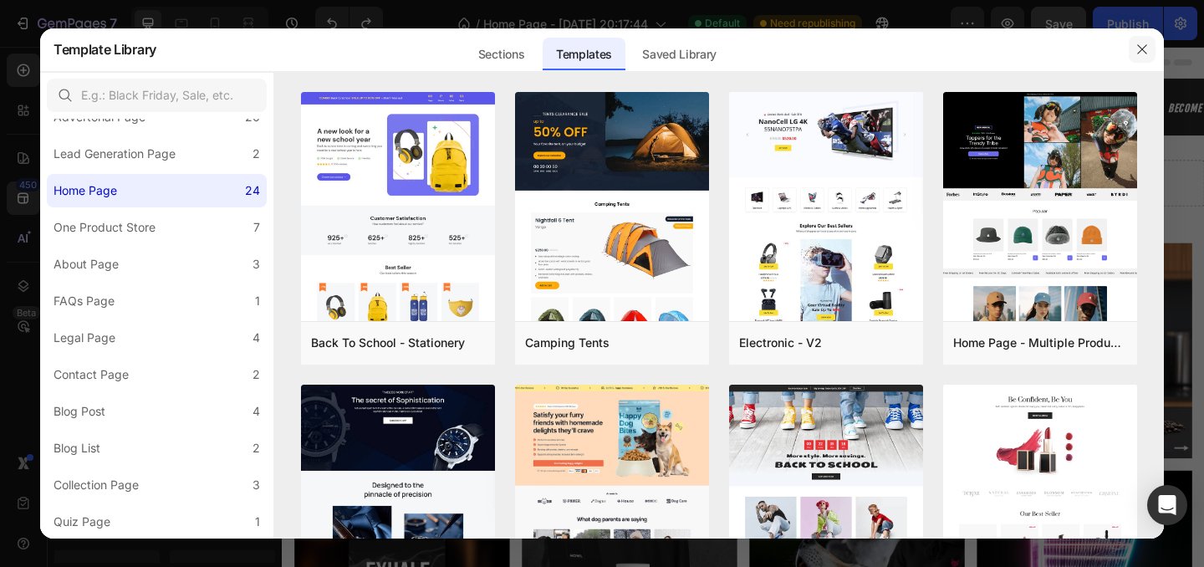
click at [1140, 48] on icon "button" at bounding box center [1141, 49] width 9 height 9
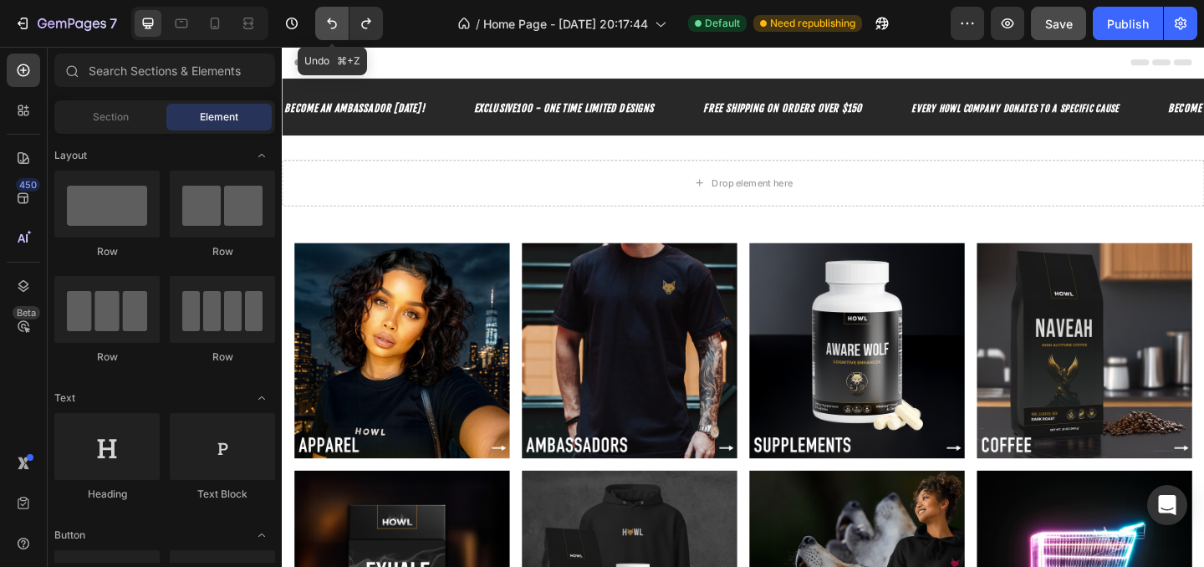
click at [335, 23] on icon "Undo/Redo" at bounding box center [332, 23] width 10 height 11
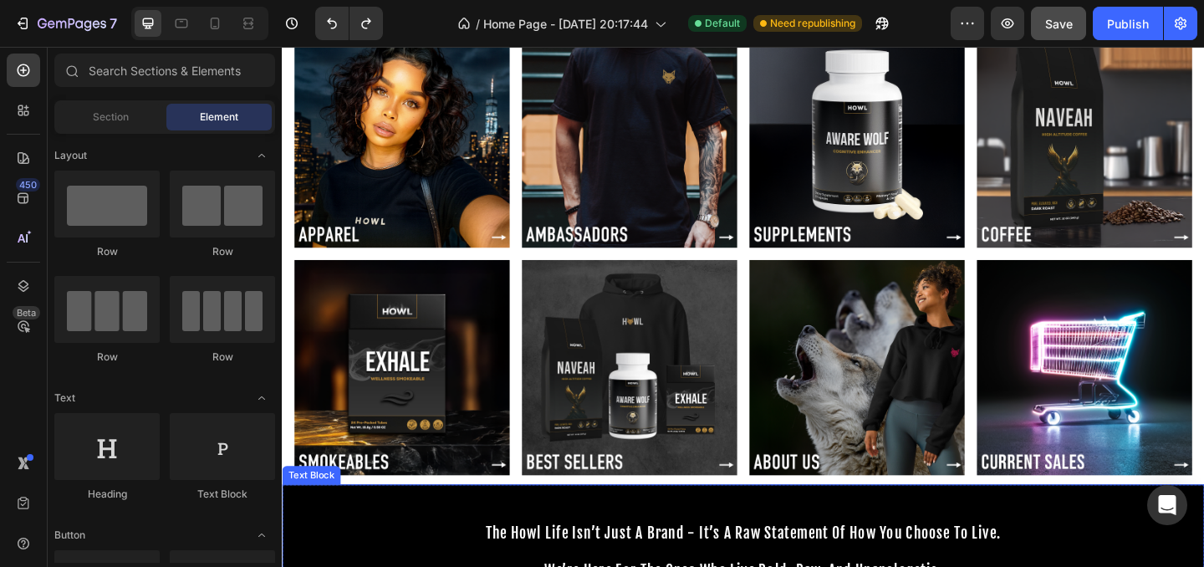
scroll to position [83, 0]
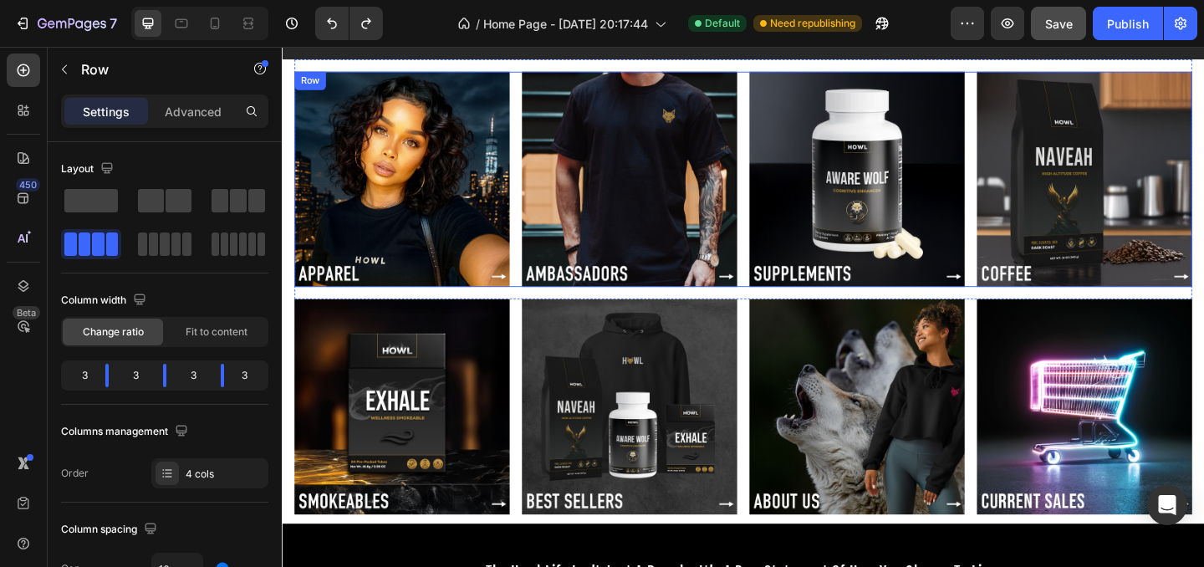
click at [534, 176] on div "Image Image Image Image Row" at bounding box center [783, 191] width 976 height 234
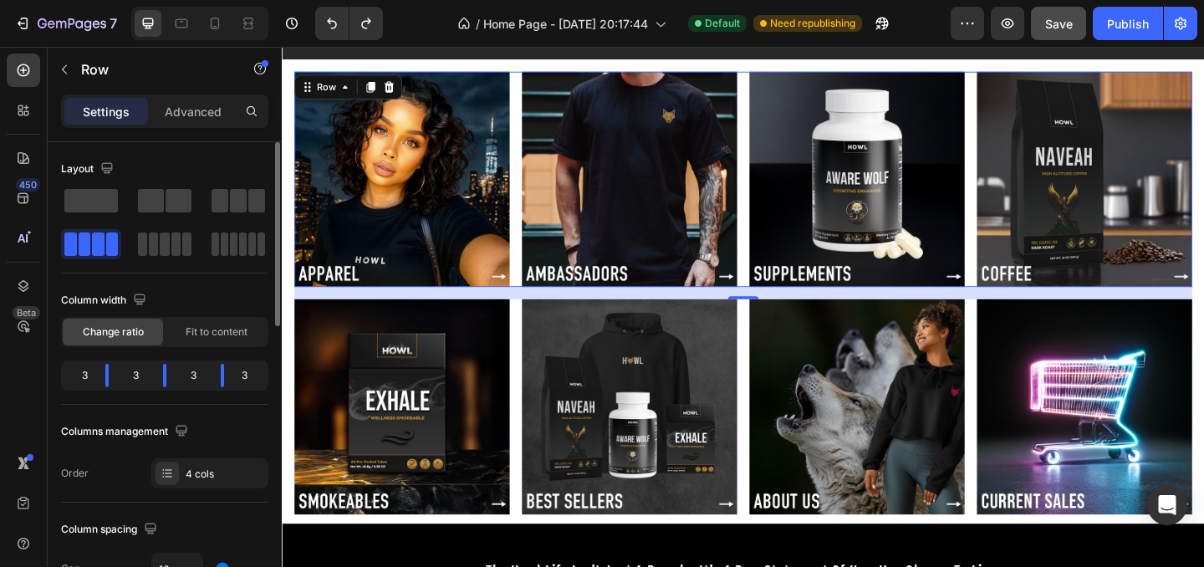
click at [185, 218] on div at bounding box center [164, 223] width 207 height 74
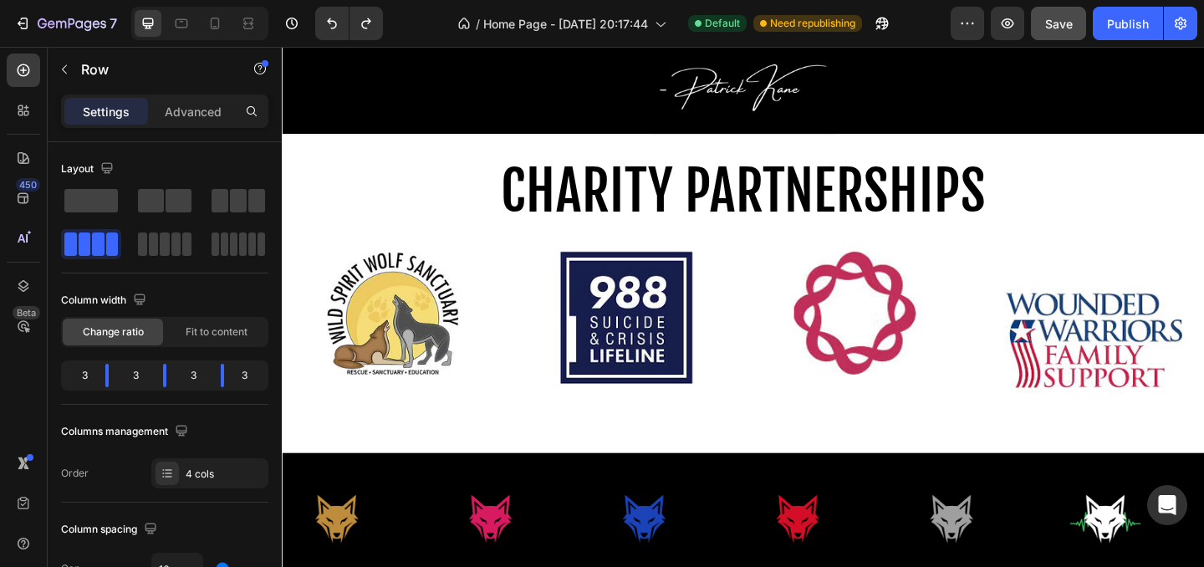
scroll to position [919, 0]
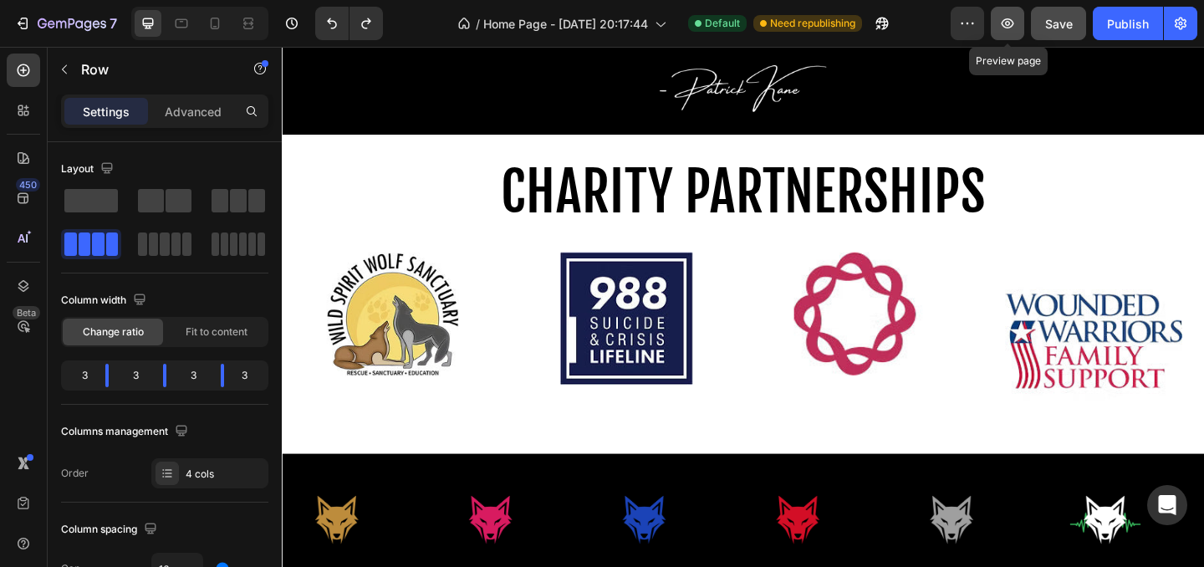
click at [1012, 33] on button "button" at bounding box center [1007, 23] width 33 height 33
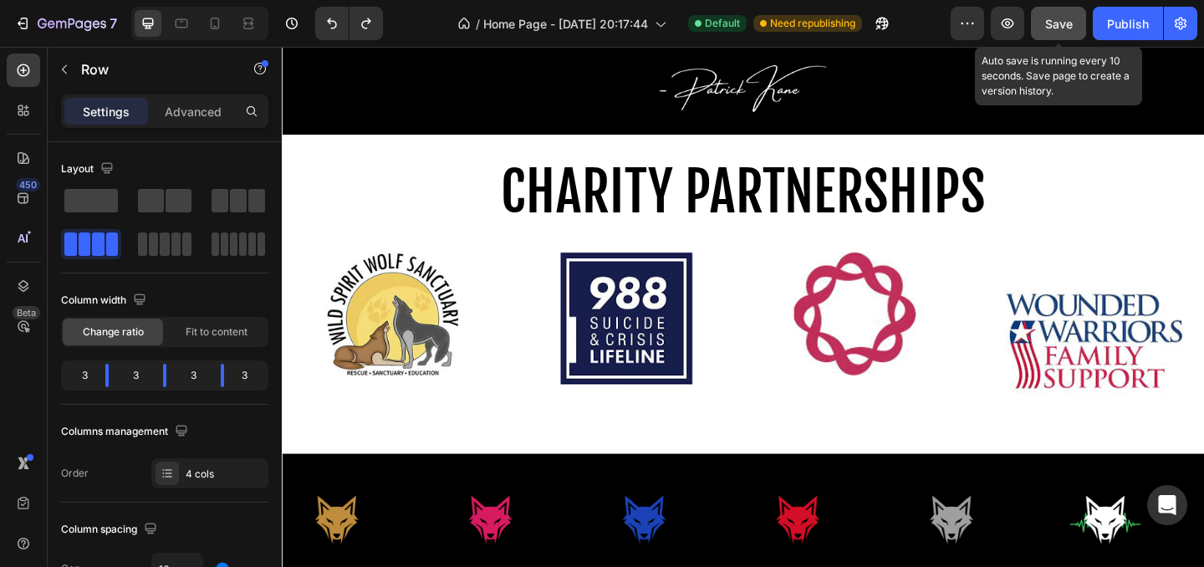
click at [1065, 32] on div "Save" at bounding box center [1059, 24] width 28 height 18
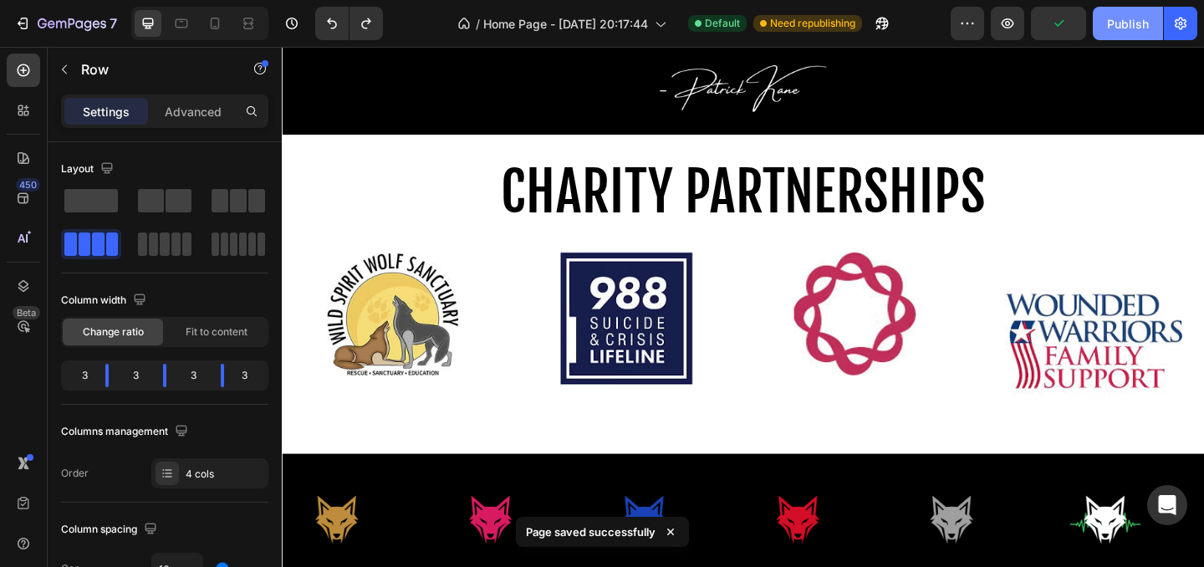
click at [1119, 28] on div "Publish" at bounding box center [1128, 24] width 42 height 18
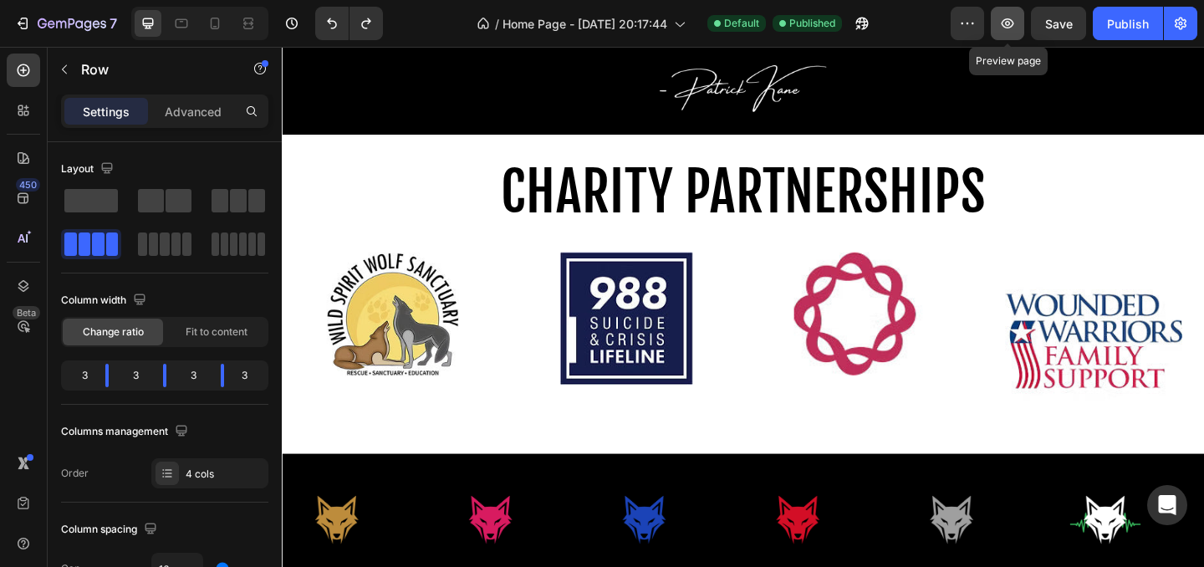
click at [1018, 19] on button "button" at bounding box center [1007, 23] width 33 height 33
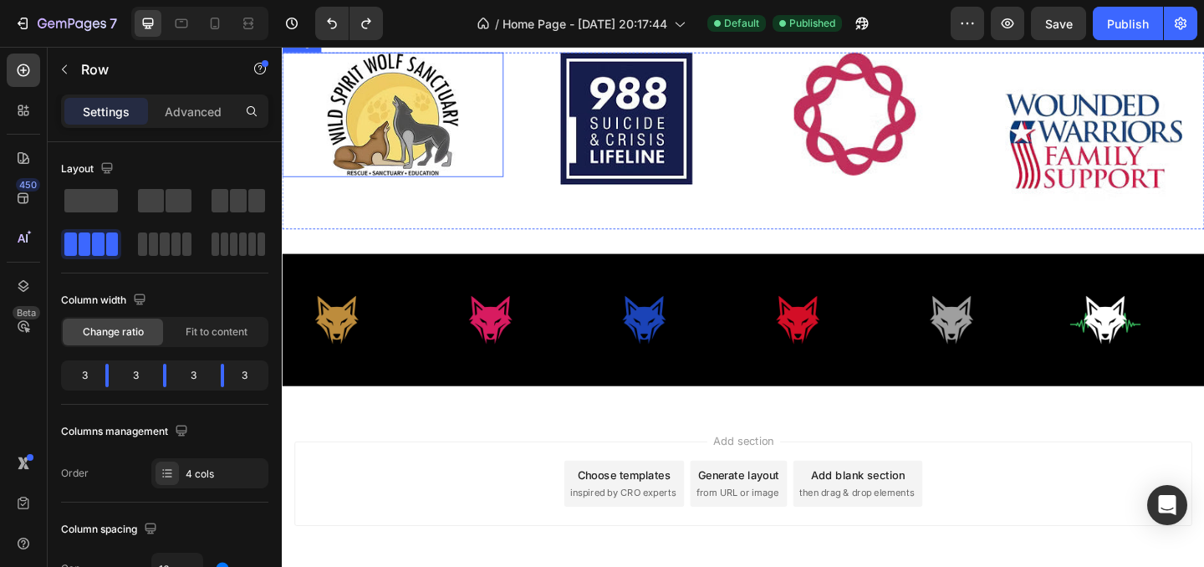
scroll to position [1160, 0]
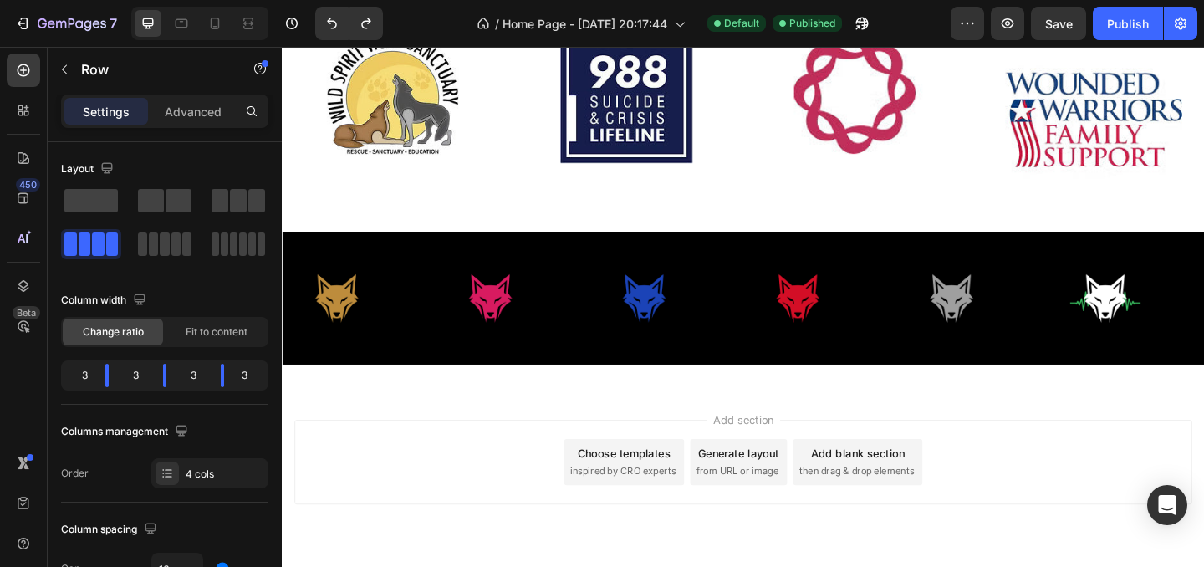
click at [505, 419] on div "Add section Choose templates inspired by CRO experts Generate layout from URL o…" at bounding box center [783, 522] width 1003 height 206
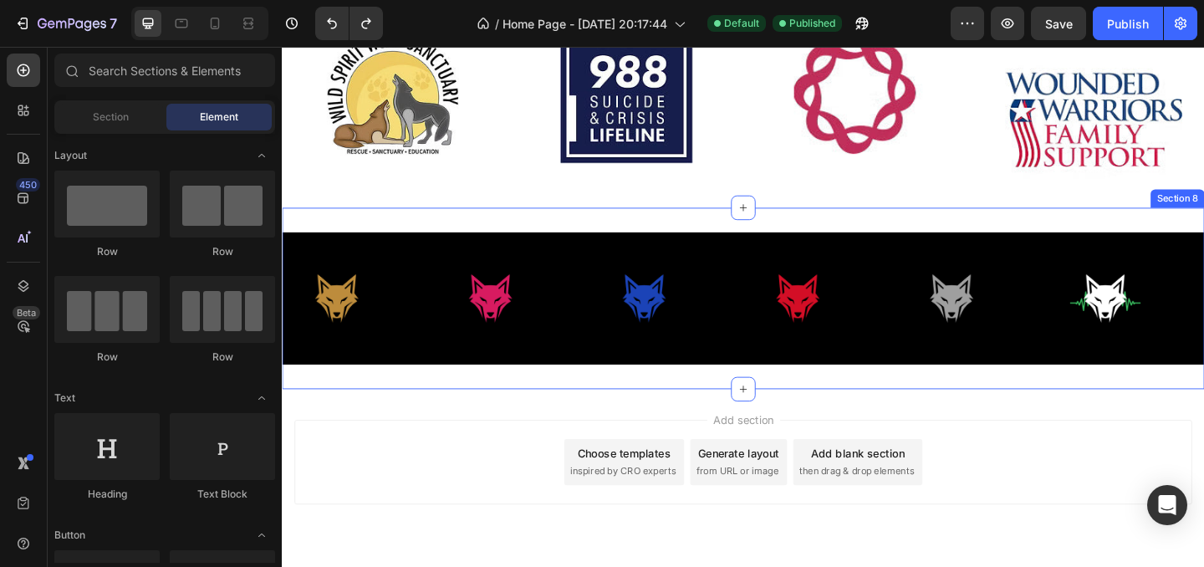
click at [582, 408] on div "Image Image Image Image Image Image Image Image Image Image Image Image Image I…" at bounding box center [783, 320] width 1003 height 197
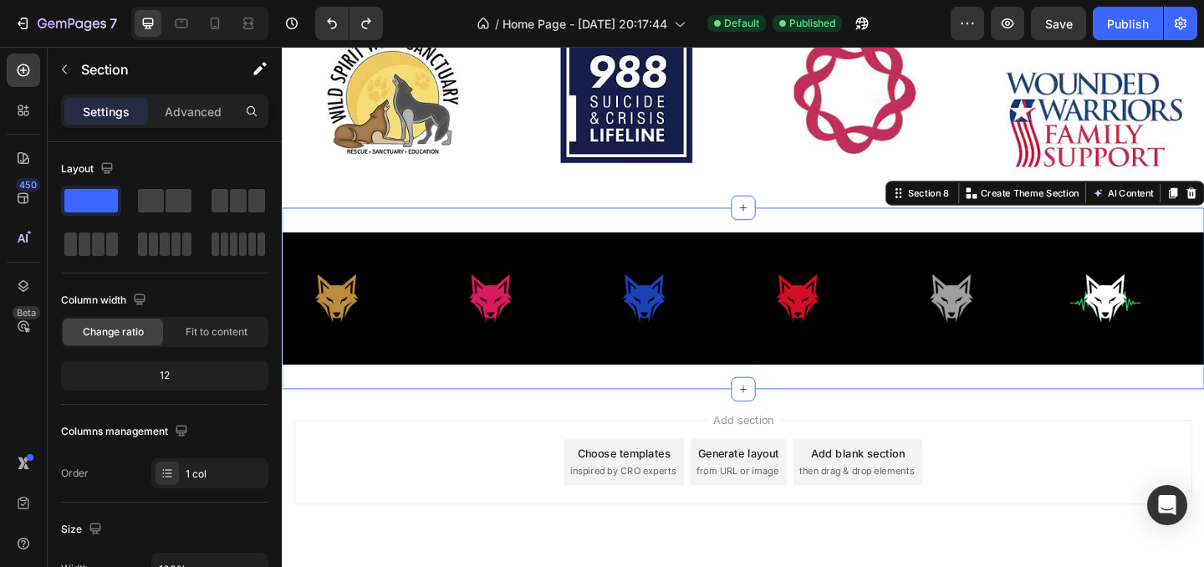
click at [599, 411] on div "Image Image Image Image Image Image Image Image Image Image Image Image Image I…" at bounding box center [783, 320] width 1003 height 197
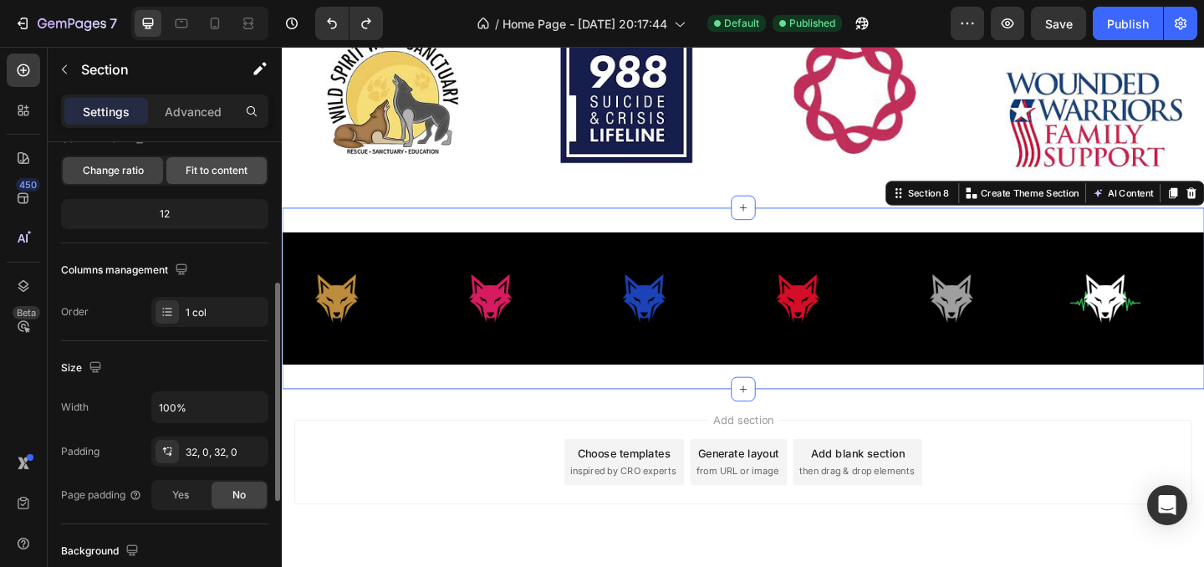
scroll to position [206, 0]
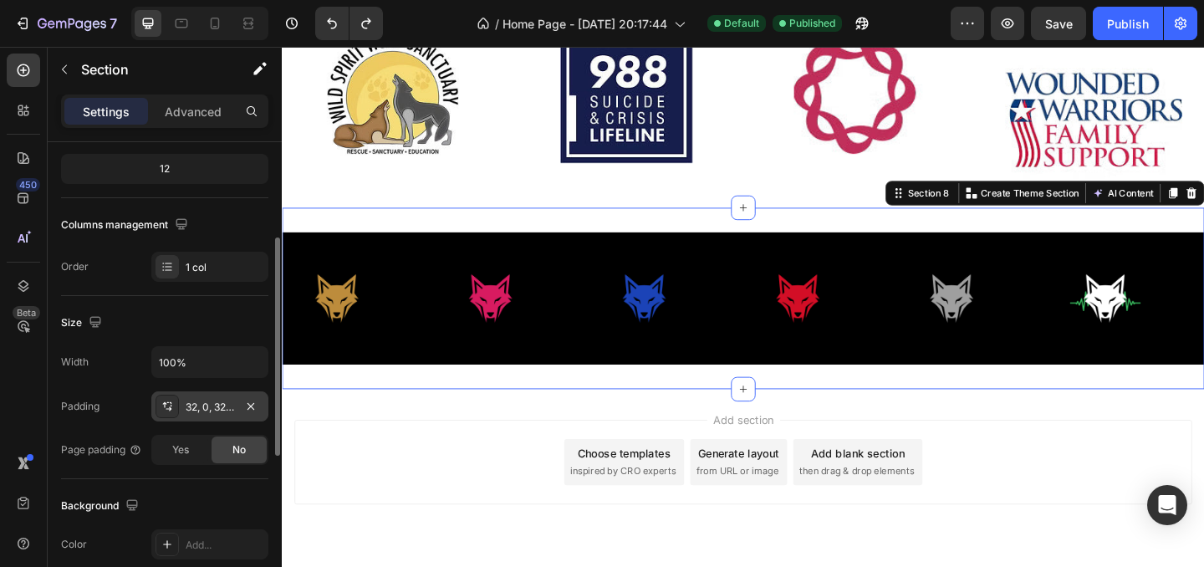
click at [215, 400] on div "32, 0, 32, 0" at bounding box center [210, 407] width 48 height 15
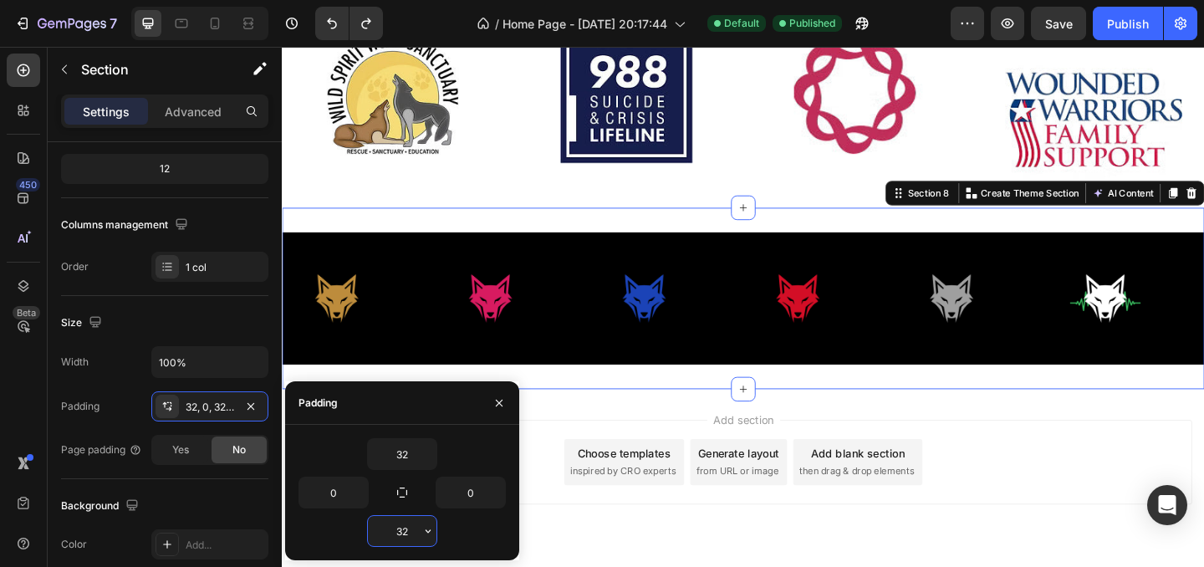
click at [414, 533] on input "32" at bounding box center [402, 531] width 69 height 30
type input "0"
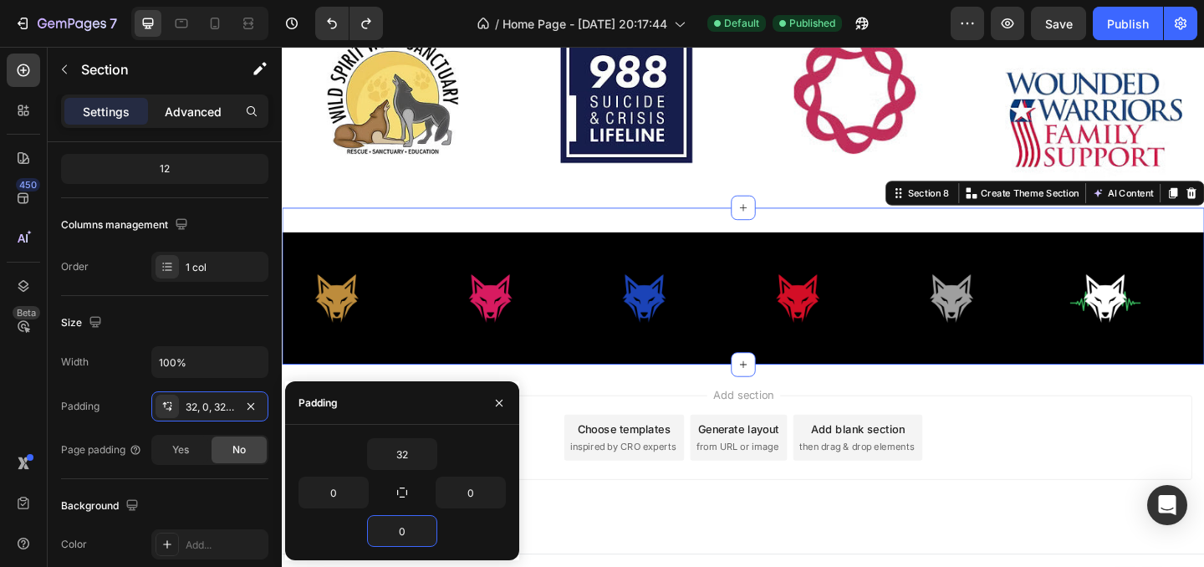
click at [196, 113] on p "Advanced" at bounding box center [193, 112] width 57 height 18
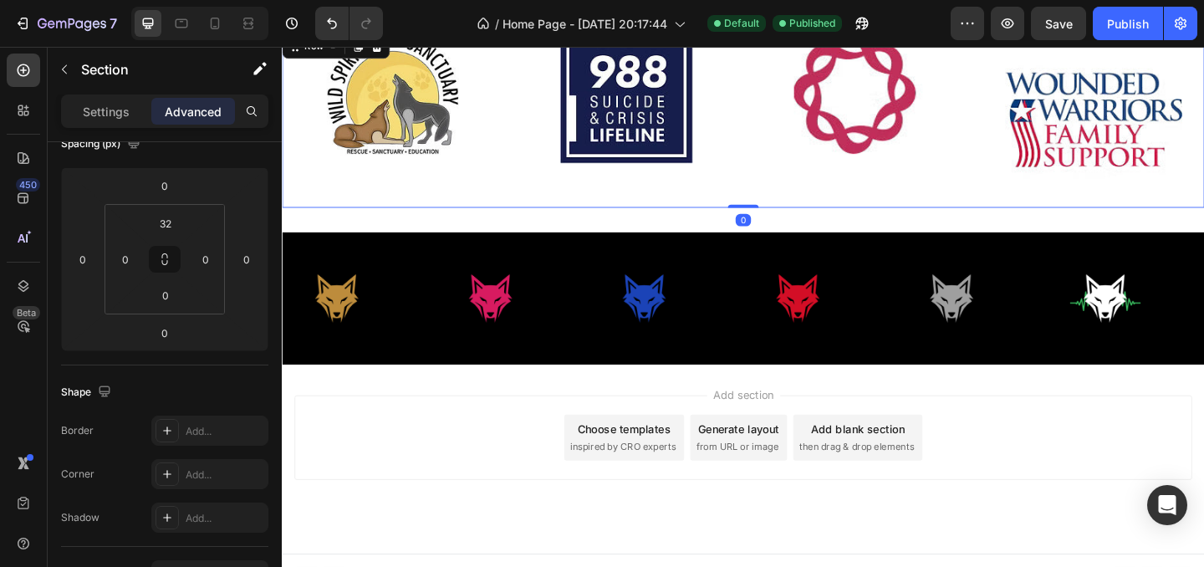
click at [432, 196] on div "Image" at bounding box center [402, 125] width 241 height 192
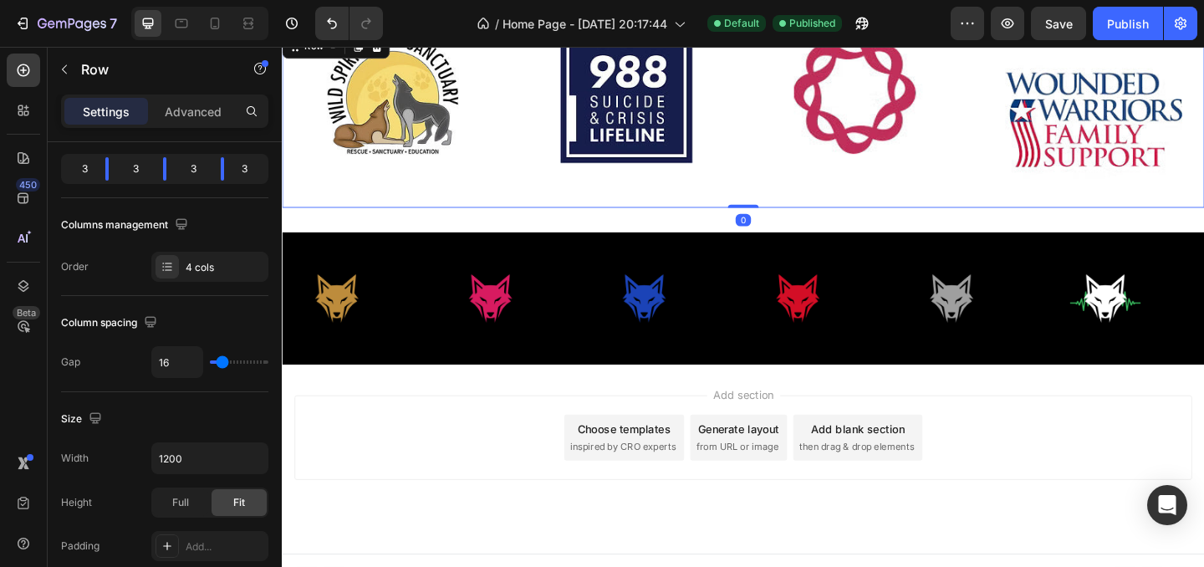
scroll to position [0, 0]
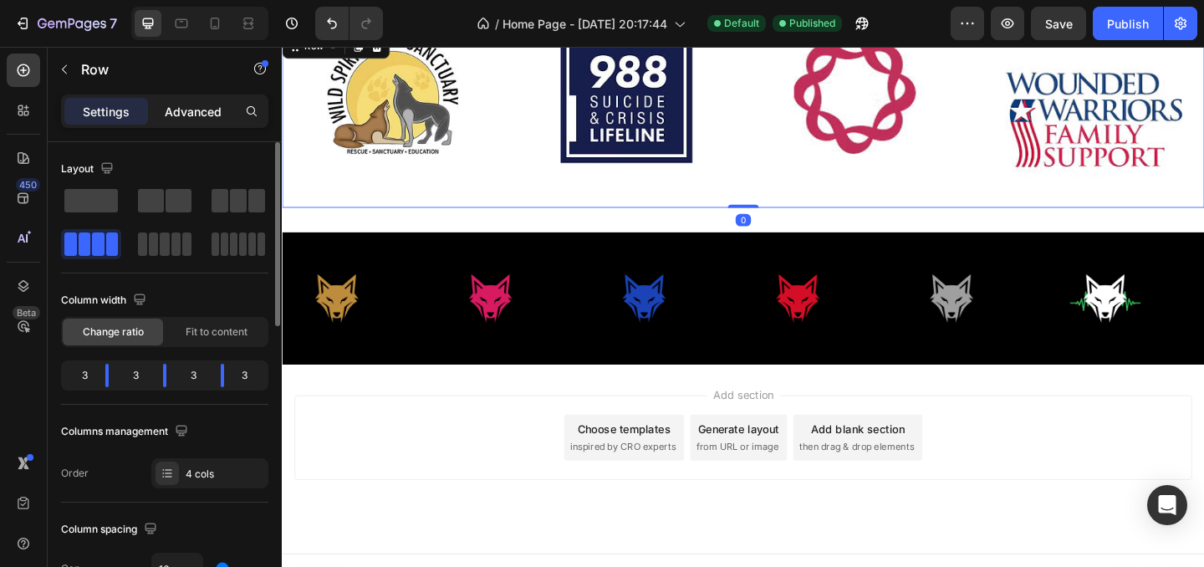
click at [213, 115] on p "Advanced" at bounding box center [193, 112] width 57 height 18
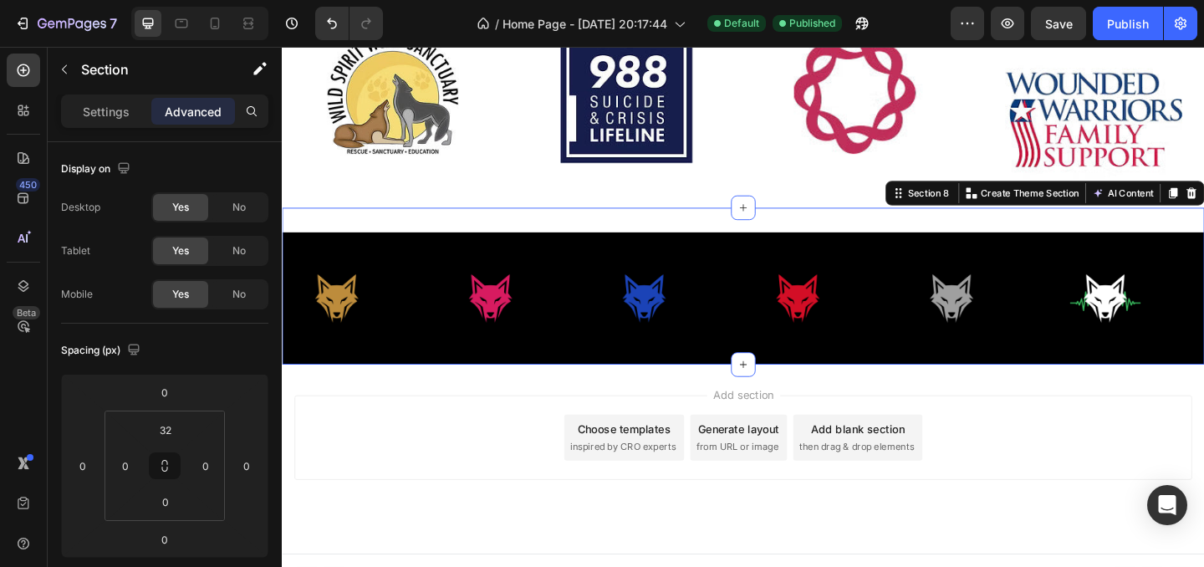
click at [420, 238] on div "Image Image Image Image Image Image Image Image Image Image Image Image Image I…" at bounding box center [783, 307] width 1003 height 171
click at [185, 429] on div "32" at bounding box center [166, 429] width 42 height 27
click at [176, 430] on input "32" at bounding box center [165, 429] width 33 height 25
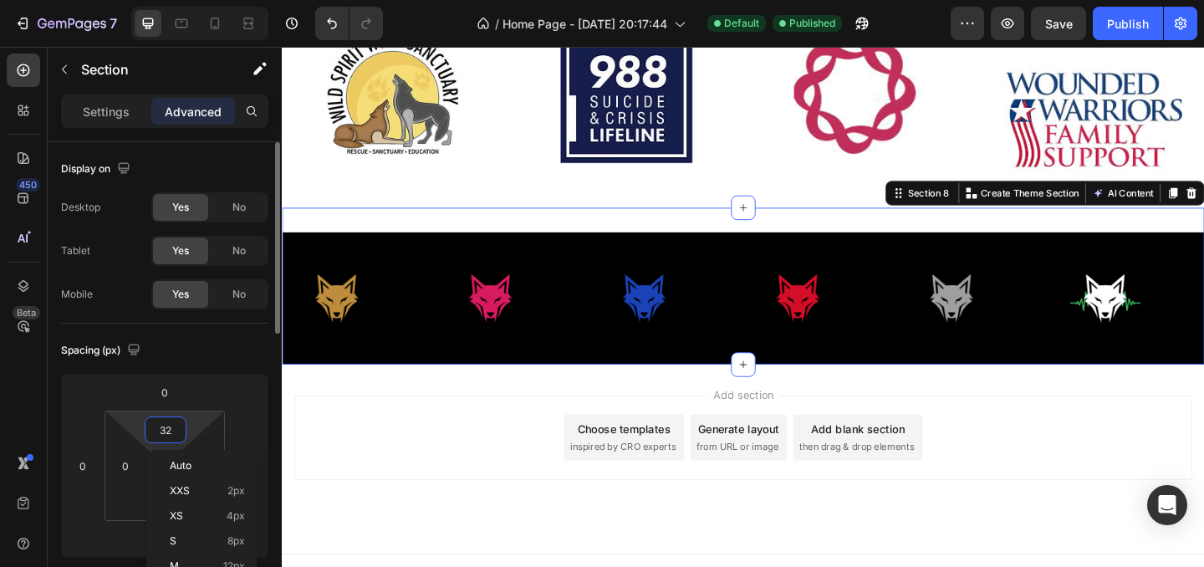
scroll to position [1154, 0]
type input "0"
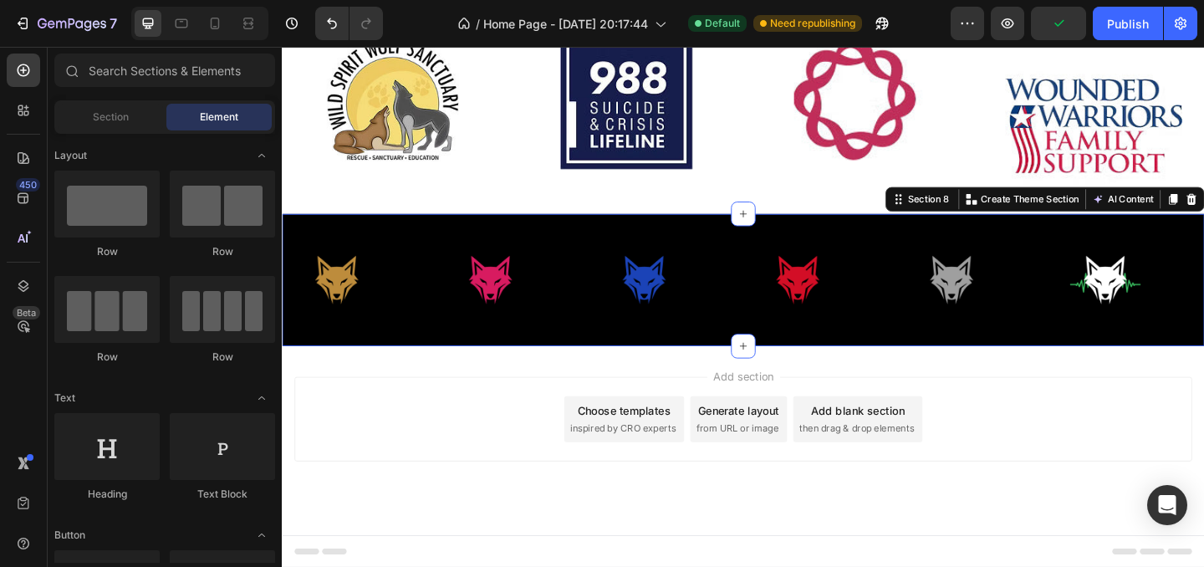
click at [397, 456] on div "Add section Choose templates inspired by CRO experts Generate layout from URL o…" at bounding box center [783, 451] width 976 height 92
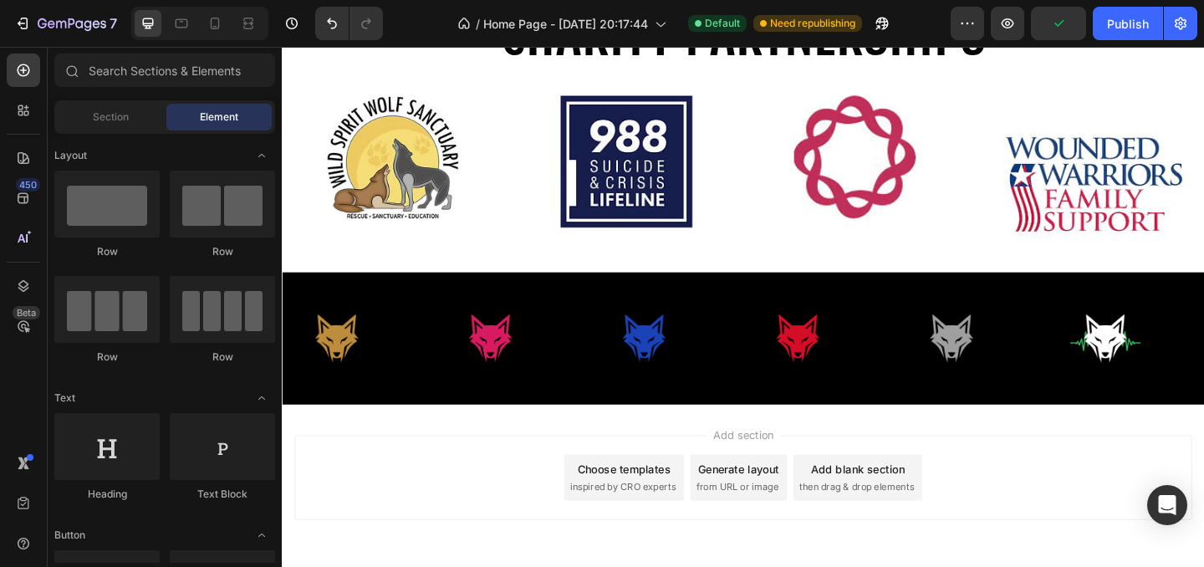
scroll to position [1088, 0]
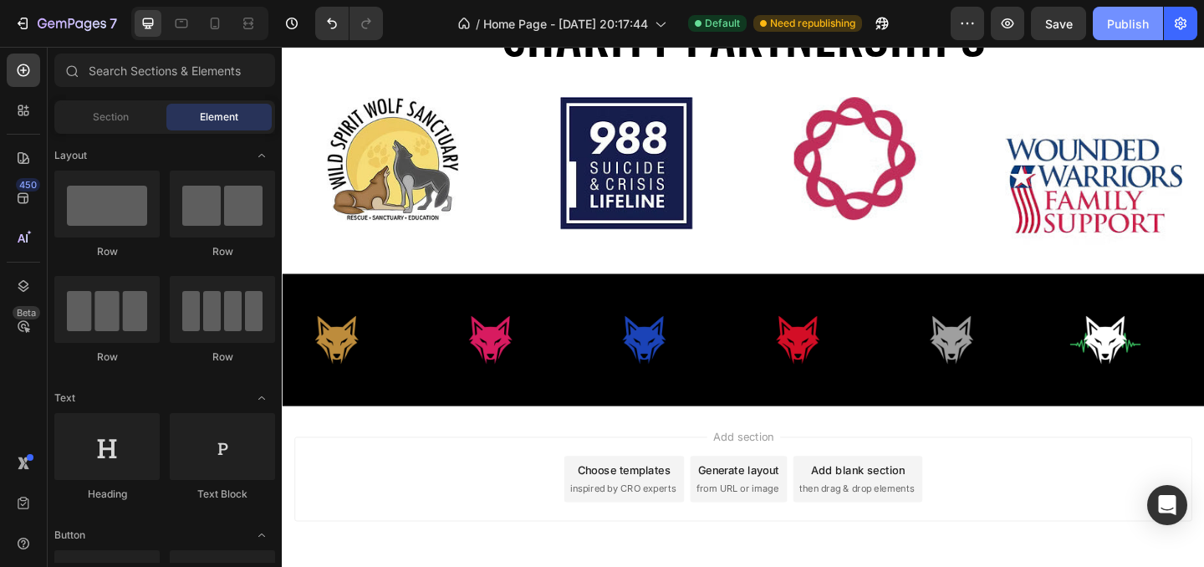
click at [1124, 16] on div "Publish" at bounding box center [1128, 24] width 42 height 18
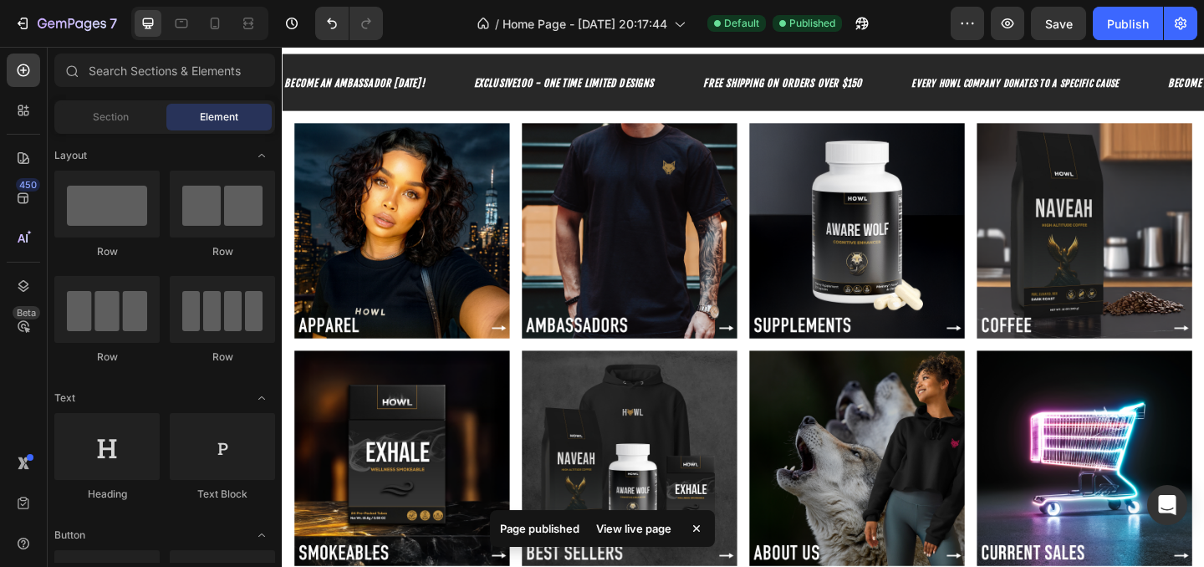
scroll to position [0, 0]
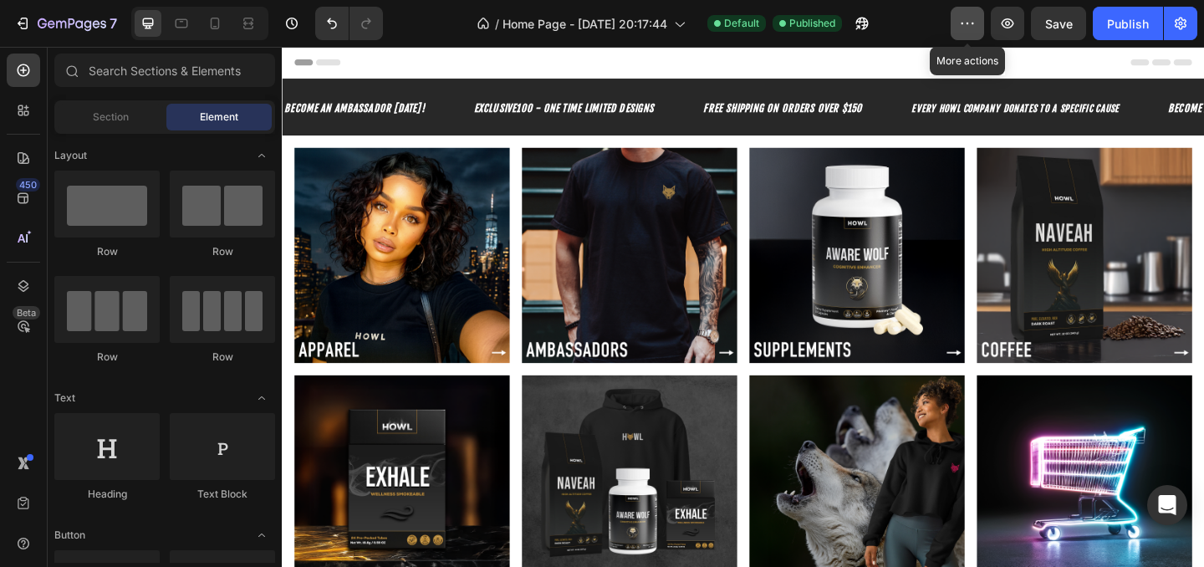
click at [971, 32] on button "button" at bounding box center [966, 23] width 33 height 33
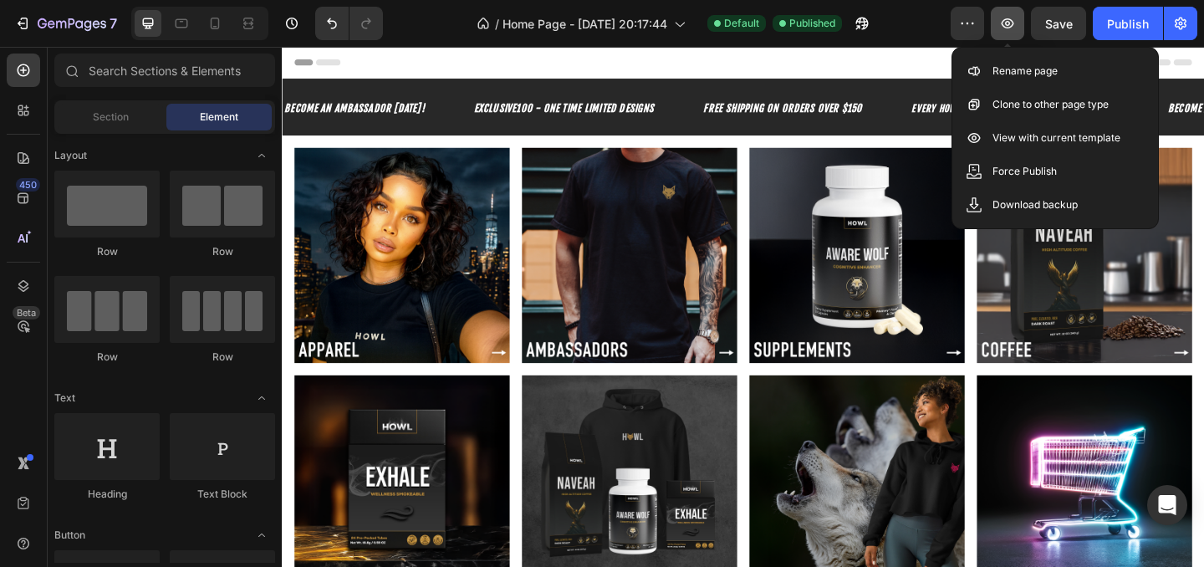
click at [1014, 31] on icon "button" at bounding box center [1007, 23] width 17 height 17
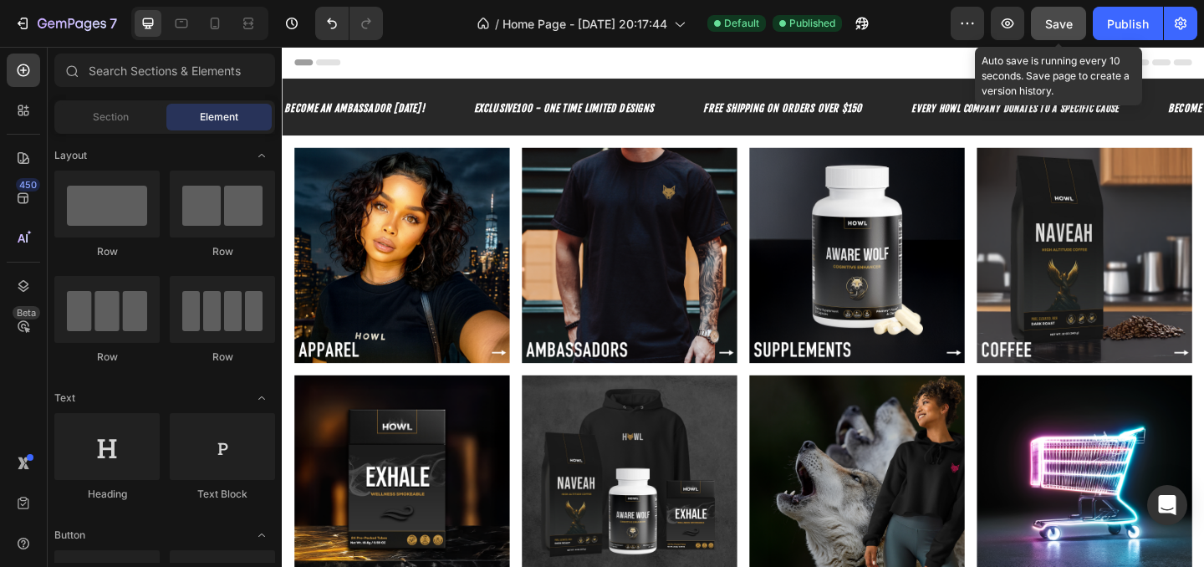
click at [1080, 8] on button "Save" at bounding box center [1058, 23] width 55 height 33
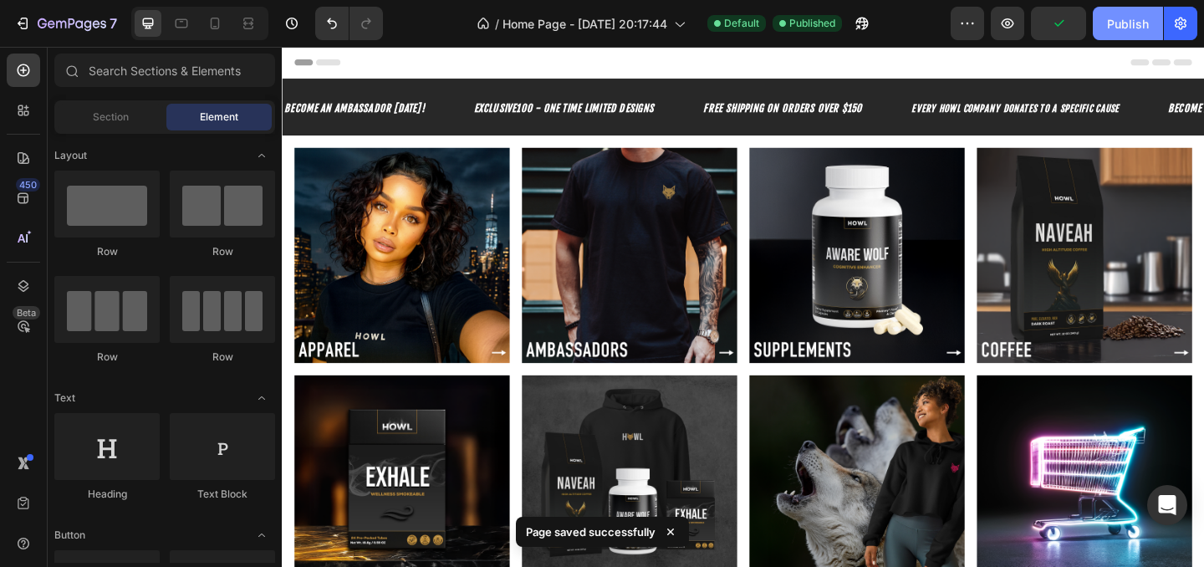
click at [1132, 35] on button "Publish" at bounding box center [1128, 23] width 70 height 33
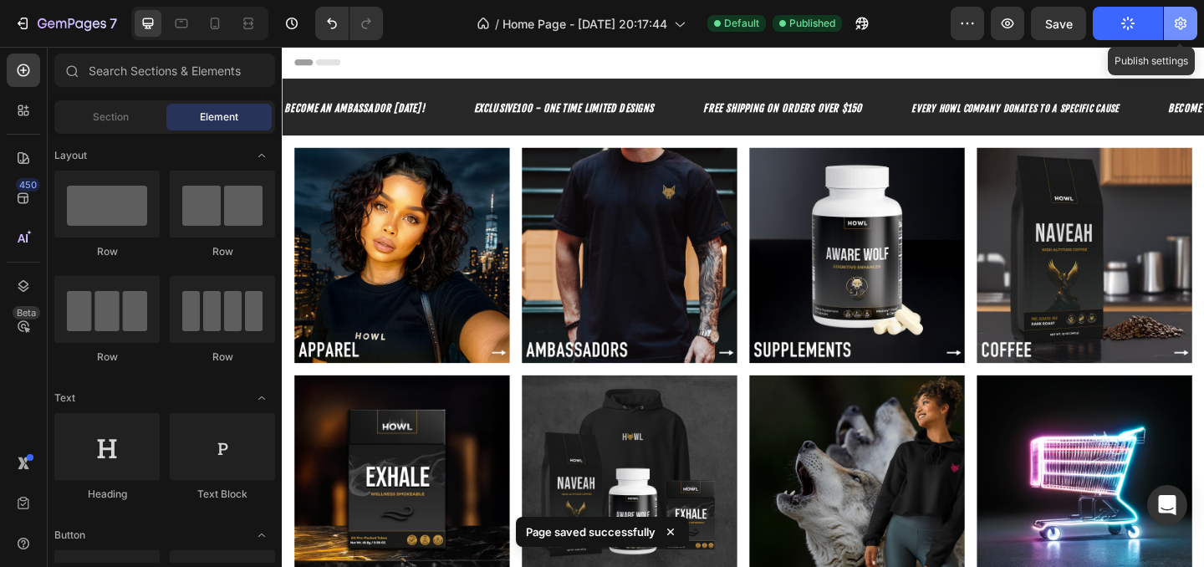
click at [1184, 26] on icon "button" at bounding box center [1180, 23] width 17 height 17
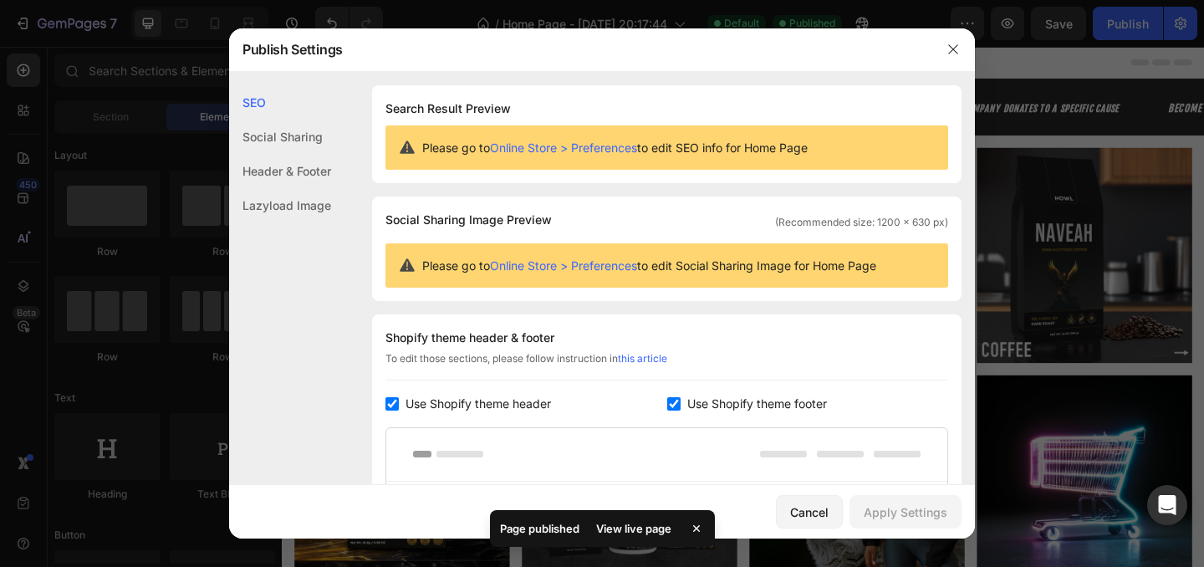
click at [303, 154] on div "Social Sharing" at bounding box center [280, 171] width 102 height 34
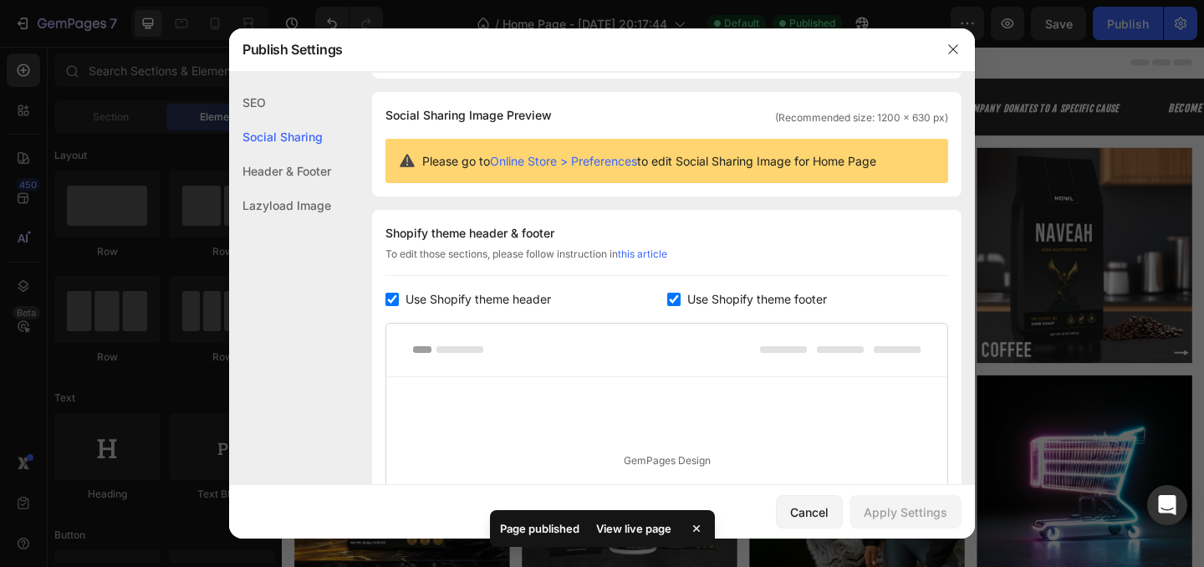
scroll to position [108, 0]
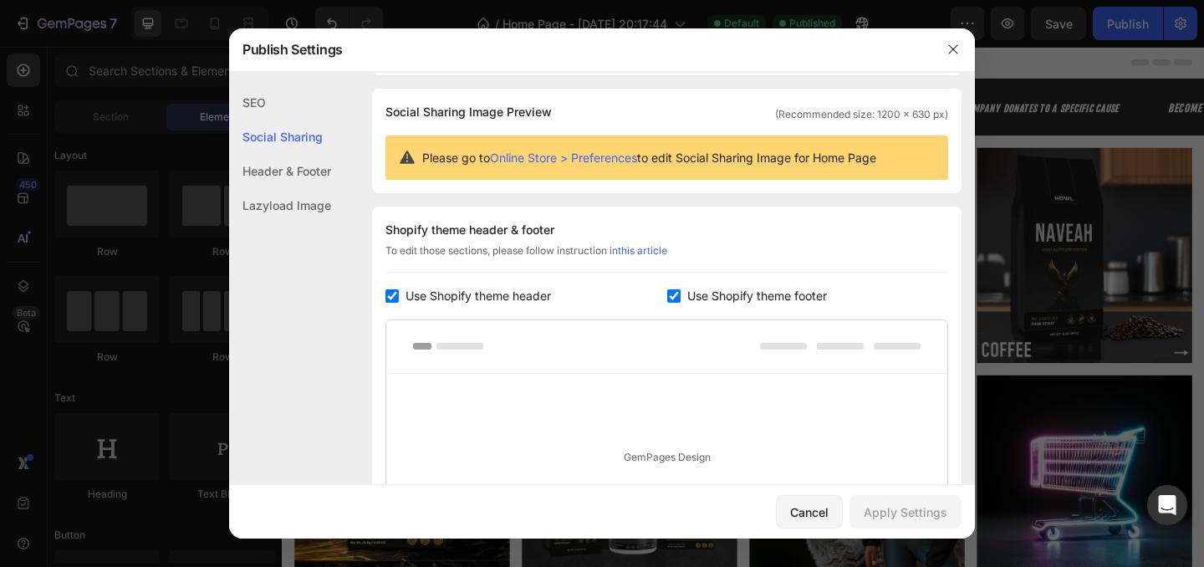
click at [297, 188] on div "Header & Footer" at bounding box center [280, 205] width 102 height 34
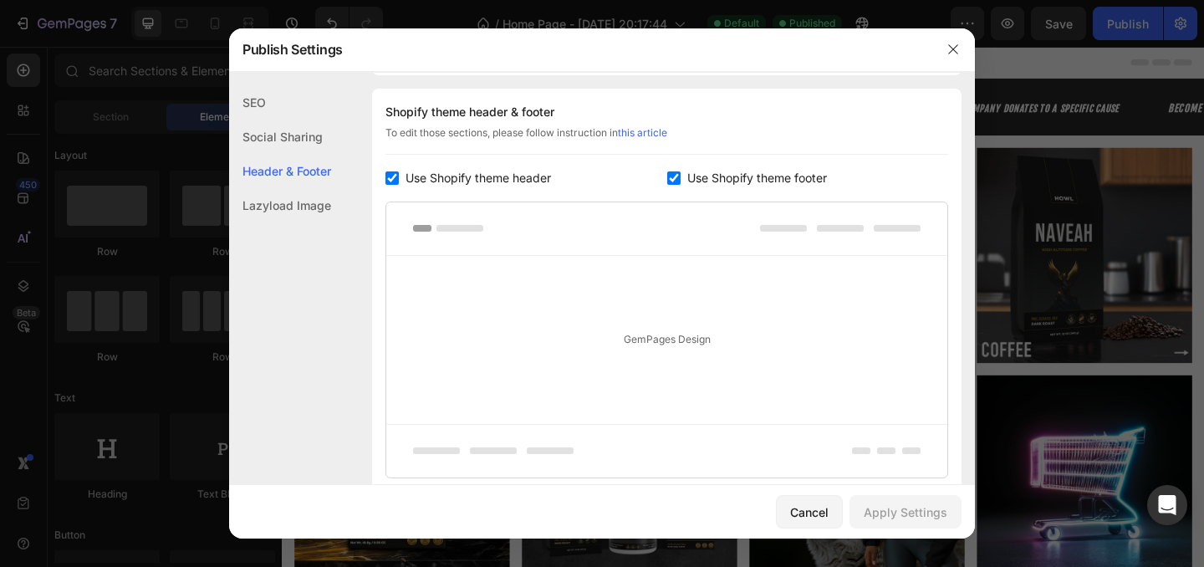
click at [302, 206] on div "Lazyload Image" at bounding box center [280, 205] width 102 height 34
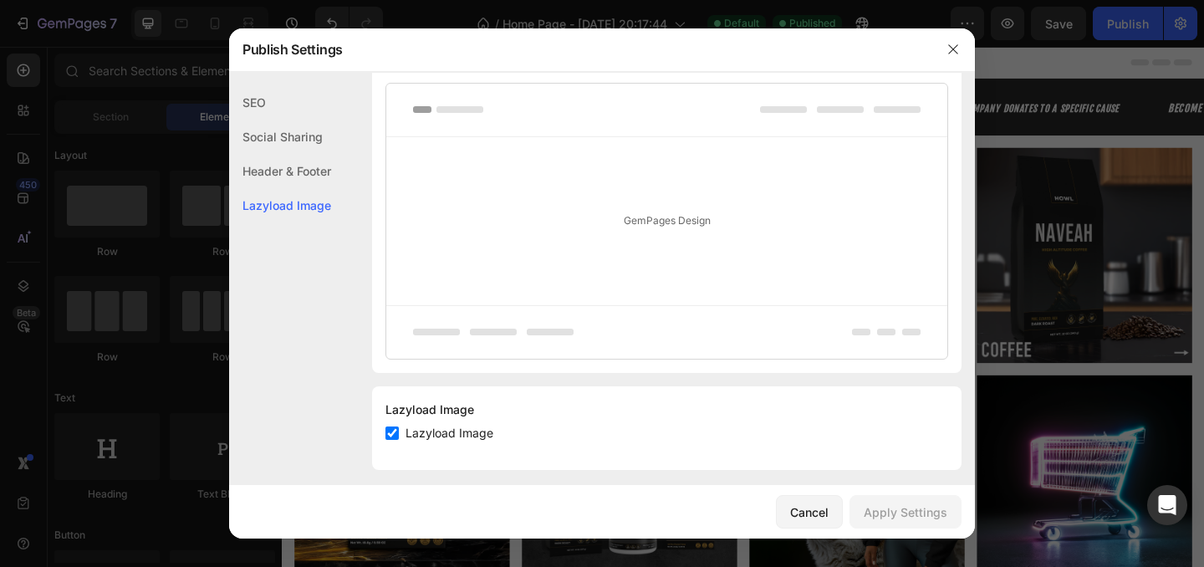
scroll to position [356, 0]
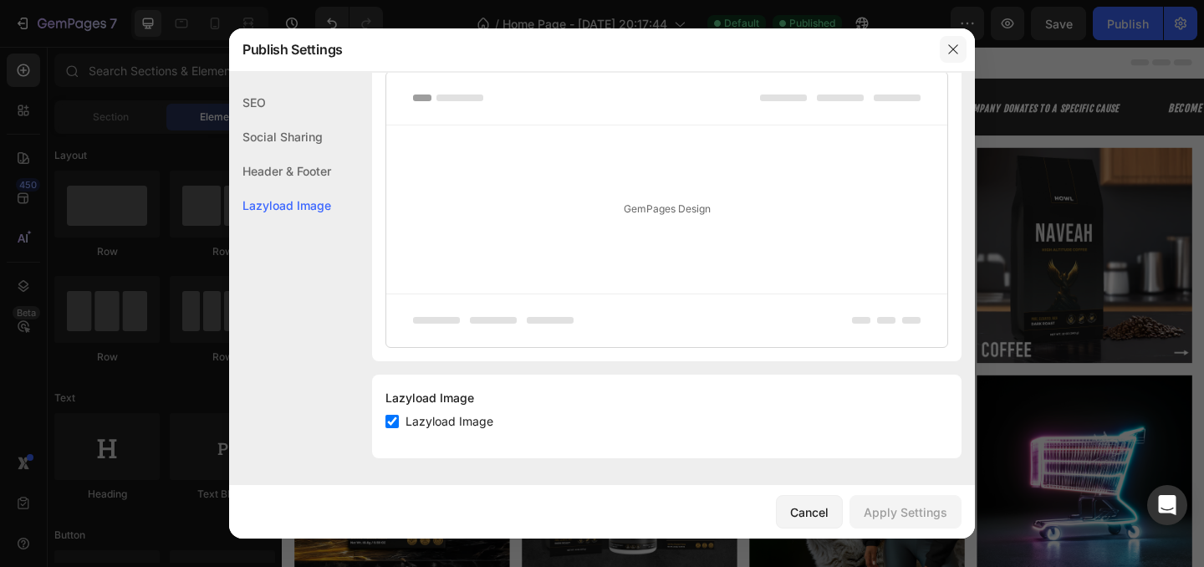
click at [945, 55] on button "button" at bounding box center [953, 49] width 27 height 27
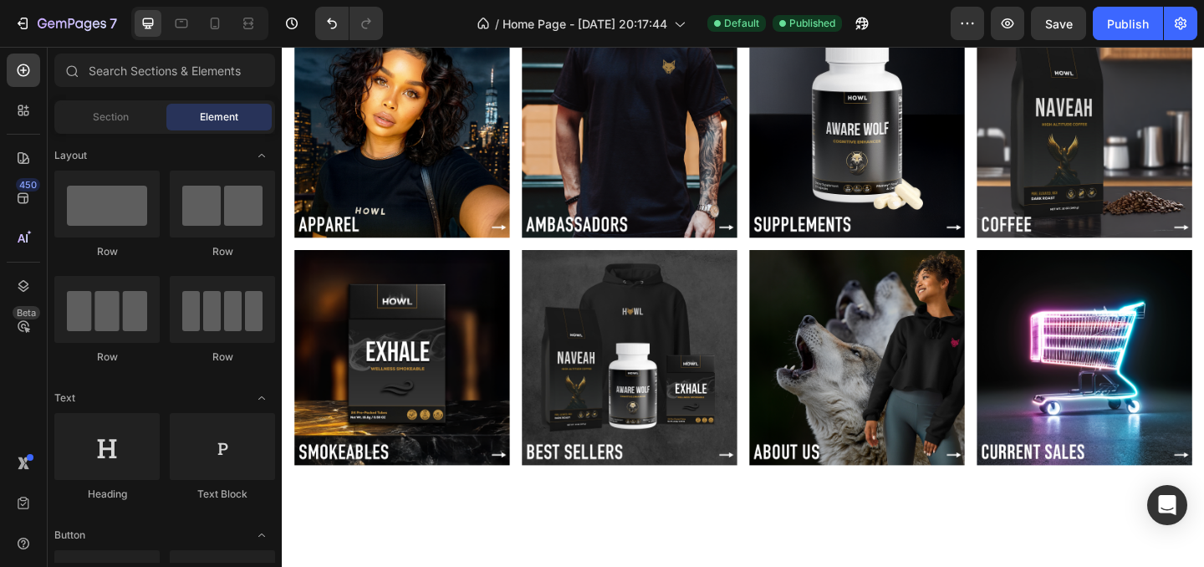
scroll to position [0, 0]
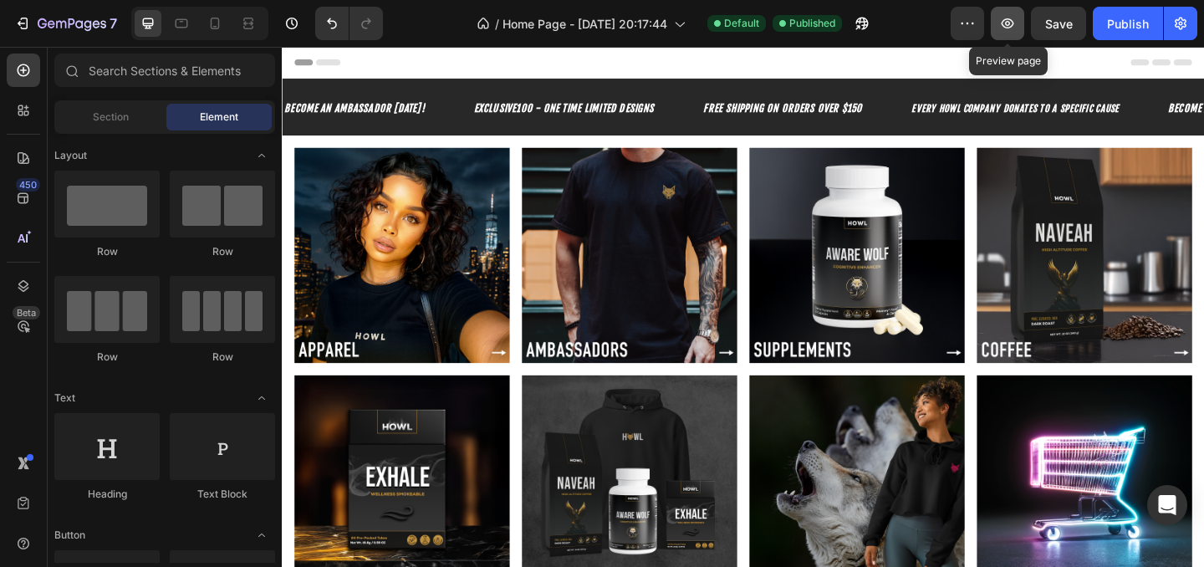
click at [1006, 32] on button "button" at bounding box center [1007, 23] width 33 height 33
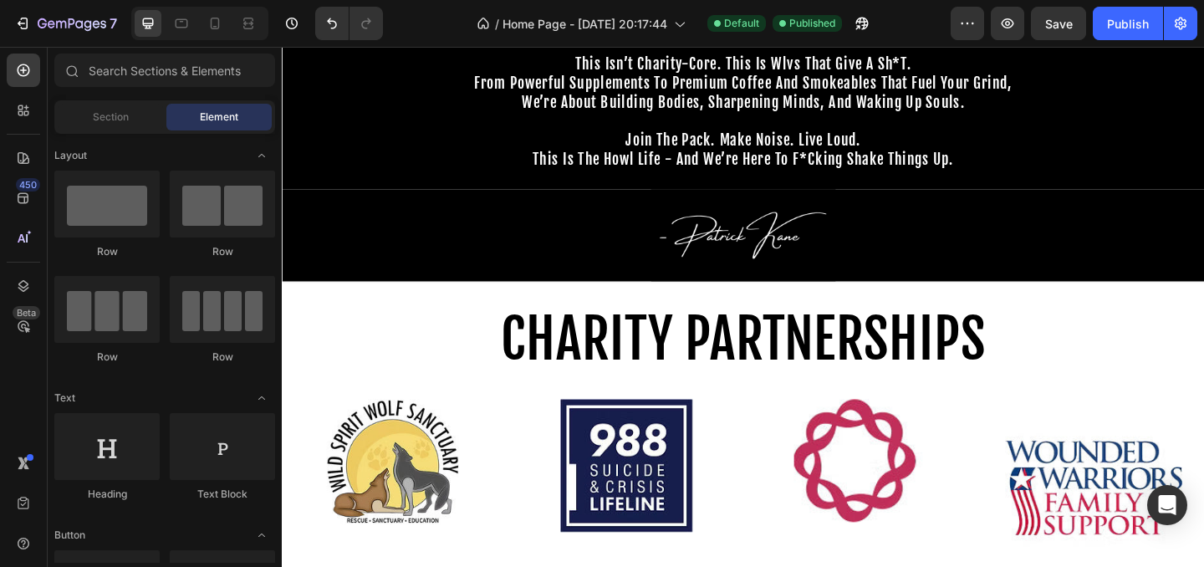
scroll to position [1154, 0]
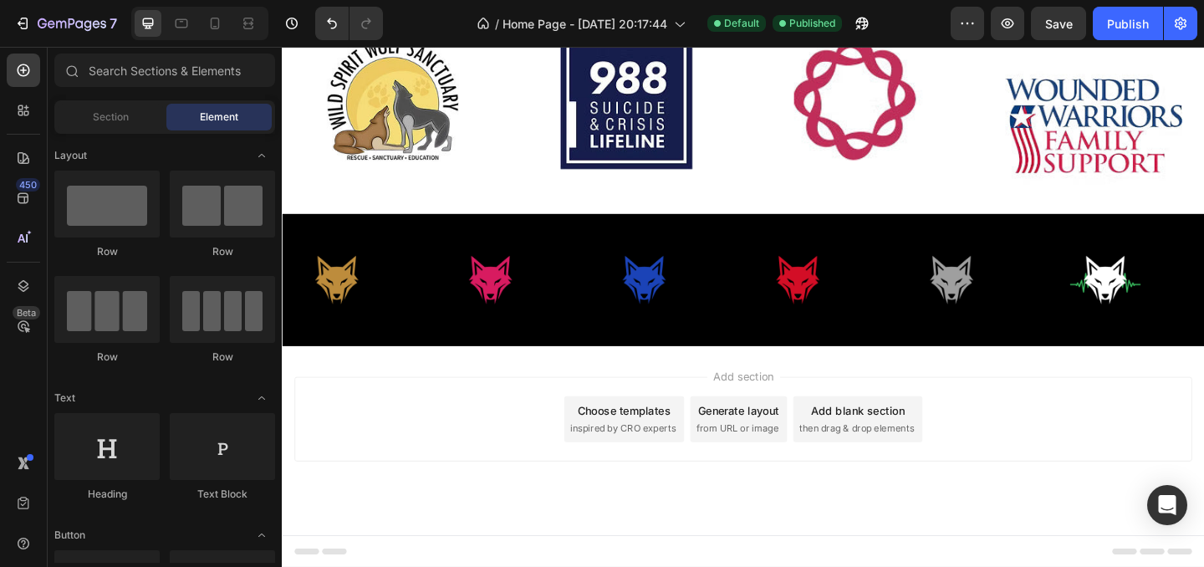
click at [901, 457] on span "then drag & drop elements" at bounding box center [906, 461] width 125 height 15
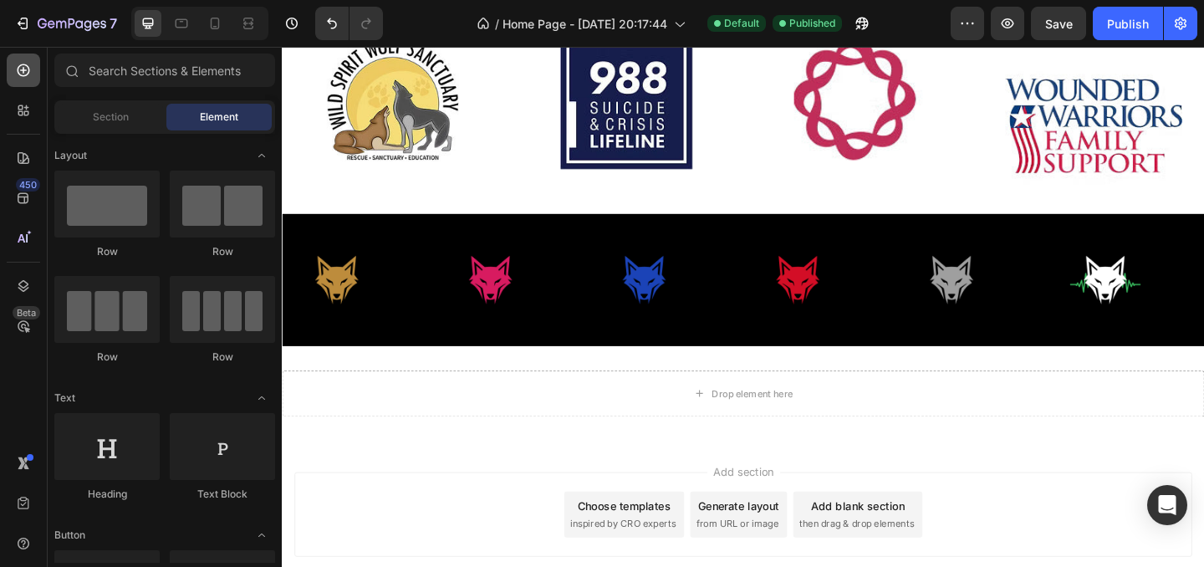
click at [26, 77] on icon at bounding box center [23, 70] width 17 height 17
click at [22, 108] on icon at bounding box center [20, 107] width 5 height 5
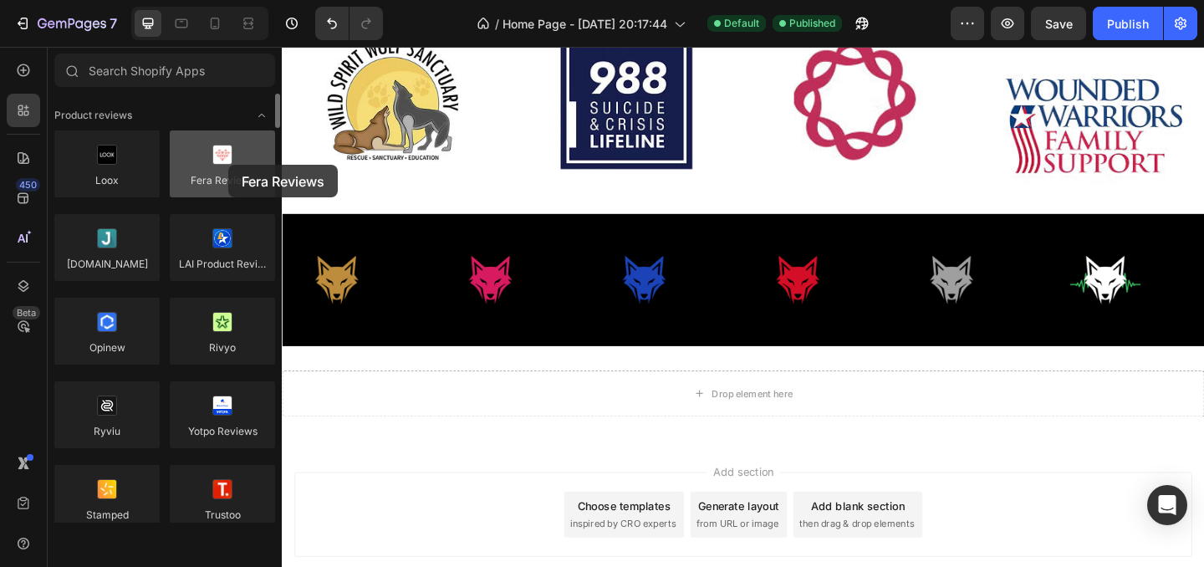
click at [228, 165] on div at bounding box center [222, 163] width 105 height 67
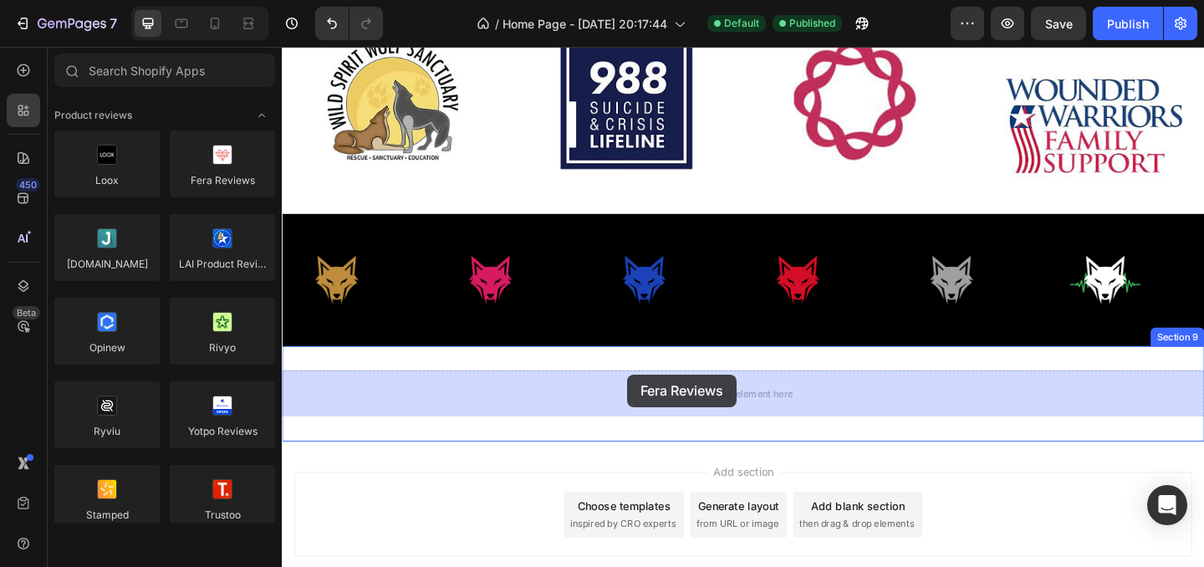
drag, startPoint x: 510, startPoint y: 211, endPoint x: 659, endPoint y: 405, distance: 243.8
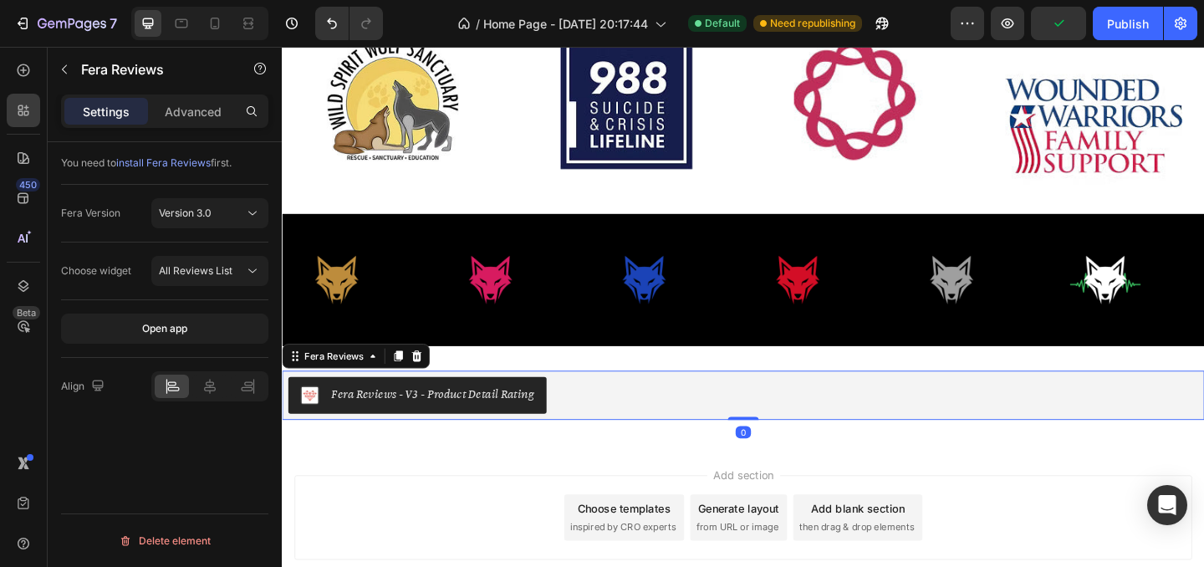
click at [491, 422] on div "Fera Reviews - V3 - Product Detail Rating" at bounding box center [445, 424] width 221 height 18
click at [186, 164] on span "install Fera Reviews" at bounding box center [163, 162] width 94 height 13
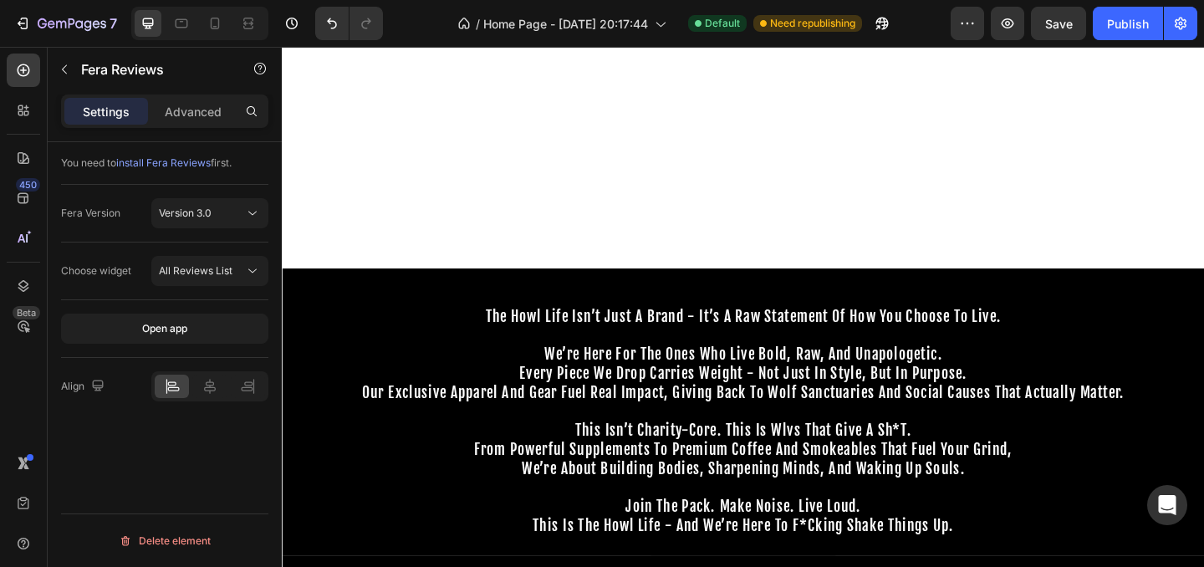
scroll to position [0, 0]
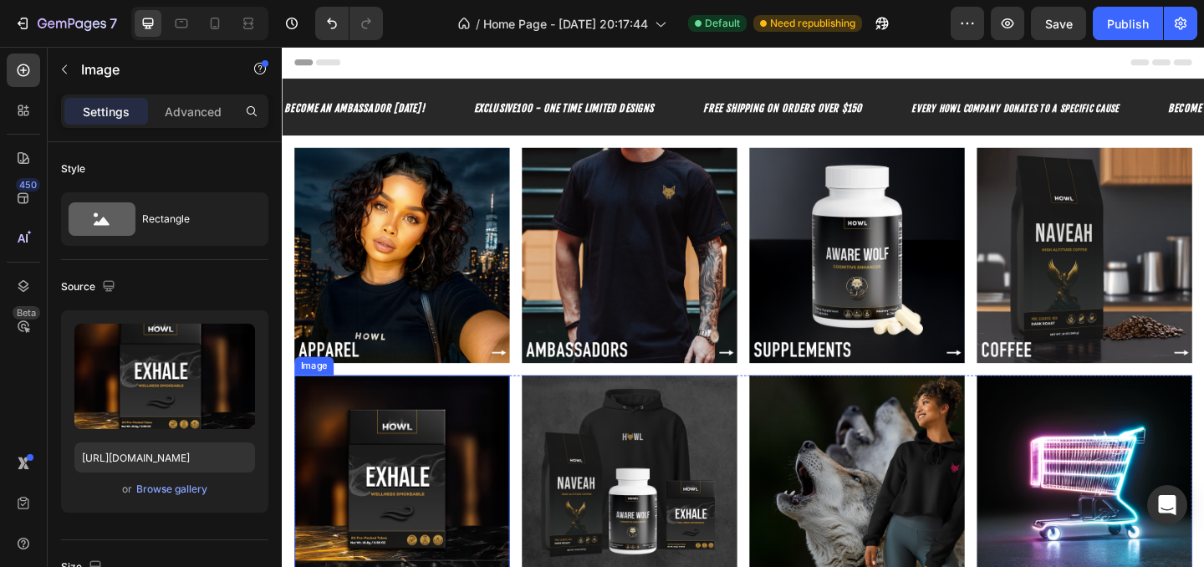
click at [420, 503] on img at bounding box center [412, 521] width 234 height 234
click at [170, 489] on div "Browse gallery" at bounding box center [171, 488] width 71 height 15
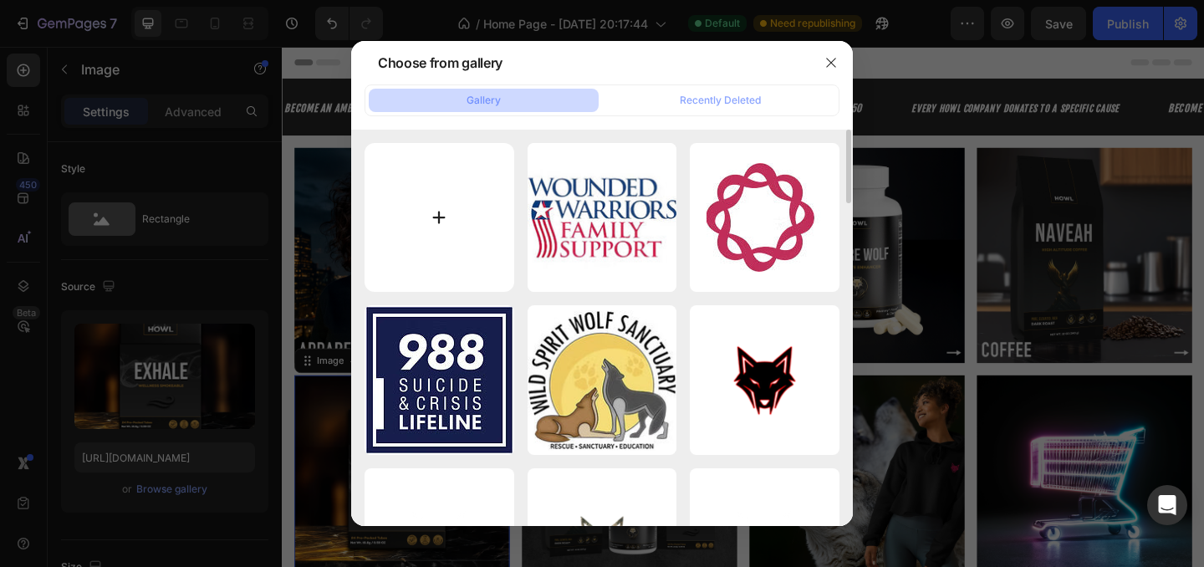
click at [459, 222] on input "file" at bounding box center [439, 218] width 150 height 150
type input "C:\fakepath\r.png"
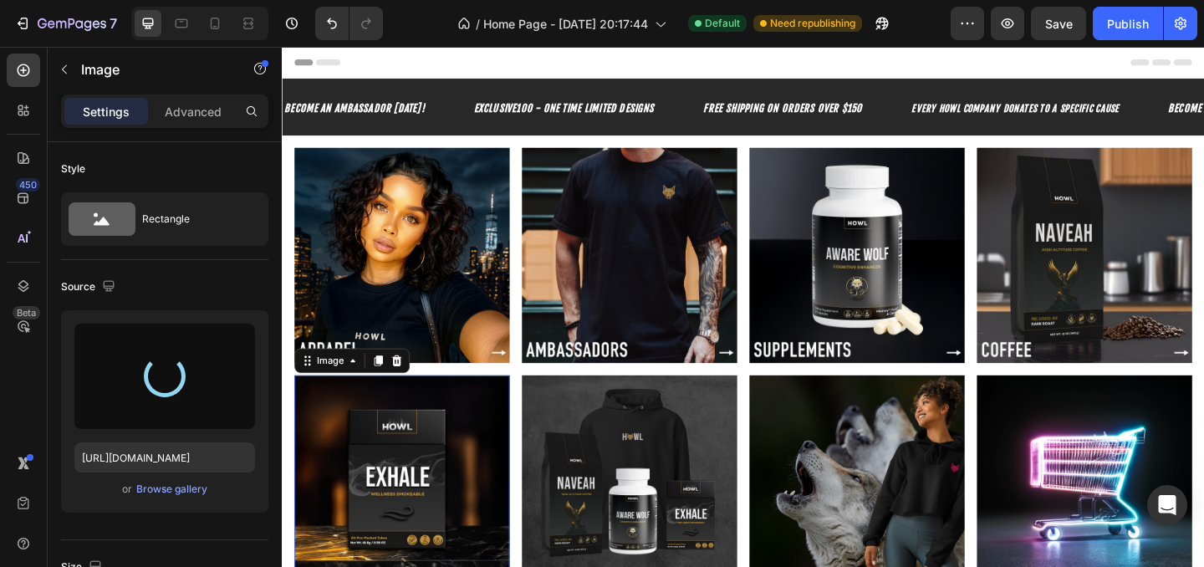
type input "[URL][DOMAIN_NAME]"
